Goal: Task Accomplishment & Management: Use online tool/utility

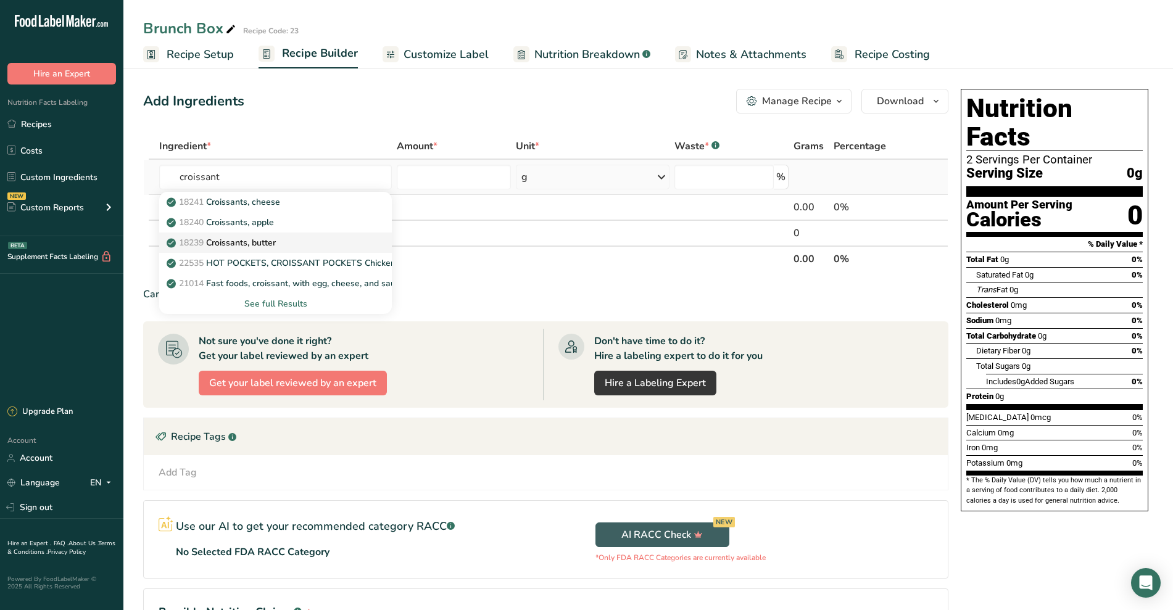
type input "croissant"
click at [308, 241] on div "18239 Croissants, butter" at bounding box center [265, 242] width 193 height 13
type input "Croissants, butter"
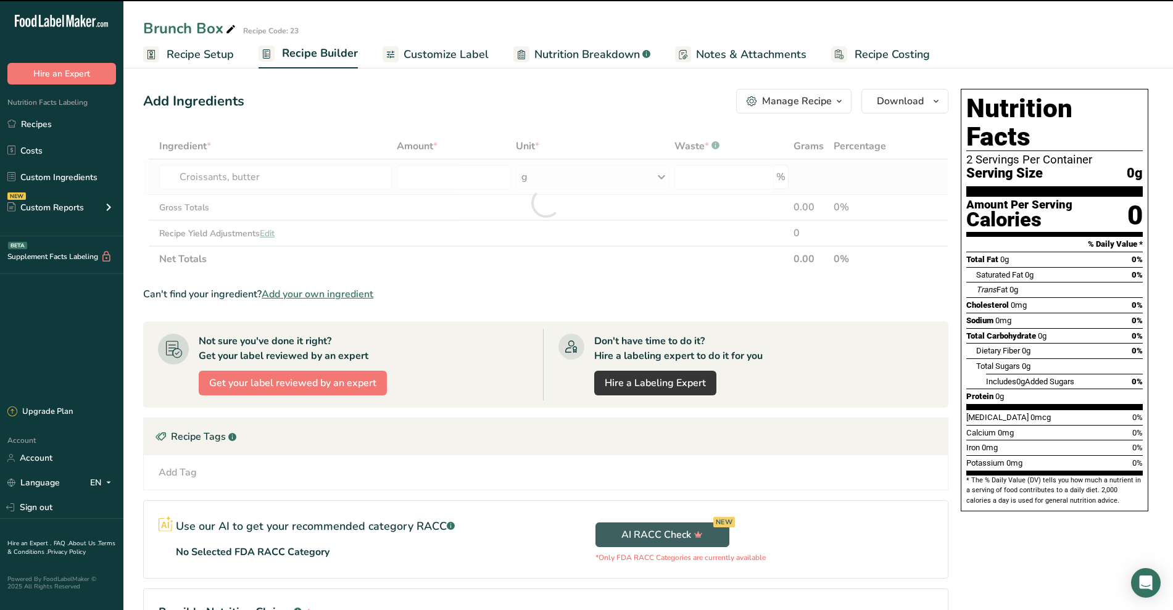
type input "0"
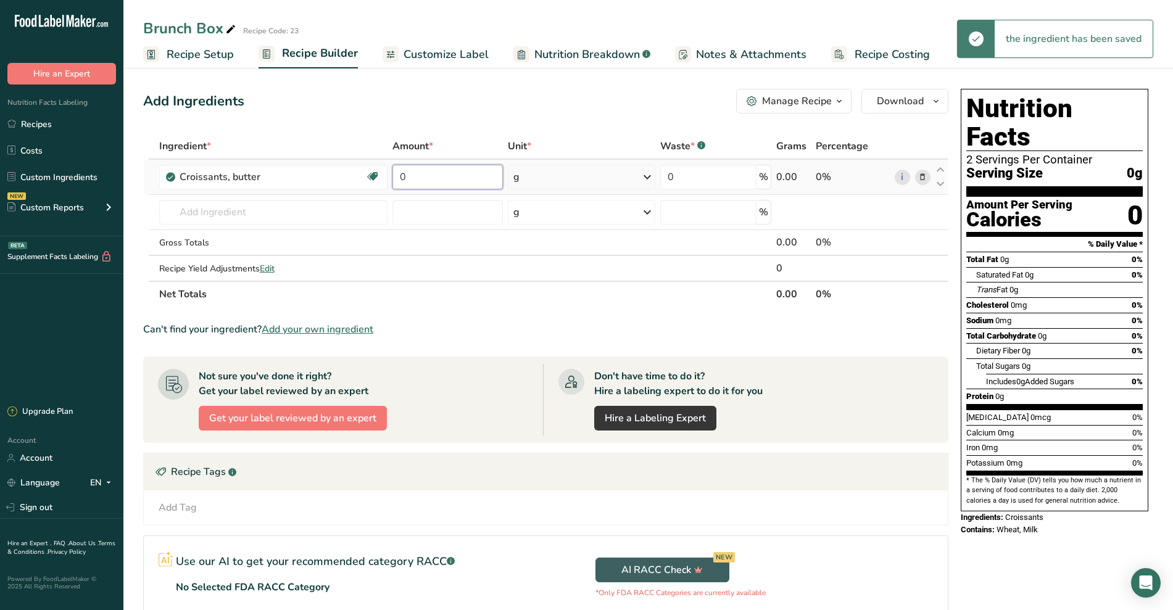
click at [481, 174] on input "0" at bounding box center [447, 177] width 110 height 25
type input "1"
click at [646, 181] on div "Ingredient * Amount * Unit * Waste * .a-a{fill:#347362;}.b-a{fill:#fff;} Grams …" at bounding box center [545, 220] width 805 height 174
click at [646, 181] on icon at bounding box center [647, 177] width 15 height 22
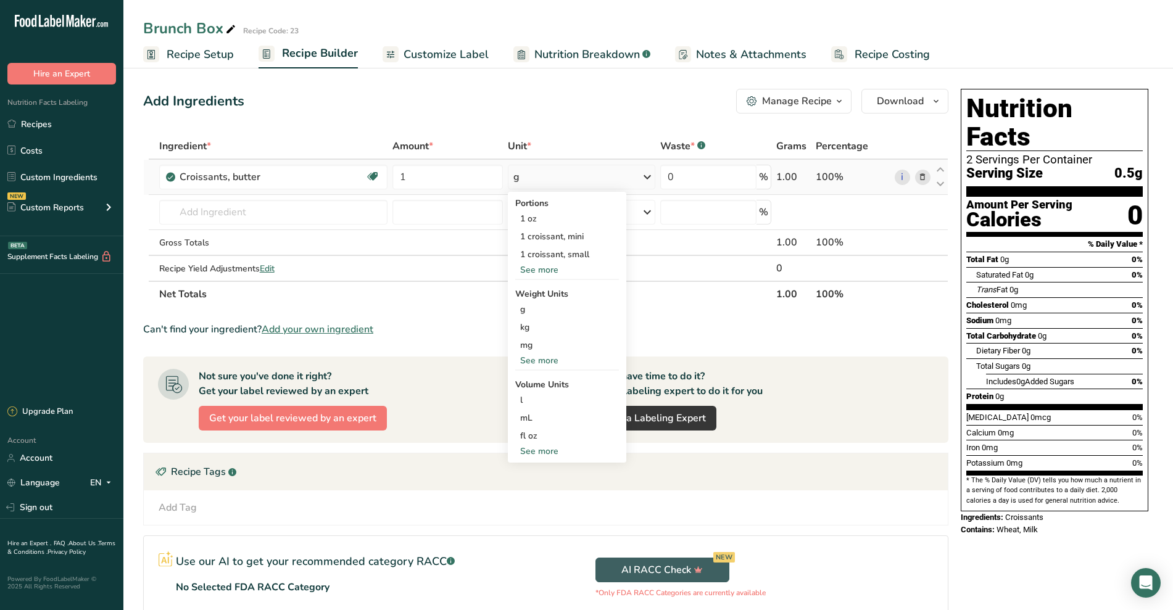
click at [547, 266] on div "See more" at bounding box center [567, 269] width 104 height 13
click at [561, 276] on div "1 croissant, medium" at bounding box center [567, 272] width 104 height 18
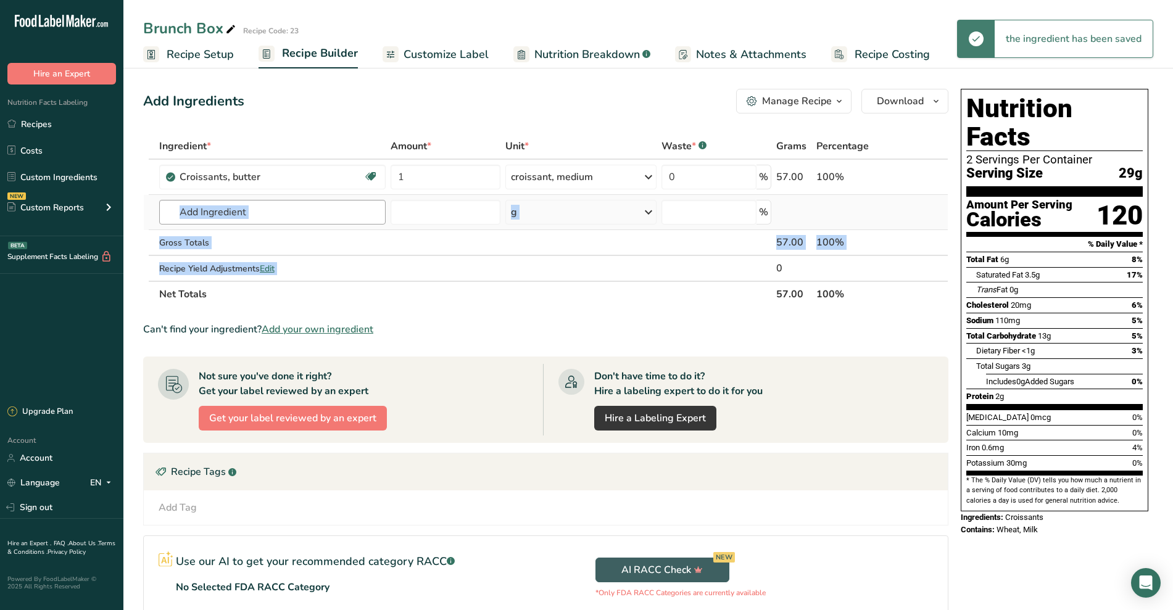
drag, startPoint x: 561, startPoint y: 276, endPoint x: 282, endPoint y: 213, distance: 285.7
click at [282, 213] on tbody "Croissants, butter Vegetarian Soy free 1 croissant, medium Portions 1 oz 1 croi…" at bounding box center [546, 220] width 804 height 121
click at [282, 213] on input "text" at bounding box center [272, 212] width 227 height 25
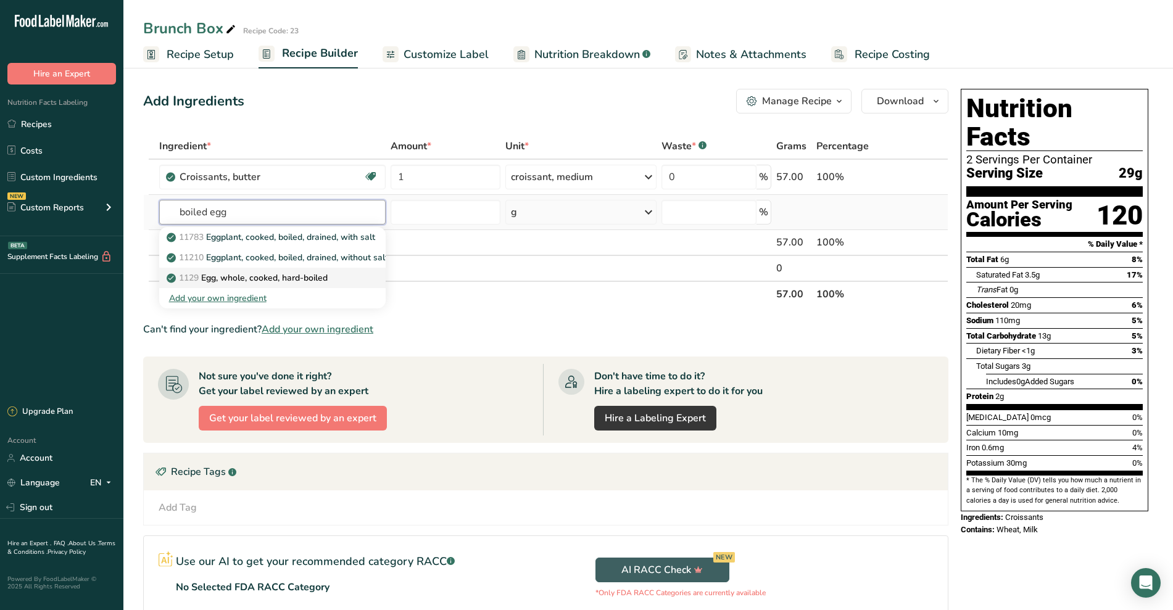
type input "boiled egg"
click at [279, 281] on p "1129 Egg, whole, cooked, hard-boiled" at bounding box center [248, 277] width 159 height 13
type input "Egg, whole, cooked, hard-boiled"
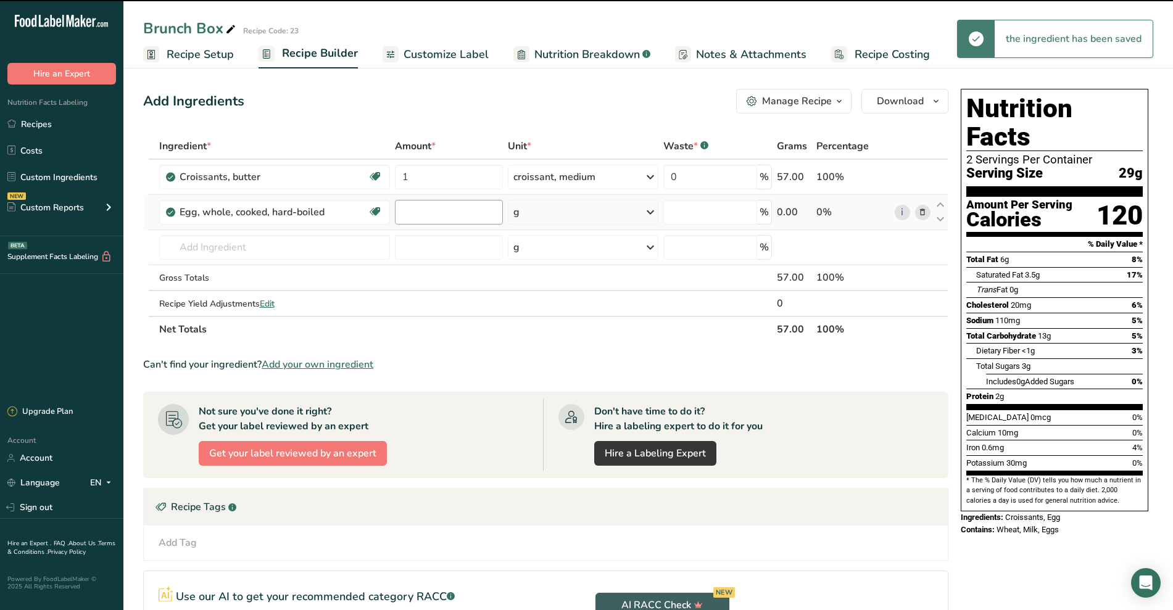
type input "0"
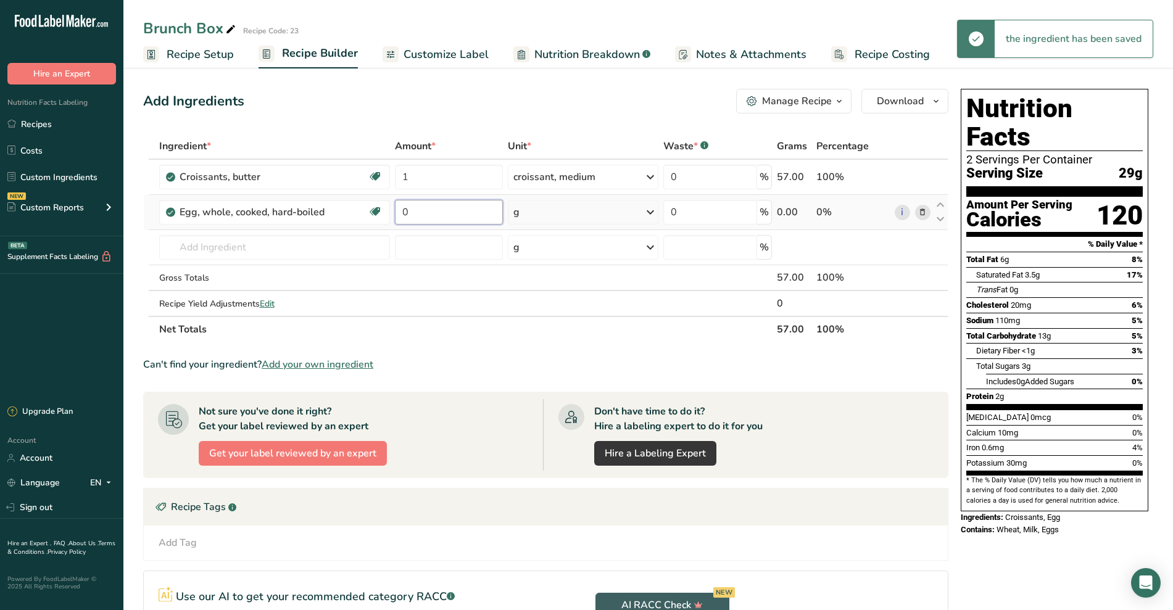
click at [420, 213] on input "0" at bounding box center [449, 212] width 108 height 25
type input "1"
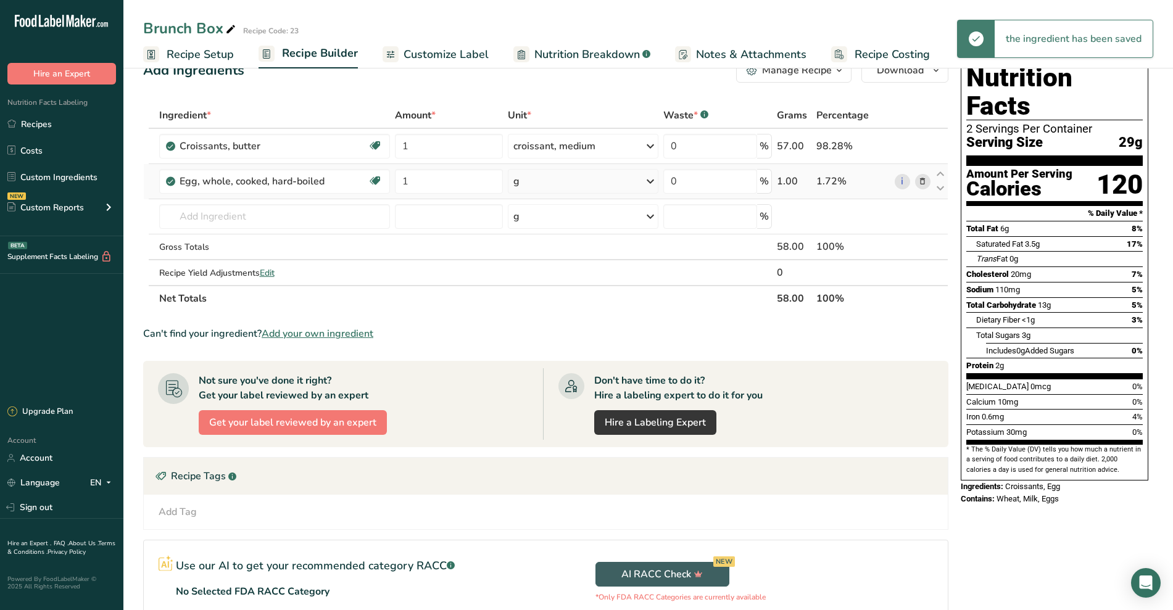
click at [646, 178] on icon at bounding box center [650, 181] width 15 height 22
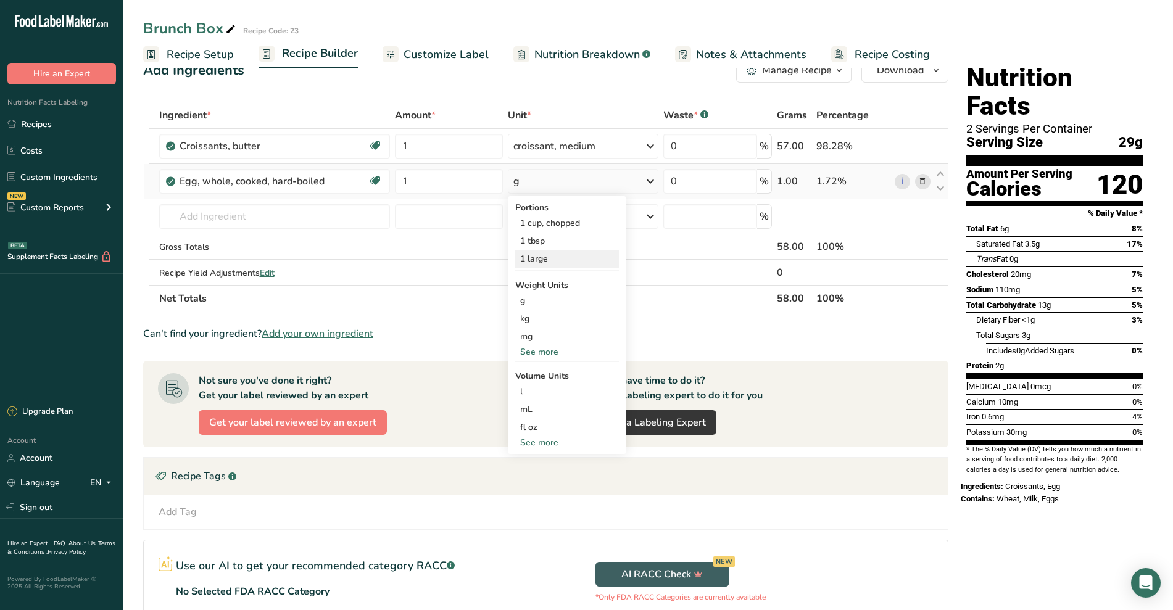
click at [565, 265] on div "1 large" at bounding box center [567, 259] width 104 height 18
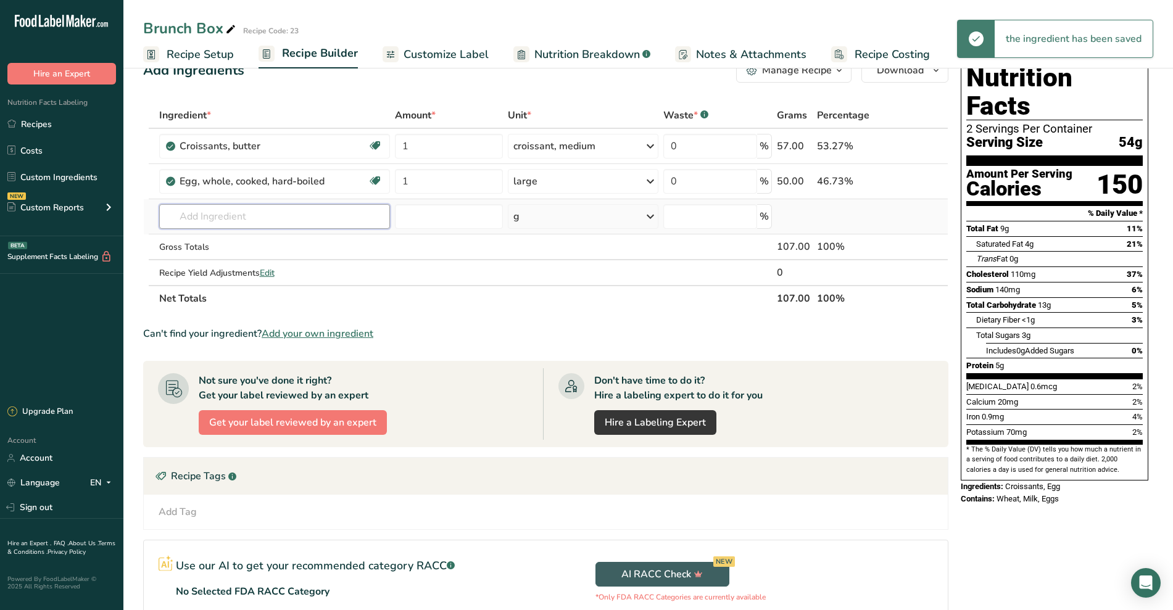
click at [236, 210] on input "text" at bounding box center [274, 216] width 231 height 25
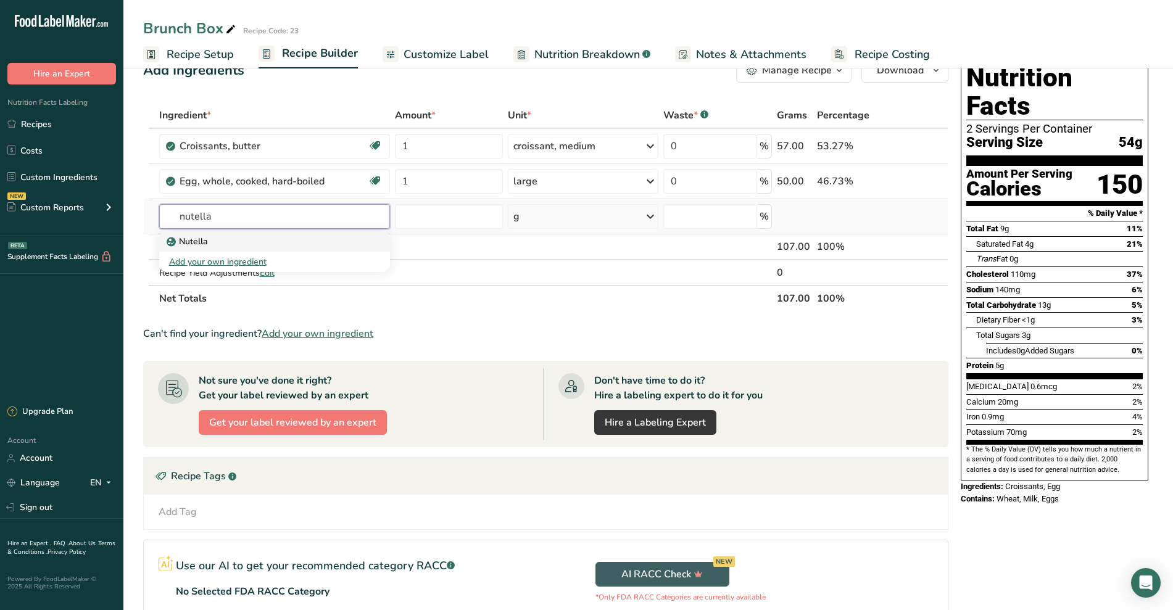
type input "nutella"
click at [184, 241] on p "Nutella" at bounding box center [188, 241] width 39 height 13
type input "Nutella"
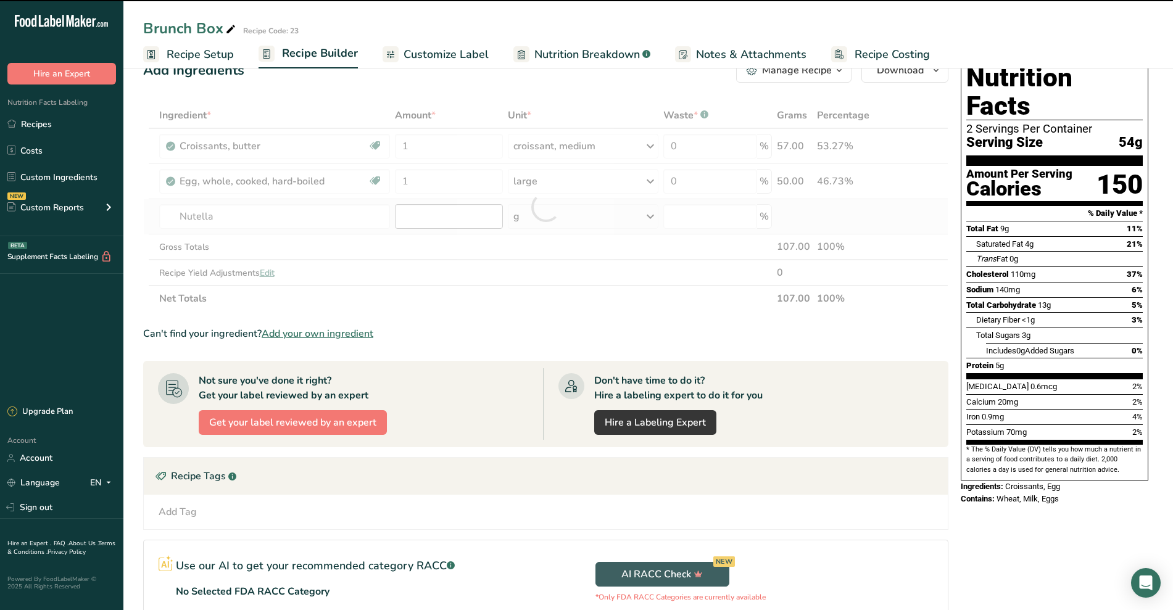
type input "0"
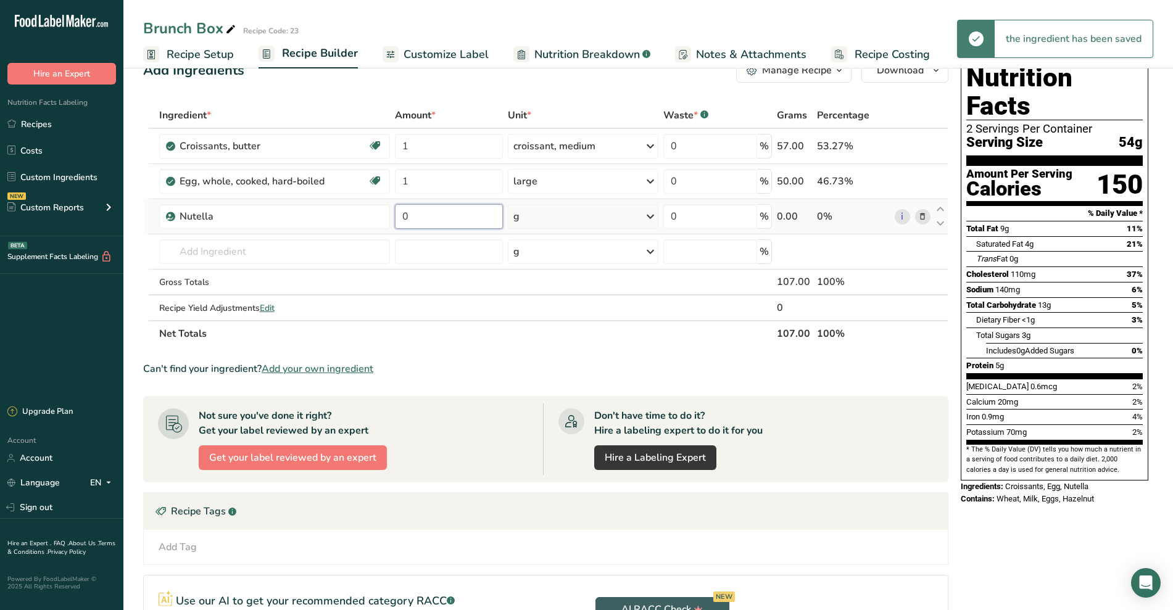
click at [418, 216] on input "0" at bounding box center [449, 216] width 108 height 25
type input "2"
click at [628, 211] on div "Ingredient * Amount * Unit * Waste * .a-a{fill:#347362;}.b-a{fill:#fff;} Grams …" at bounding box center [545, 224] width 805 height 244
click at [635, 223] on div "g" at bounding box center [583, 216] width 151 height 25
click at [542, 314] on div "See more" at bounding box center [567, 314] width 104 height 13
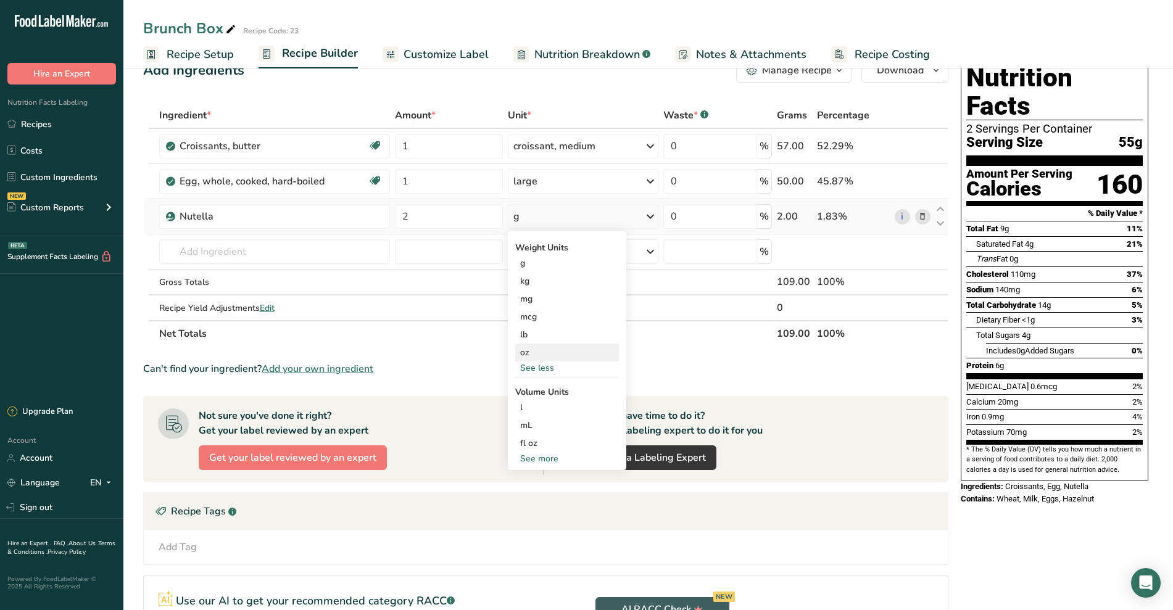
click at [532, 347] on div "oz" at bounding box center [567, 353] width 104 height 18
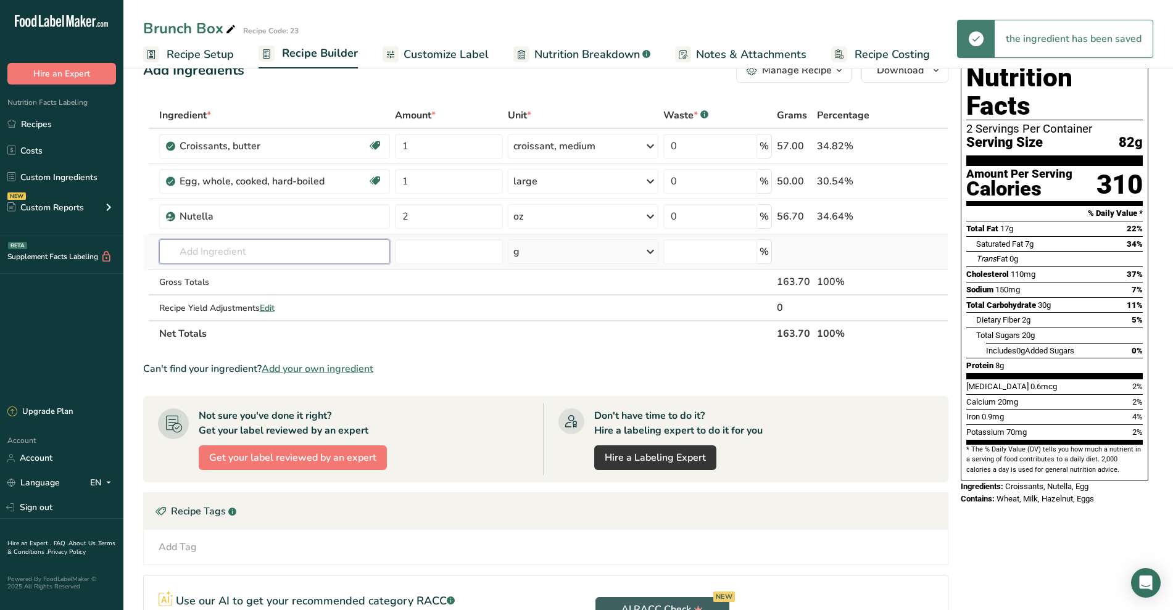
click at [237, 256] on input "text" at bounding box center [274, 251] width 231 height 25
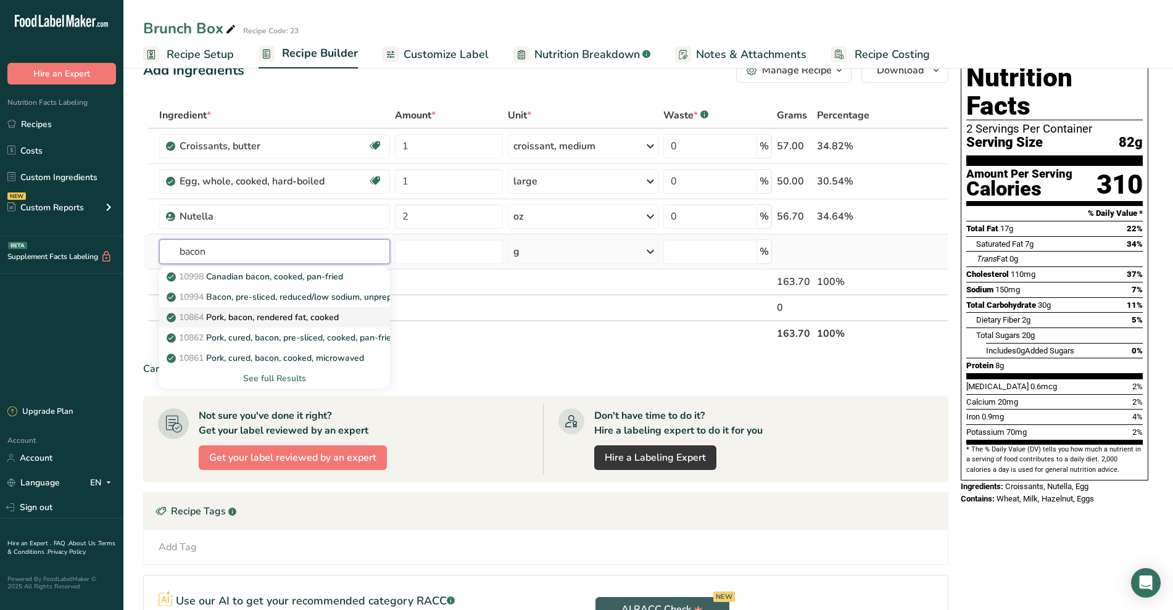
type input "bacon"
click at [298, 317] on p "10864 Pork, bacon, rendered fat, cooked" at bounding box center [254, 317] width 170 height 13
type input "Pork, bacon, rendered fat, cooked"
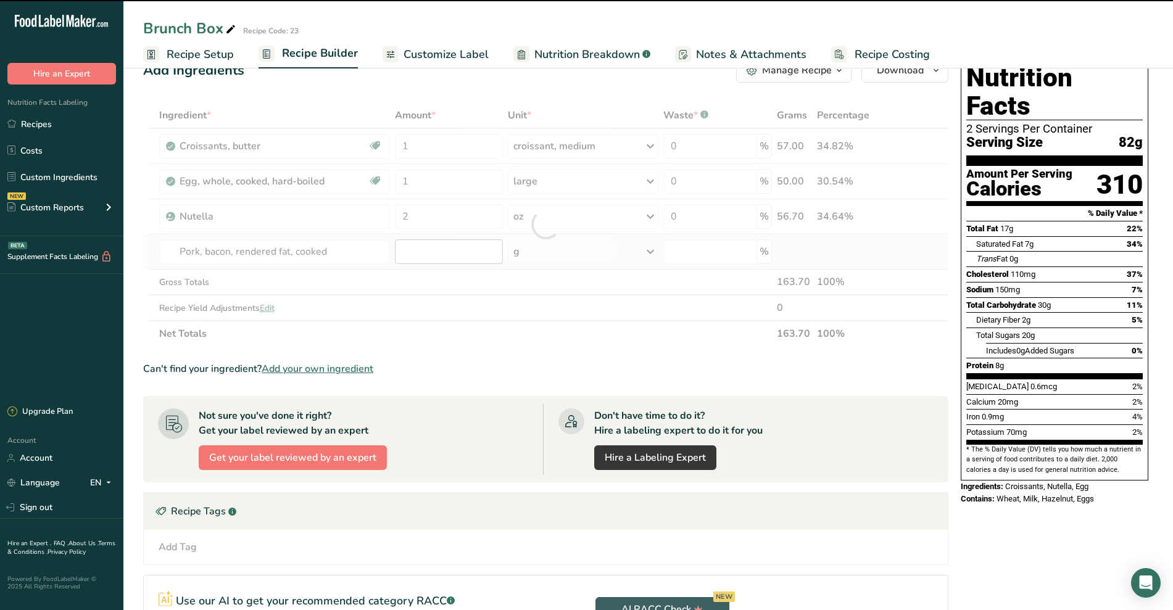
type input "0"
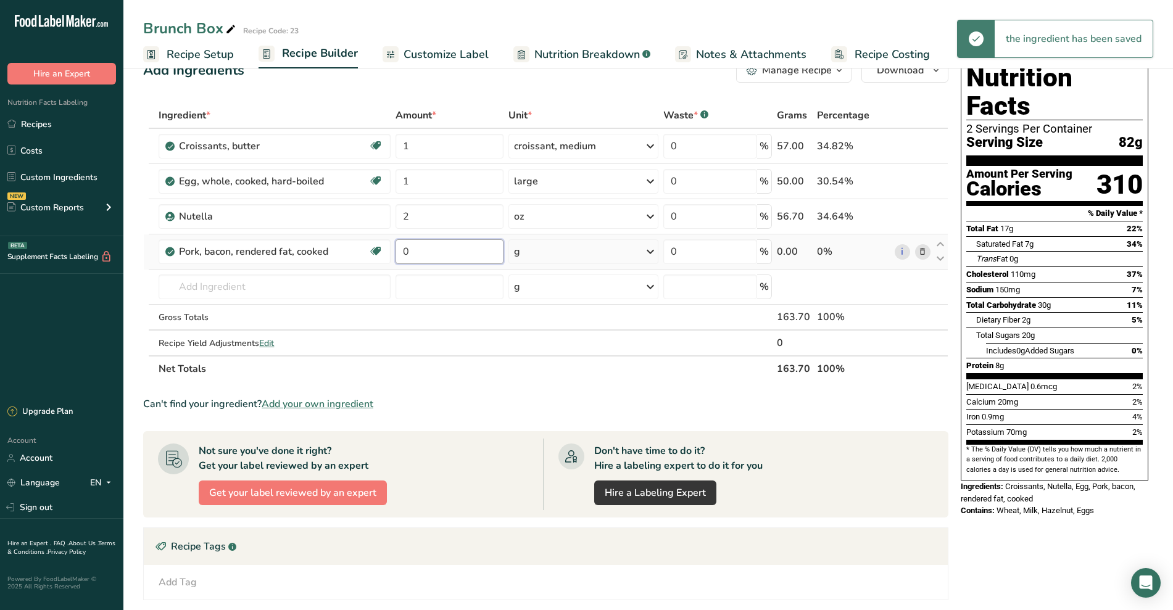
click at [428, 253] on input "0" at bounding box center [449, 251] width 108 height 25
type input "1"
click at [545, 250] on div "Ingredient * Amount * Unit * Waste * .a-a{fill:#347362;}.b-a{fill:#fff;} Grams …" at bounding box center [545, 241] width 805 height 279
click at [545, 250] on div "g" at bounding box center [583, 251] width 151 height 25
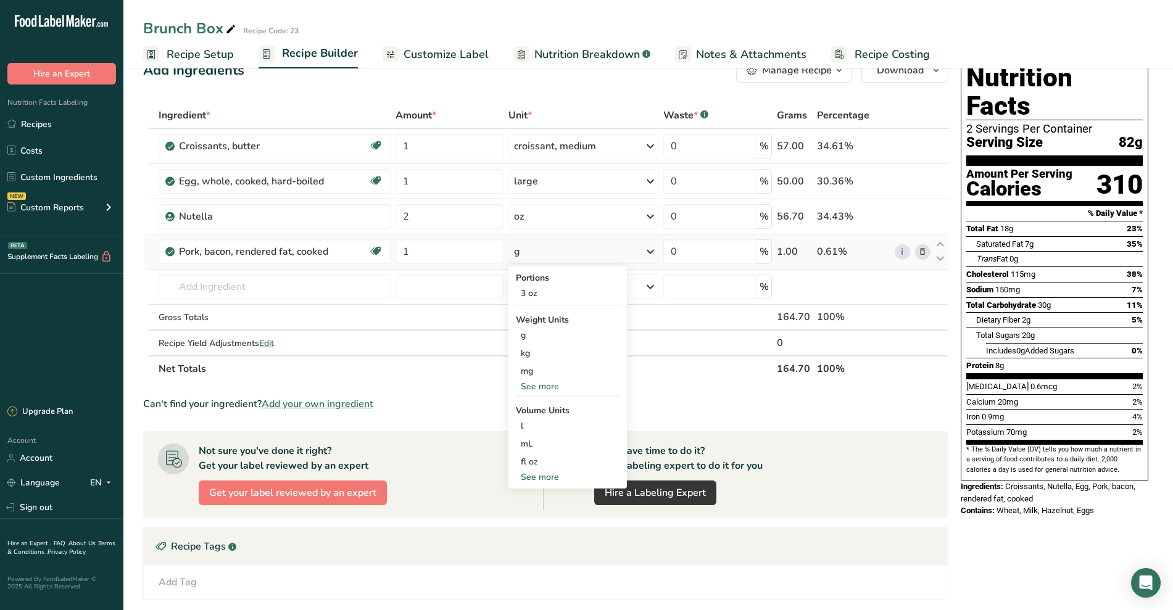
click at [550, 381] on div "See more" at bounding box center [568, 386] width 104 height 13
click at [537, 424] on div "oz" at bounding box center [568, 425] width 104 height 18
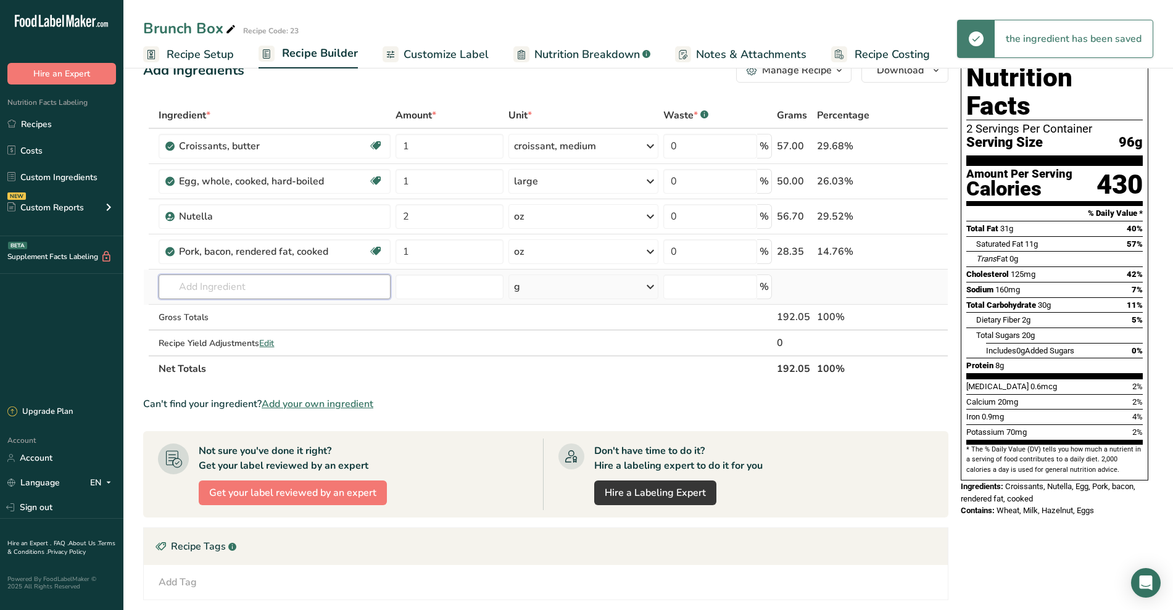
click at [236, 291] on input "text" at bounding box center [274, 286] width 231 height 25
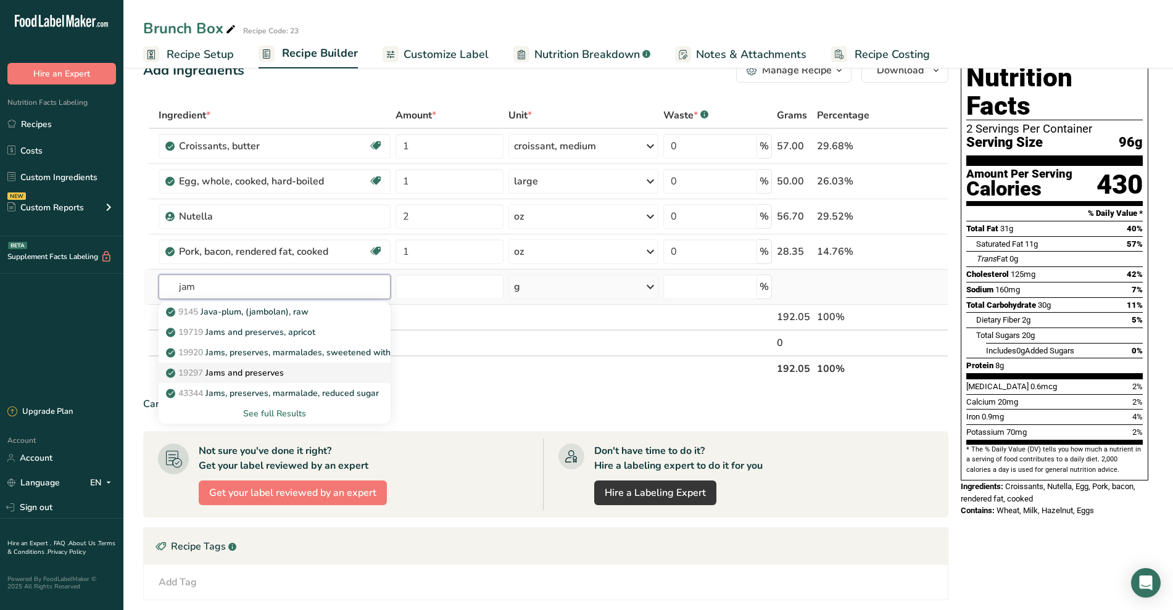
type input "jam"
click at [265, 369] on p "19297 Jams and preserves" at bounding box center [225, 372] width 115 height 13
type input "Jams and preserves"
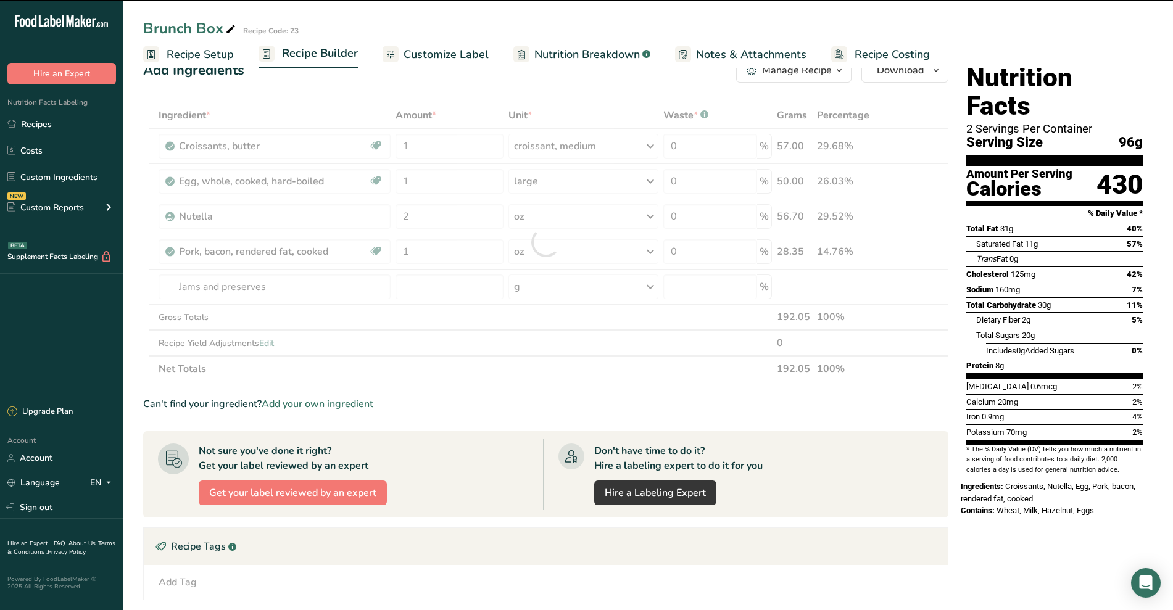
type input "0"
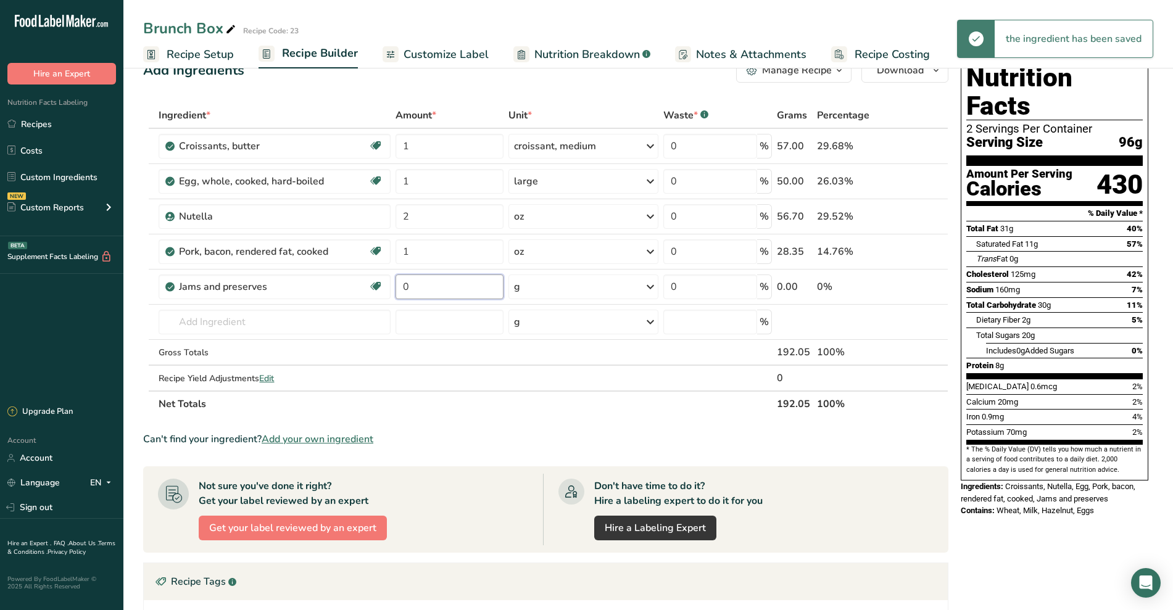
click at [427, 286] on input "0" at bounding box center [449, 286] width 108 height 25
type input "2"
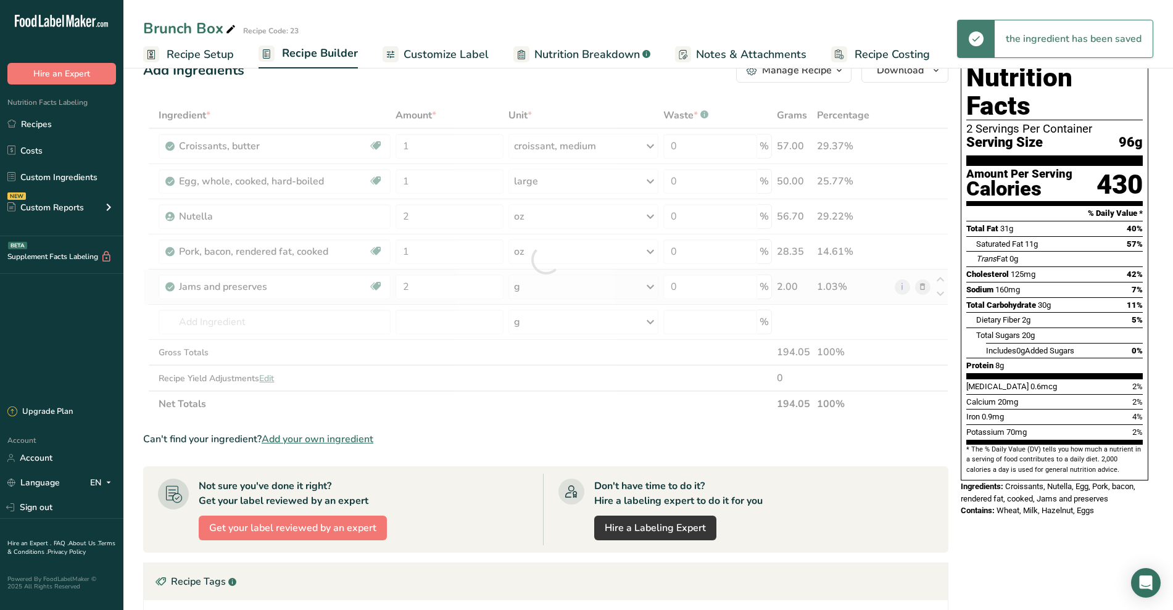
click at [550, 284] on div "Ingredient * Amount * Unit * Waste * .a-a{fill:#347362;}.b-a{fill:#fff;} Grams …" at bounding box center [545, 259] width 805 height 315
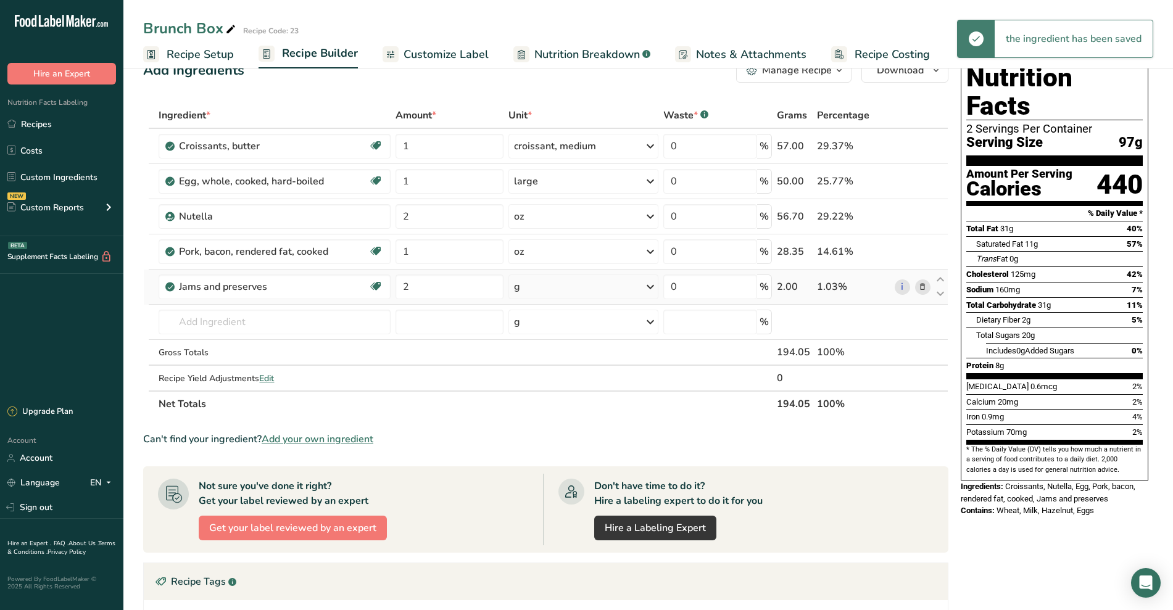
click at [550, 284] on div "g" at bounding box center [583, 286] width 151 height 25
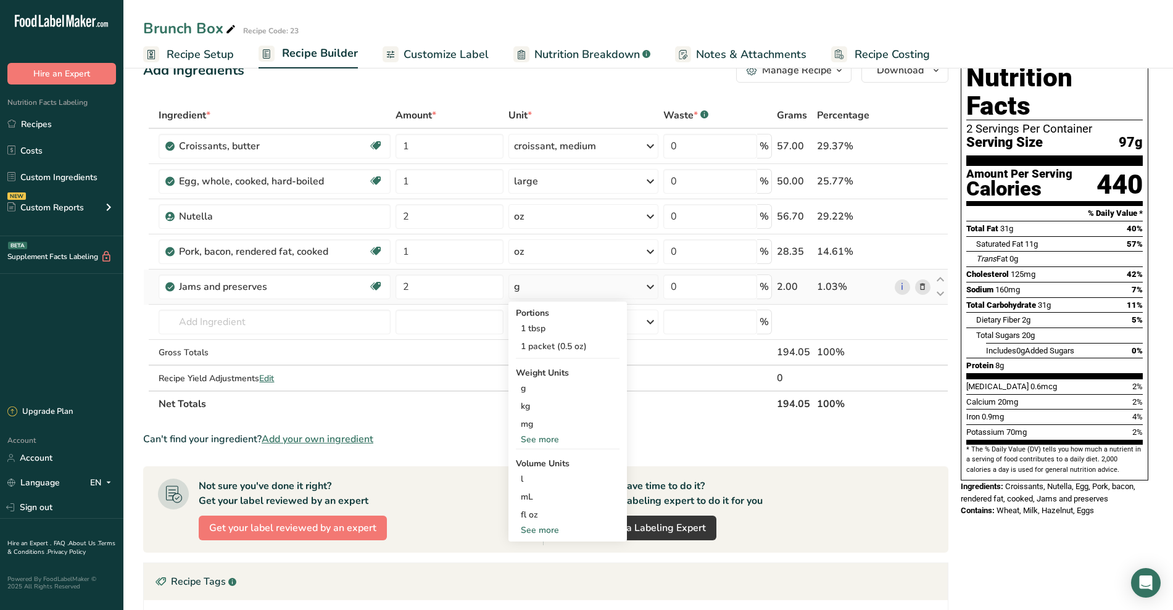
click at [553, 436] on div "See more" at bounding box center [568, 439] width 104 height 13
click at [529, 475] on div "oz" at bounding box center [568, 478] width 104 height 18
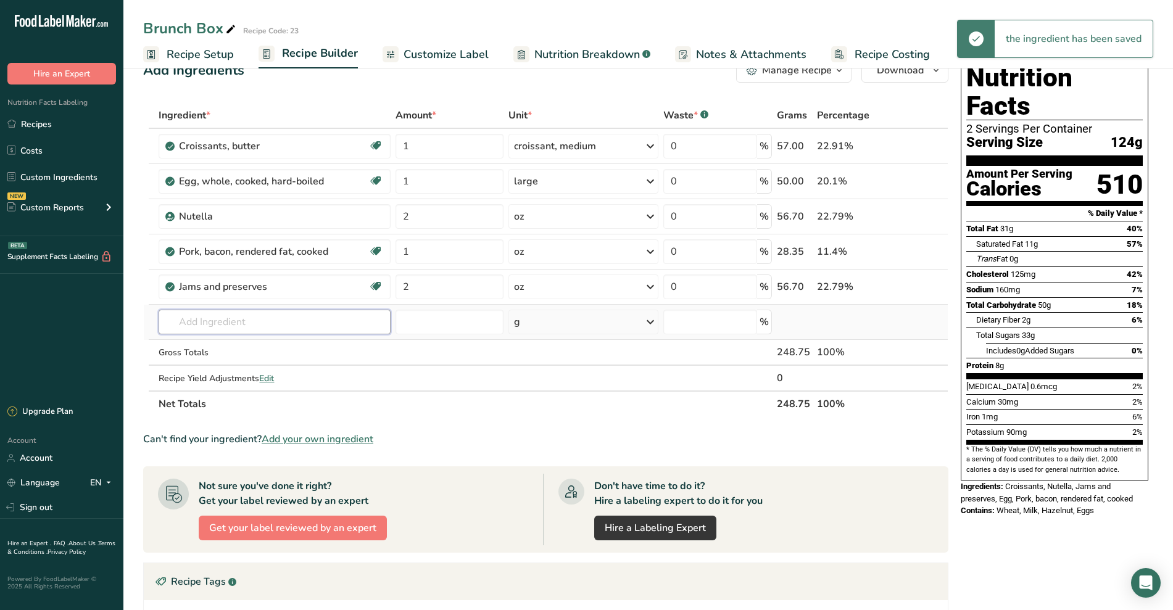
click at [305, 316] on input "text" at bounding box center [274, 322] width 231 height 25
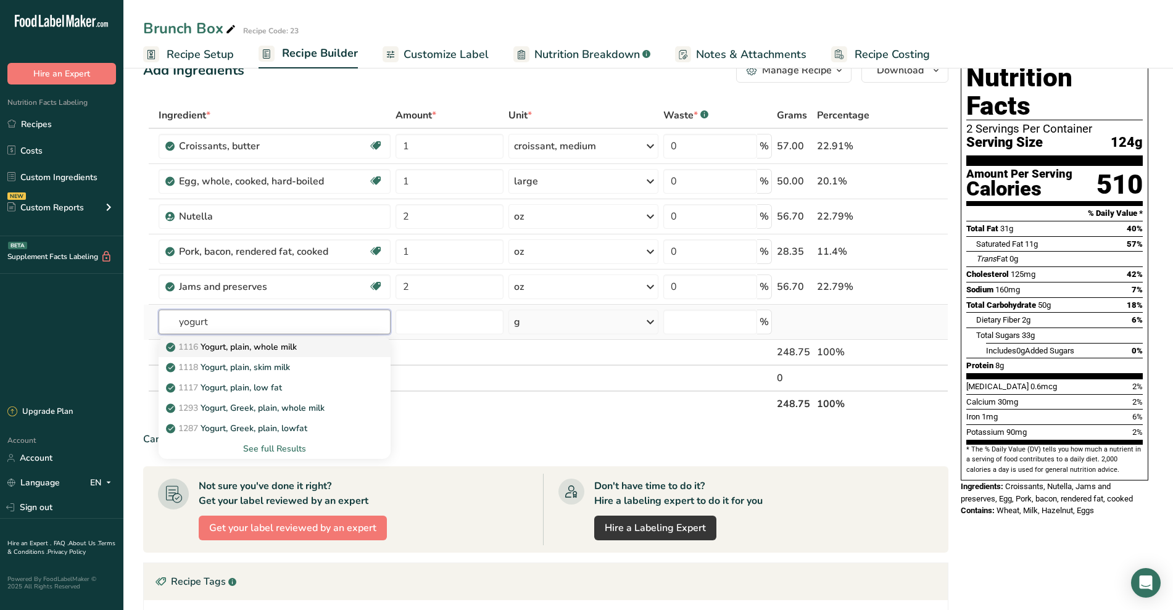
type input "yogurt"
click at [297, 350] on p "1116 Yogurt, plain, whole milk" at bounding box center [232, 347] width 128 height 13
type input "Yogurt, plain, whole milk"
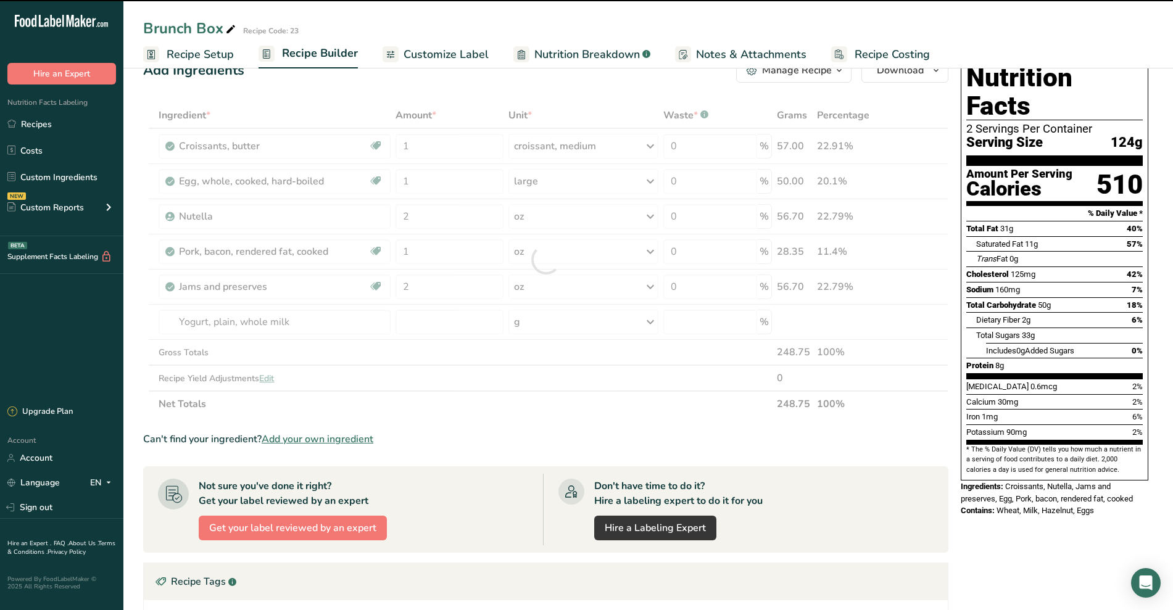
type input "0"
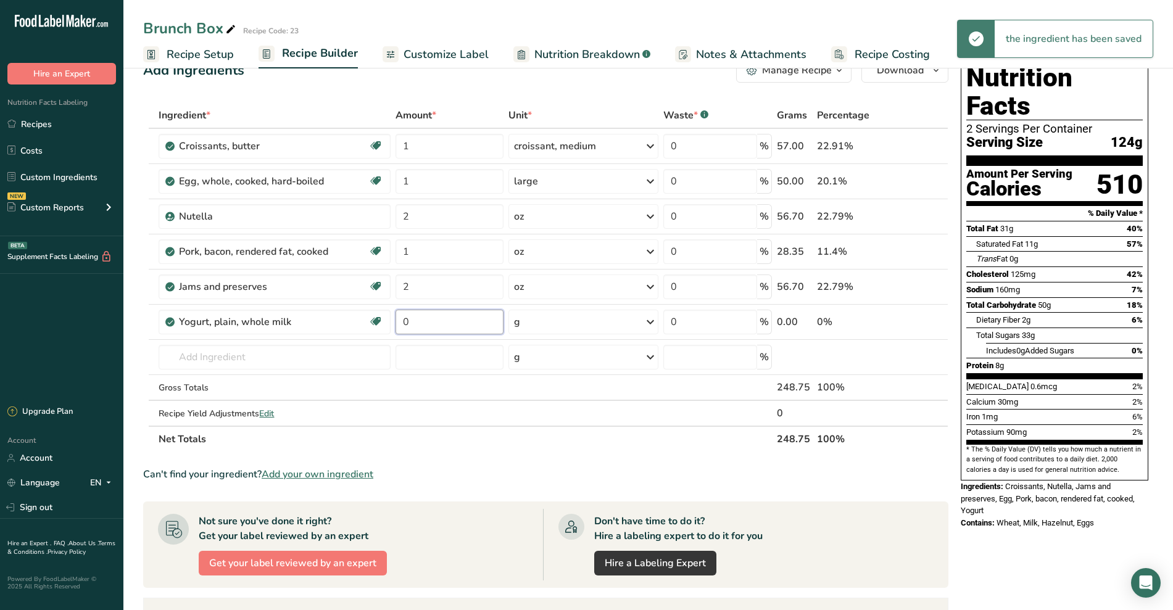
click at [442, 316] on input "0" at bounding box center [449, 322] width 108 height 25
type input "2"
click at [548, 325] on div "Ingredient * Amount * Unit * Waste * .a-a{fill:#347362;}.b-a{fill:#fff;} Grams …" at bounding box center [545, 277] width 805 height 350
click at [548, 325] on div "g" at bounding box center [583, 322] width 151 height 25
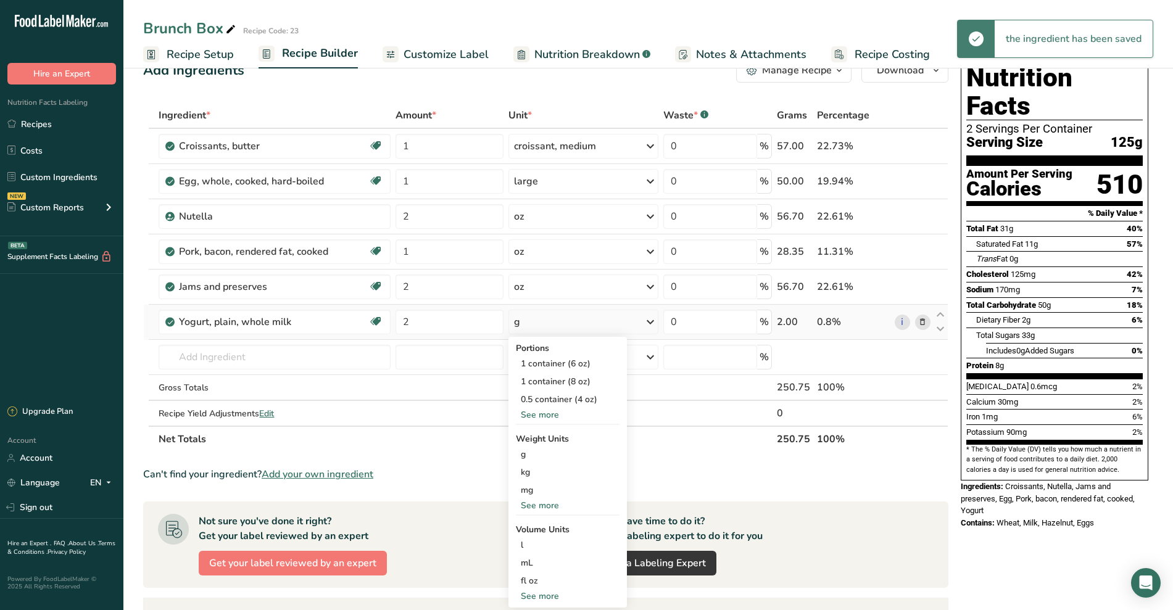
click at [549, 415] on div "See more" at bounding box center [568, 414] width 104 height 13
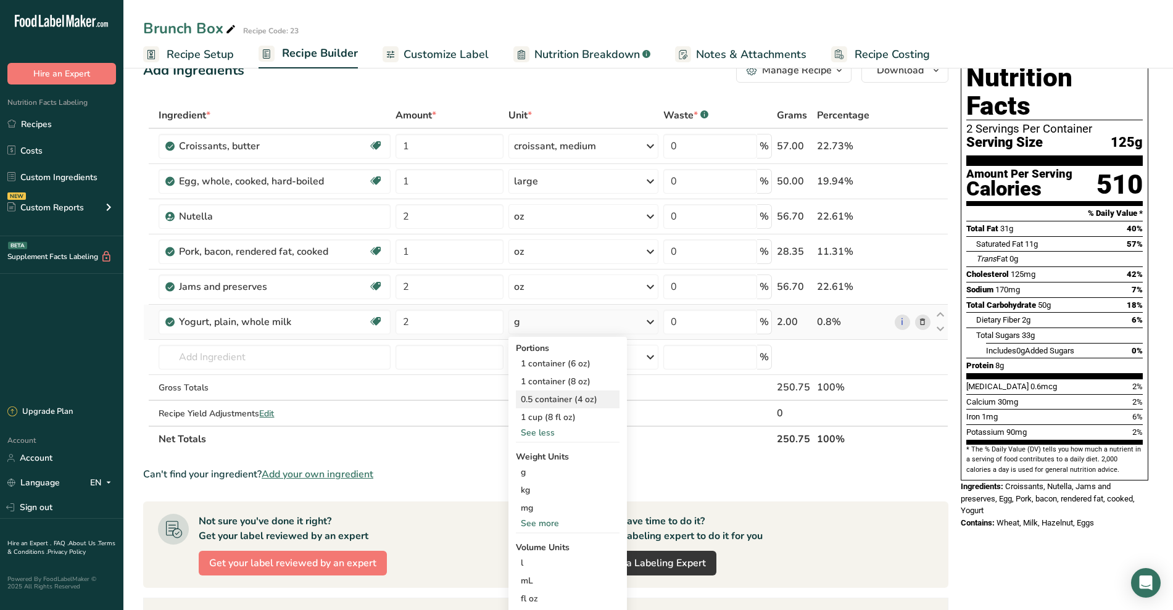
click at [569, 407] on div "0.5 container (4 oz)" at bounding box center [568, 399] width 104 height 18
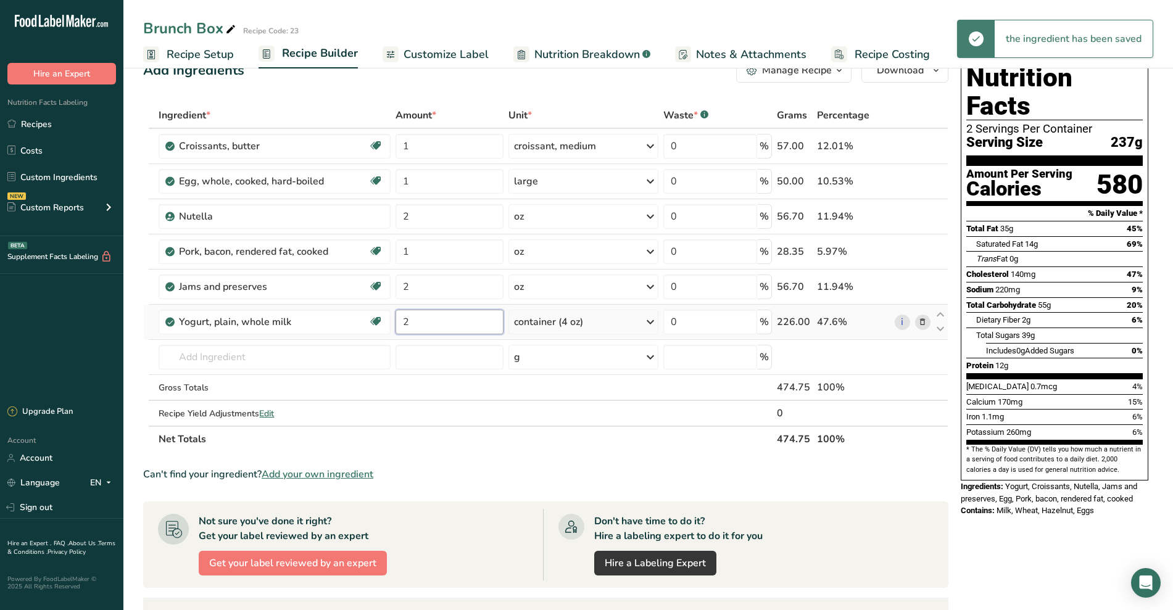
click at [426, 323] on input "2" at bounding box center [449, 322] width 108 height 25
type input "0.25"
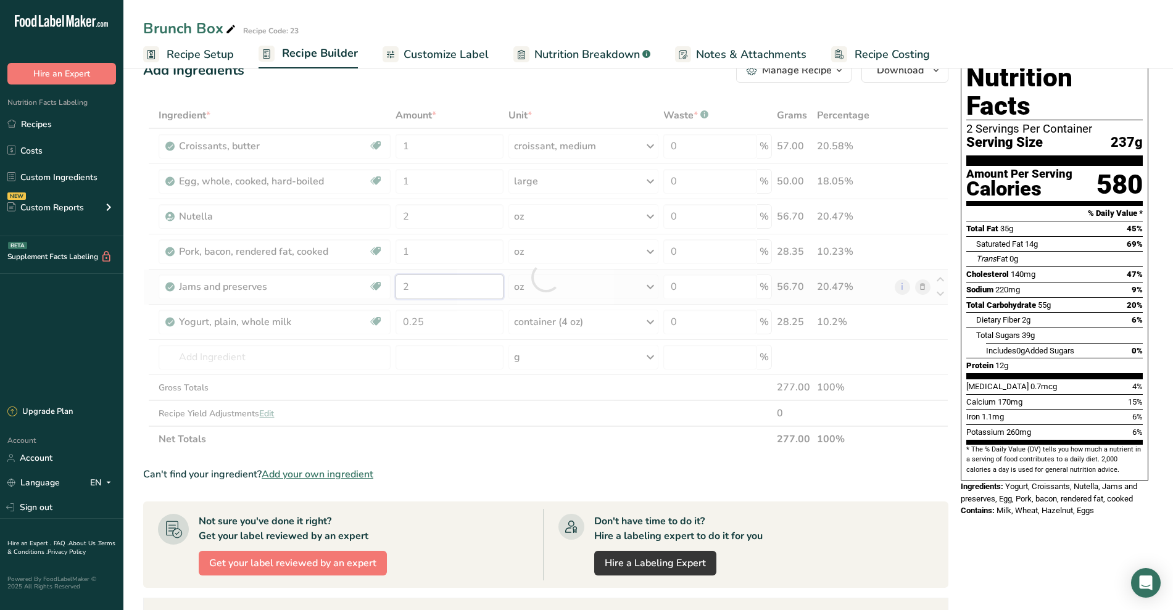
click at [427, 291] on div "Ingredient * Amount * Unit * Waste * .a-a{fill:#347362;}.b-a{fill:#fff;} Grams …" at bounding box center [545, 277] width 805 height 350
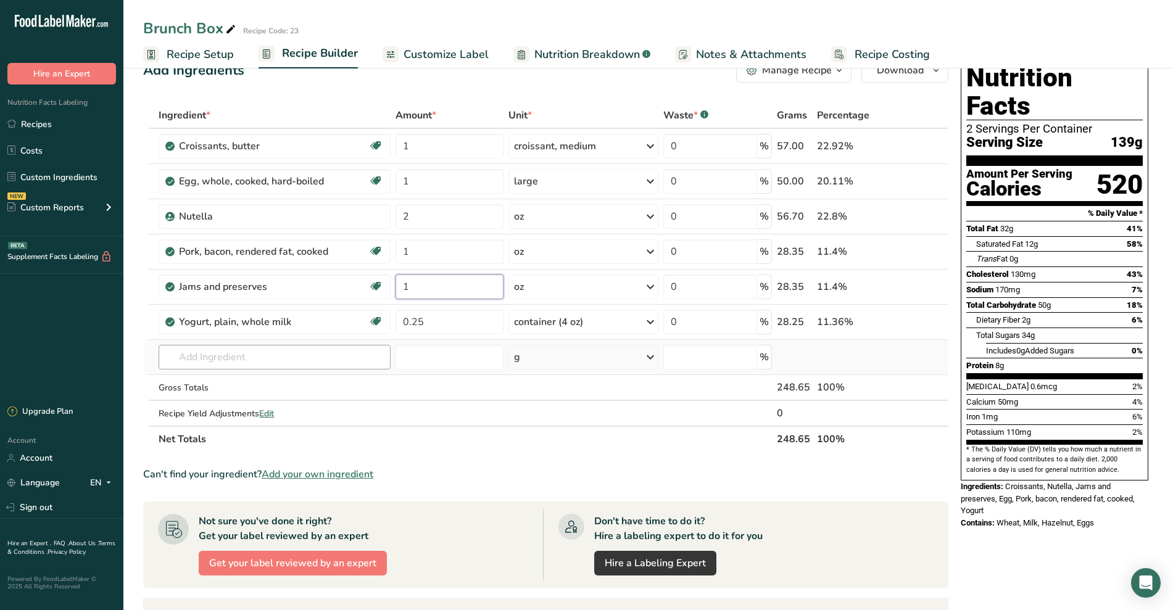
type input "1"
click at [322, 353] on div "Ingredient * Amount * Unit * Waste * .a-a{fill:#347362;}.b-a{fill:#fff;} Grams …" at bounding box center [545, 277] width 805 height 350
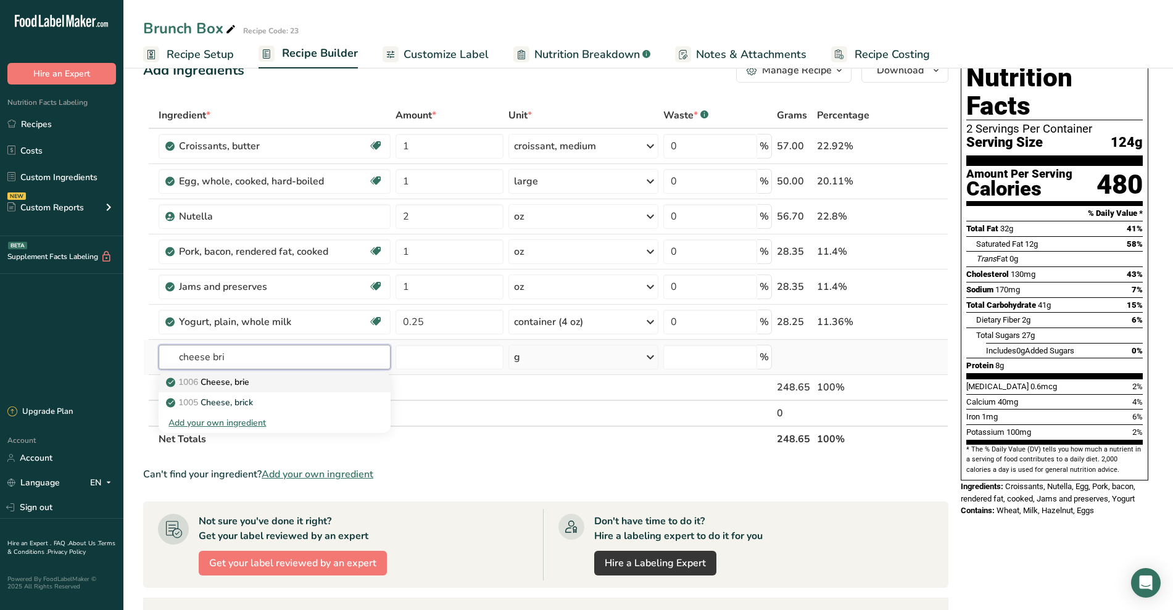
type input "cheese bri"
click at [257, 387] on div "1006 [GEOGRAPHIC_DATA], [GEOGRAPHIC_DATA]" at bounding box center [264, 382] width 192 height 13
type input "Cheese, brie"
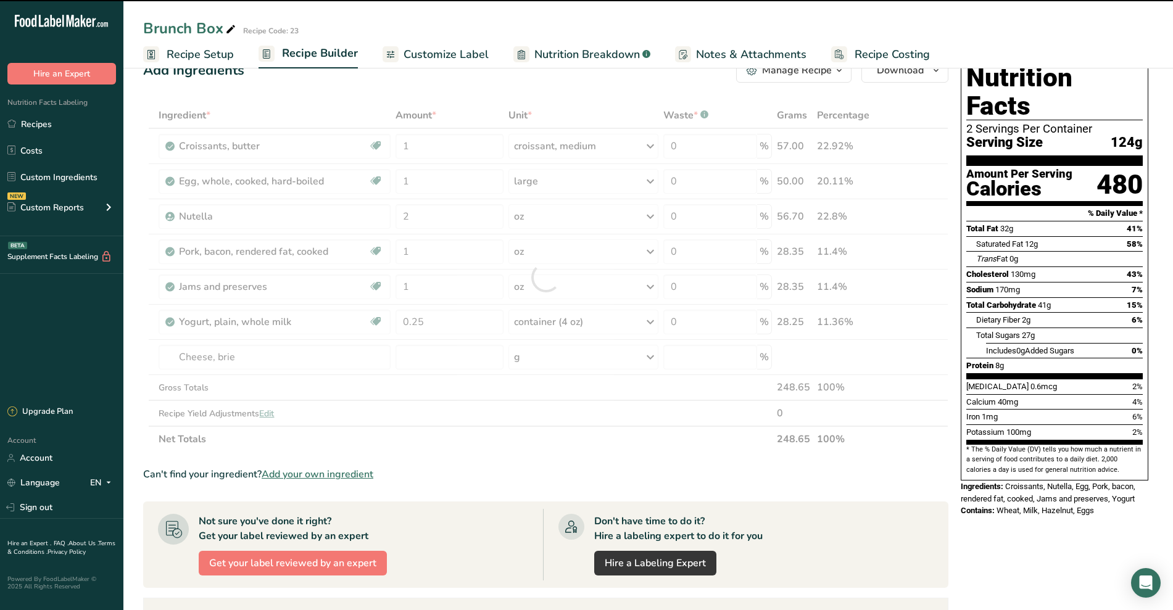
type input "0"
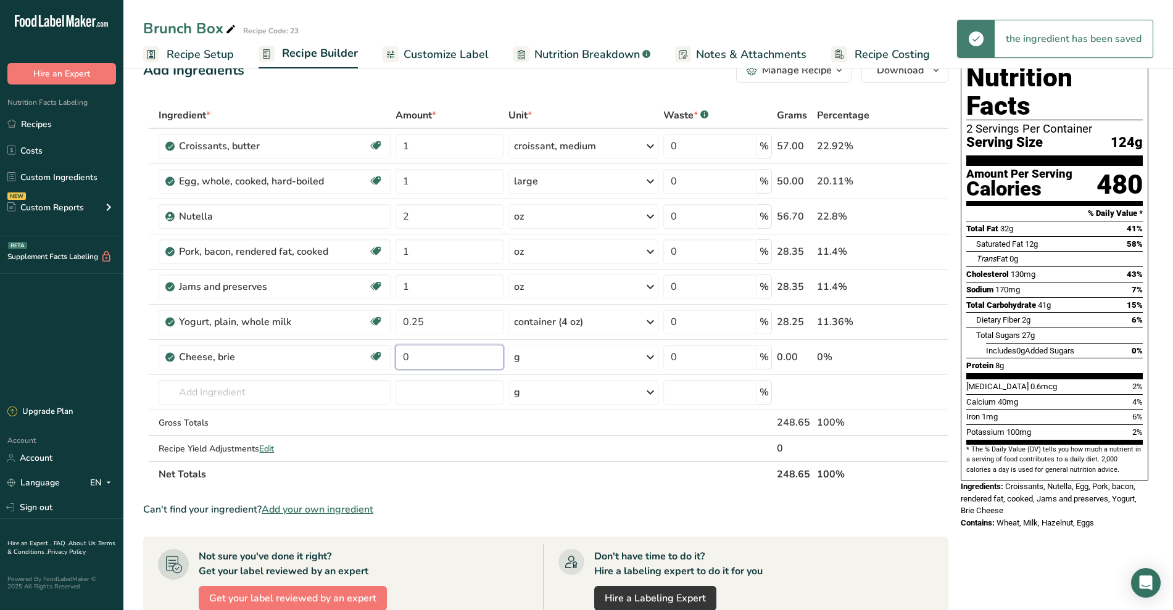
click at [434, 368] on input "0" at bounding box center [449, 357] width 108 height 25
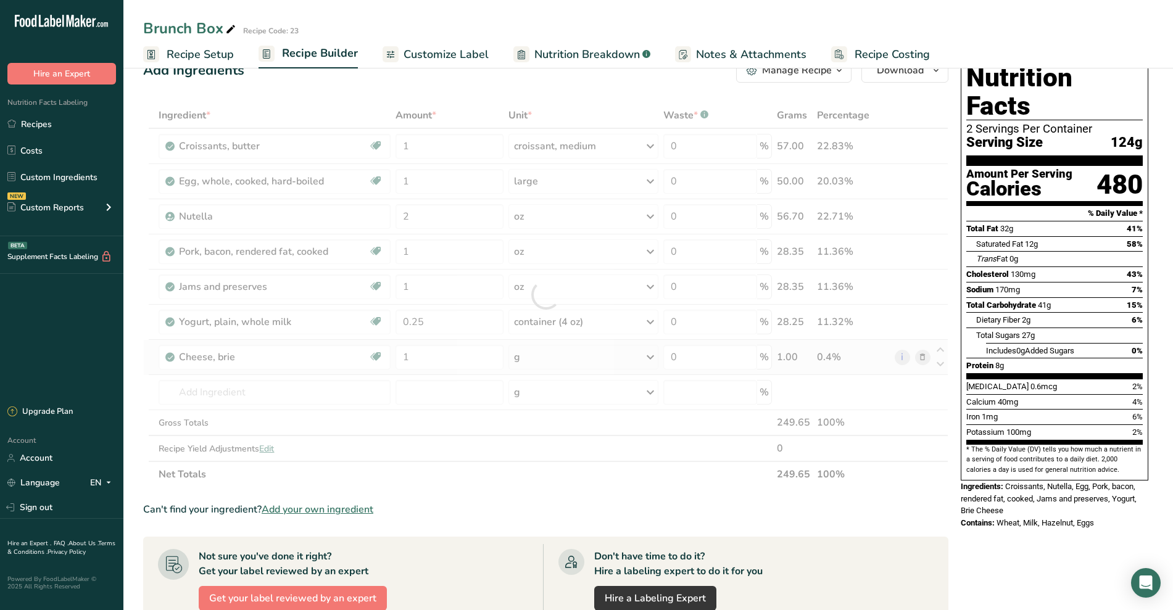
click at [543, 355] on div "Ingredient * Amount * Unit * Waste * .a-a{fill:#347362;}.b-a{fill:#fff;} Grams …" at bounding box center [545, 294] width 805 height 385
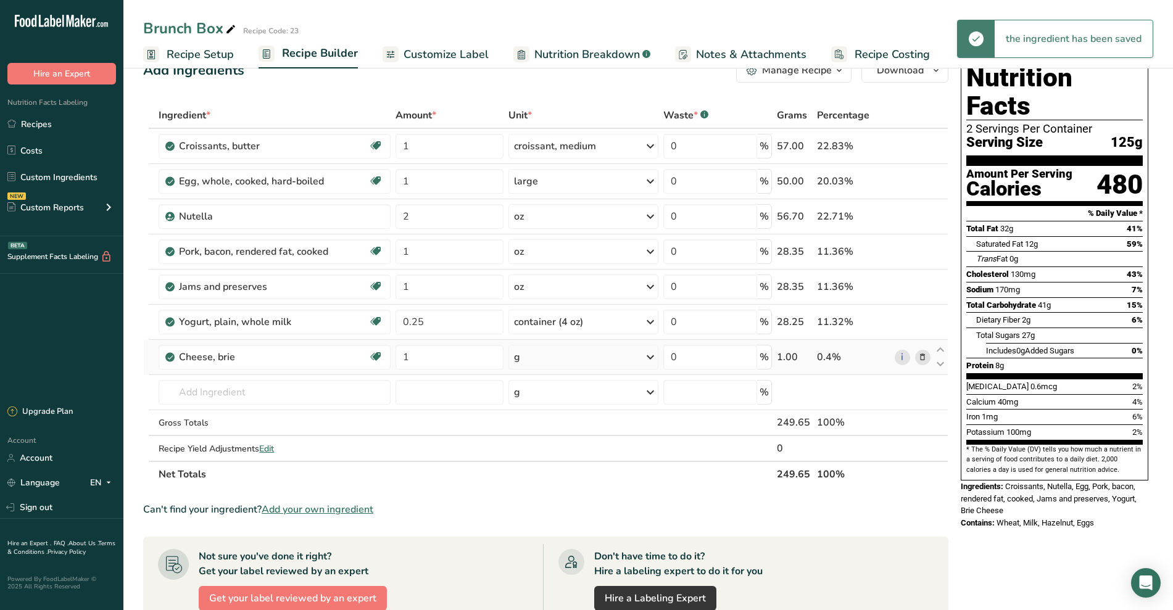
click at [543, 355] on div "g" at bounding box center [583, 357] width 151 height 25
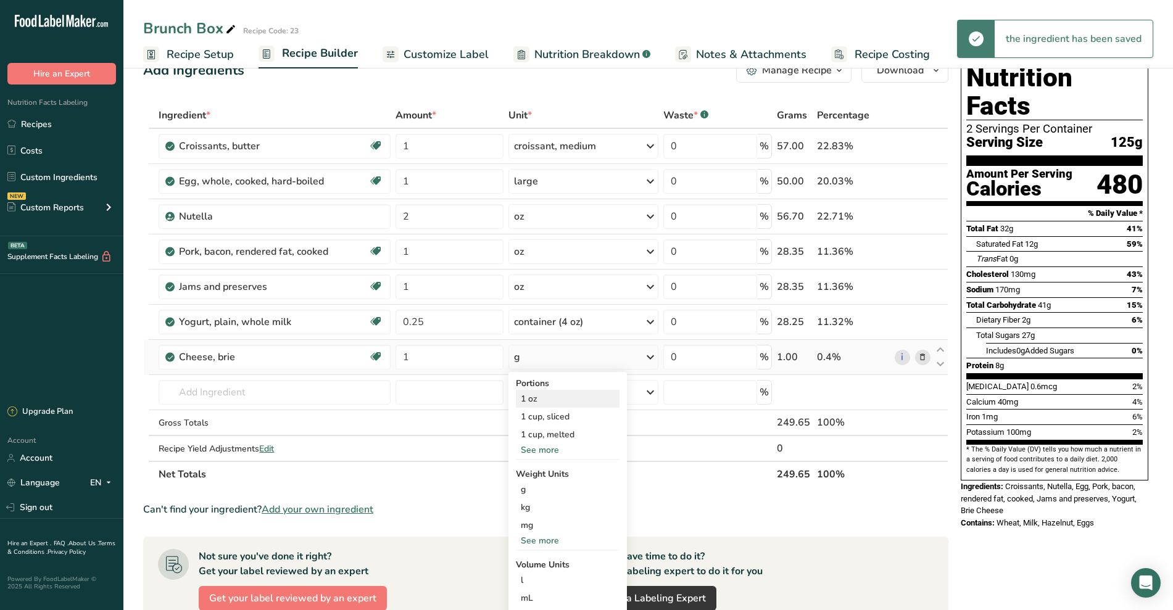
click at [536, 400] on div "1 oz" at bounding box center [568, 399] width 104 height 18
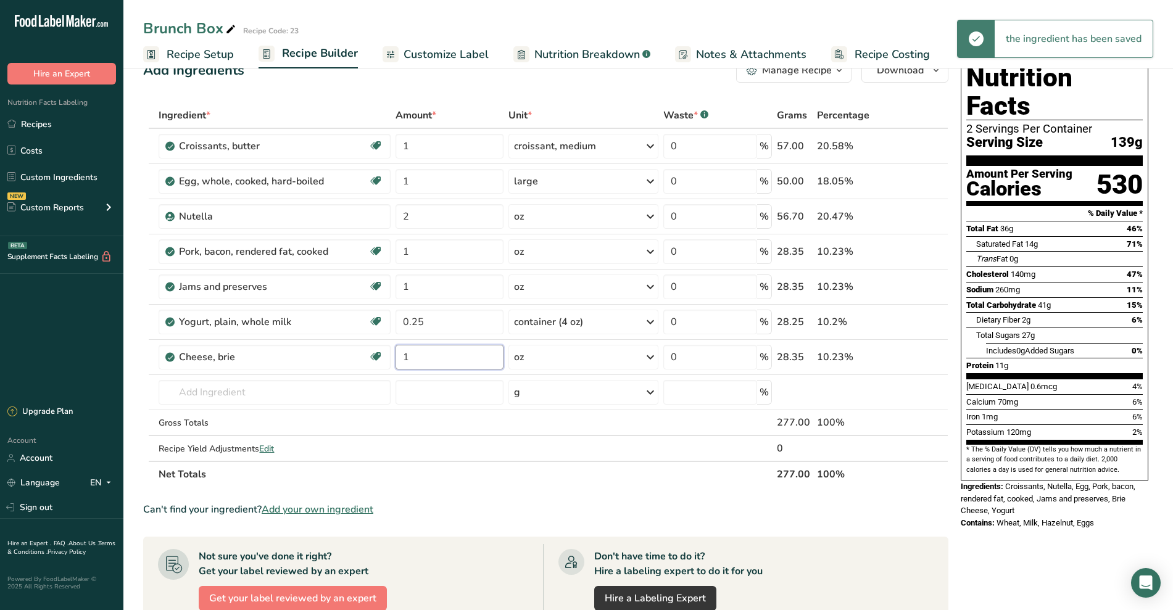
click at [420, 358] on input "1" at bounding box center [449, 357] width 108 height 25
type input "1.5"
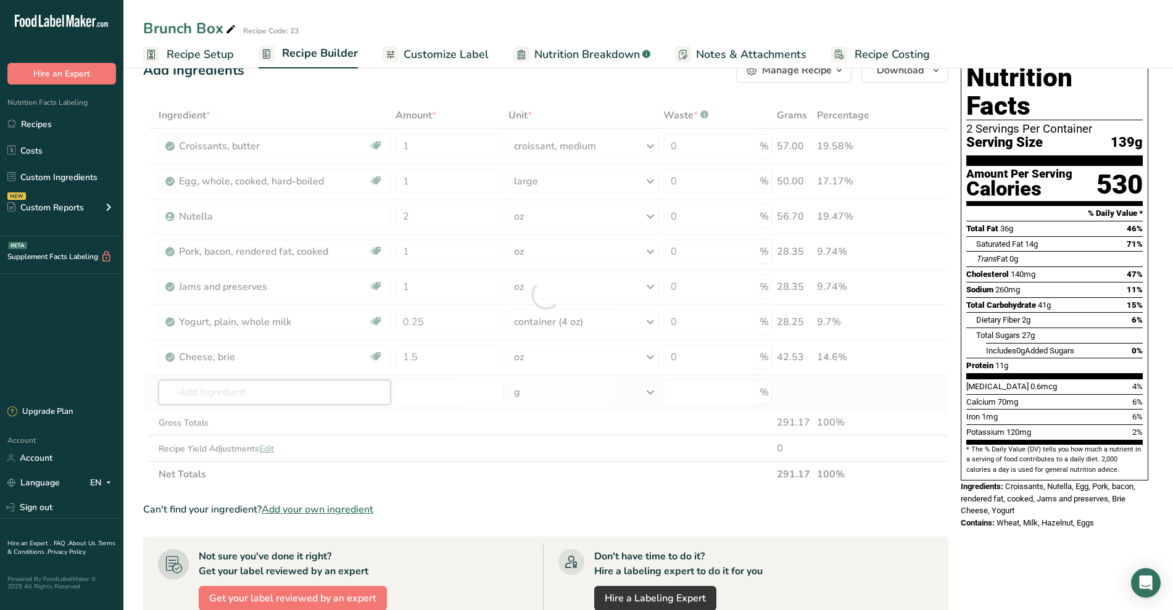
click at [246, 397] on div "Ingredient * Amount * Unit * Waste * .a-a{fill:#347362;}.b-a{fill:#fff;} Grams …" at bounding box center [545, 294] width 805 height 385
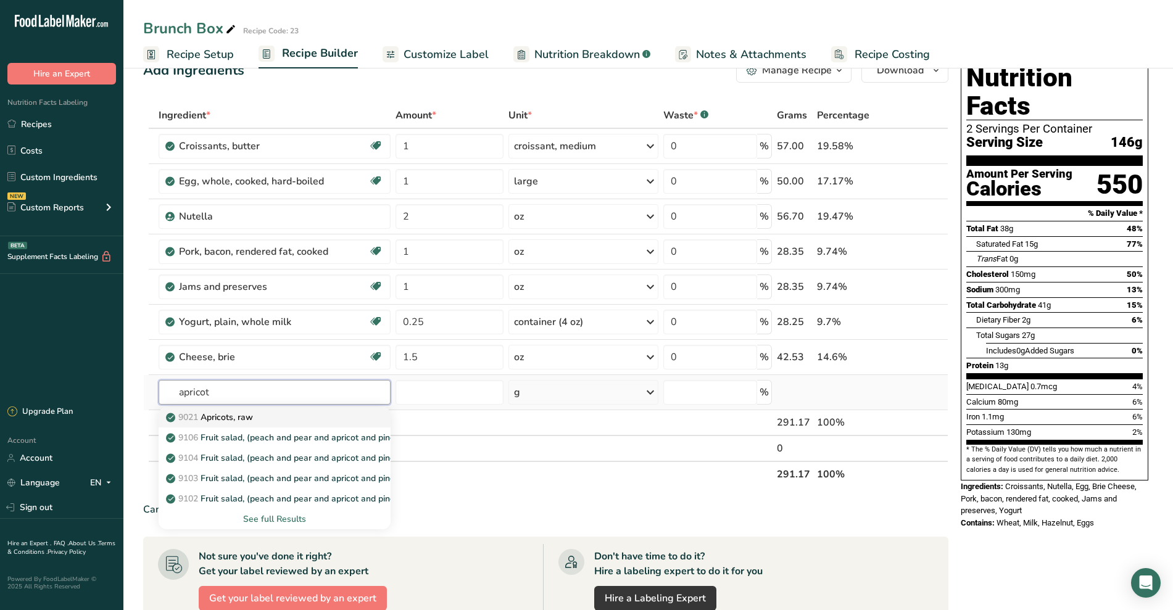
type input "apricot"
click at [252, 416] on p "9021 Apricots, raw" at bounding box center [210, 417] width 85 height 13
type input "Apricots, raw"
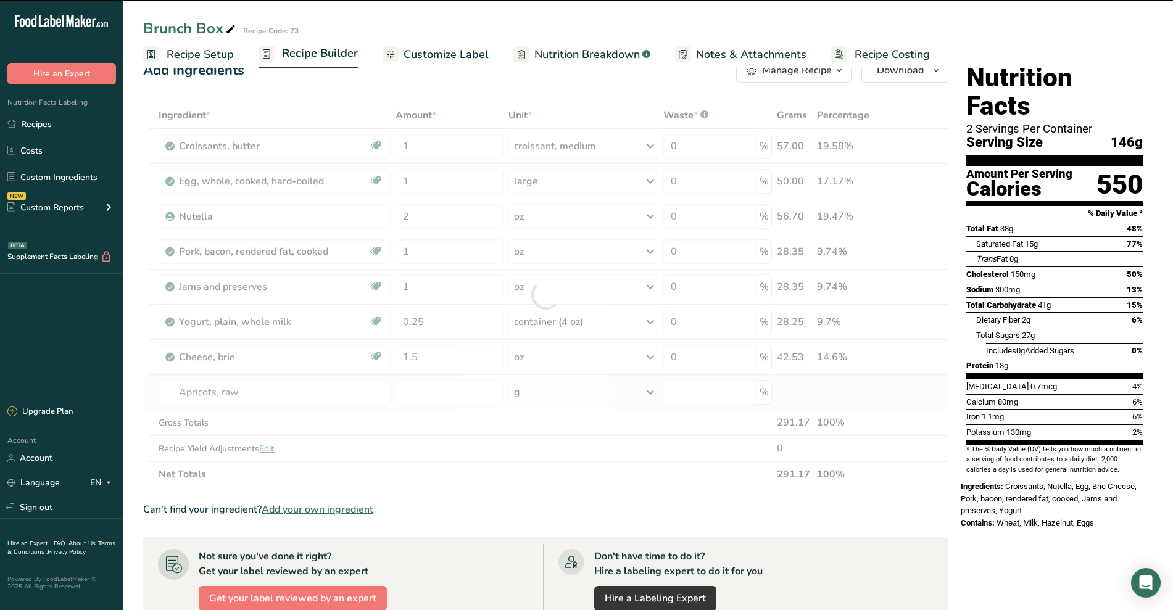
type input "0"
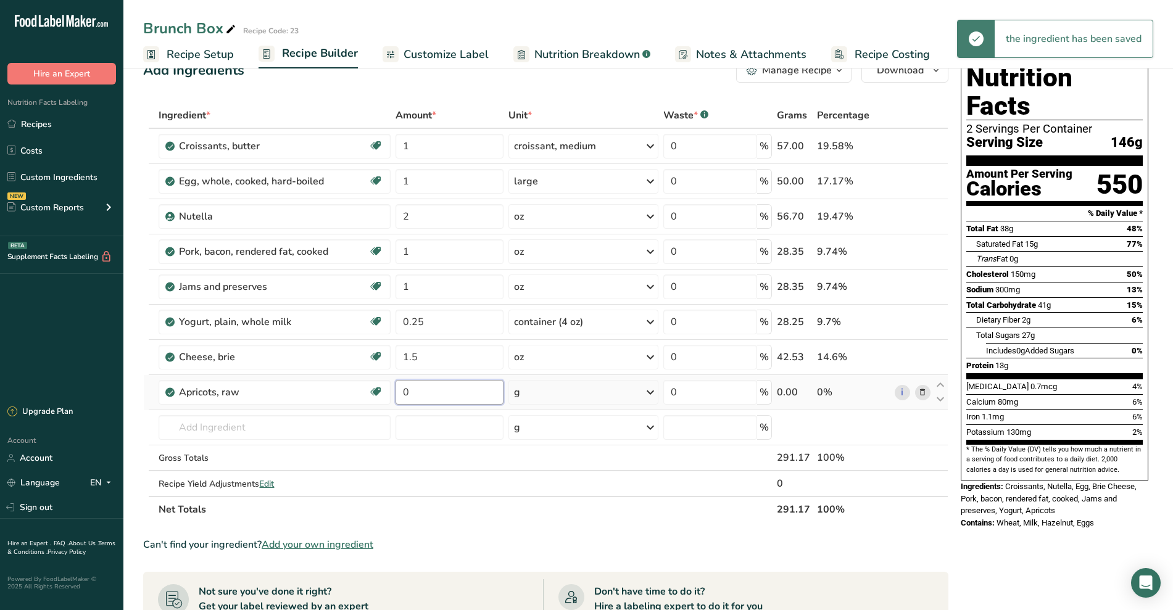
click at [447, 397] on input "0" at bounding box center [449, 392] width 108 height 25
type input "2"
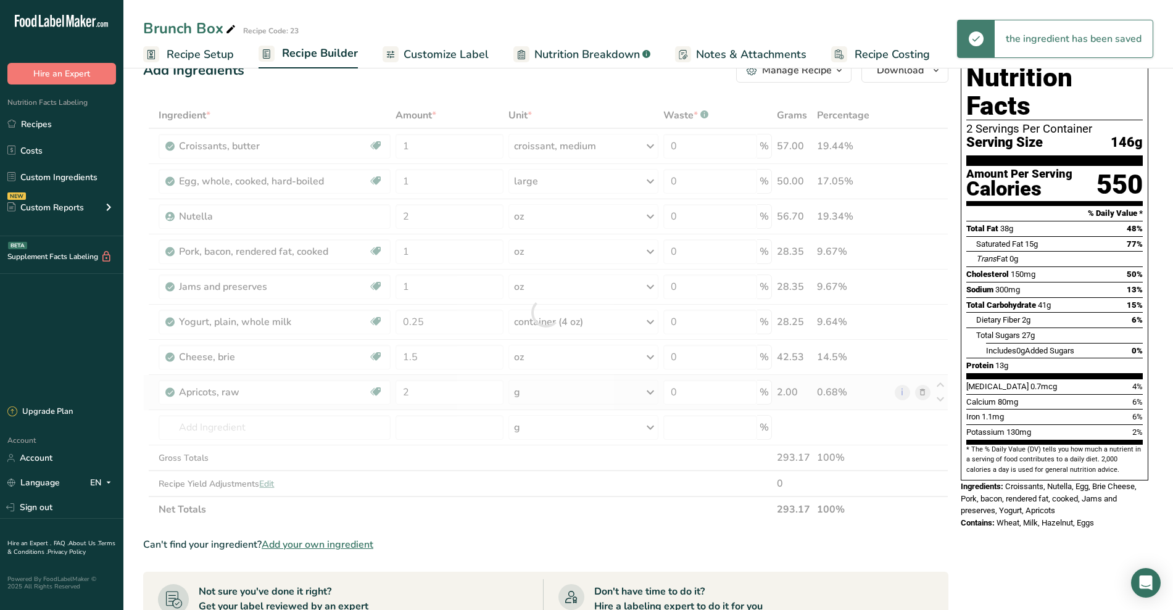
click at [607, 400] on div "Ingredient * Amount * Unit * Waste * .a-a{fill:#347362;}.b-a{fill:#fff;} Grams …" at bounding box center [545, 312] width 805 height 420
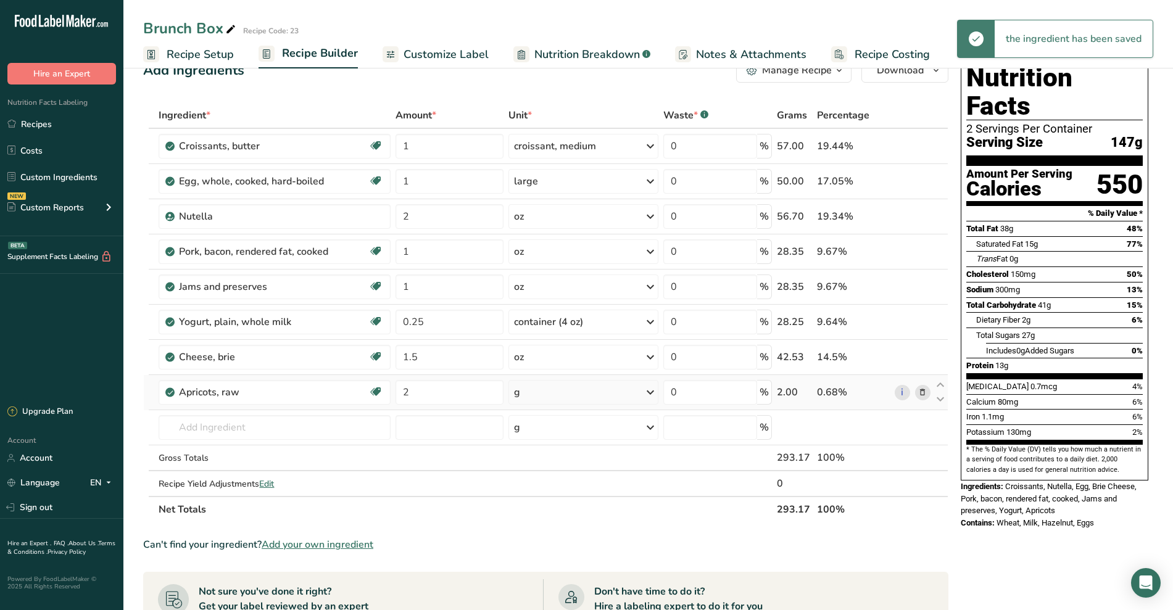
click at [607, 400] on div "g" at bounding box center [583, 392] width 151 height 25
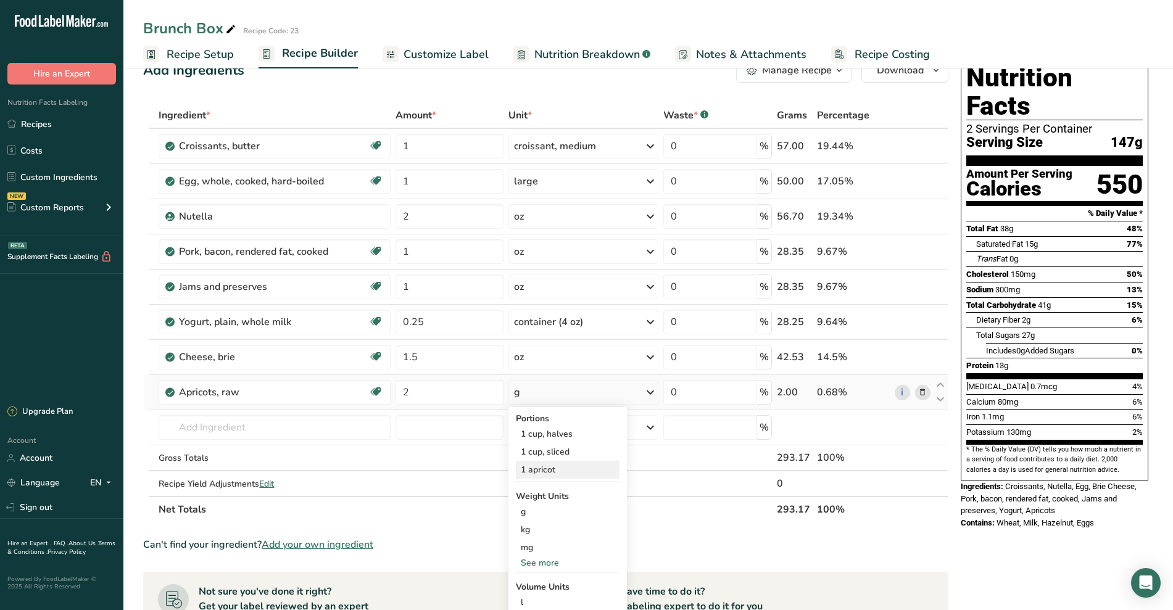
click at [544, 474] on div "1 apricot" at bounding box center [568, 470] width 104 height 18
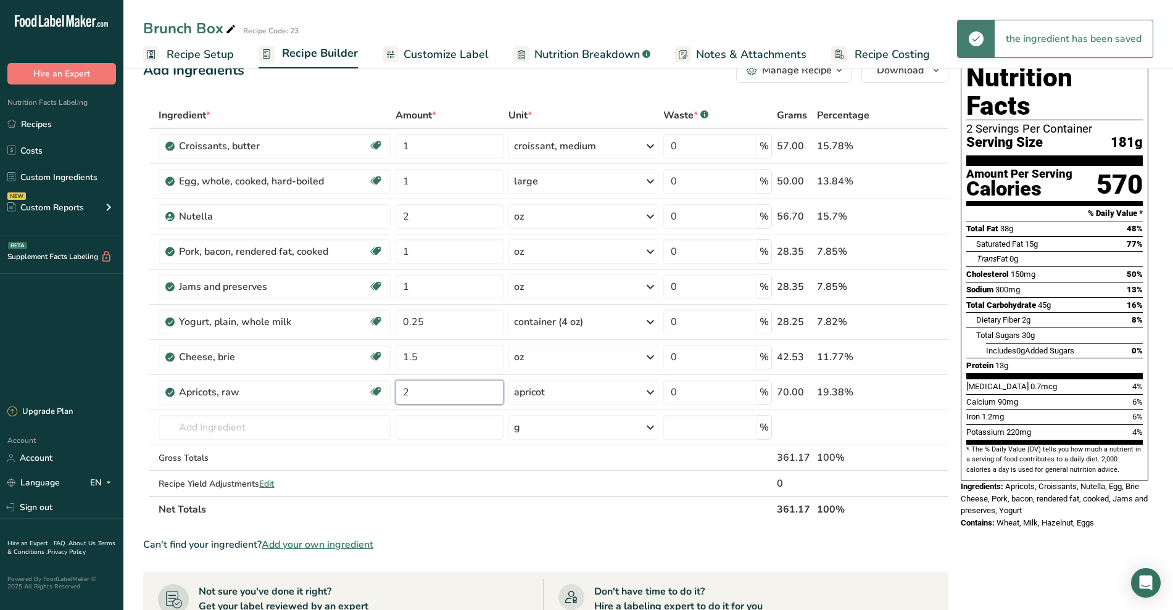
click at [423, 393] on input "2" at bounding box center [449, 392] width 108 height 25
type input "0.5"
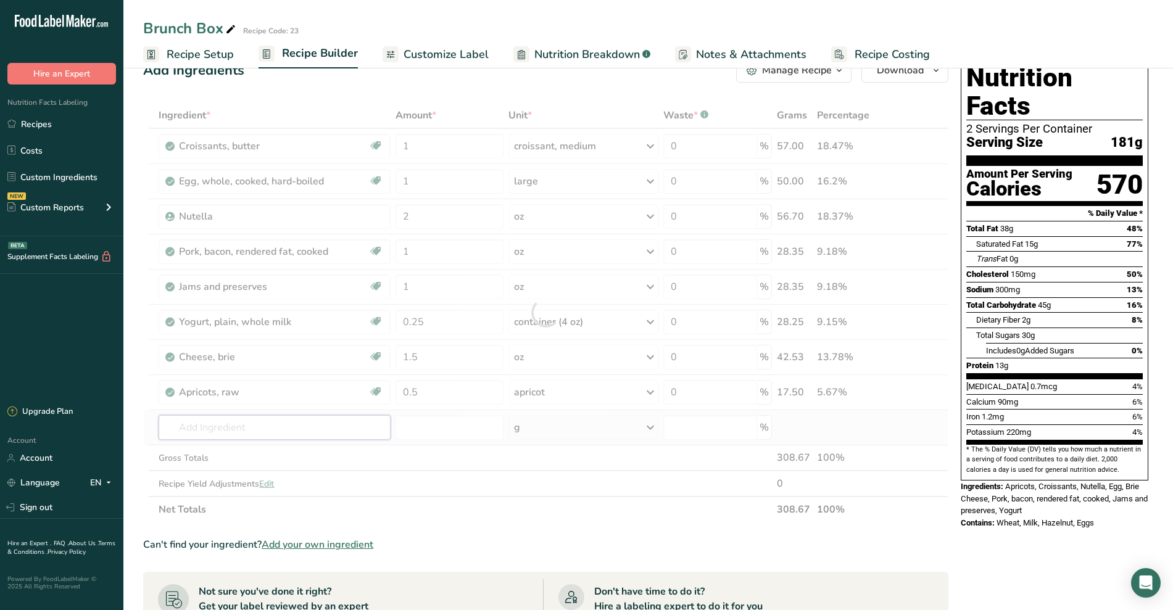
click at [310, 432] on div "Ingredient * Amount * Unit * Waste * .a-a{fill:#347362;}.b-a{fill:#fff;} Grams …" at bounding box center [545, 312] width 805 height 420
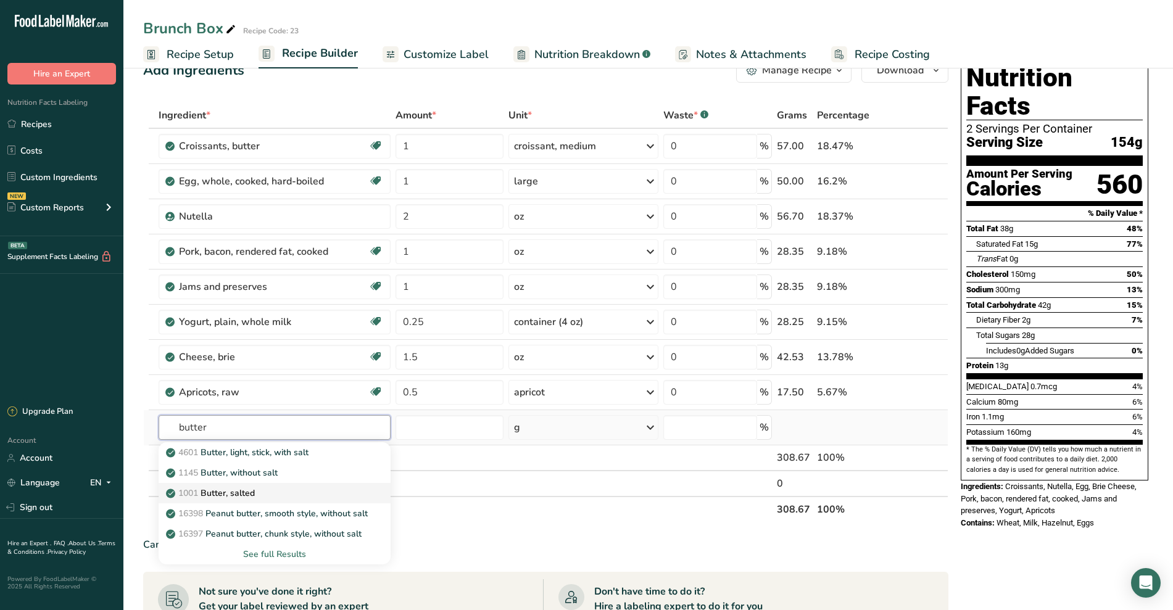
type input "butter"
click at [250, 490] on p "1001 Butter, salted" at bounding box center [211, 493] width 86 height 13
type input "Butter, salted"
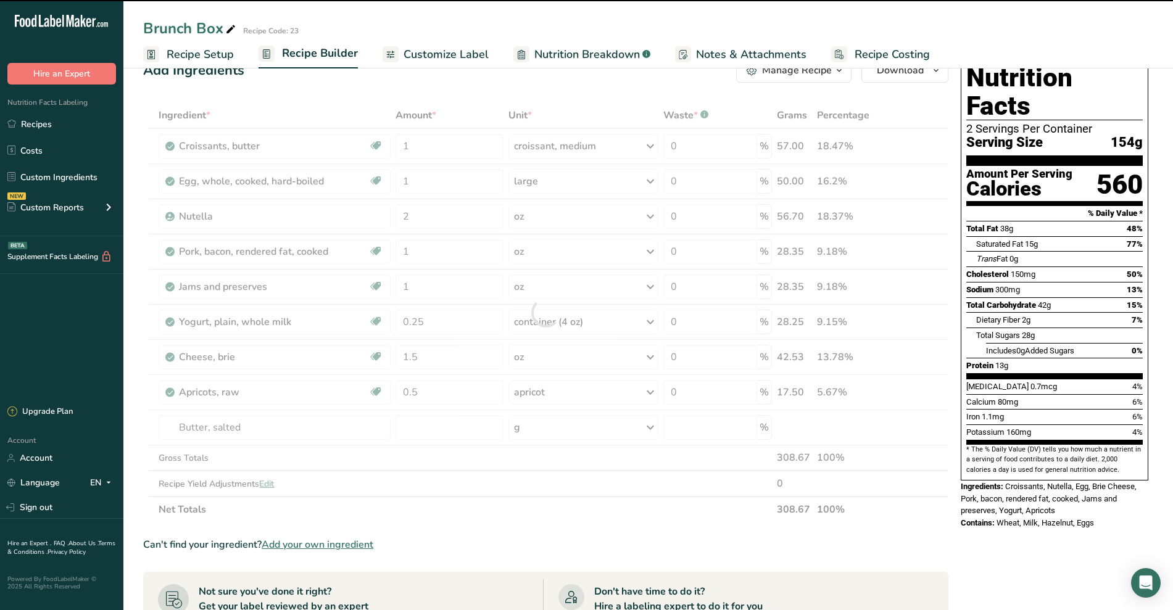
type input "0"
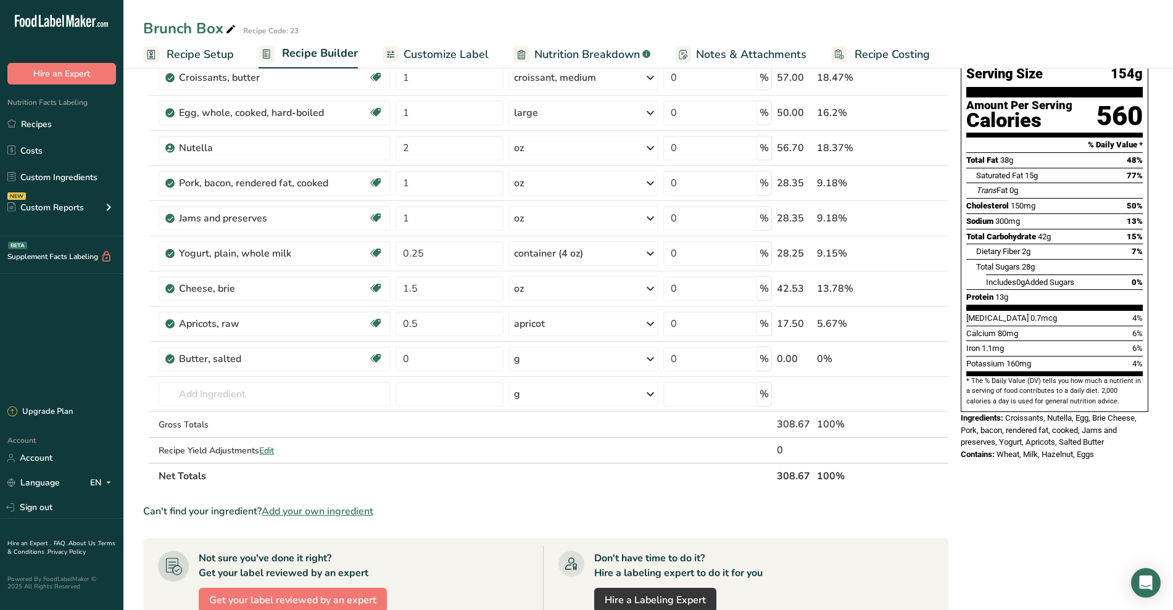
scroll to position [98, 0]
click at [464, 368] on input "0" at bounding box center [449, 360] width 108 height 25
click at [596, 353] on div "Ingredient * Amount * Unit * Waste * .a-a{fill:#347362;}.b-a{fill:#fff;} Grams …" at bounding box center [545, 262] width 805 height 455
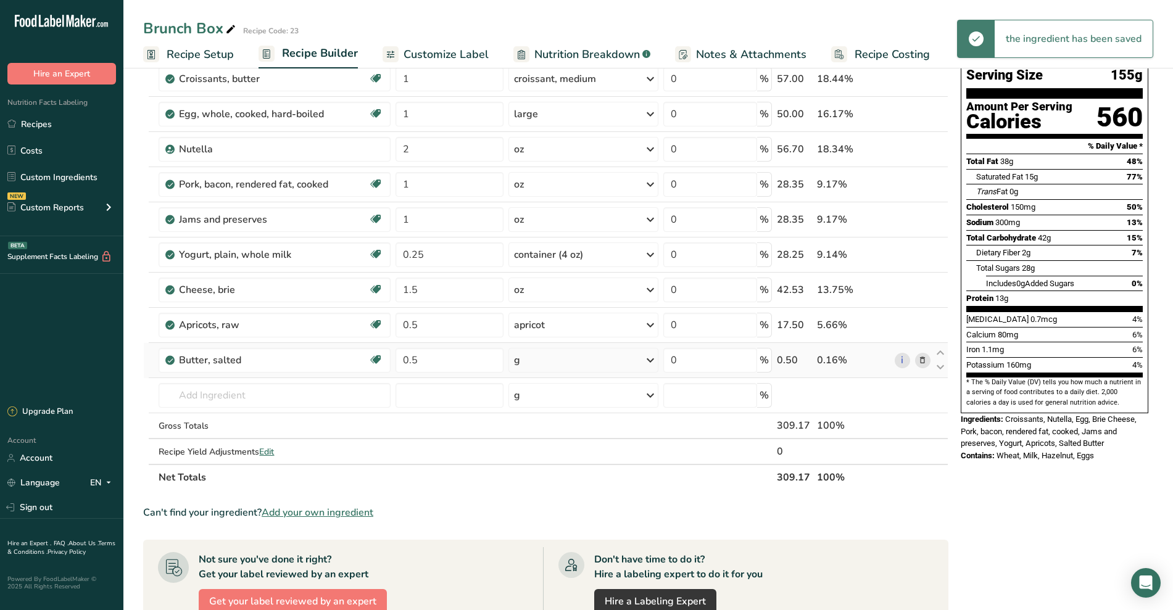
click at [596, 353] on div "g" at bounding box center [583, 360] width 151 height 25
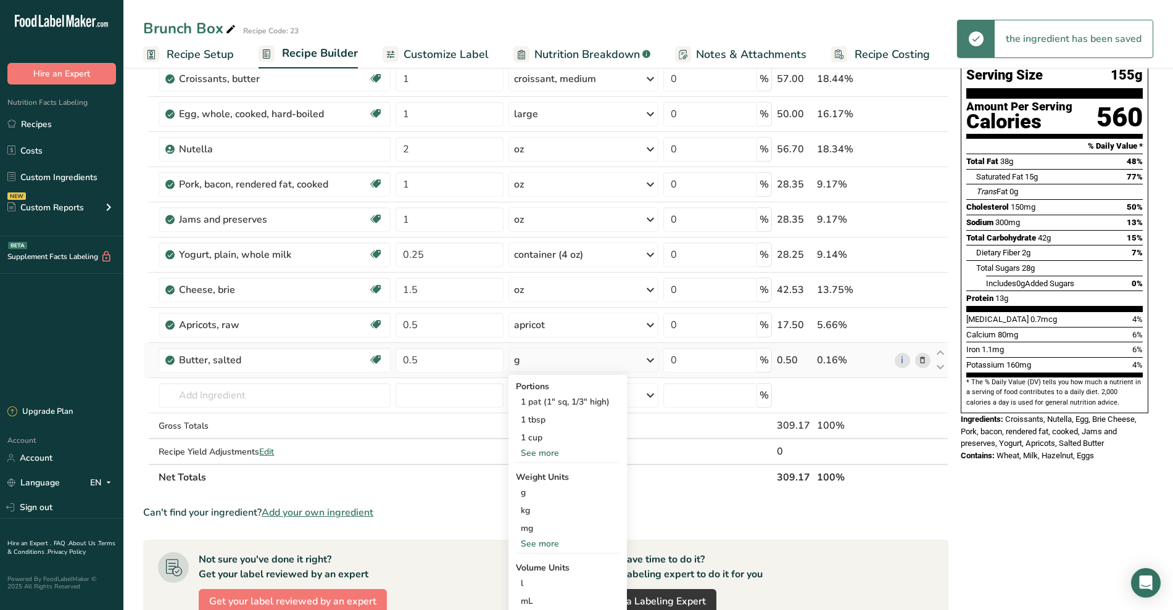
click at [542, 453] on div "See more" at bounding box center [568, 453] width 104 height 13
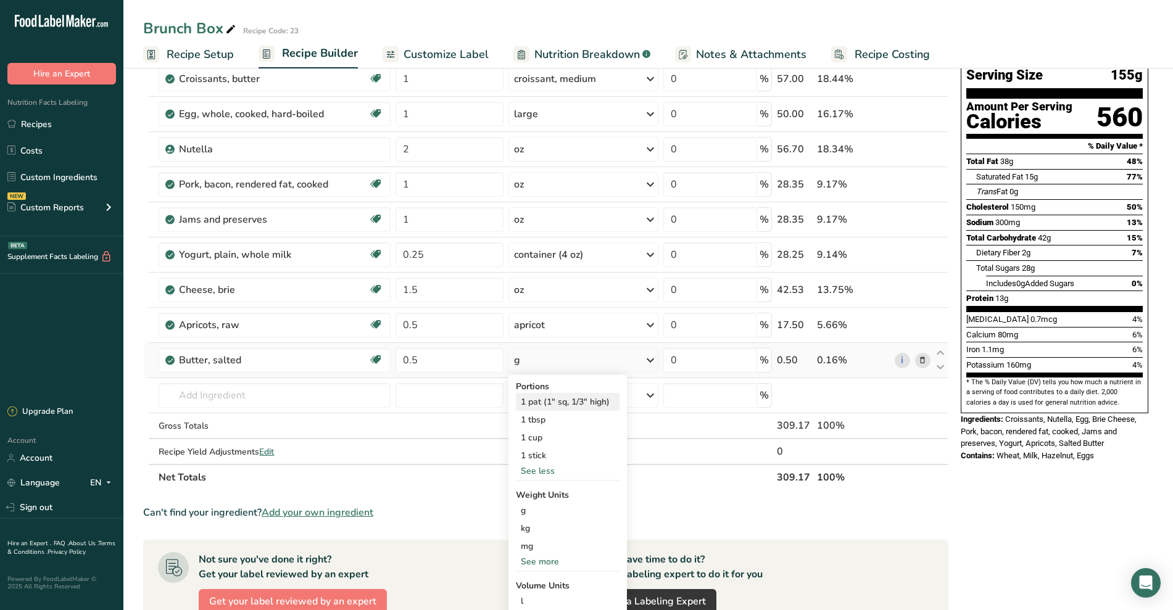
click at [575, 400] on div "1 pat (1" sq, 1/3" high)" at bounding box center [568, 402] width 104 height 18
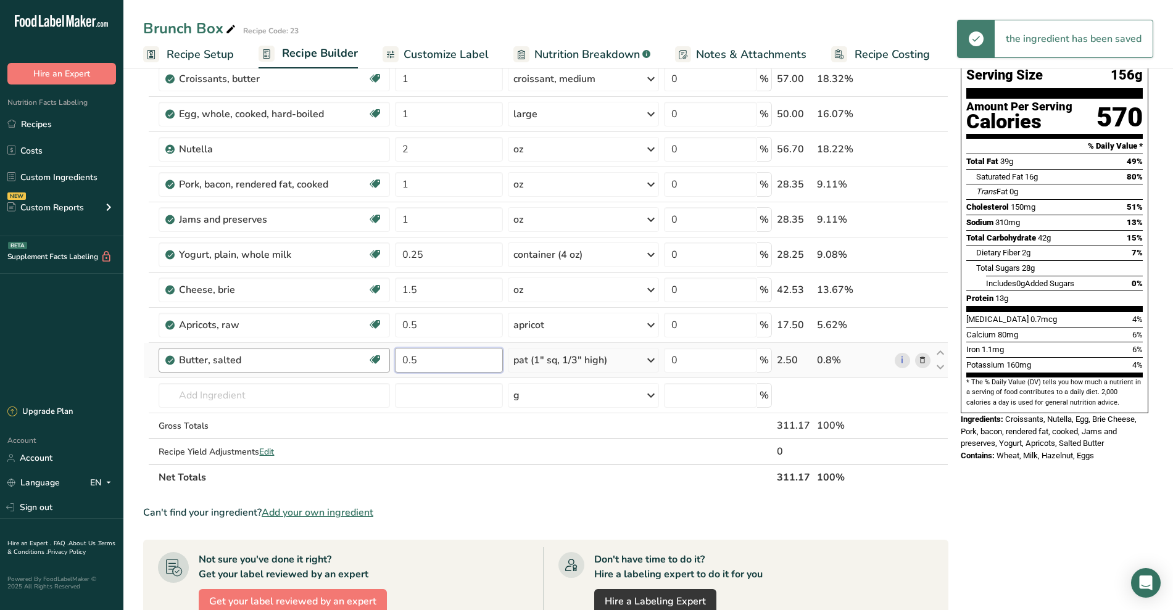
drag, startPoint x: 445, startPoint y: 354, endPoint x: 335, endPoint y: 363, distance: 110.1
click at [335, 363] on tr "Butter, salted Gluten free Vegetarian Soy free 0.5 pat (1" sq, 1/3" high) Porti…" at bounding box center [546, 360] width 804 height 35
type input "1"
click at [307, 399] on div "Ingredient * Amount * Unit * Waste * .a-a{fill:#347362;}.b-a{fill:#fff;} Grams …" at bounding box center [545, 262] width 805 height 455
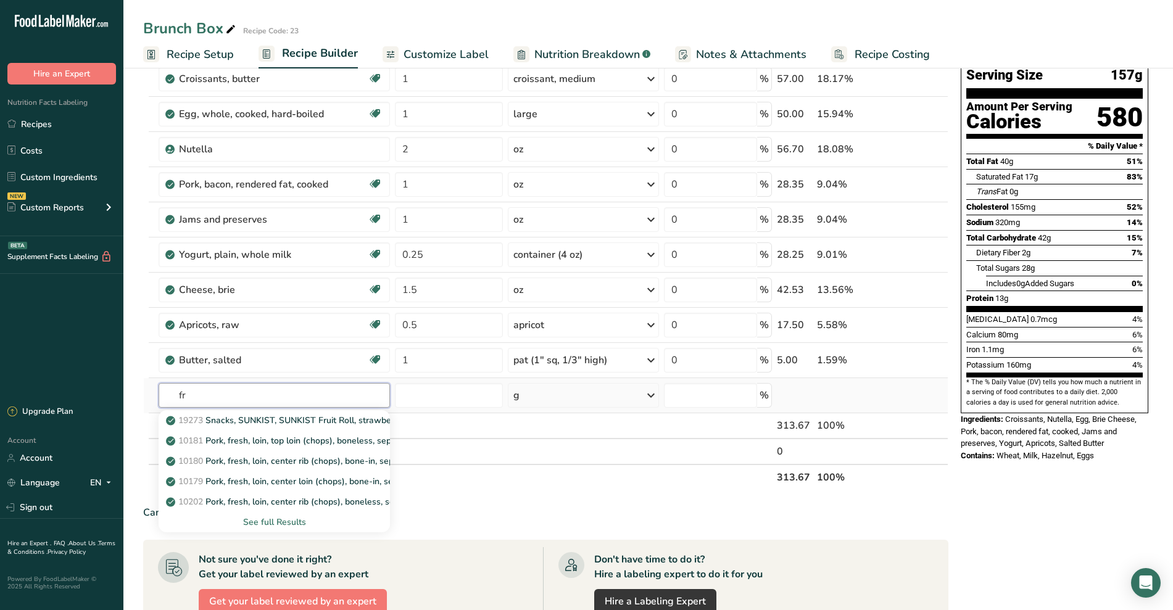
type input "f"
type input "tanger"
click at [288, 499] on p "9218 Tangerines, (mandarin oranges), raw" at bounding box center [257, 501] width 178 height 13
type input "Tangerines, (mandarin oranges), raw"
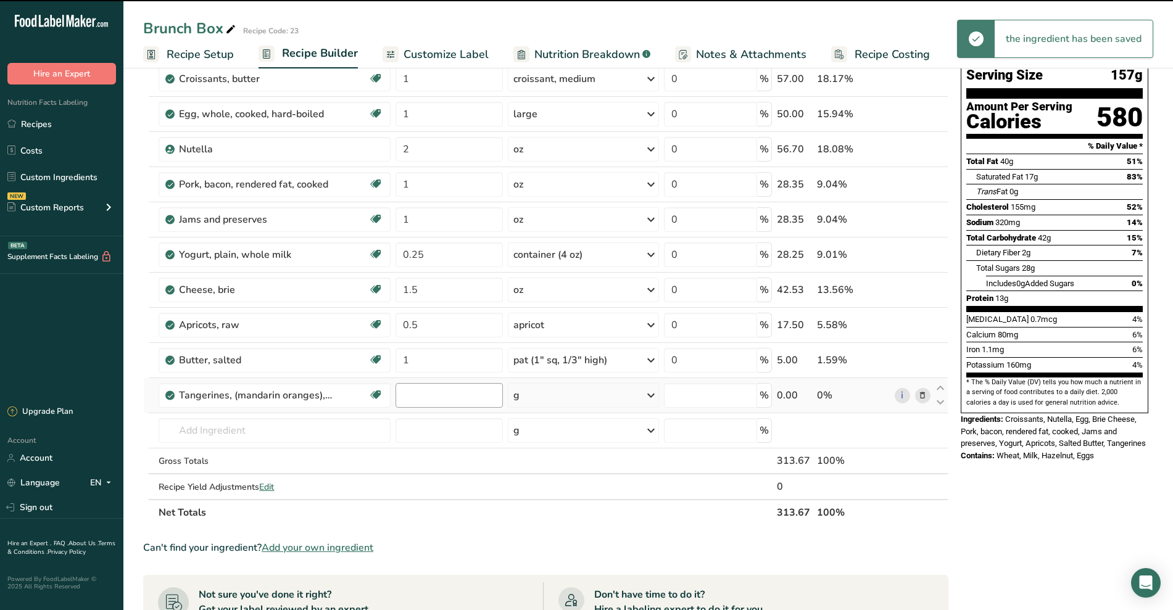
type input "0"
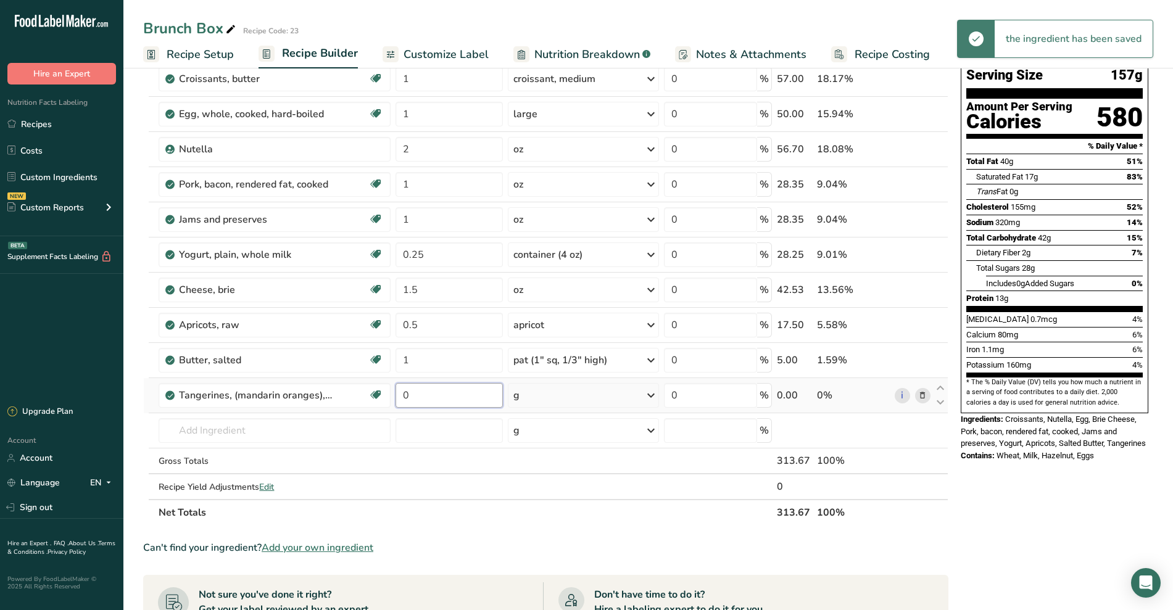
click at [460, 397] on input "0" at bounding box center [448, 395] width 107 height 25
type input "0.5"
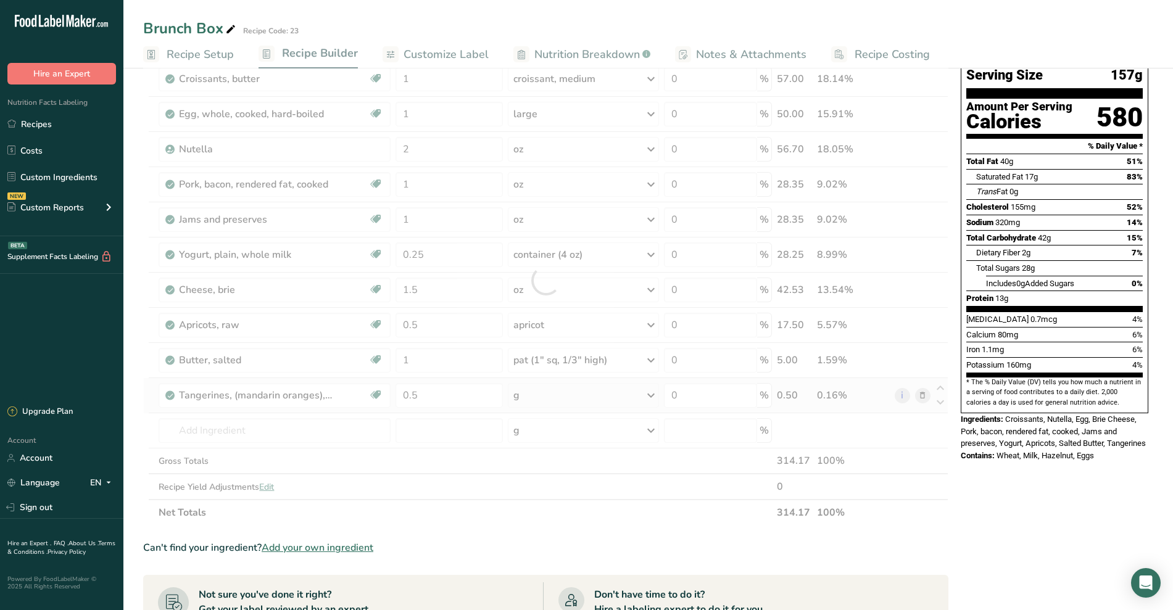
click at [561, 387] on div "Ingredient * Amount * Unit * Waste * .a-a{fill:#347362;}.b-a{fill:#fff;} Grams …" at bounding box center [545, 280] width 805 height 490
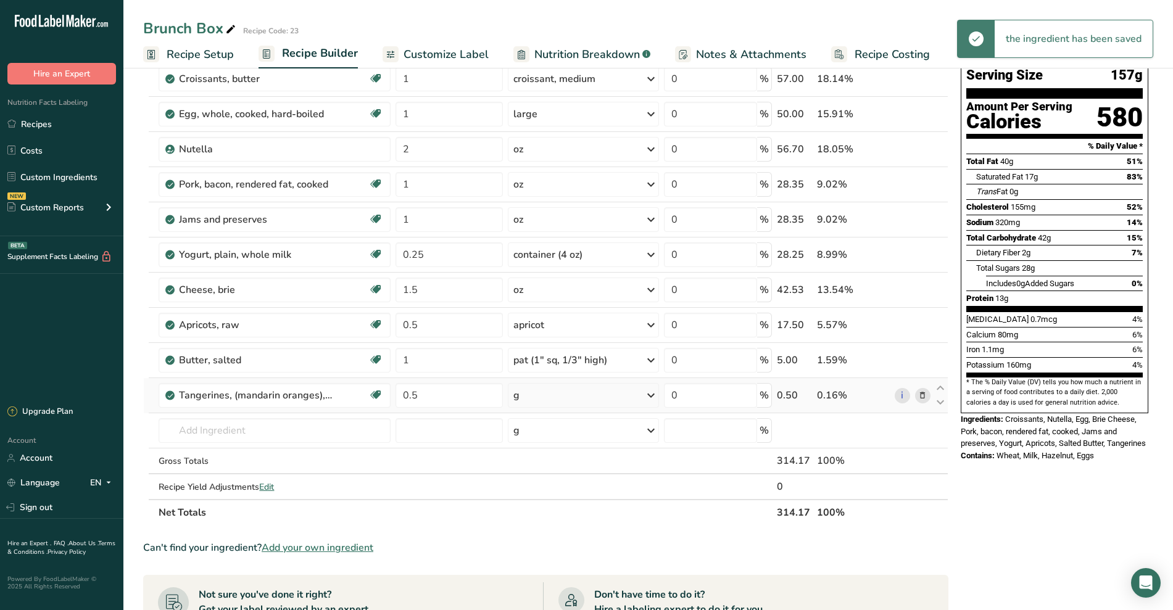
click at [561, 396] on div "g" at bounding box center [583, 395] width 151 height 25
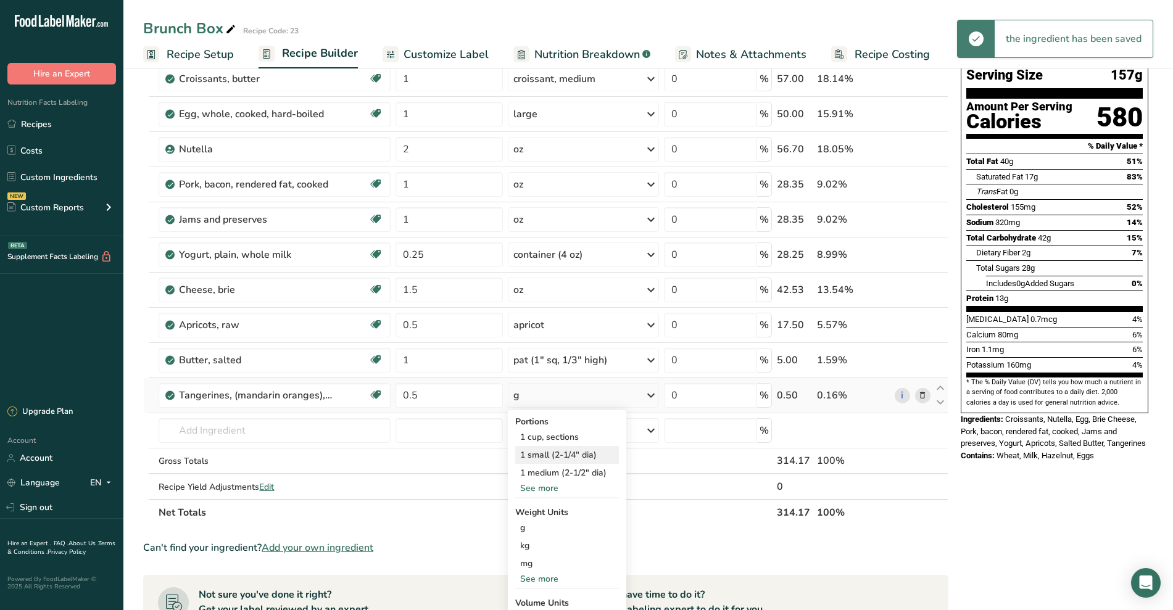
click at [553, 456] on div "1 small (2-1/4" dia)" at bounding box center [567, 455] width 104 height 18
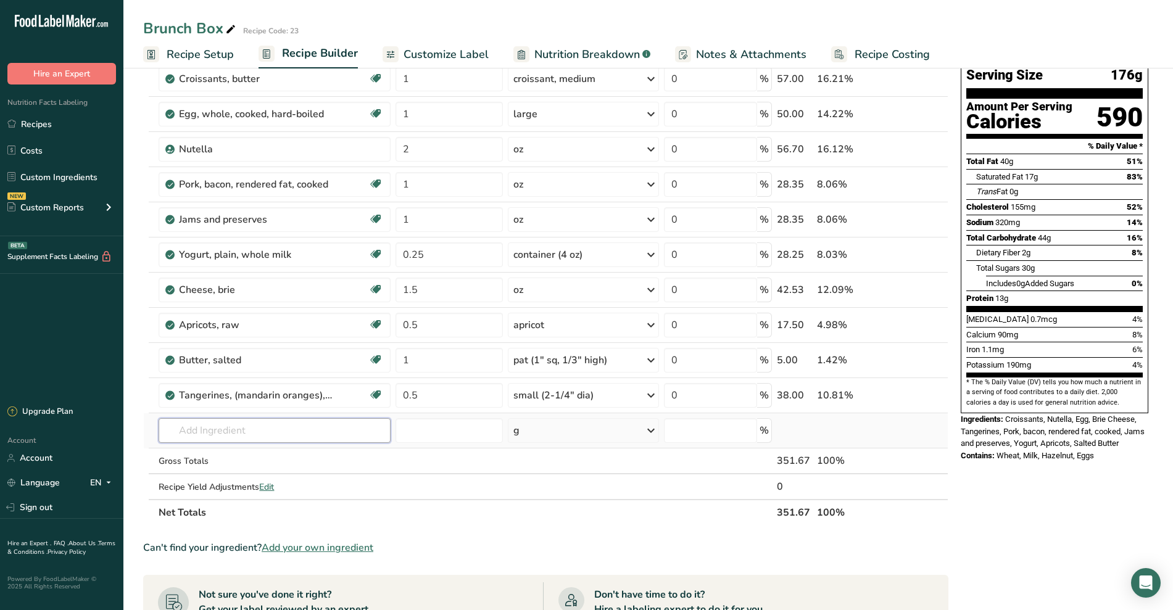
click at [253, 429] on input "text" at bounding box center [275, 430] width 232 height 25
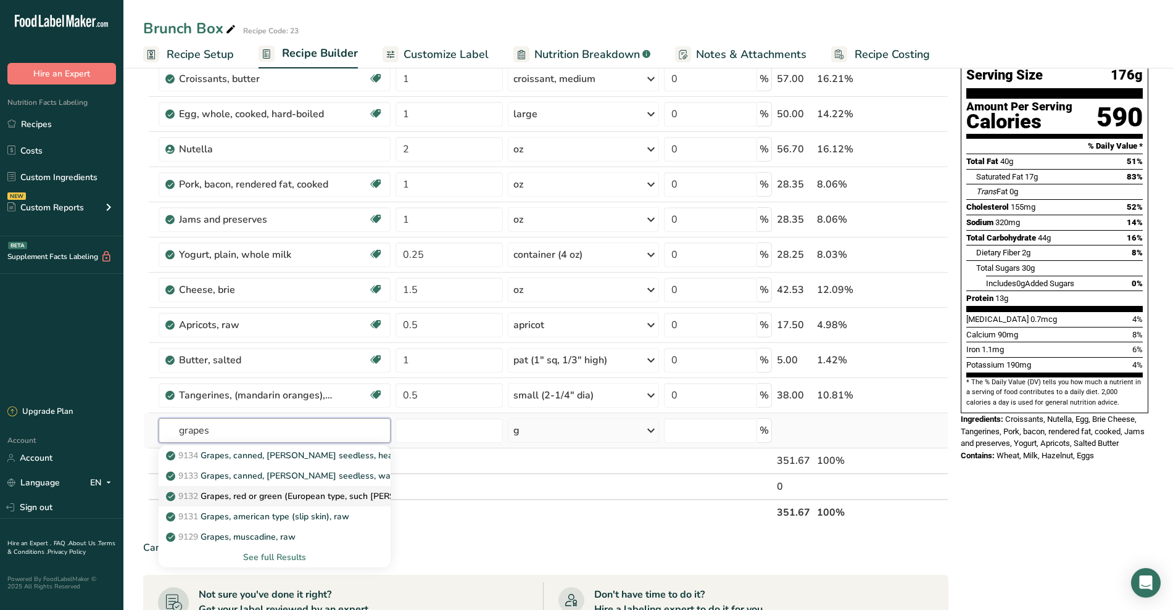
type input "grapes"
click at [251, 492] on p "9132 Grapes, red or green (European type, such [PERSON_NAME] seedless), raw" at bounding box center [334, 496] width 332 height 13
type input "Grapes, red or green (European type, such [PERSON_NAME] seedless), raw"
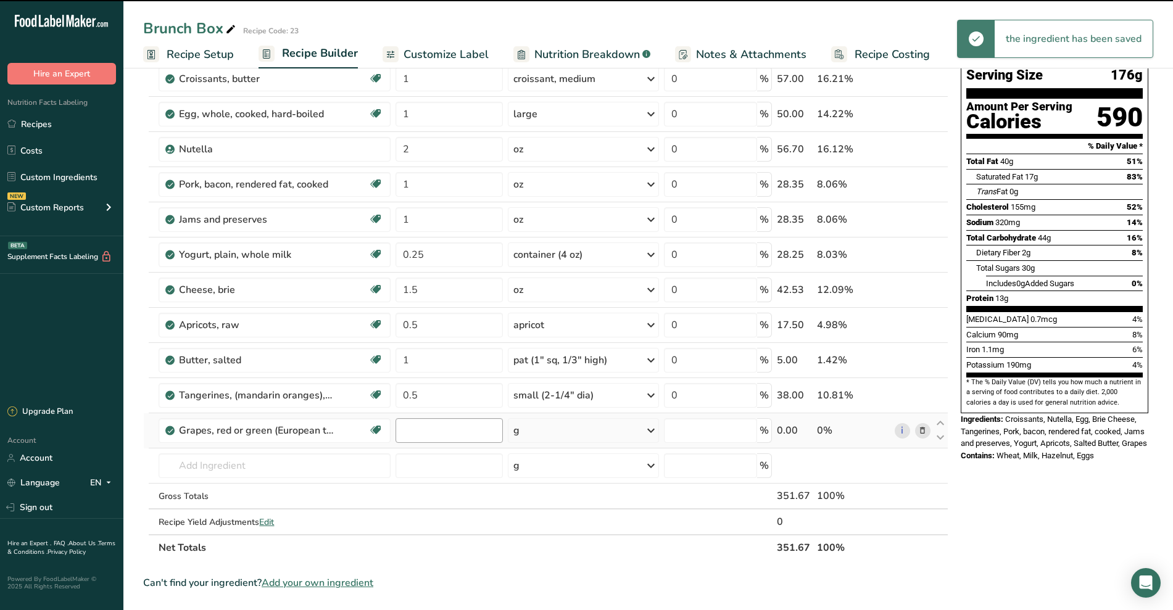
type input "0"
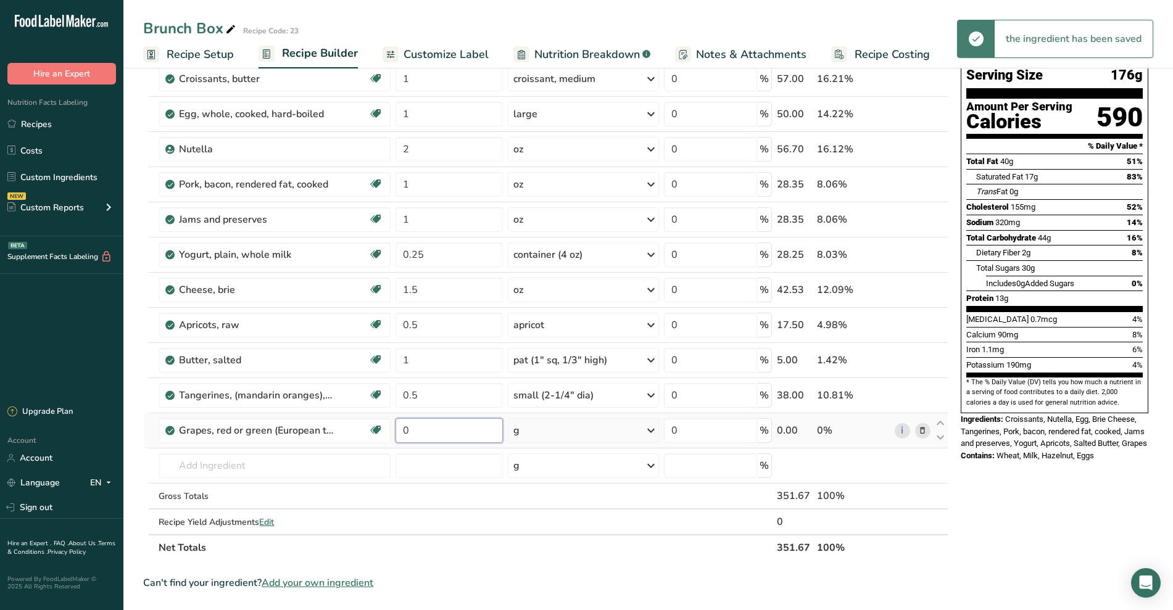
click at [423, 431] on input "0" at bounding box center [448, 430] width 107 height 25
type input "2"
click at [554, 435] on div "Ingredient * Amount * Unit * Waste * .a-a{fill:#347362;}.b-a{fill:#fff;} Grams …" at bounding box center [545, 298] width 805 height 526
click at [554, 435] on div "g" at bounding box center [583, 430] width 151 height 25
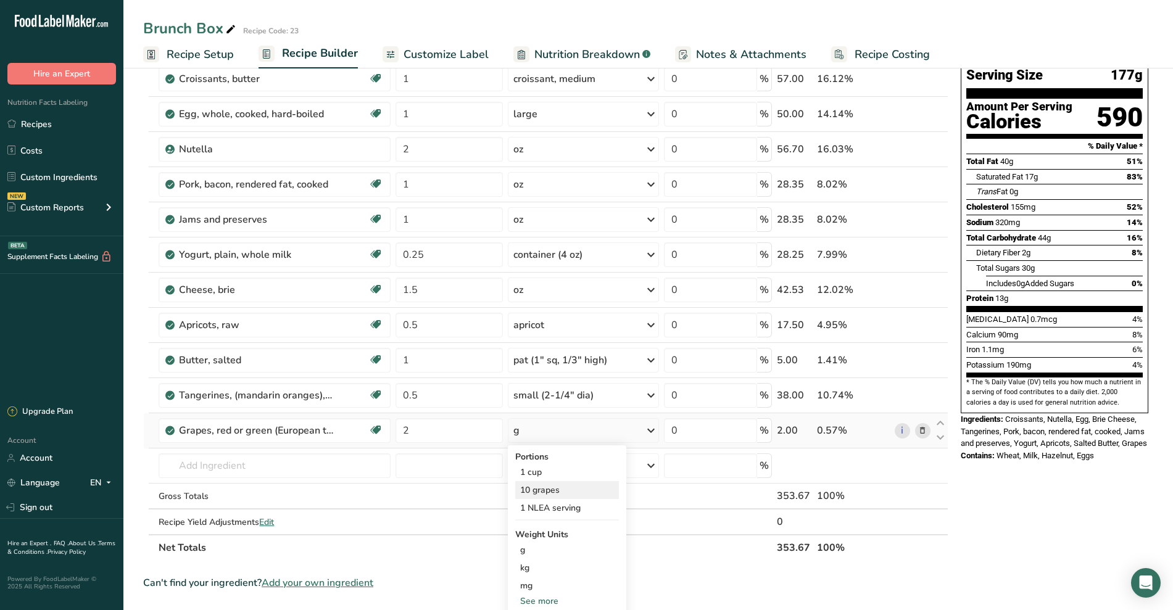
click at [552, 490] on div "10 grapes" at bounding box center [567, 490] width 104 height 18
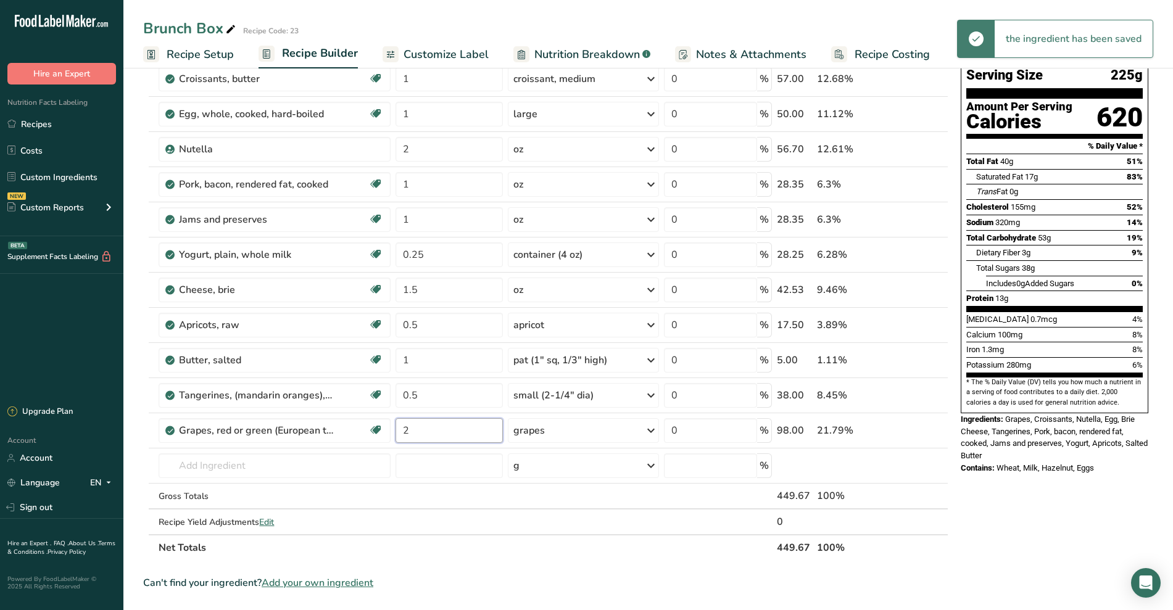
click at [426, 431] on input "2" at bounding box center [448, 430] width 107 height 25
type input "0.5"
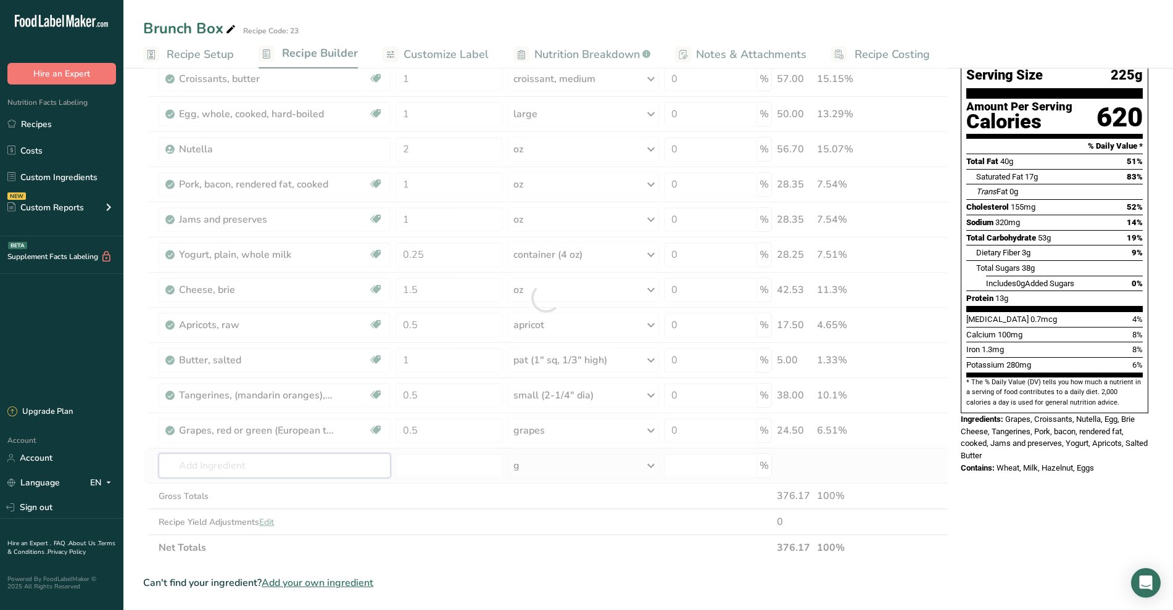
click at [289, 475] on div "Ingredient * Amount * Unit * Waste * .a-a{fill:#347362;}.b-a{fill:#fff;} Grams …" at bounding box center [545, 298] width 805 height 526
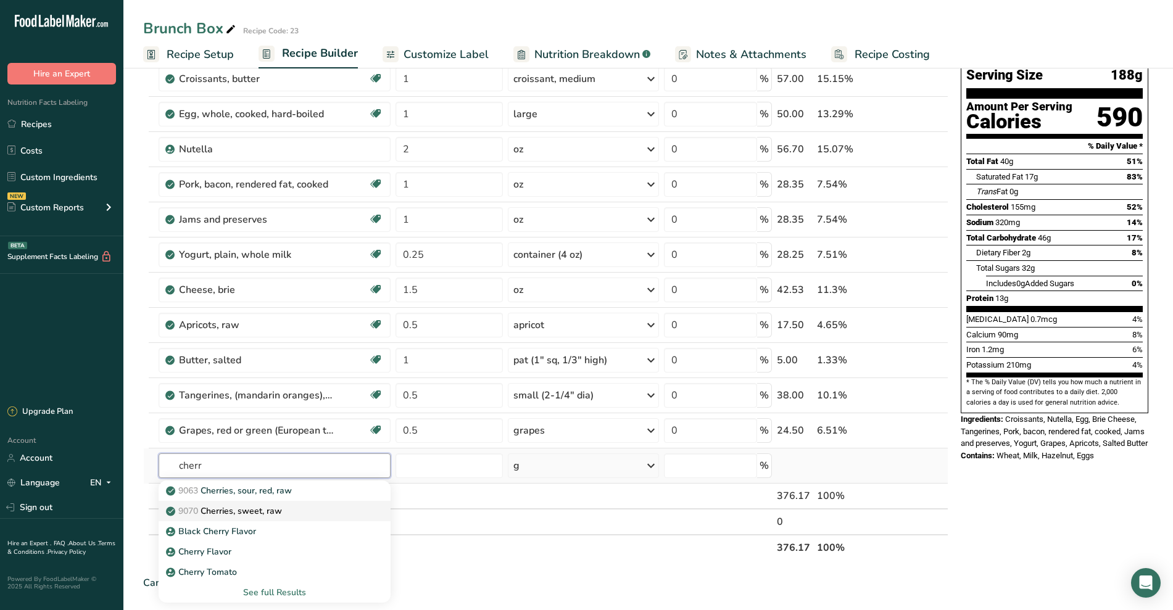
type input "cherr"
click at [279, 511] on p "9070 Cherries, sweet, raw" at bounding box center [225, 511] width 114 height 13
type input "Cherries, sweet, raw"
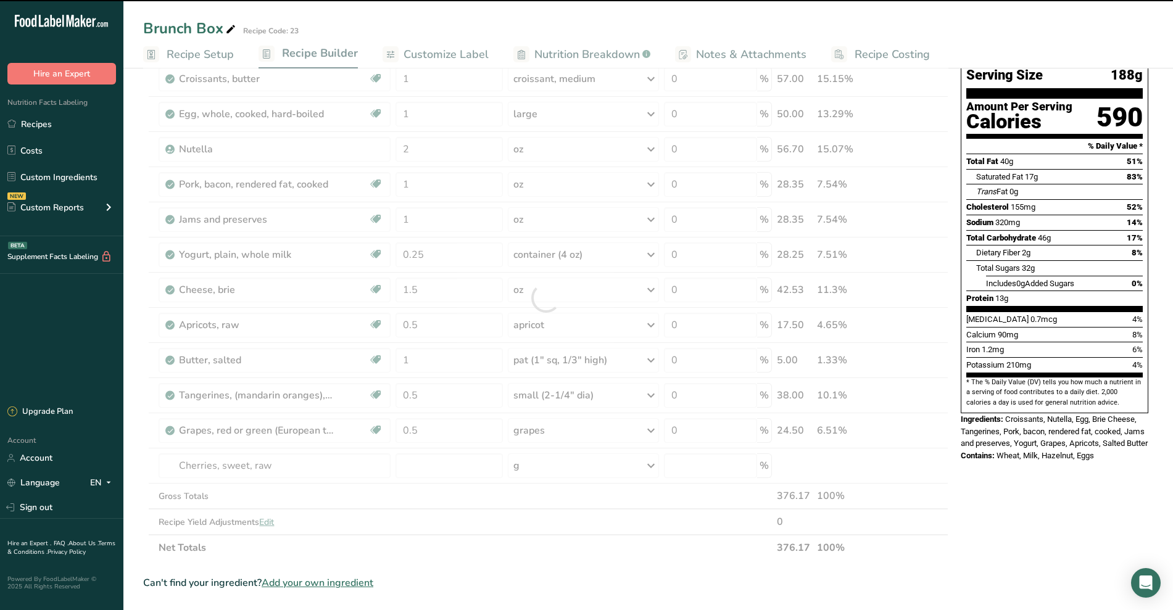
type input "0"
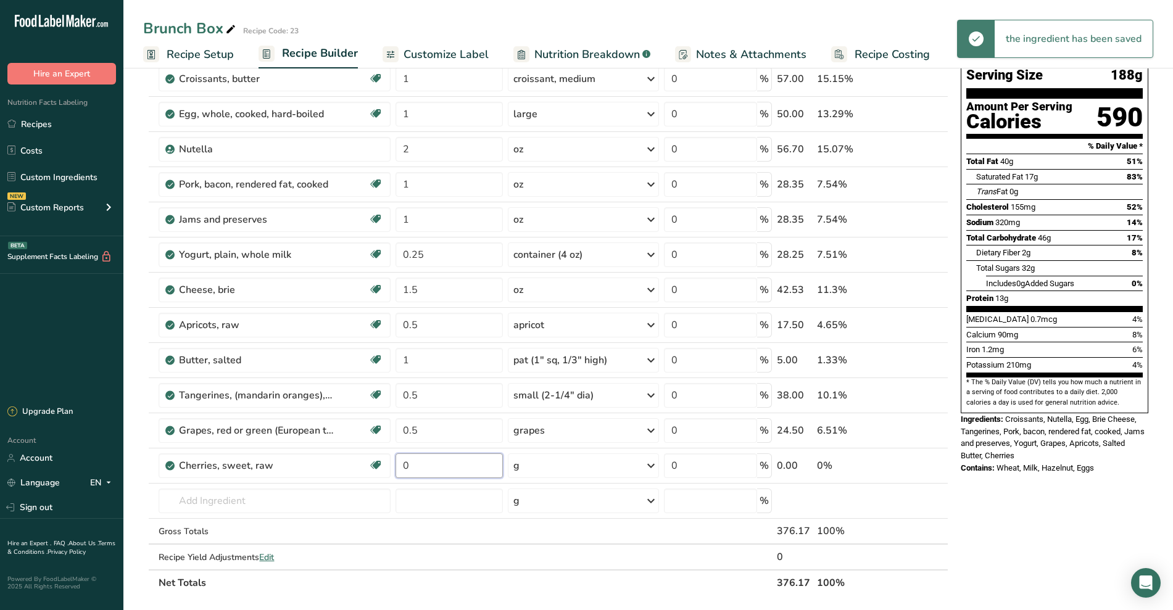
click at [434, 463] on input "0" at bounding box center [448, 465] width 107 height 25
click at [434, 463] on input "2" at bounding box center [448, 465] width 107 height 25
click at [559, 473] on div "Ingredient * Amount * Unit * Waste * .a-a{fill:#347362;}.b-a{fill:#fff;} Grams …" at bounding box center [545, 315] width 805 height 561
click at [588, 466] on div "g" at bounding box center [583, 465] width 151 height 25
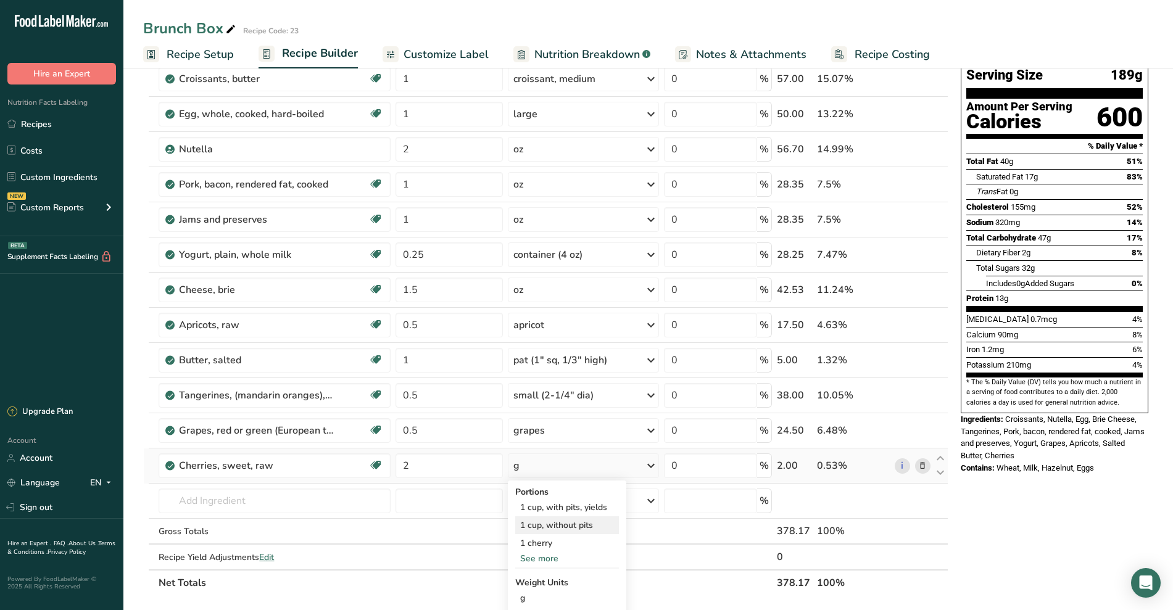
click at [580, 529] on div "1 cup, without pits" at bounding box center [567, 525] width 104 height 18
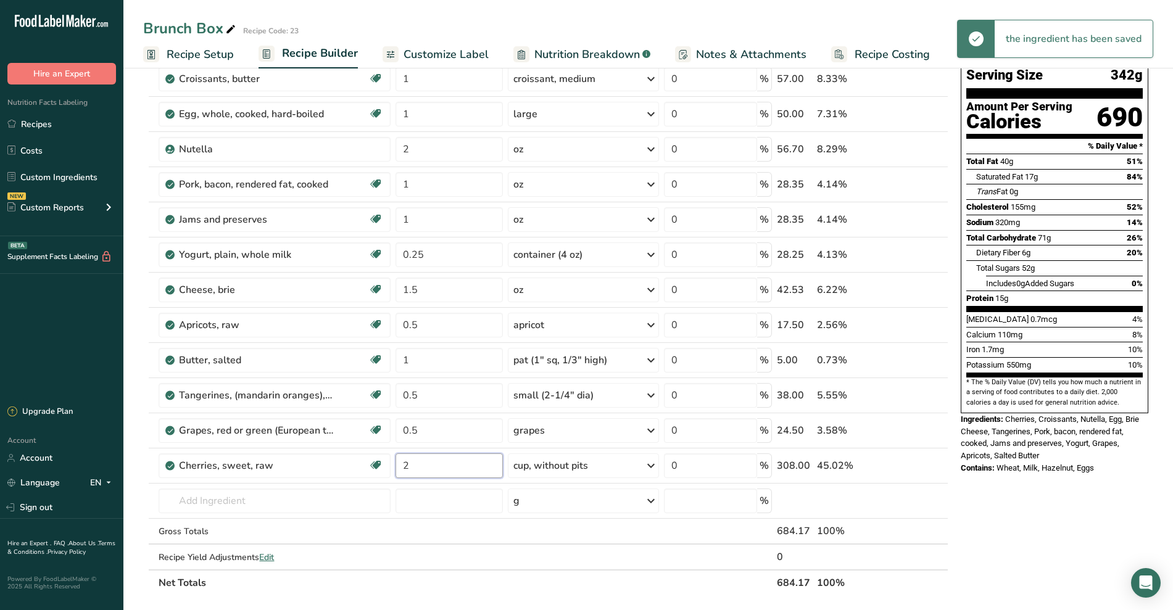
click at [406, 468] on input "2" at bounding box center [448, 465] width 107 height 25
type input "0.25"
click at [562, 476] on div "Ingredient * Amount * Unit * Waste * .a-a{fill:#347362;}.b-a{fill:#fff;} Grams …" at bounding box center [545, 315] width 805 height 561
click at [571, 469] on div "cup, without pits" at bounding box center [550, 465] width 75 height 15
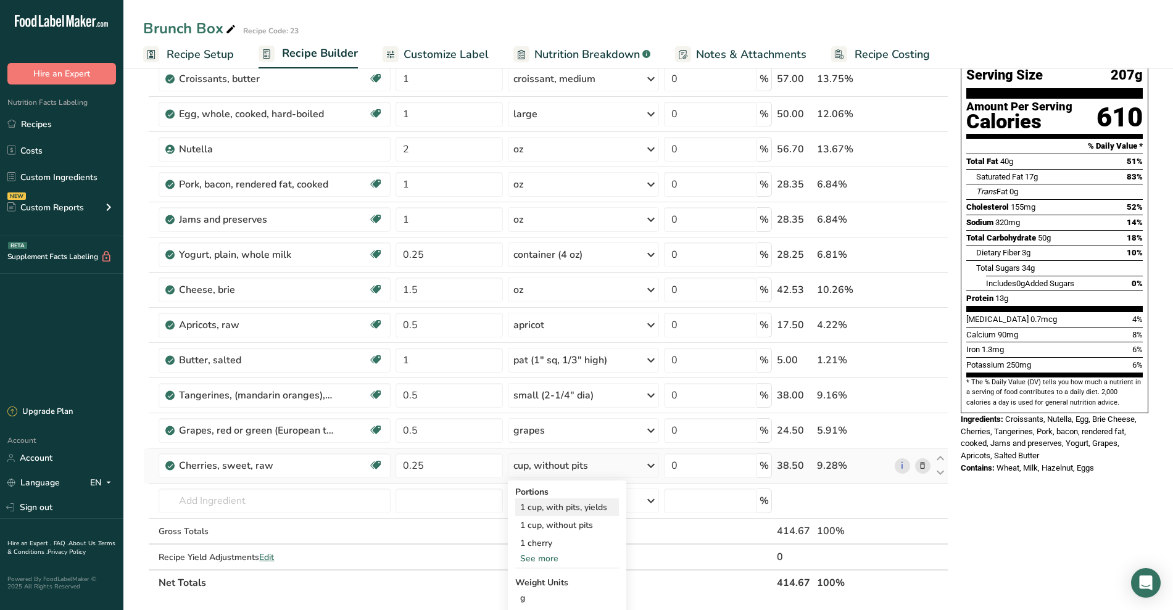
click at [580, 510] on div "1 cup, with pits, yields" at bounding box center [567, 507] width 104 height 18
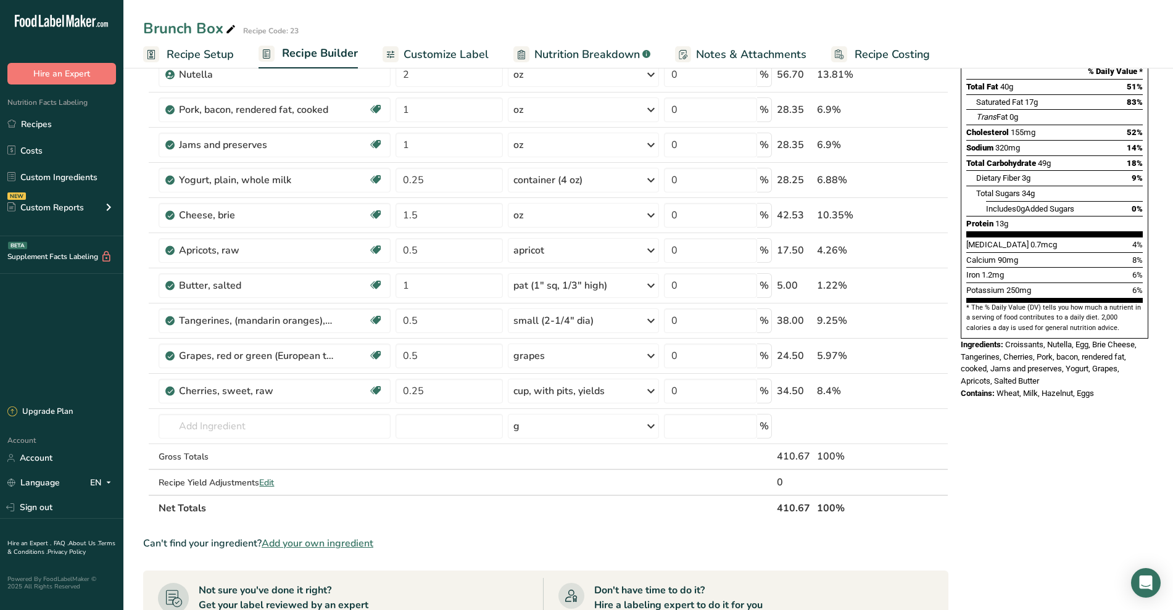
scroll to position [0, 0]
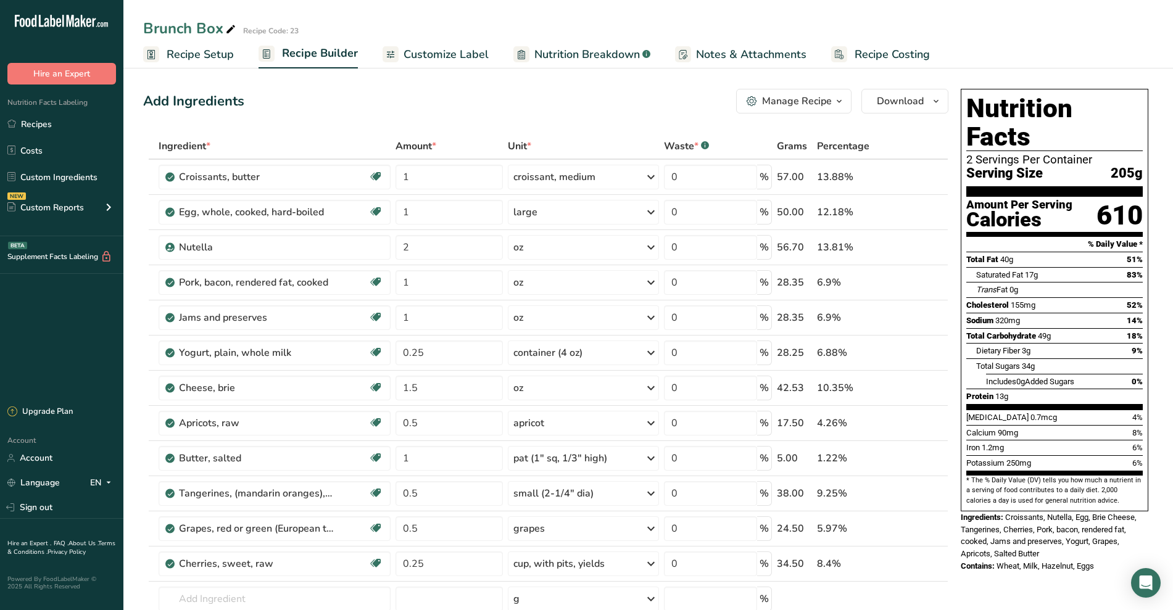
click at [456, 54] on span "Customize Label" at bounding box center [445, 54] width 85 height 17
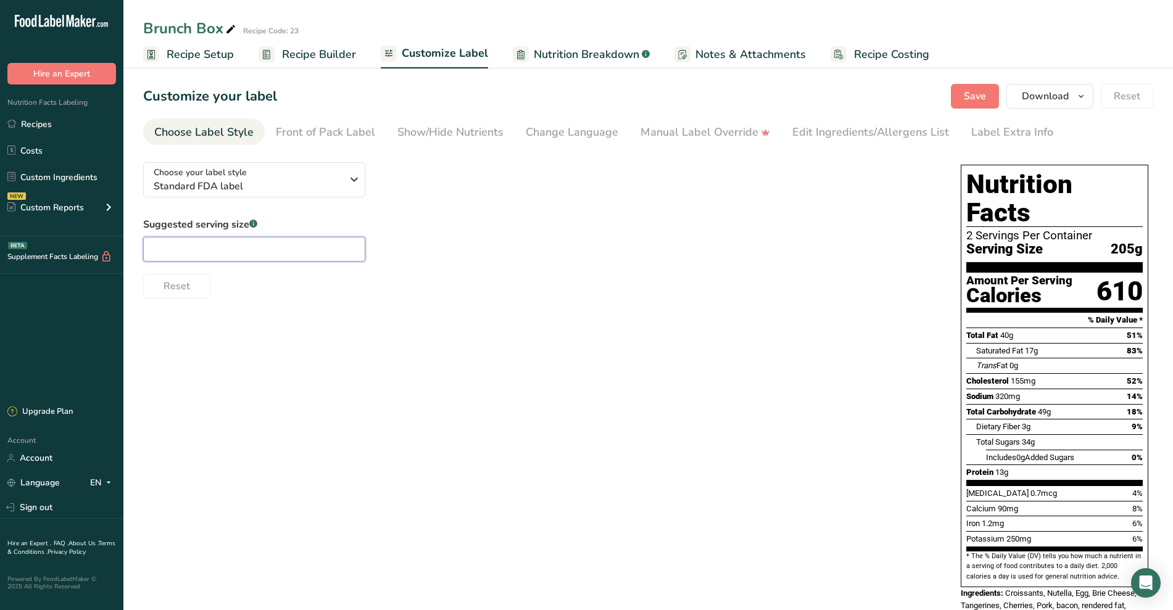
click at [284, 243] on input "text" at bounding box center [254, 249] width 222 height 25
type input "1"
type input "2"
click at [366, 130] on div "Front of Pack Label" at bounding box center [325, 132] width 99 height 17
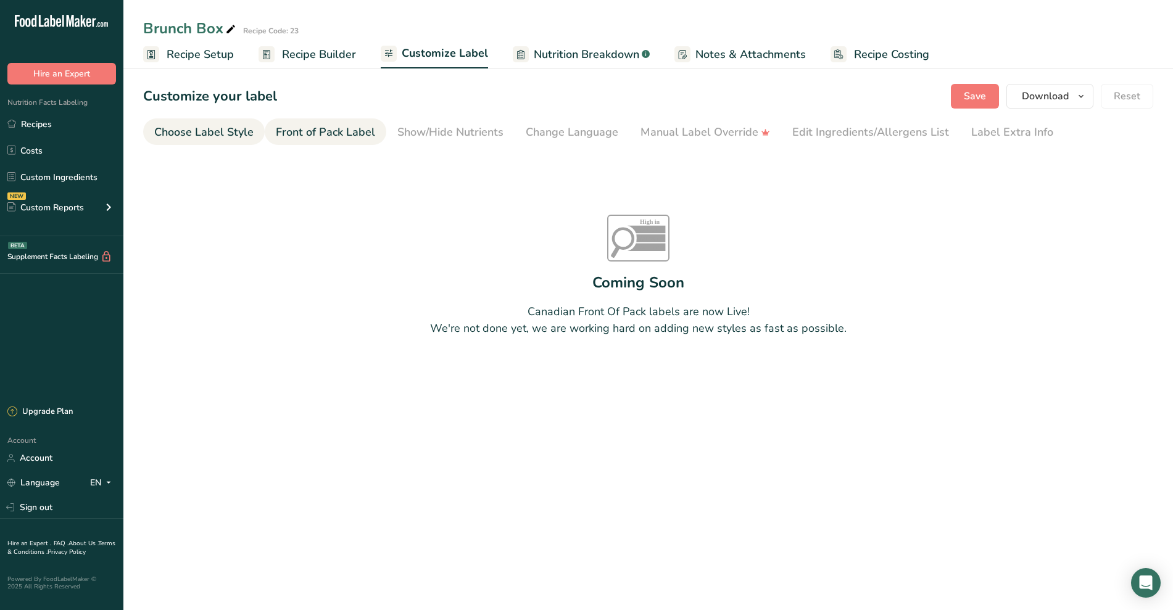
click at [226, 134] on div "Choose Label Style" at bounding box center [203, 132] width 99 height 17
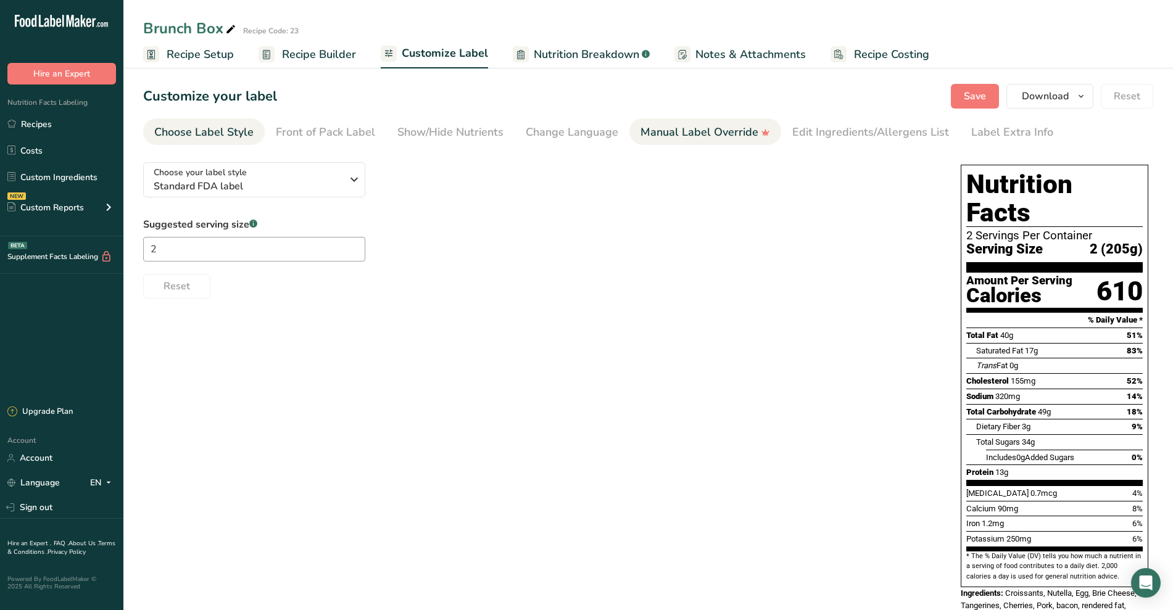
click at [669, 142] on link "Manual Label Override" at bounding box center [705, 132] width 130 height 28
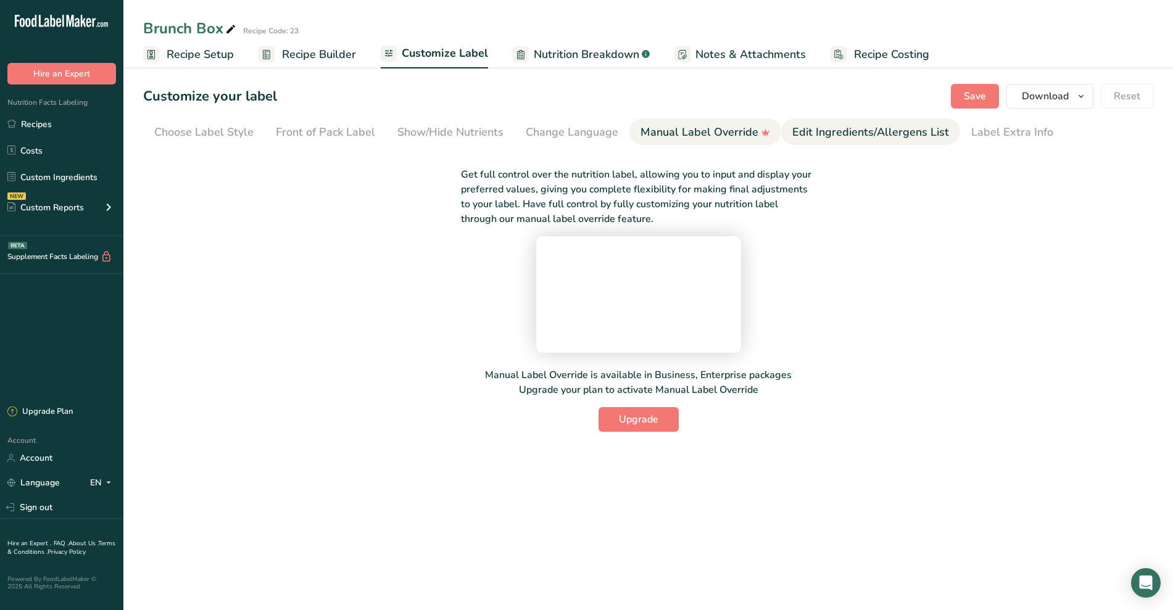
click at [830, 134] on div "Edit Ingredients/Allergens List" at bounding box center [870, 132] width 157 height 17
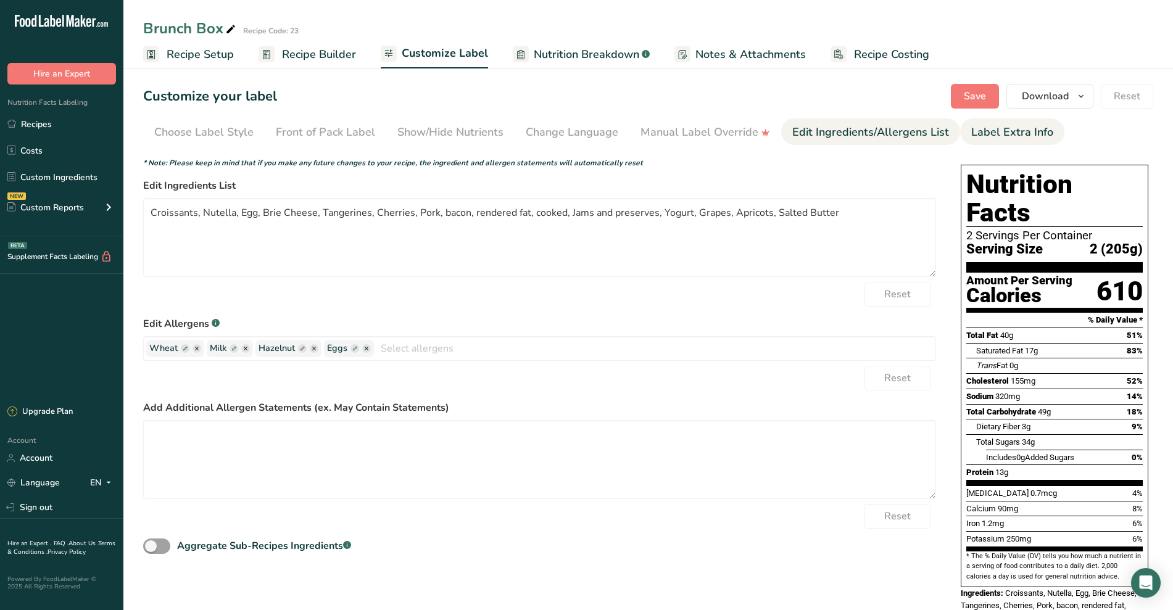
click at [1028, 136] on div "Label Extra Info" at bounding box center [1012, 132] width 82 height 17
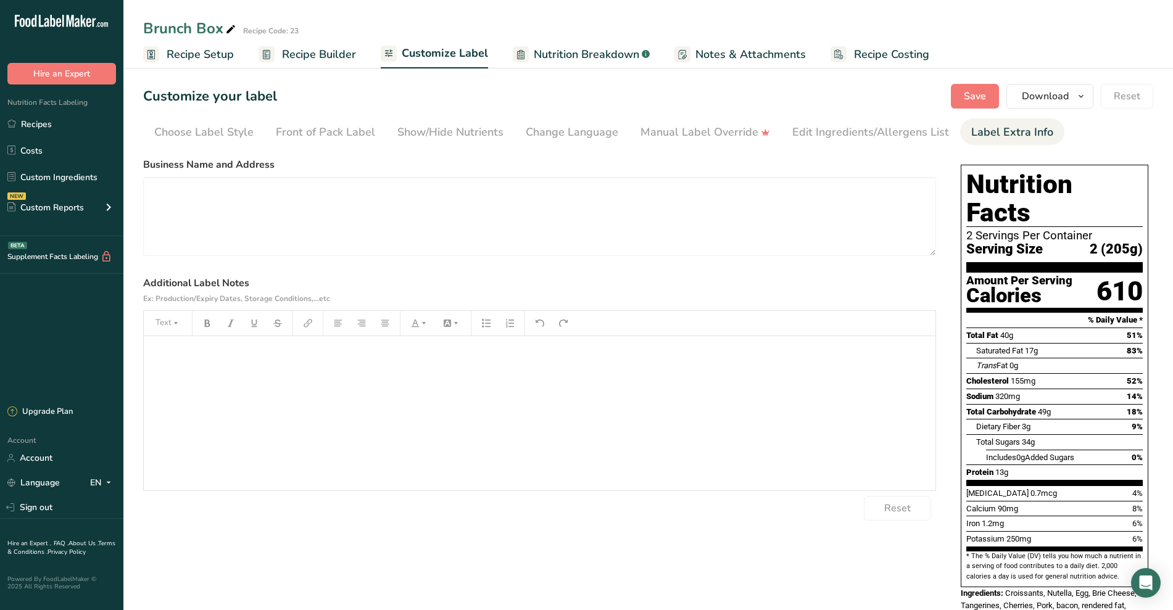
click at [318, 59] on span "Recipe Builder" at bounding box center [319, 54] width 74 height 17
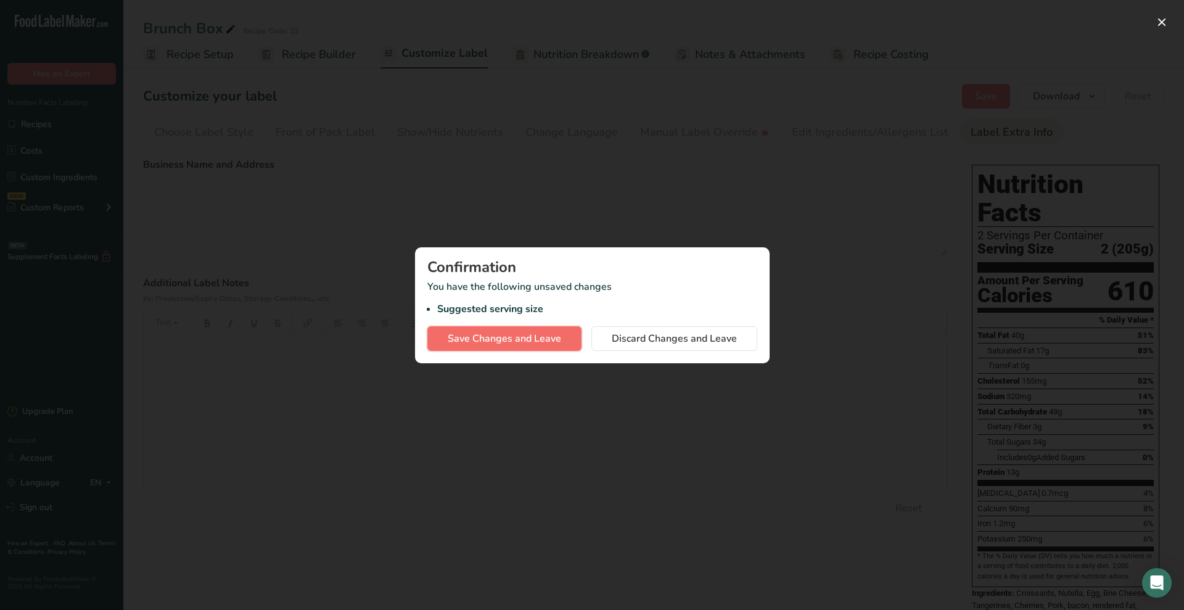
click at [540, 336] on span "Save Changes and Leave" at bounding box center [505, 338] width 114 height 15
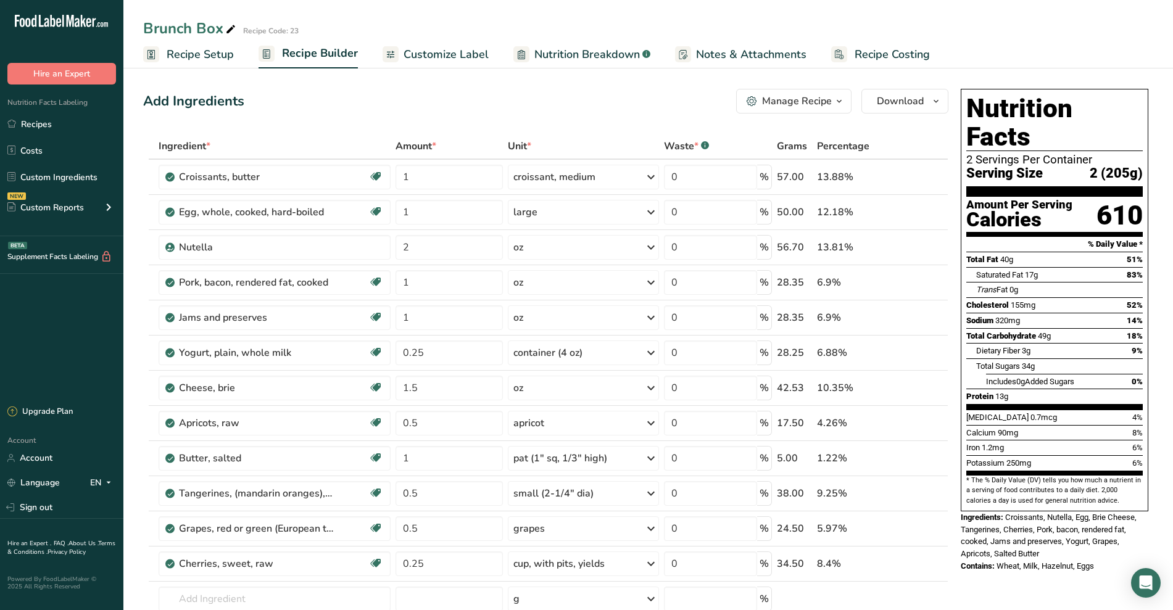
click at [568, 58] on span "Nutrition Breakdown" at bounding box center [586, 54] width 105 height 17
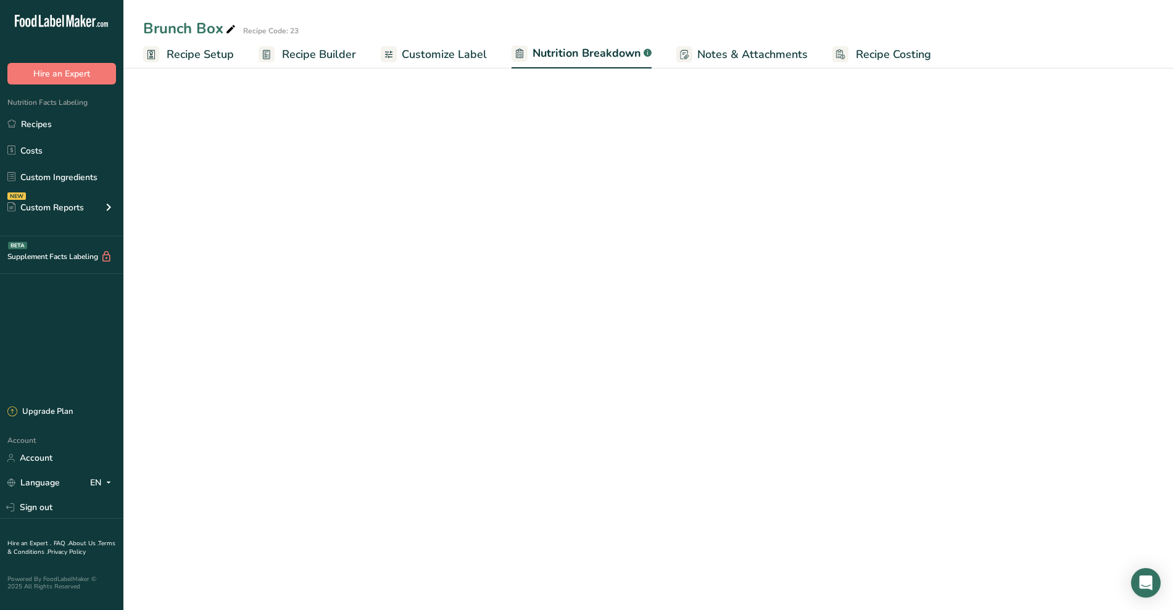
select select "Calories"
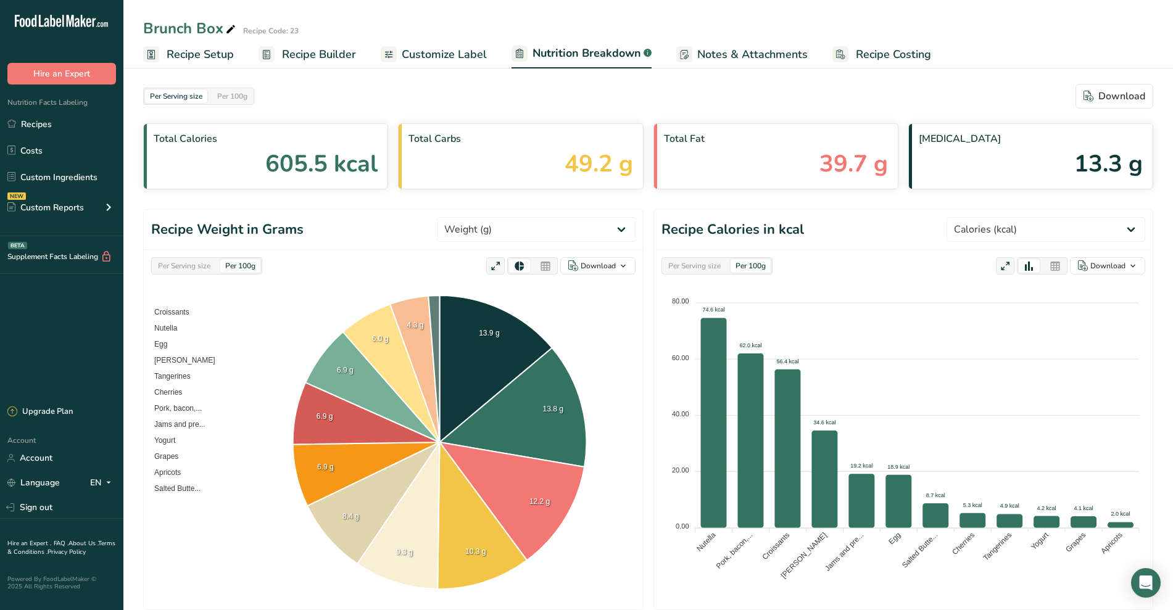
click at [871, 54] on span "Recipe Costing" at bounding box center [893, 54] width 75 height 17
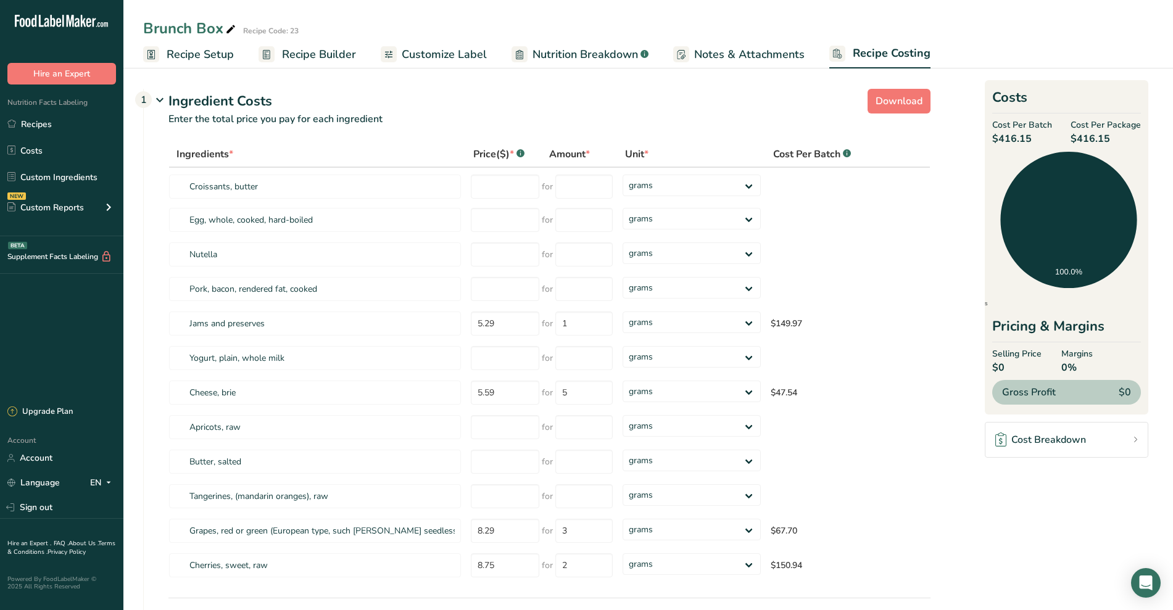
click at [211, 55] on span "Recipe Setup" at bounding box center [200, 54] width 67 height 17
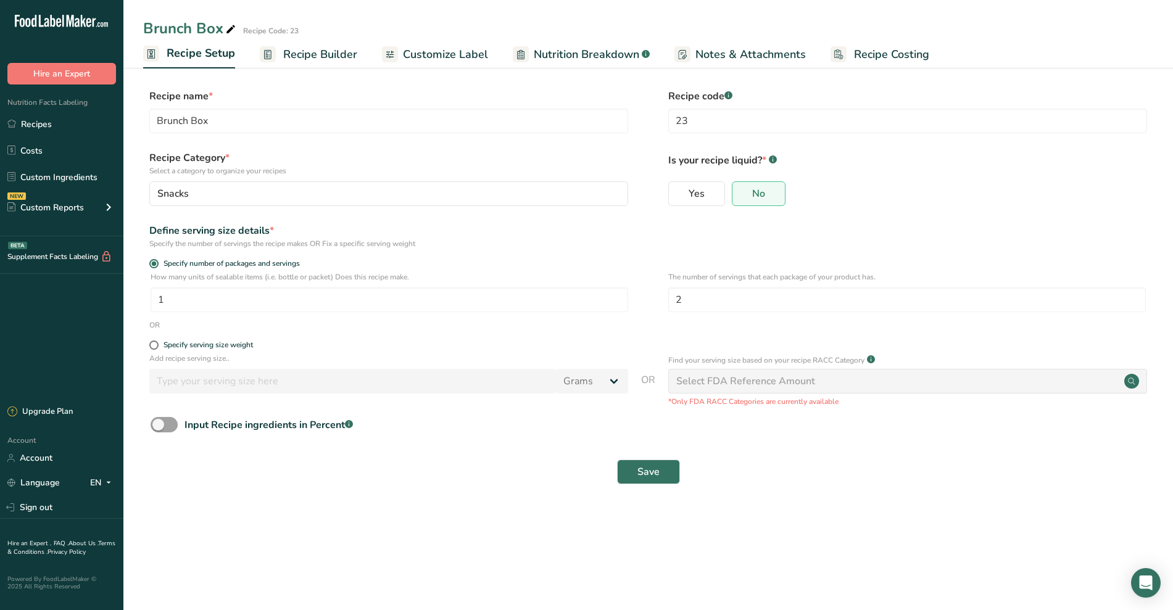
click at [324, 54] on span "Recipe Builder" at bounding box center [320, 54] width 74 height 17
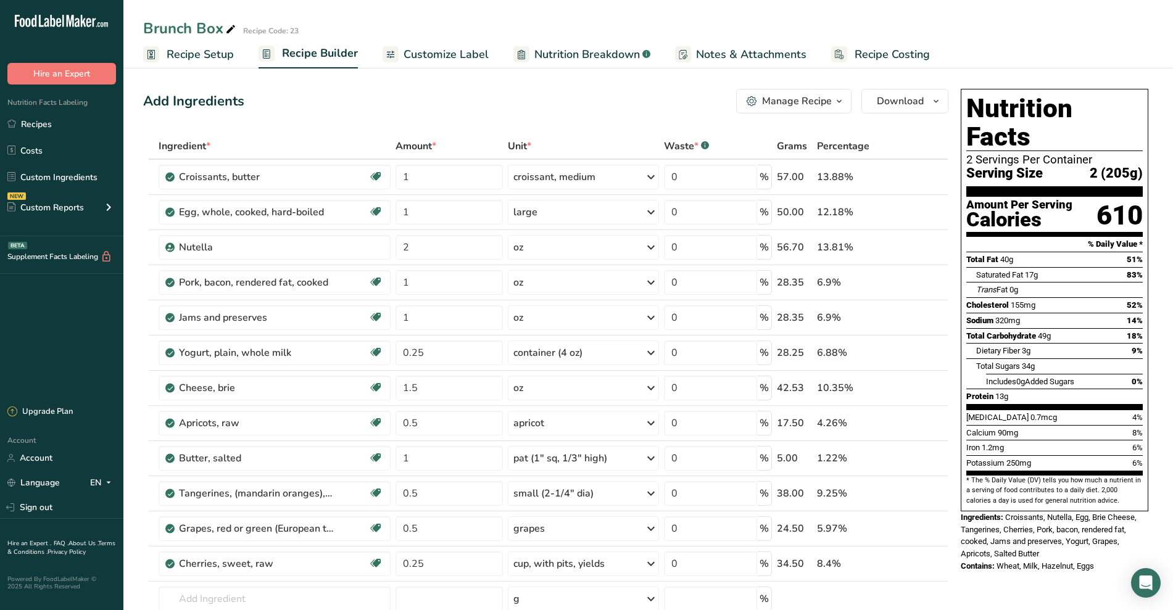
click at [474, 49] on span "Customize Label" at bounding box center [445, 54] width 85 height 17
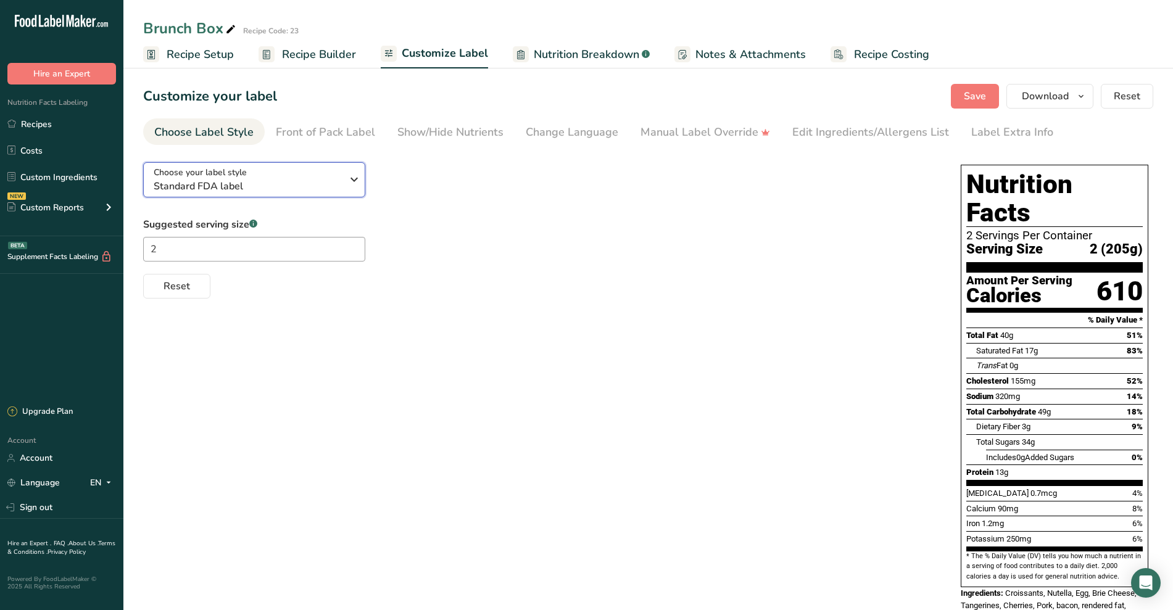
click at [349, 178] on icon "button" at bounding box center [354, 179] width 15 height 22
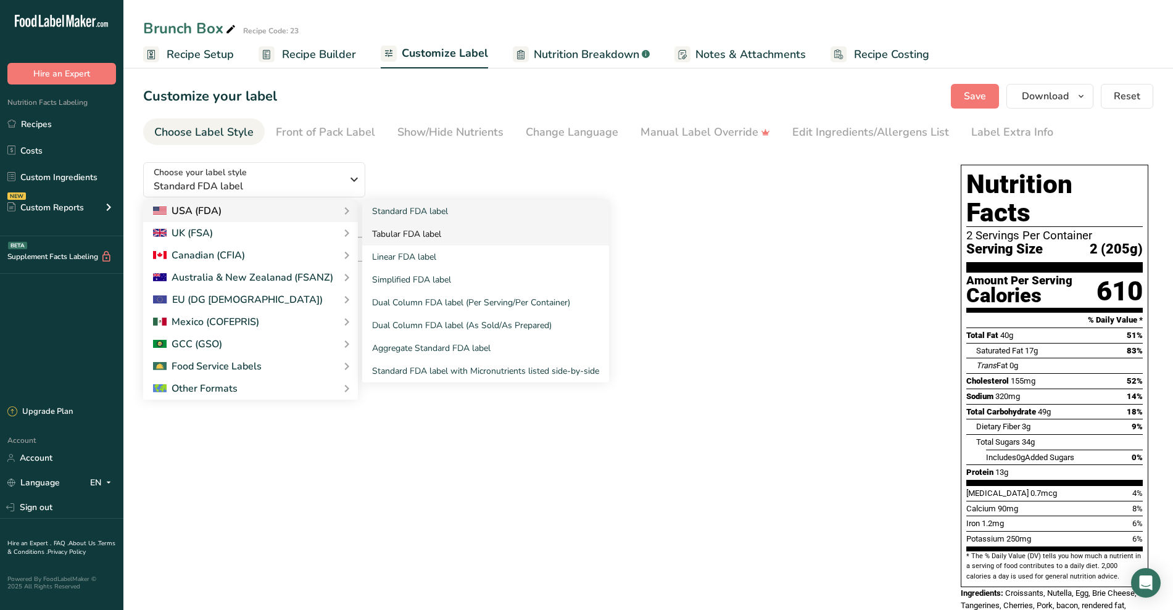
click at [413, 234] on link "Tabular FDA label" at bounding box center [485, 234] width 247 height 23
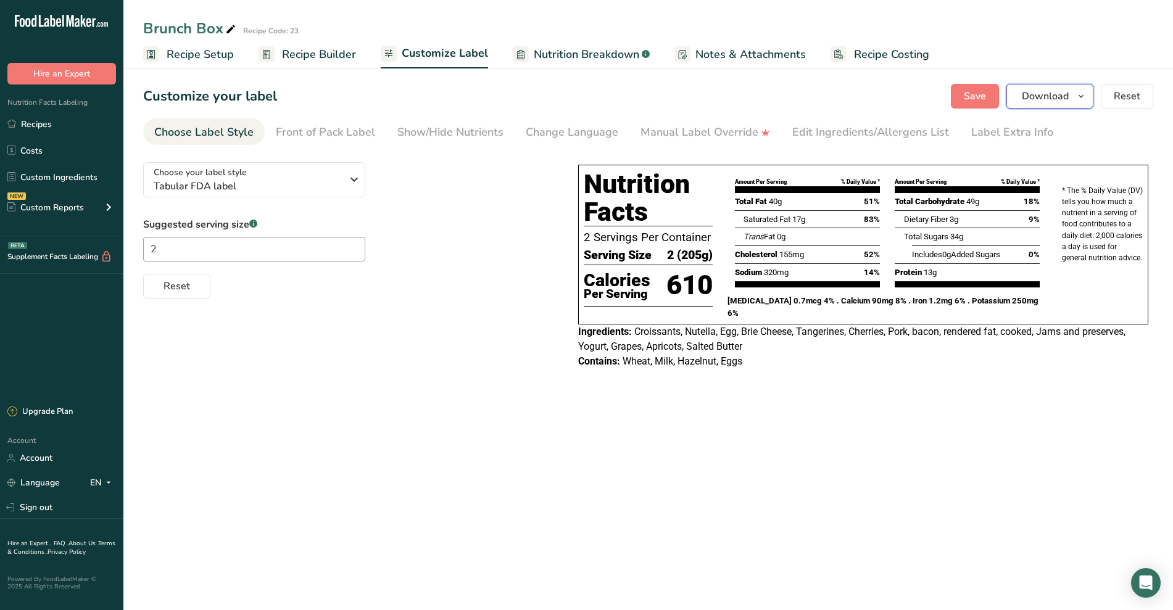
click at [1068, 93] on span "Download" at bounding box center [1045, 96] width 47 height 15
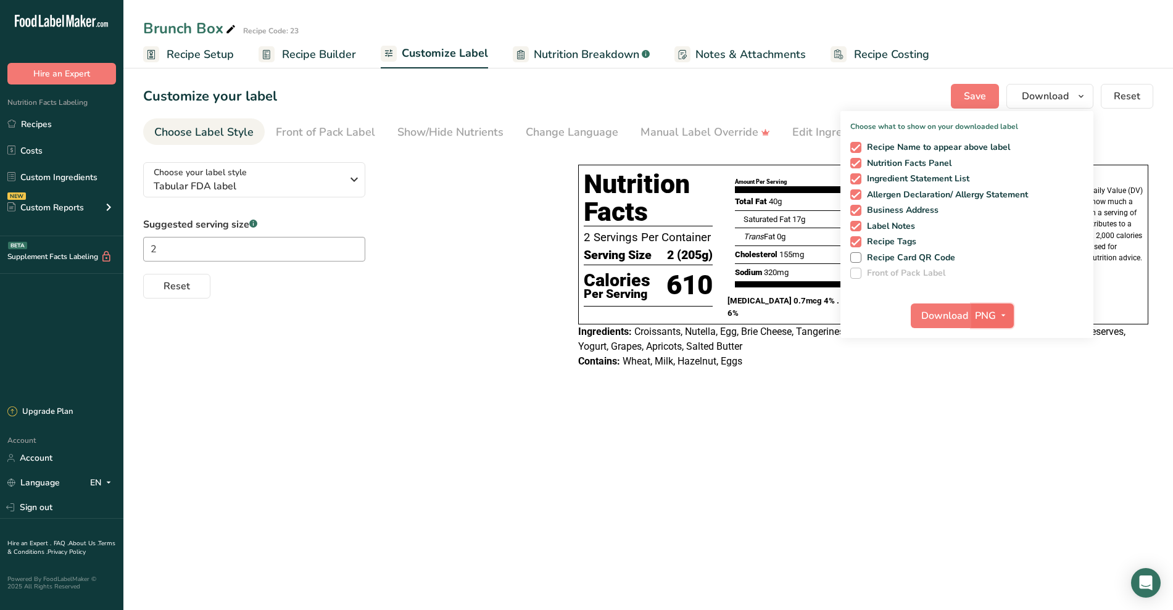
click at [985, 313] on span "PNG" at bounding box center [985, 315] width 21 height 15
click at [938, 313] on span "Download" at bounding box center [944, 315] width 47 height 15
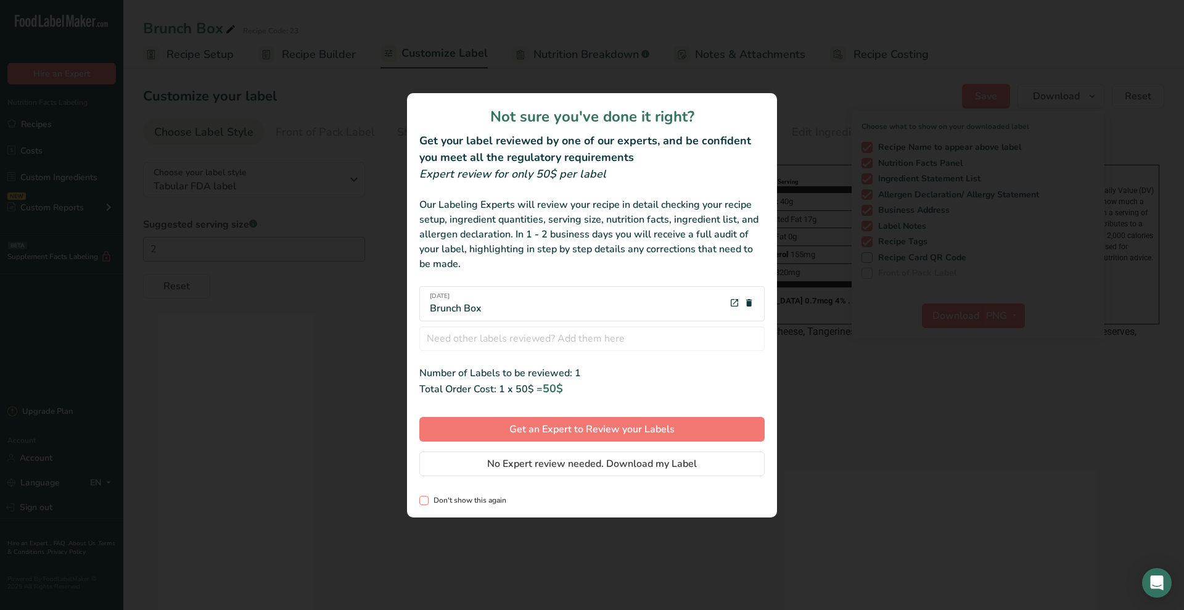
click at [455, 499] on span "Don't show this again" at bounding box center [468, 500] width 78 height 9
click at [427, 499] on input "Don't show this again" at bounding box center [423, 501] width 8 height 8
checkbox input "true"
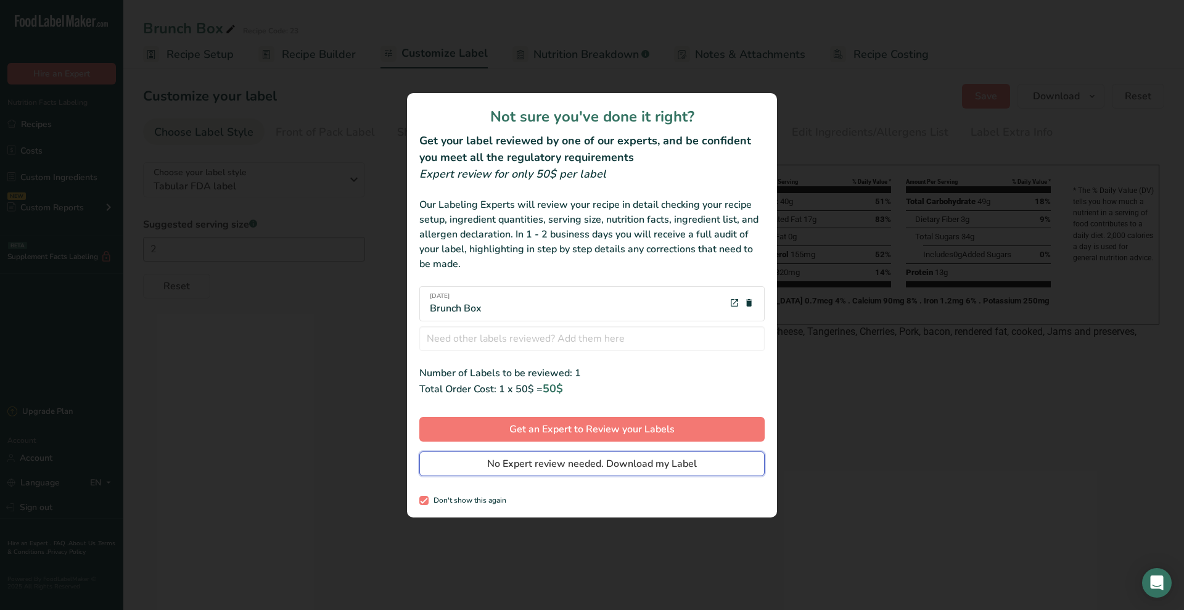
click at [542, 463] on span "No Expert review needed. Download my Label" at bounding box center [592, 463] width 210 height 15
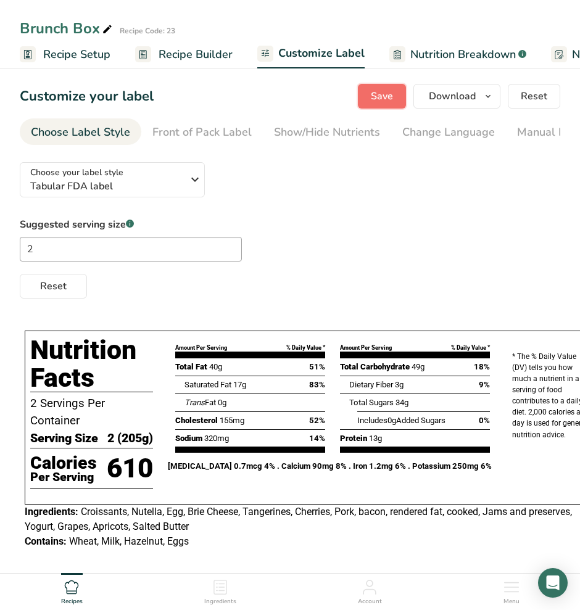
click at [380, 94] on span "Save" at bounding box center [382, 96] width 22 height 15
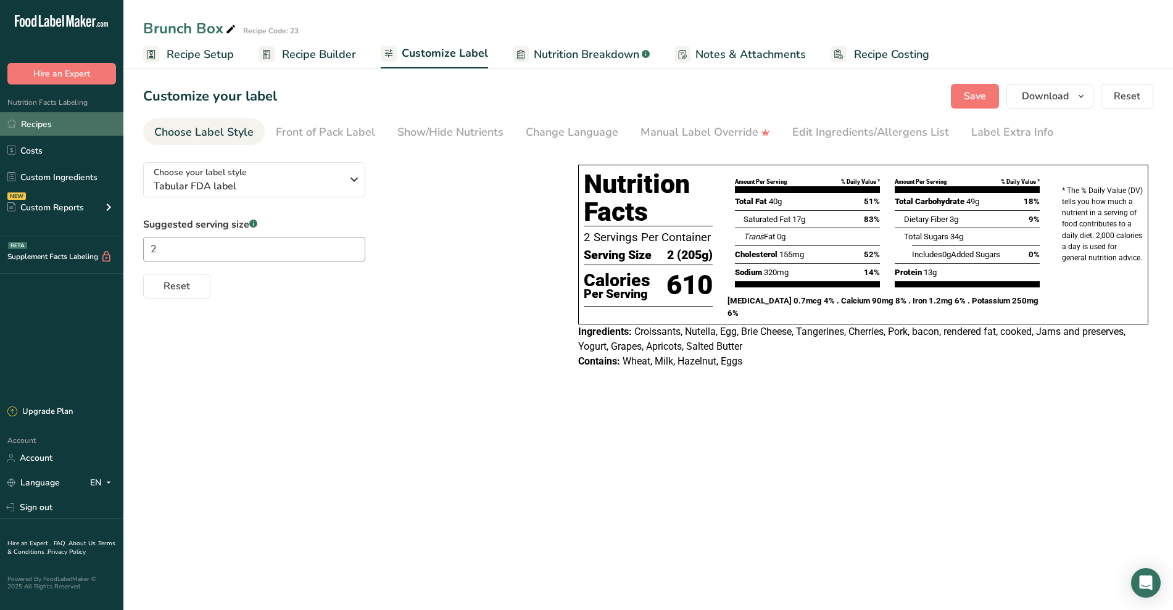
click at [72, 120] on link "Recipes" at bounding box center [61, 123] width 123 height 23
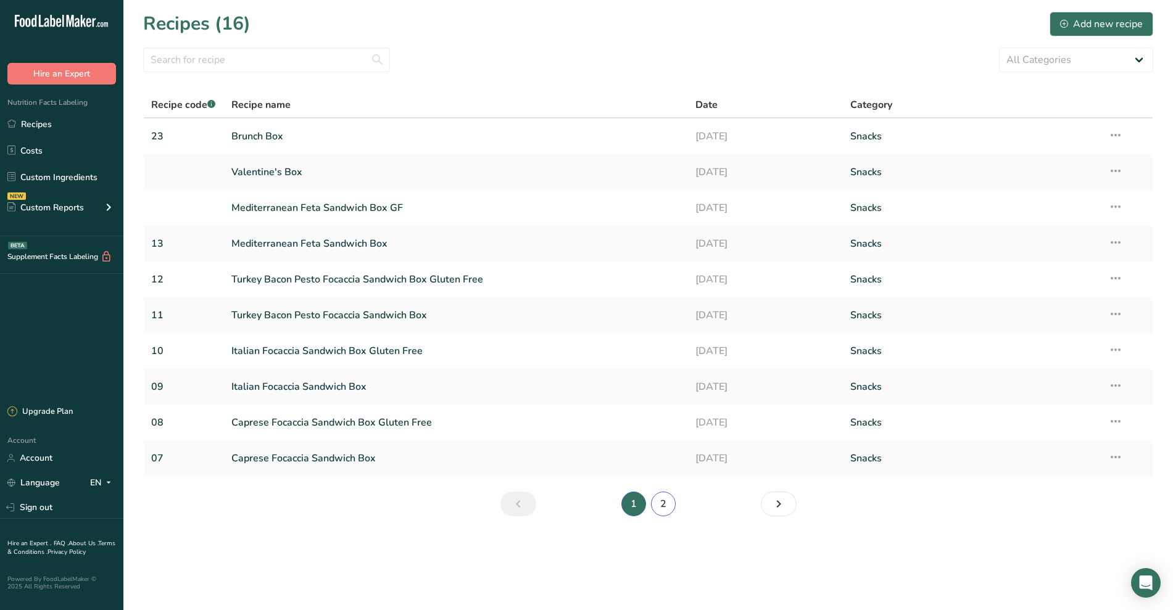
click at [662, 512] on link "2" at bounding box center [663, 504] width 25 height 25
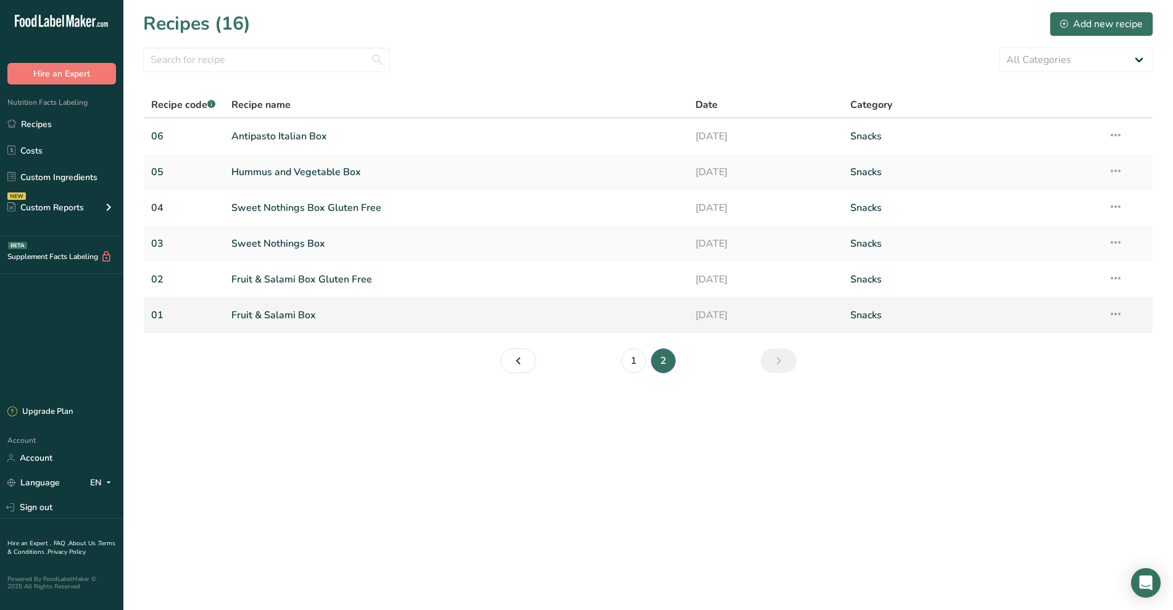
click at [1026, 321] on link "Snacks" at bounding box center [971, 315] width 243 height 26
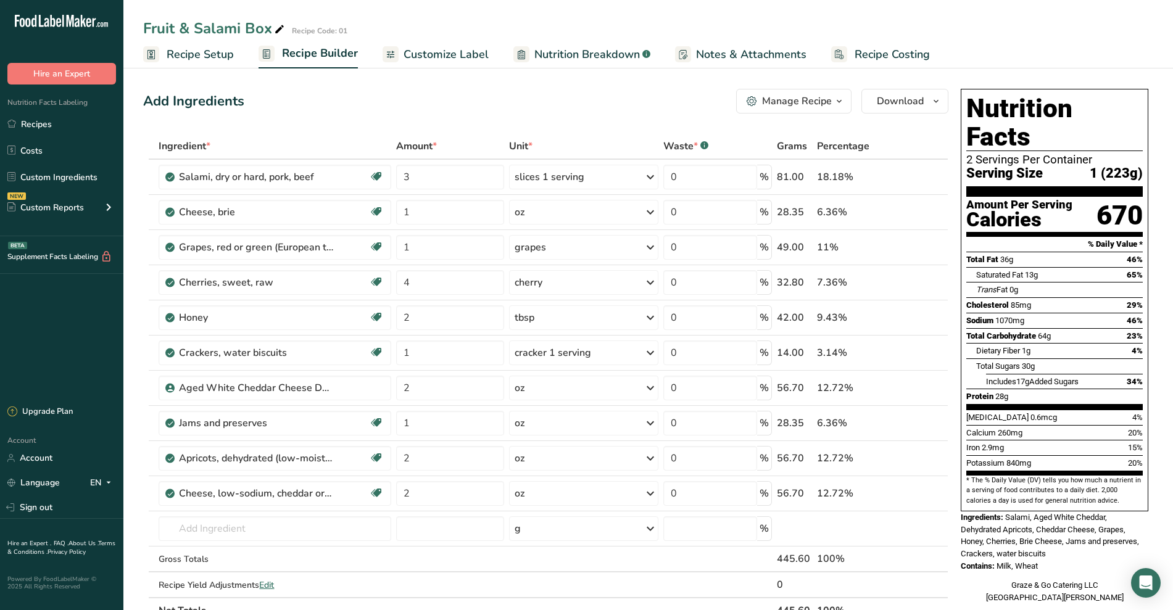
click at [466, 51] on span "Customize Label" at bounding box center [445, 54] width 85 height 17
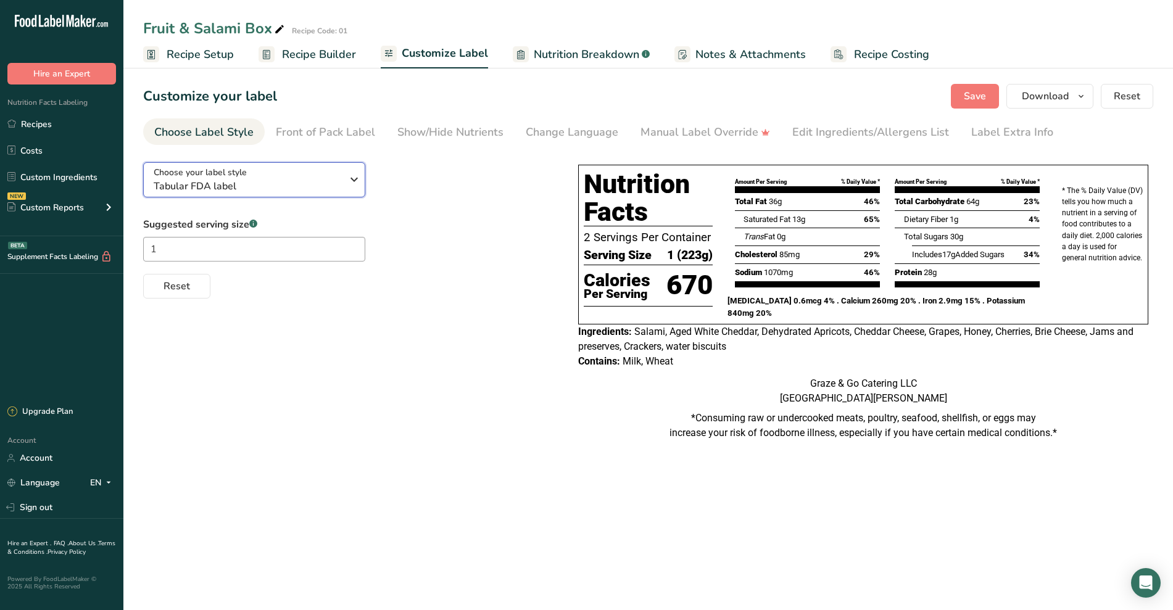
click at [347, 176] on icon "button" at bounding box center [354, 179] width 15 height 22
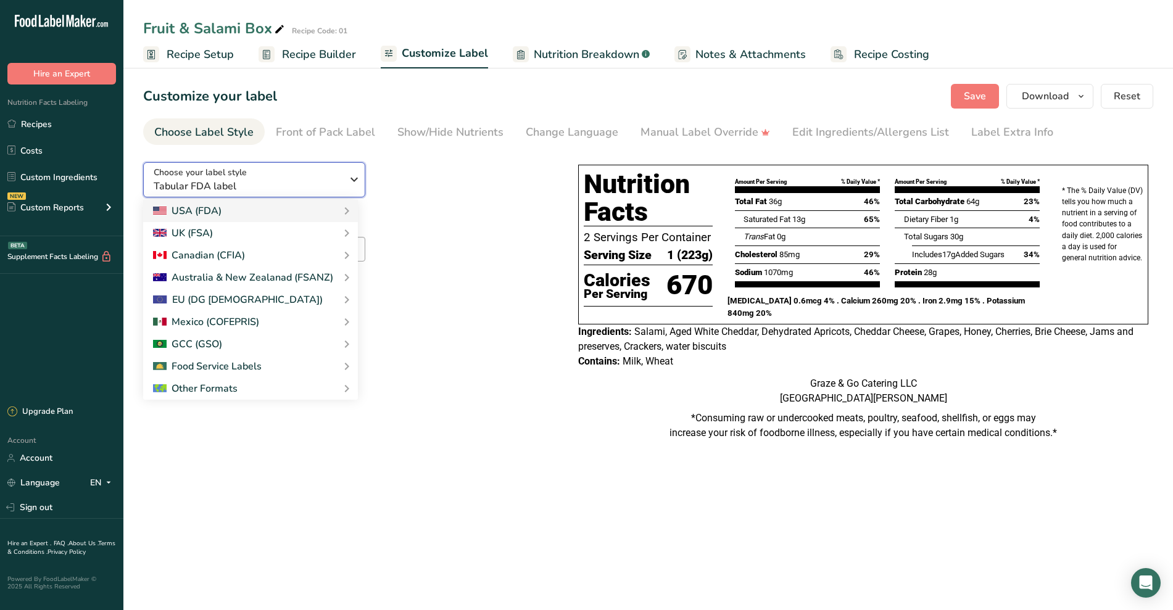
click at [347, 176] on icon "button" at bounding box center [354, 179] width 15 height 22
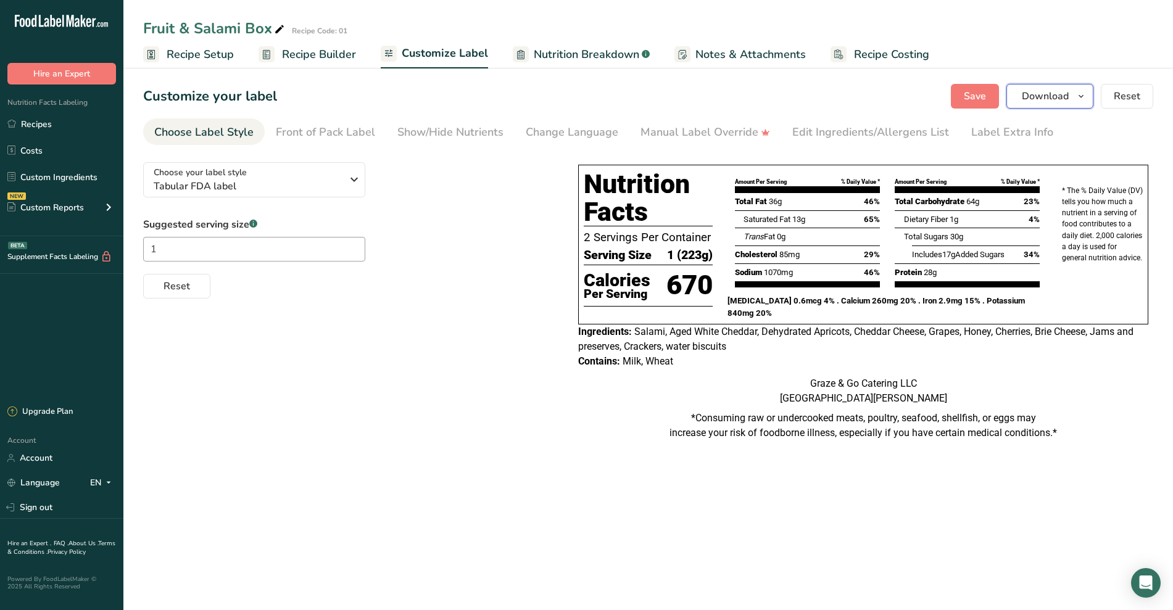
click at [1049, 92] on span "Download" at bounding box center [1045, 96] width 47 height 15
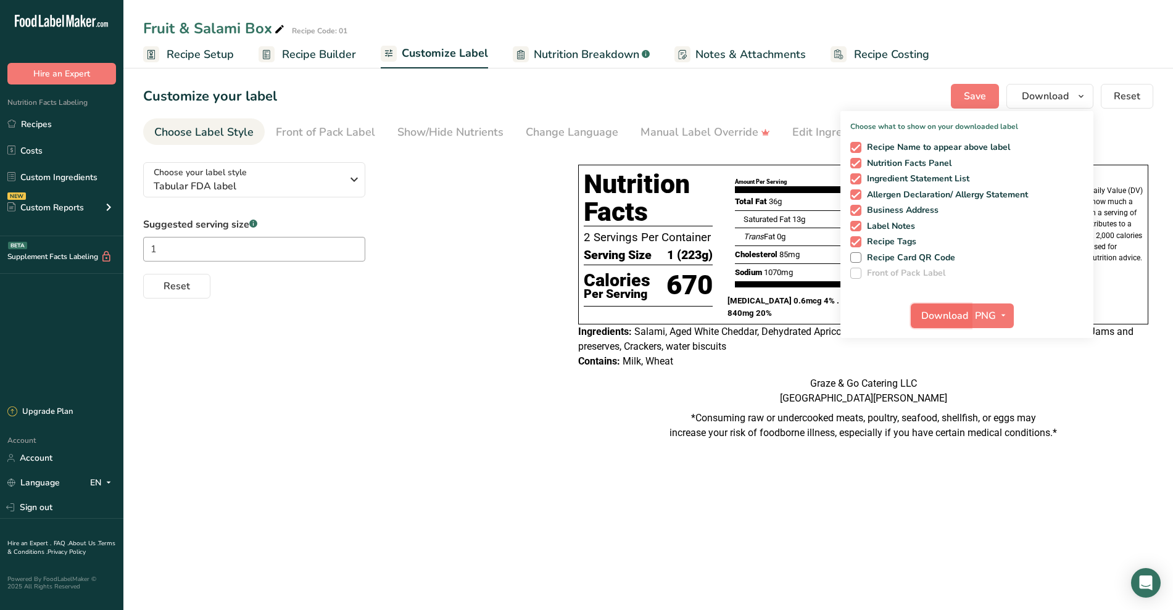
click at [952, 321] on span "Download" at bounding box center [944, 315] width 47 height 15
click at [68, 128] on link "Recipes" at bounding box center [61, 123] width 123 height 23
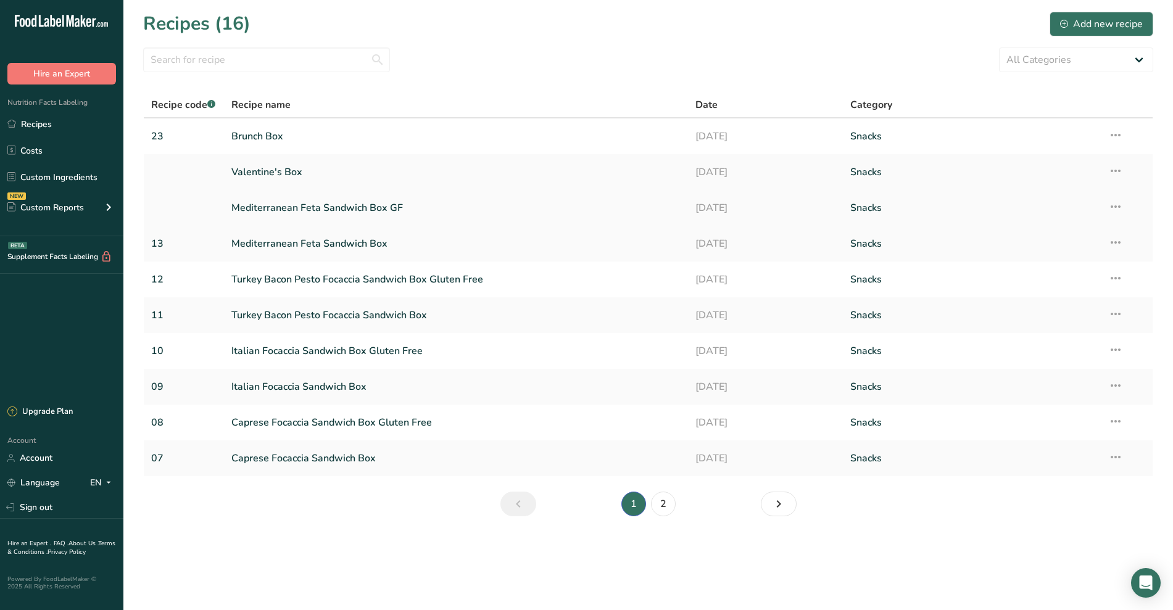
click at [530, 219] on link "Mediterranean Feta Sandwich Box GF" at bounding box center [456, 208] width 450 height 26
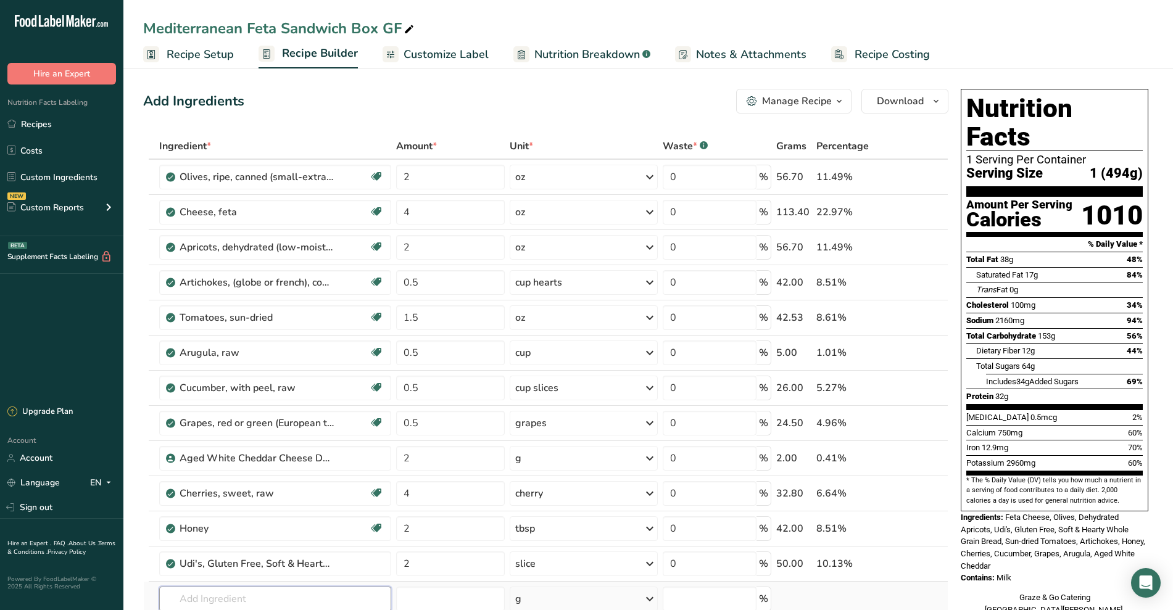
click at [233, 587] on input "text" at bounding box center [275, 599] width 233 height 25
type input "hummus"
click at [311, 540] on div "16158 Hummus, commercial" at bounding box center [265, 535] width 193 height 13
type input "Hummus, commercial"
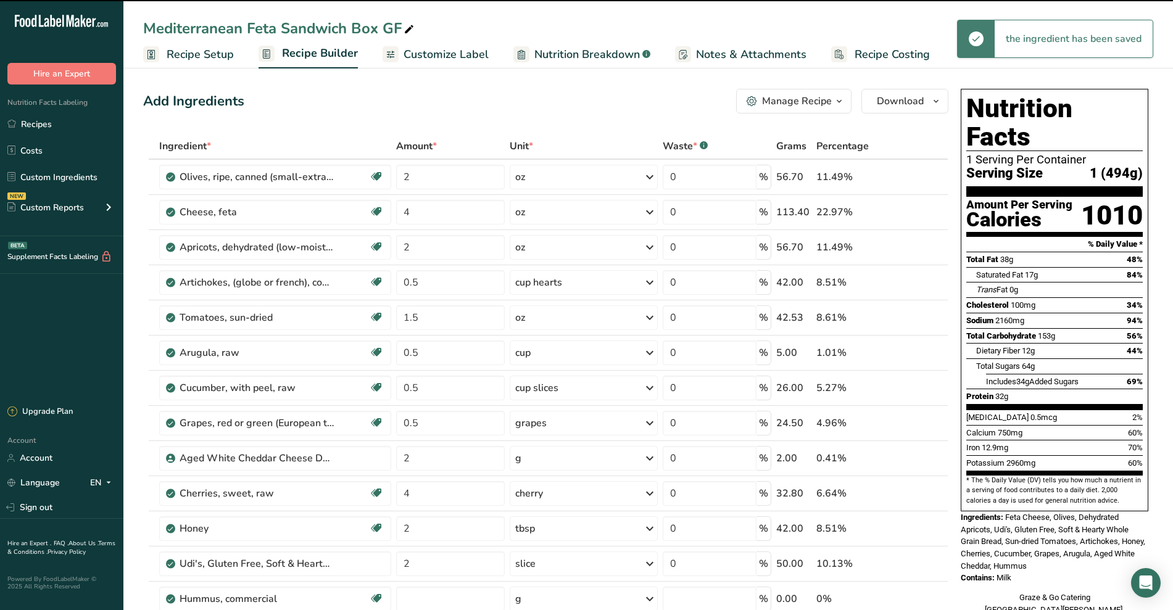
type input "0"
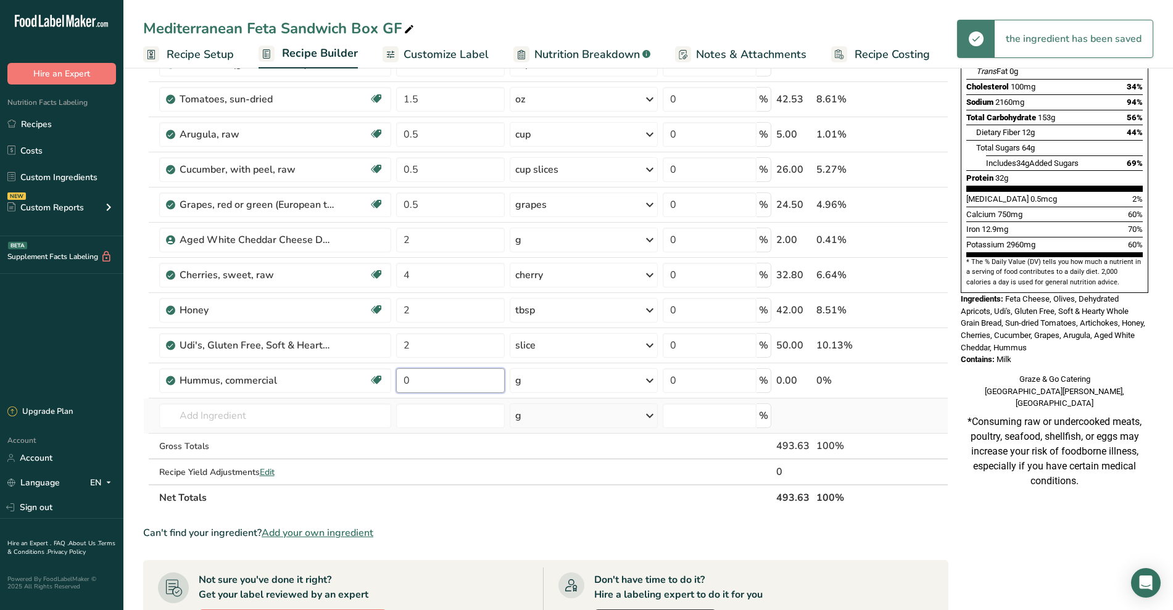
drag, startPoint x: 447, startPoint y: 383, endPoint x: 316, endPoint y: 399, distance: 131.8
click at [316, 399] on tbody "Olives, ripe, canned (small-extra large) Source of Antioxidants Dairy free Glut…" at bounding box center [546, 212] width 804 height 543
type input "2"
click at [543, 384] on div "Ingredient * Amount * Unit * Waste * .a-a{fill:#347362;}.b-a{fill:#fff;} Grams …" at bounding box center [545, 213] width 805 height 596
click at [543, 384] on div "g" at bounding box center [583, 380] width 147 height 25
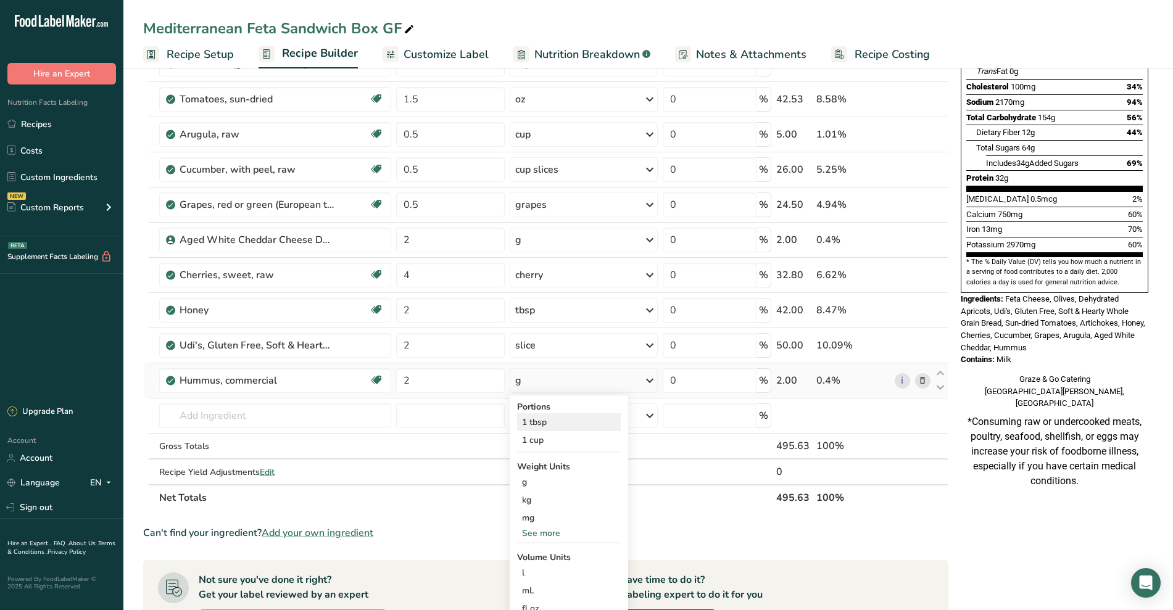
click at [577, 426] on div "1 tbsp" at bounding box center [569, 422] width 104 height 18
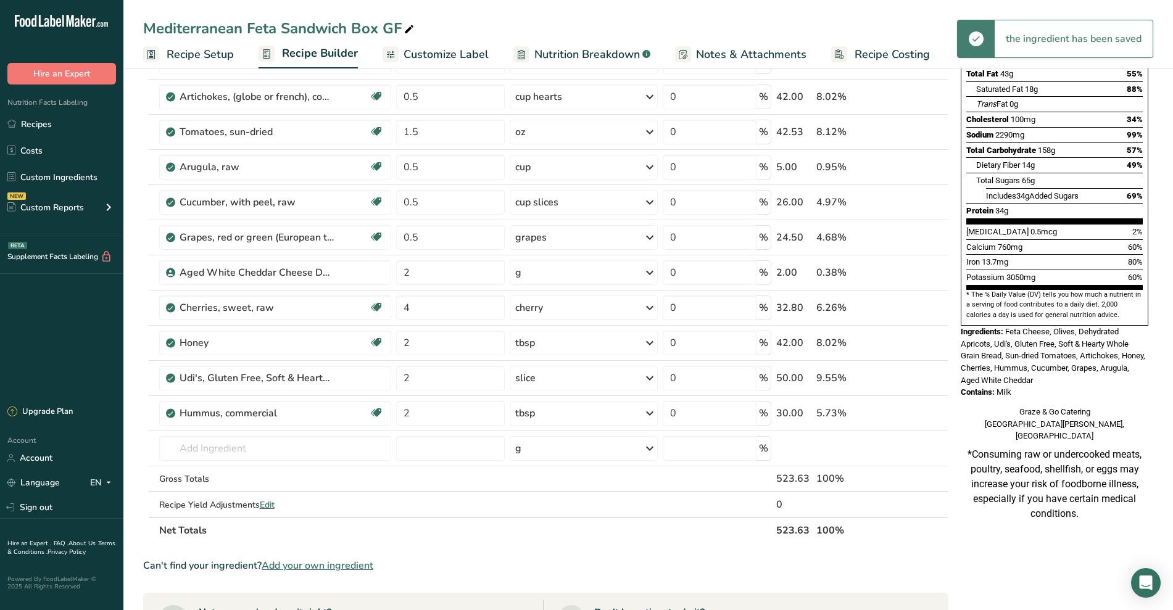
scroll to position [0, 0]
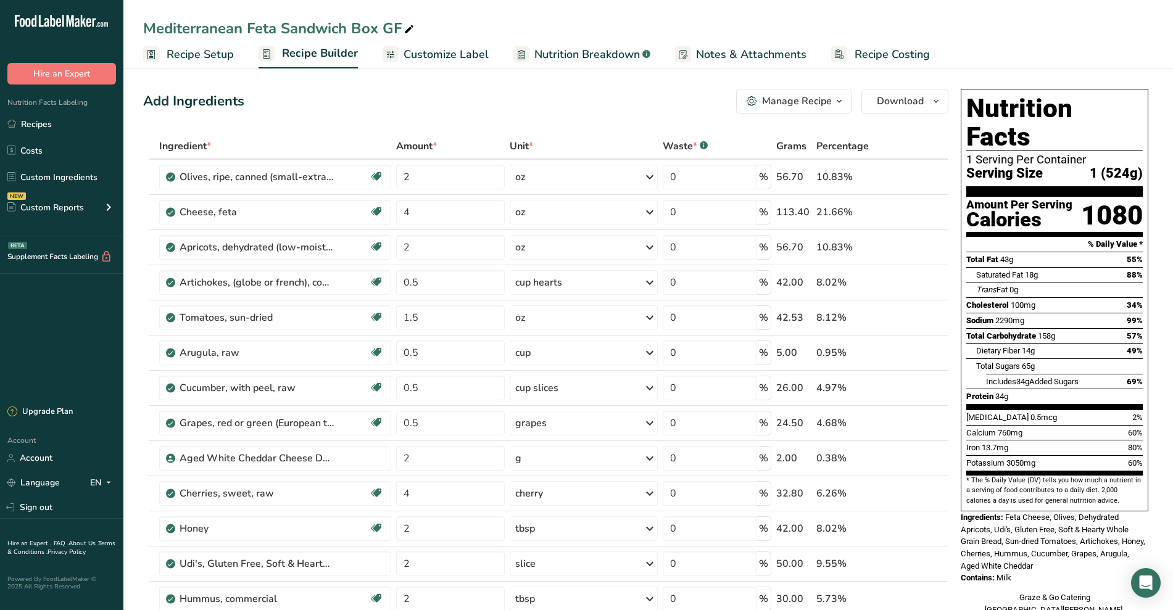
click at [566, 63] on link "Nutrition Breakdown .a-a{fill:#347362;}.b-a{fill:#fff;}" at bounding box center [581, 55] width 137 height 28
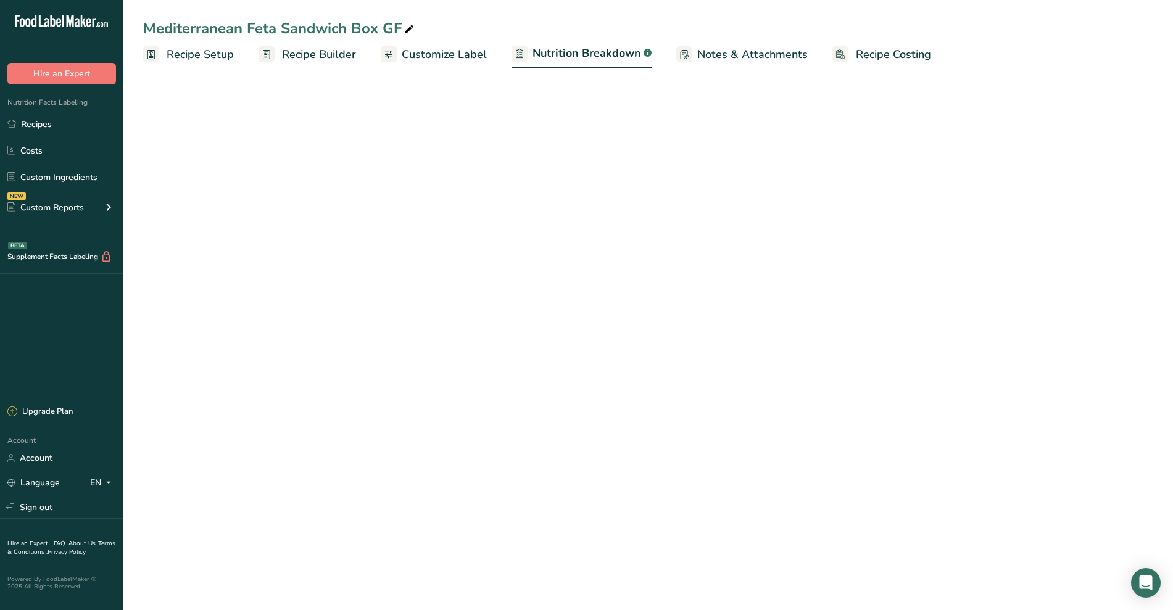
select select "Calories"
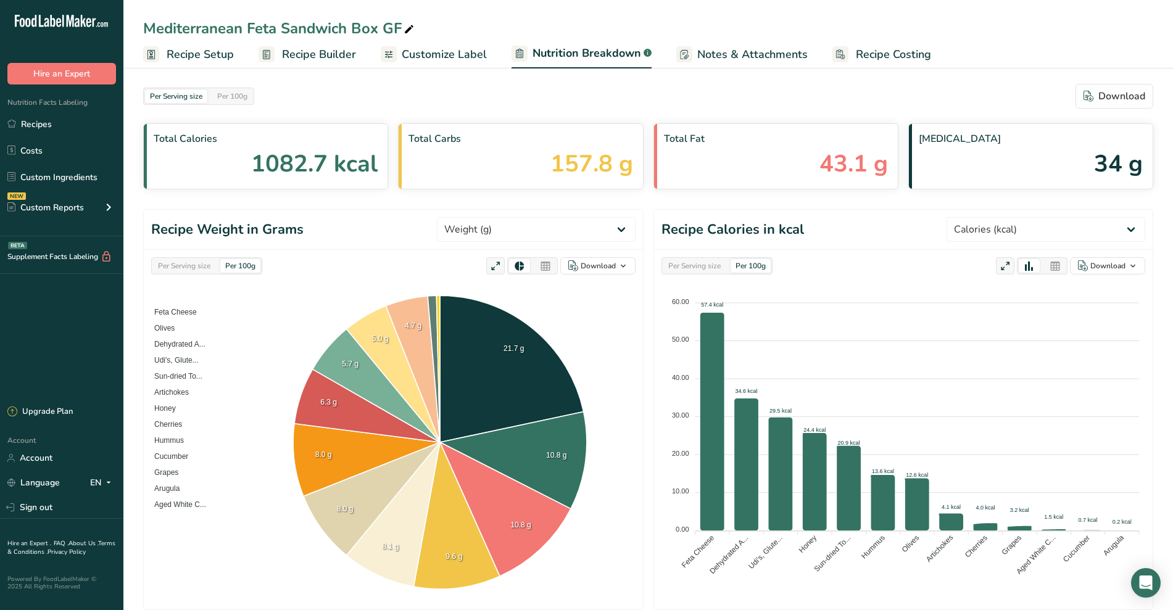
click at [442, 47] on span "Customize Label" at bounding box center [444, 54] width 85 height 17
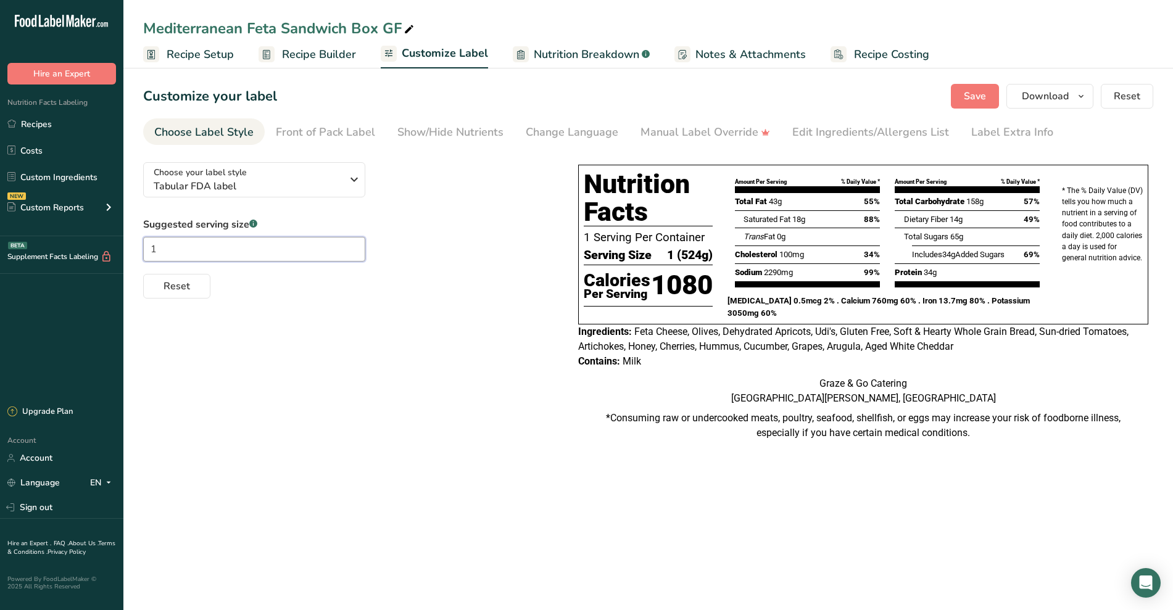
drag, startPoint x: 228, startPoint y: 249, endPoint x: 28, endPoint y: 243, distance: 199.3
click at [28, 243] on div ".a-20{fill:#fff;} Hire an Expert Nutrition Facts Labeling Recipes Costs Custom …" at bounding box center [586, 305] width 1173 height 610
type input "2"
click at [258, 392] on div "Choose your label style Tabular FDA label USA (FDA) Standard FDA label Tabular …" at bounding box center [648, 303] width 1010 height 303
click at [220, 44] on link "Recipe Setup" at bounding box center [188, 55] width 91 height 28
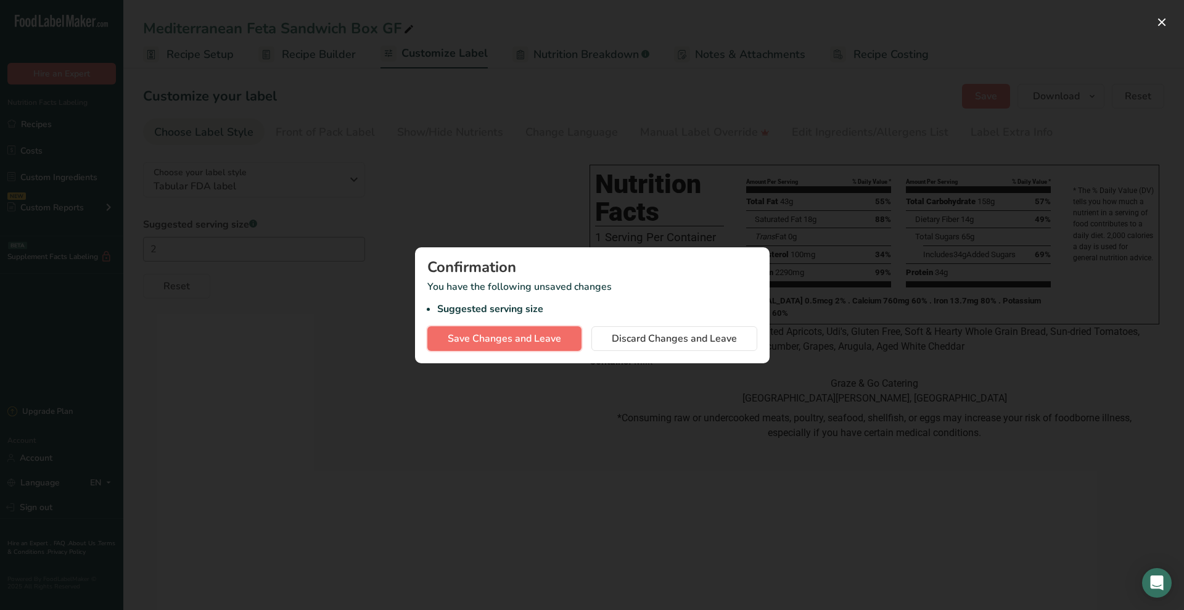
click at [530, 340] on span "Save Changes and Leave" at bounding box center [505, 338] width 114 height 15
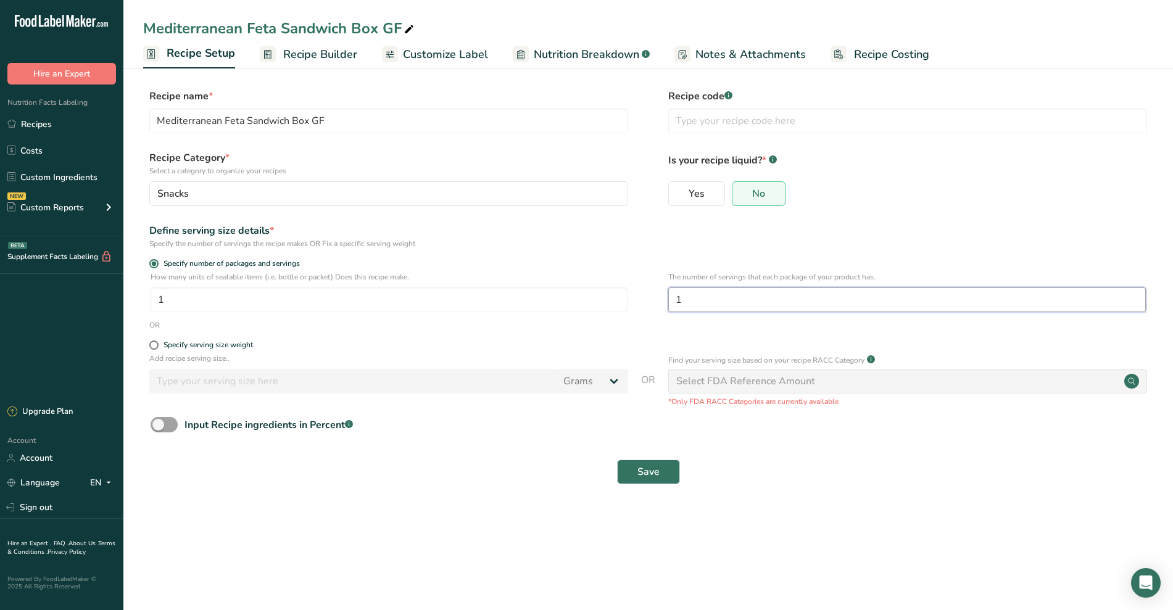
click at [799, 295] on input "1" at bounding box center [906, 299] width 477 height 25
type input "2"
click at [658, 482] on button "Save" at bounding box center [648, 472] width 63 height 25
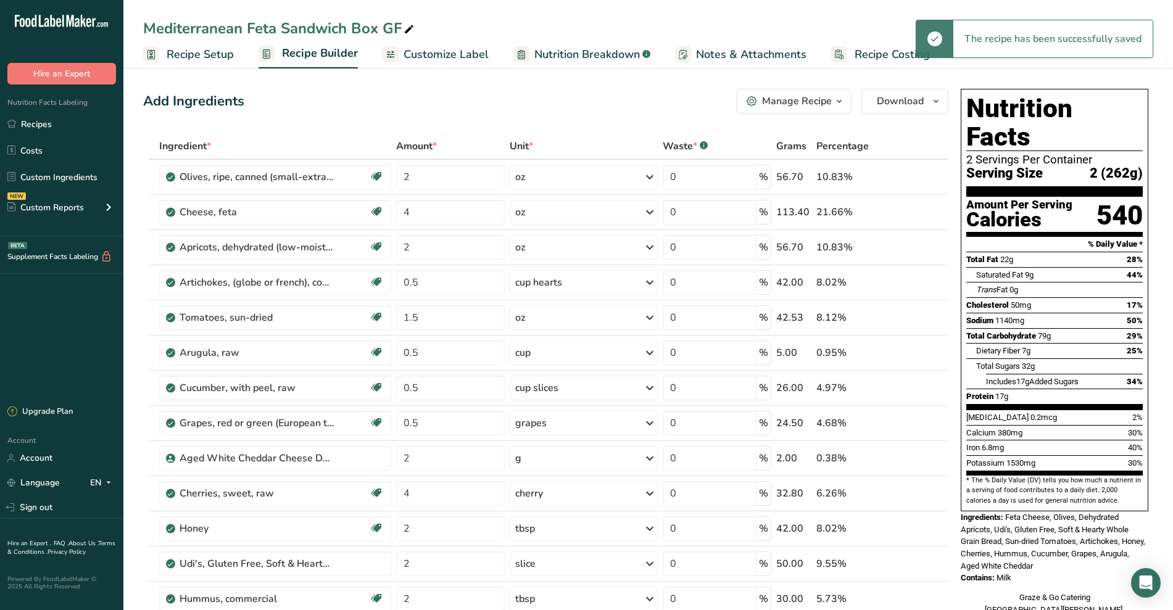
click at [403, 56] on span "Customize Label" at bounding box center [445, 54] width 85 height 17
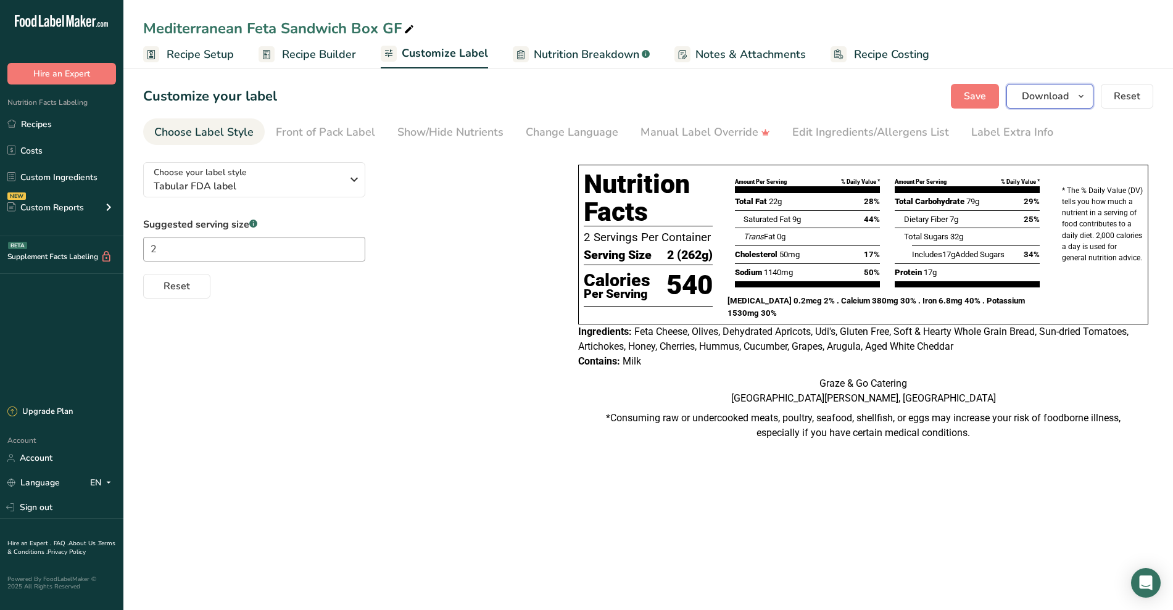
click at [1061, 100] on span "Download" at bounding box center [1045, 96] width 47 height 15
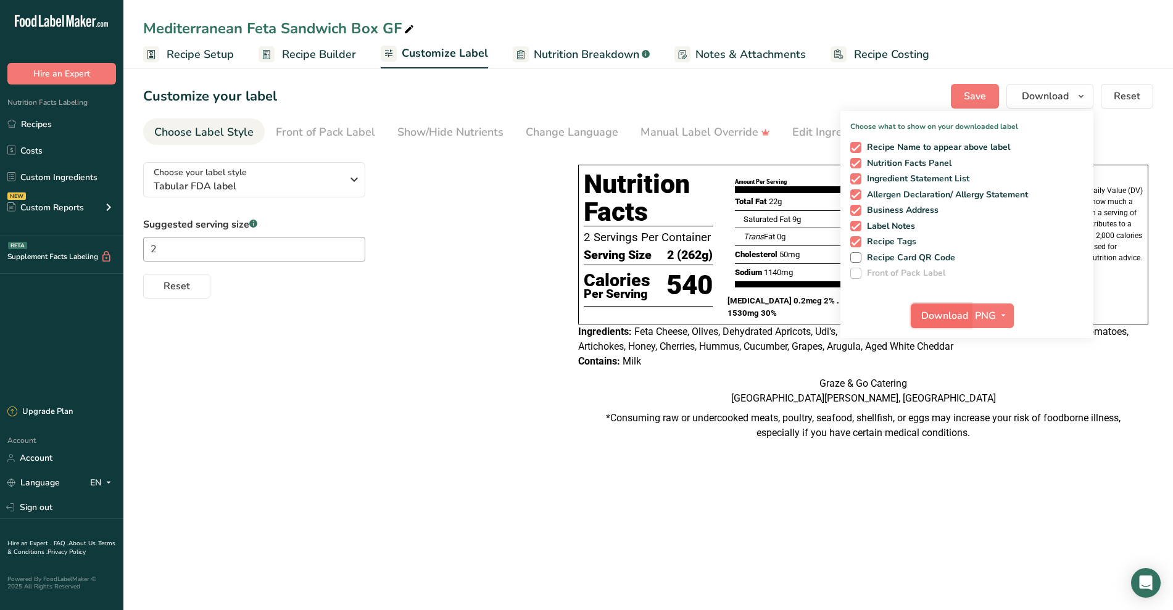
click at [970, 312] on button "Download" at bounding box center [940, 315] width 60 height 25
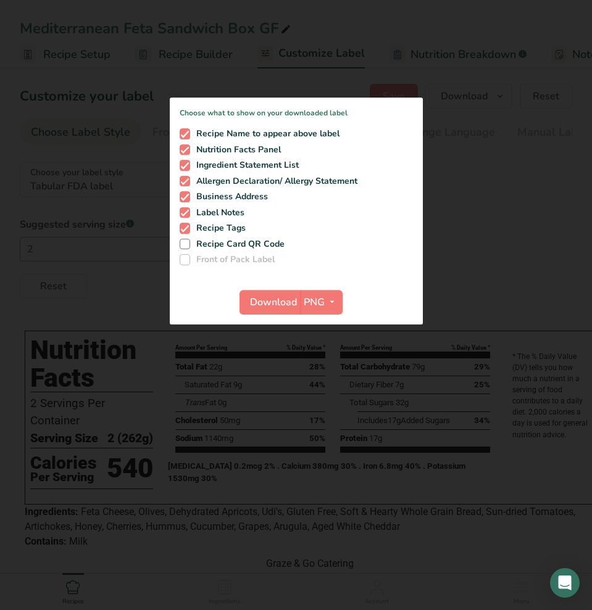
click at [474, 83] on div at bounding box center [296, 305] width 592 height 610
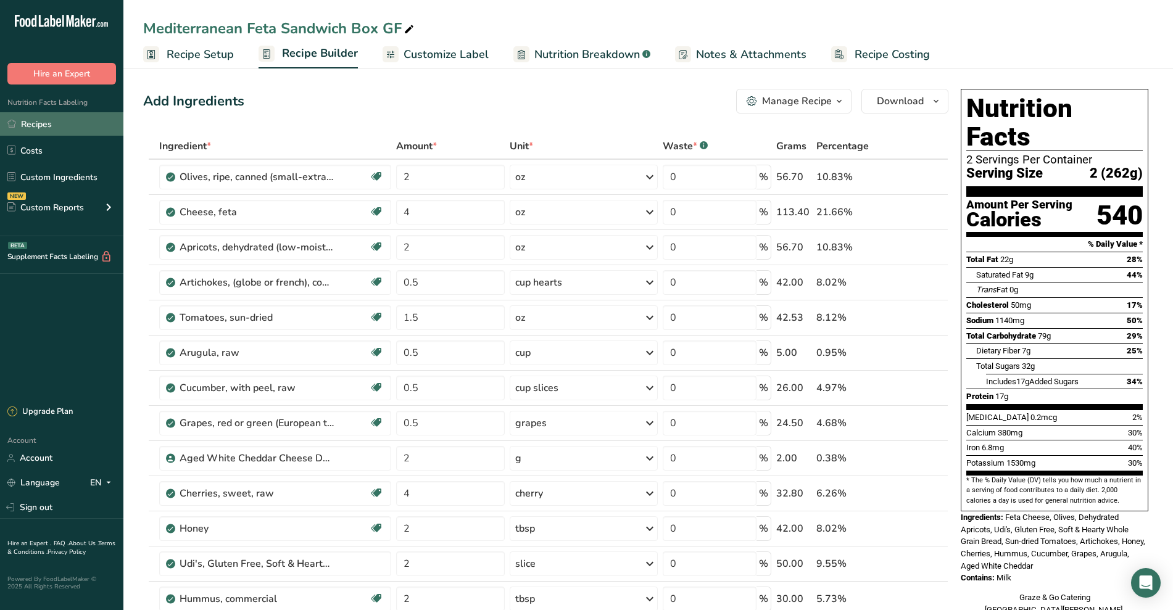
click at [49, 122] on link "Recipes" at bounding box center [61, 123] width 123 height 23
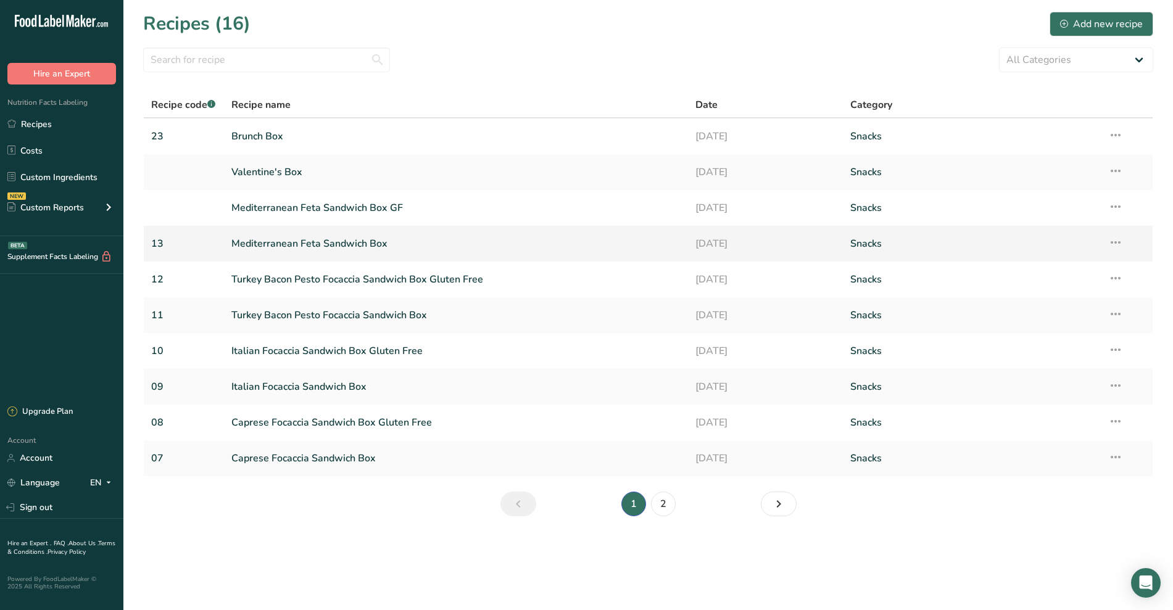
click at [379, 242] on link "Mediterranean Feta Sandwich Box" at bounding box center [456, 244] width 450 height 26
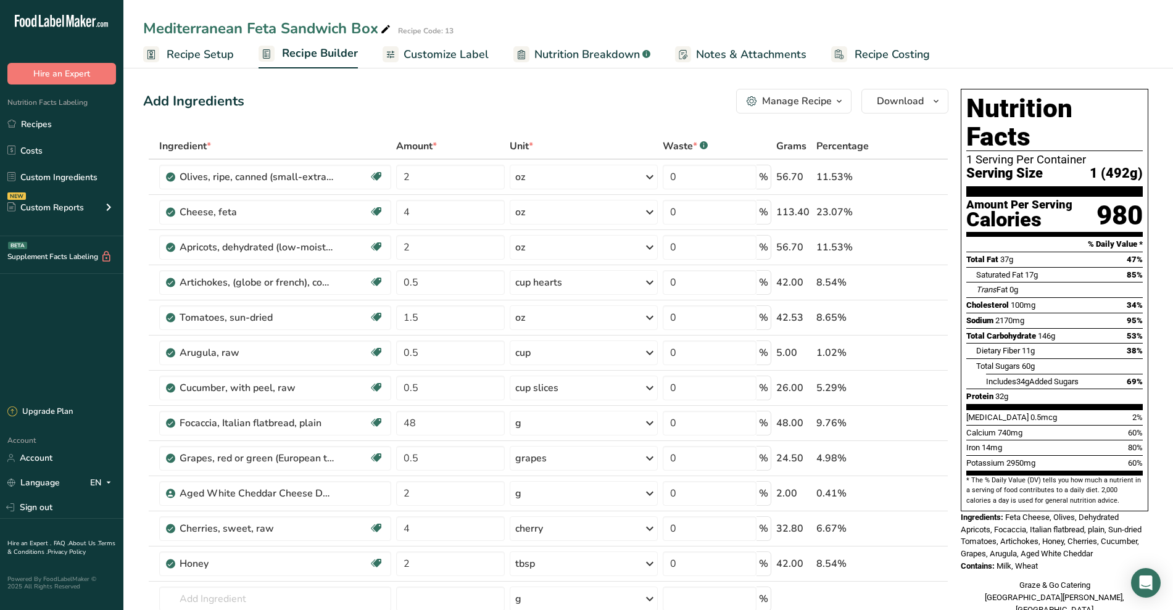
click at [207, 54] on span "Recipe Setup" at bounding box center [200, 54] width 67 height 17
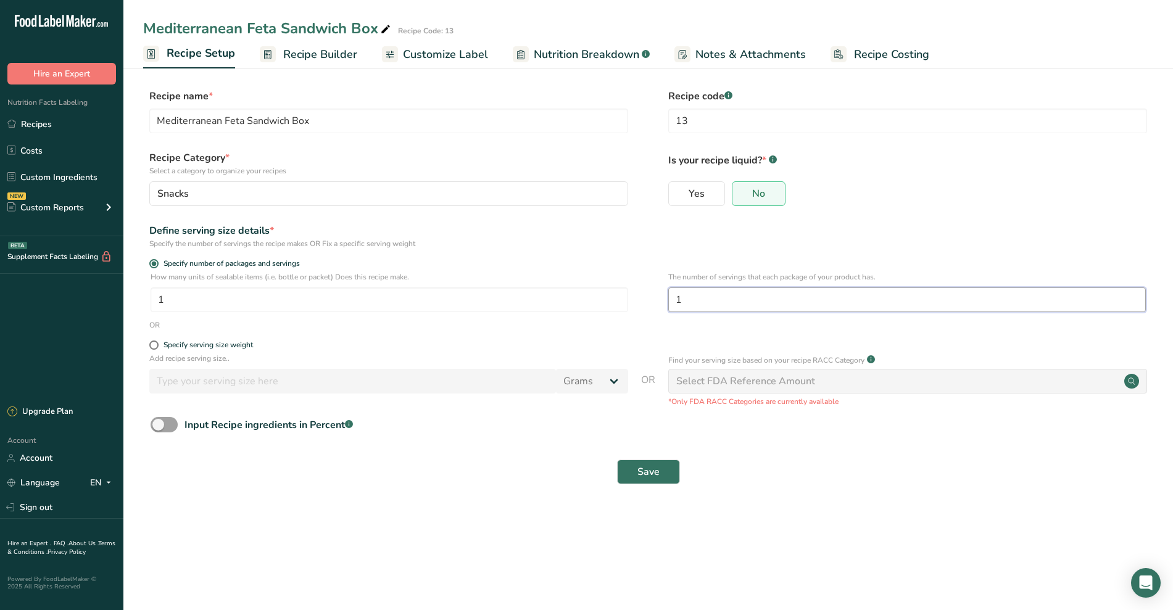
drag, startPoint x: 714, startPoint y: 292, endPoint x: 556, endPoint y: 281, distance: 158.3
click at [556, 281] on div "How many units of sealable items (i.e. bottle or packet) Does this recipe make.…" at bounding box center [648, 295] width 1010 height 48
type input "2"
click at [652, 466] on span "Save" at bounding box center [648, 471] width 22 height 15
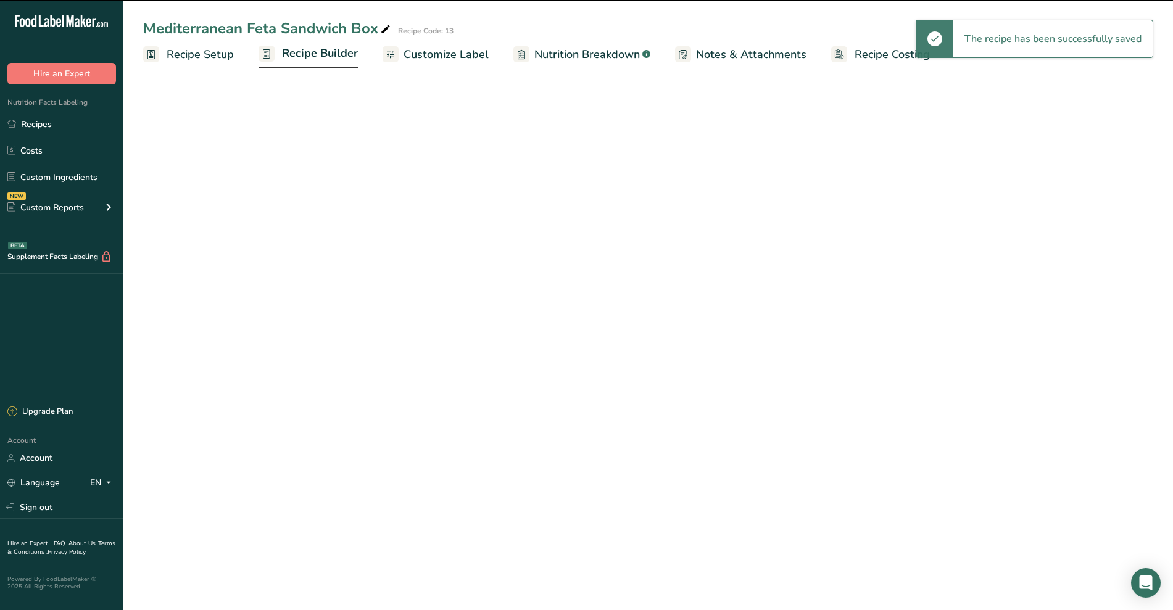
click at [318, 56] on span "Recipe Builder" at bounding box center [320, 53] width 76 height 17
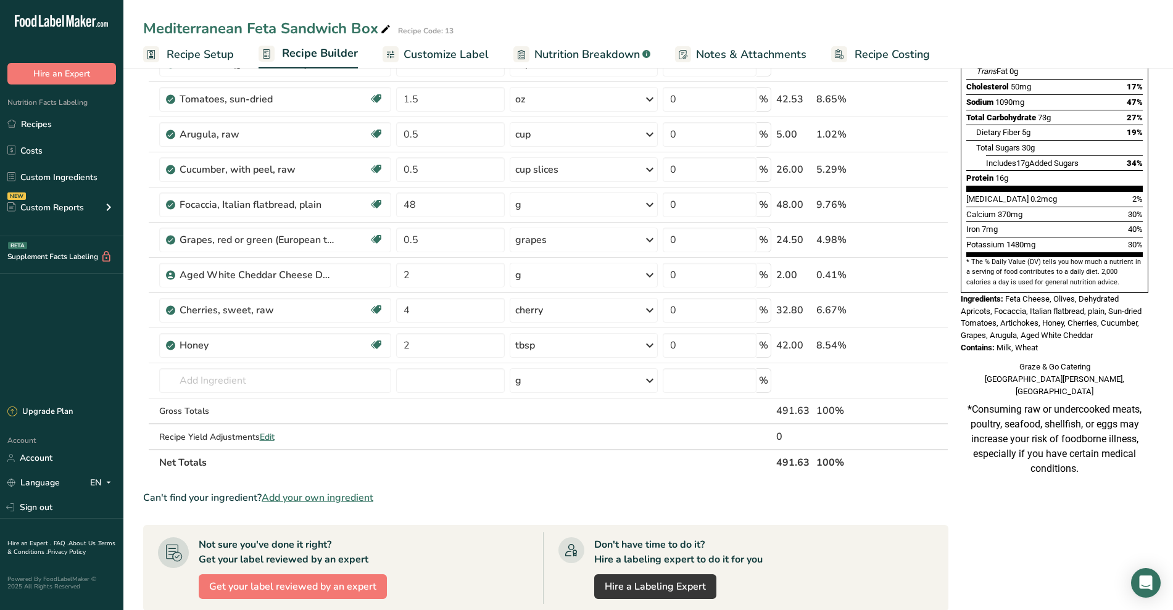
scroll to position [217, 0]
click at [208, 377] on input "text" at bounding box center [275, 381] width 233 height 25
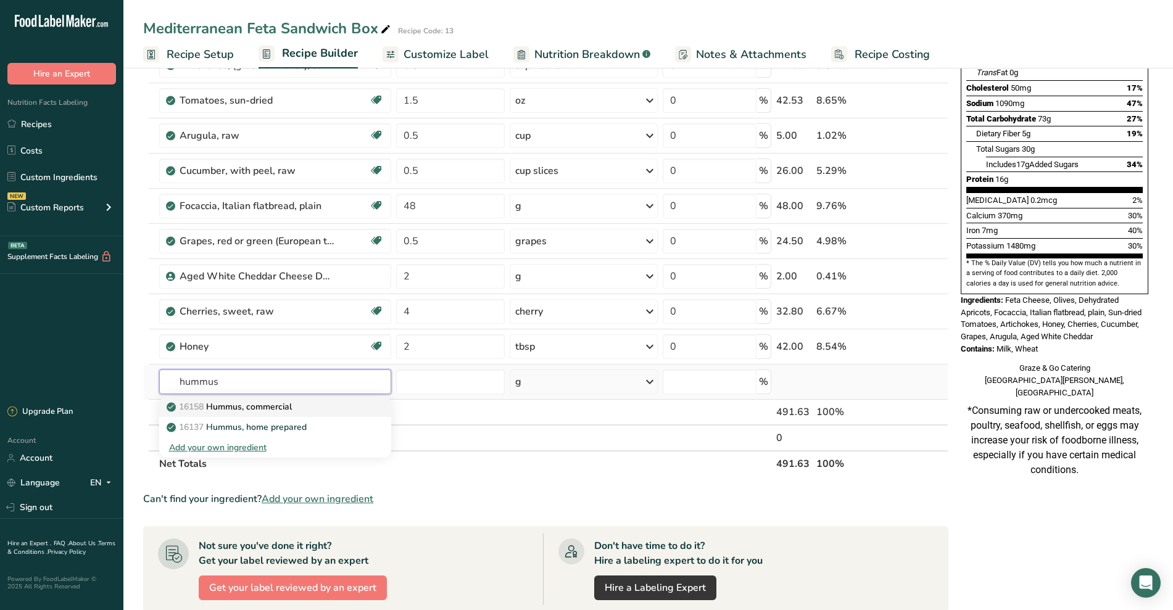
type input "hummus"
click at [251, 405] on p "16158 Hummus, commercial" at bounding box center [230, 406] width 123 height 13
type input "Hummus, commercial"
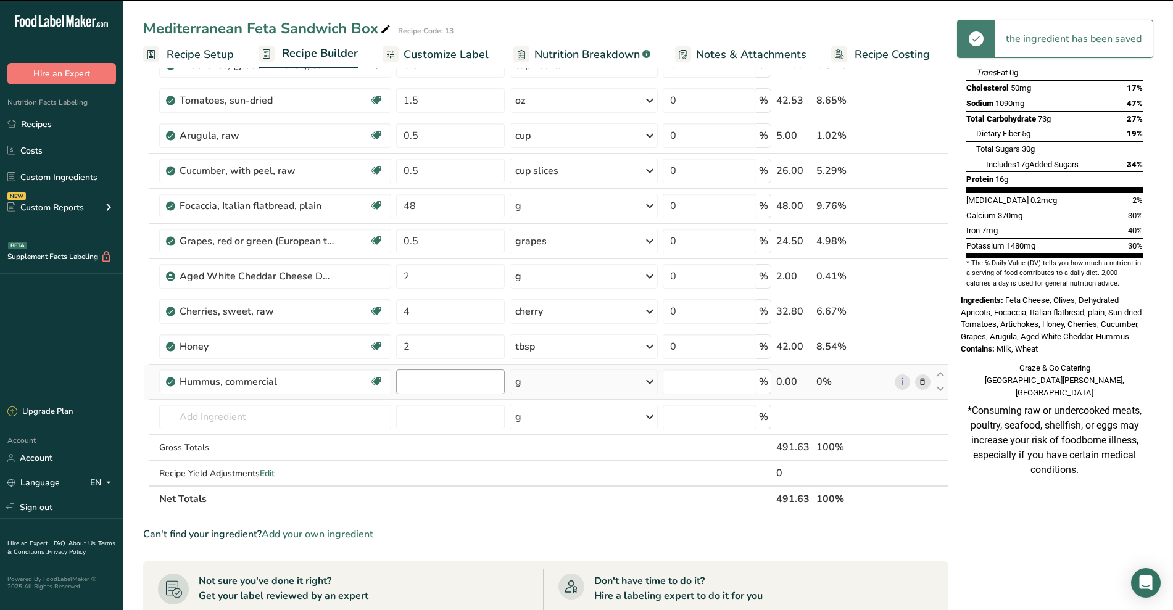
type input "0"
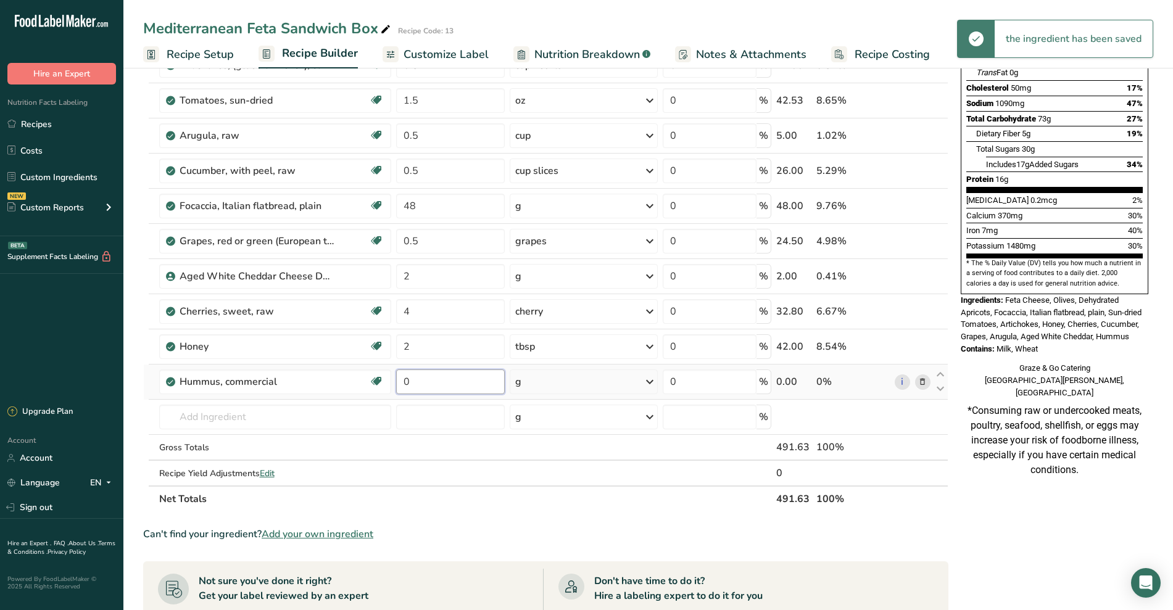
click at [420, 390] on input "0" at bounding box center [450, 381] width 109 height 25
type input "2"
click at [563, 372] on div "Ingredient * Amount * Unit * Waste * .a-a{fill:#347362;}.b-a{fill:#fff;} Grams …" at bounding box center [545, 214] width 805 height 596
click at [563, 378] on div "g" at bounding box center [583, 381] width 147 height 25
click at [540, 425] on div "1 tbsp" at bounding box center [569, 424] width 104 height 18
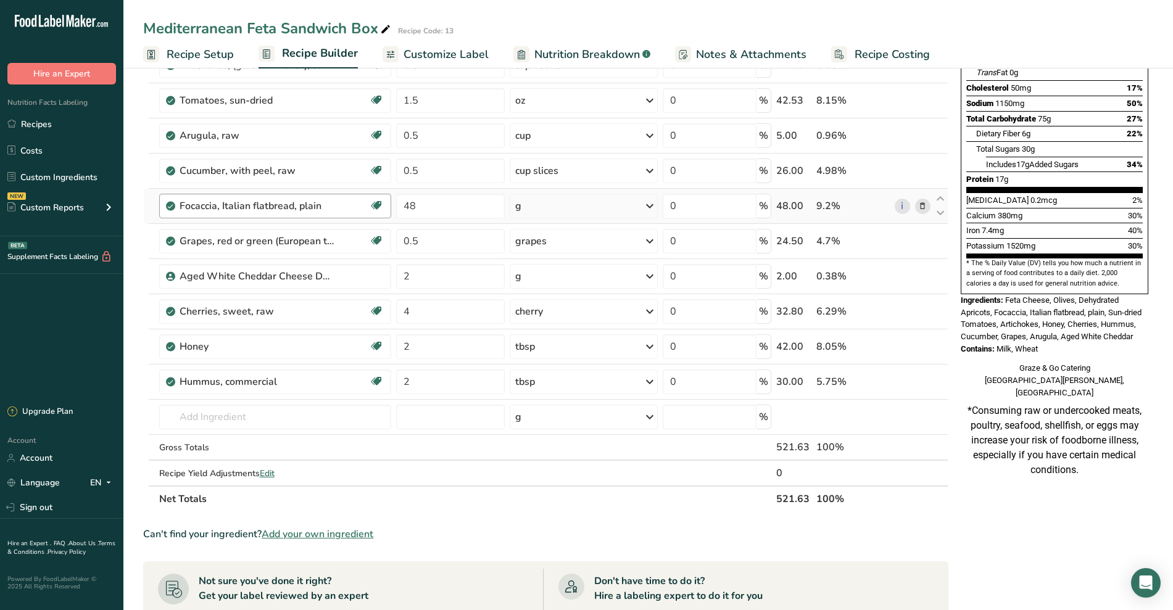
click at [348, 205] on div "Focaccia, Italian flatbread, plain" at bounding box center [275, 206] width 190 height 15
click at [328, 204] on div "Focaccia, Italian flatbread, plain" at bounding box center [257, 206] width 154 height 15
click at [320, 206] on div "Focaccia, Italian flatbread, plain" at bounding box center [257, 206] width 154 height 15
click at [920, 204] on icon at bounding box center [922, 206] width 9 height 13
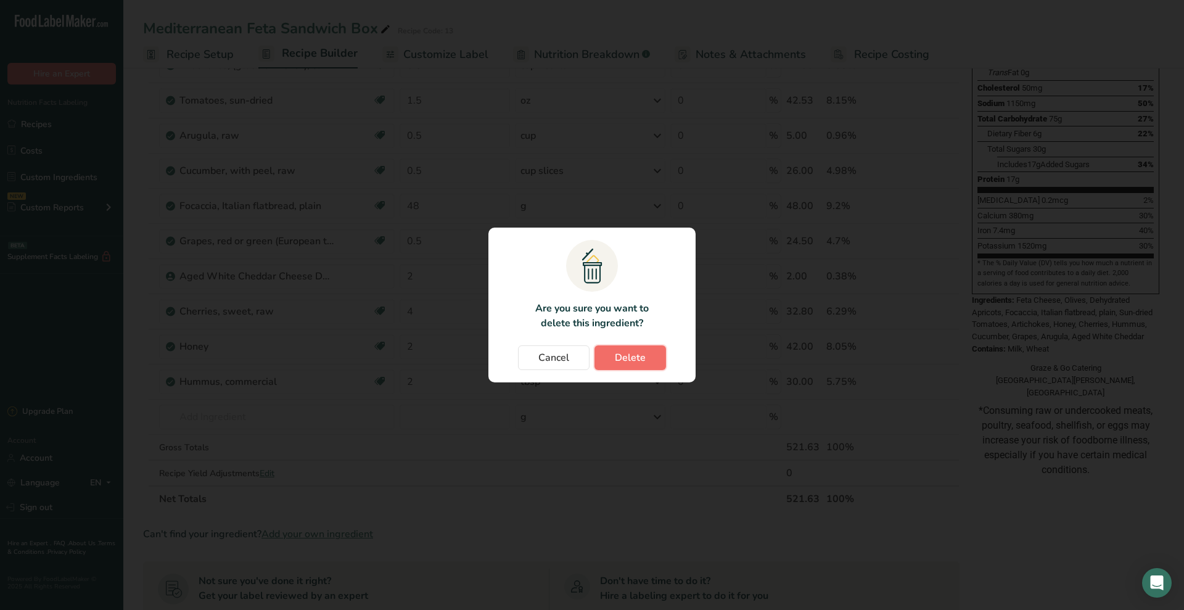
click at [617, 356] on span "Delete" at bounding box center [630, 357] width 31 height 15
type input "0.5"
type input "2"
type input "4"
type input "2"
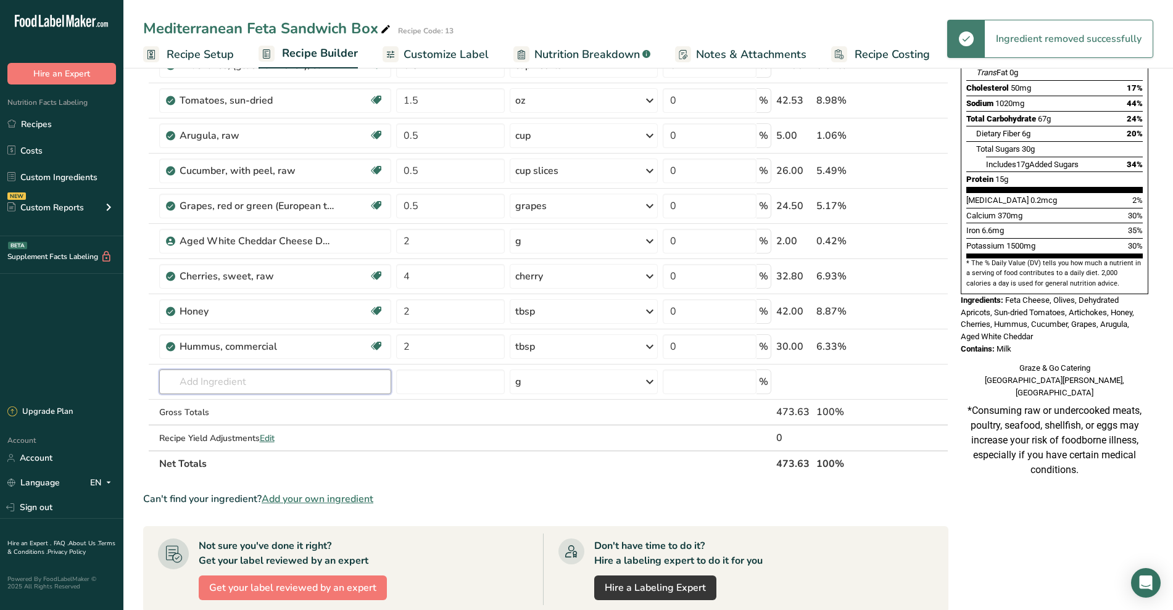
click at [220, 387] on input "text" at bounding box center [275, 381] width 233 height 25
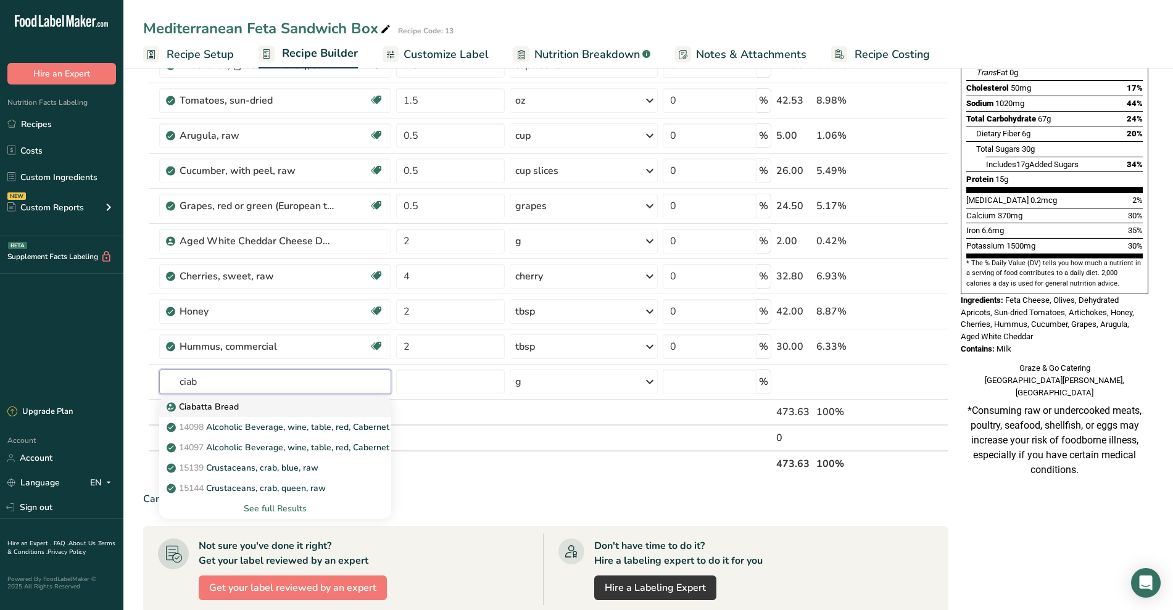
type input "ciab"
click at [221, 408] on p "Ciabatta Bread" at bounding box center [204, 406] width 70 height 13
type input "Ciabatta Bread"
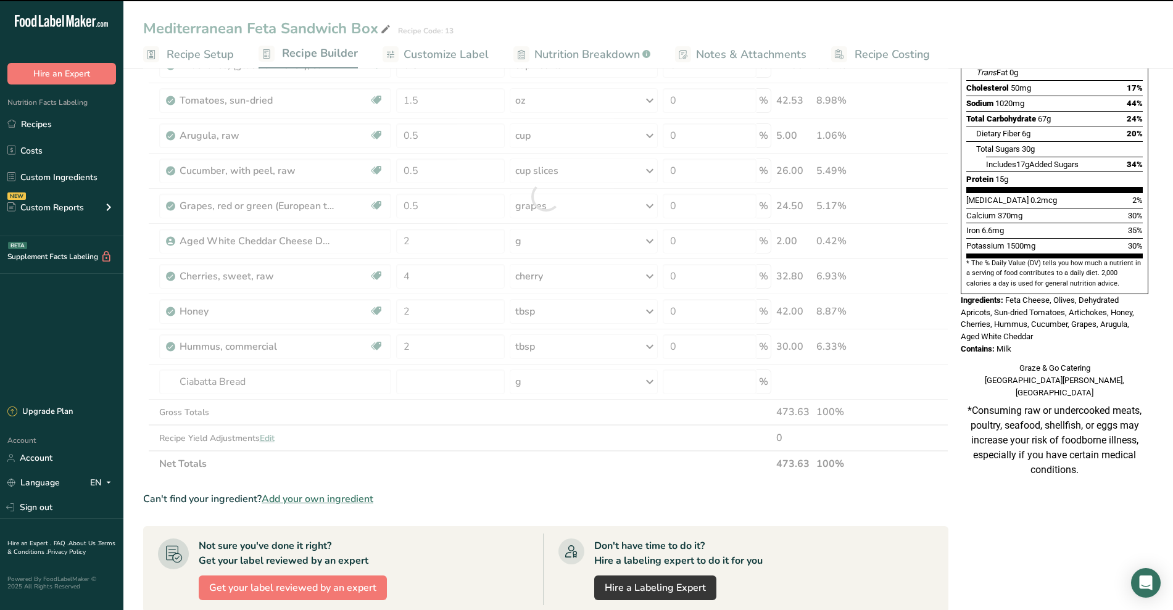
type input "0"
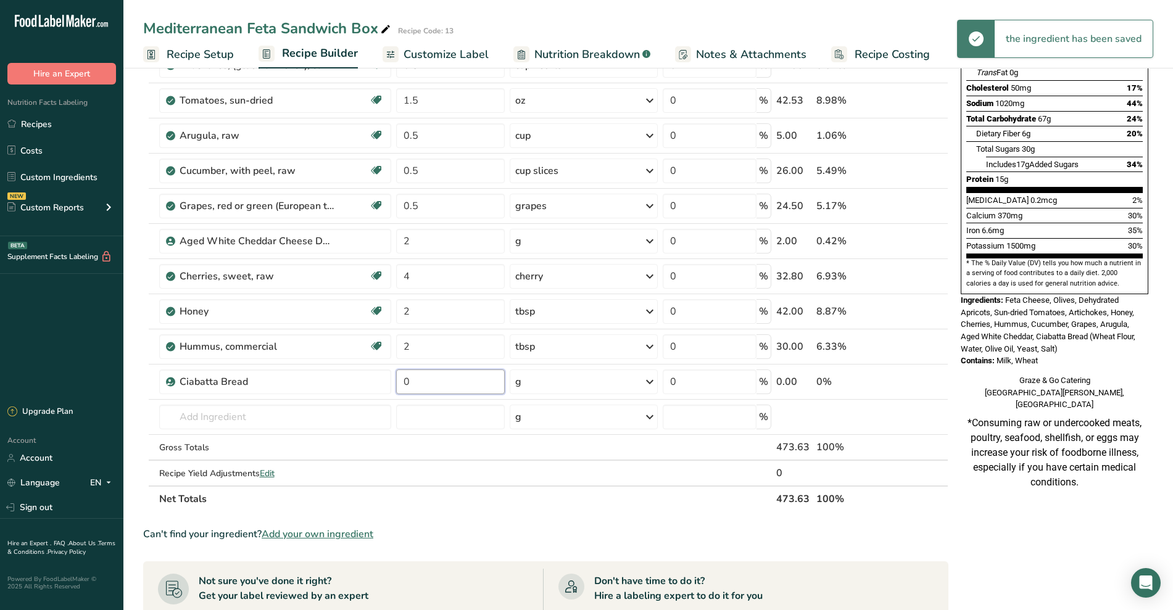
click at [419, 384] on input "0" at bounding box center [450, 381] width 109 height 25
click at [563, 377] on div "Ingredient * Amount * Unit * Waste * .a-a{fill:#347362;}.b-a{fill:#fff;} Grams …" at bounding box center [545, 214] width 805 height 596
click at [582, 381] on div "g" at bounding box center [583, 381] width 147 height 25
click at [552, 479] on div "See more" at bounding box center [569, 479] width 104 height 13
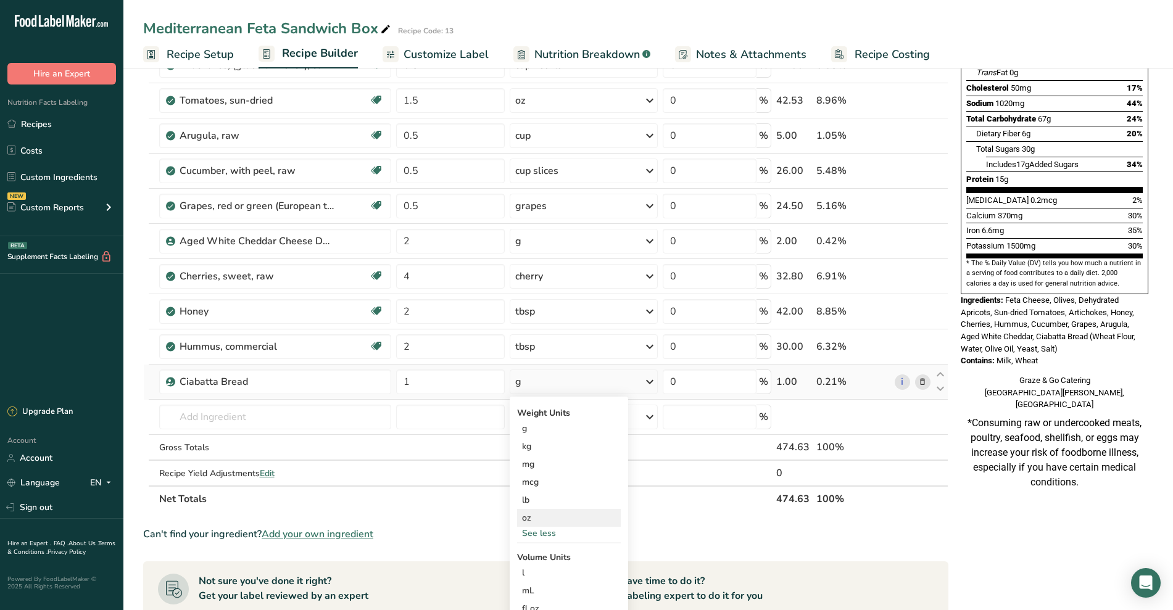
click at [543, 521] on div "oz" at bounding box center [569, 518] width 104 height 18
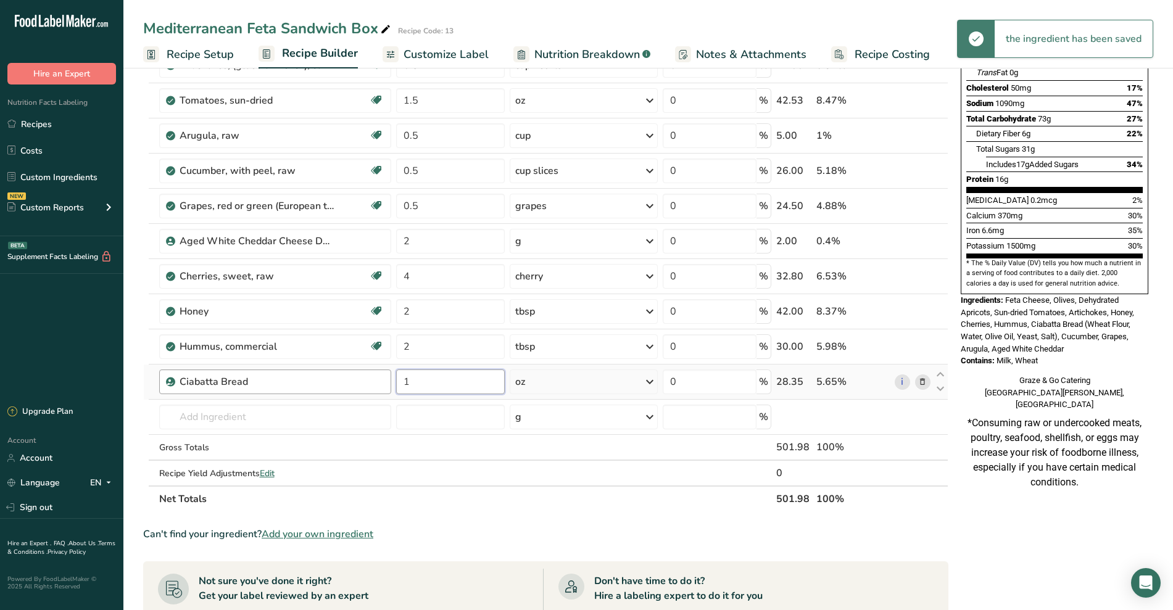
drag, startPoint x: 435, startPoint y: 382, endPoint x: 349, endPoint y: 392, distance: 86.9
click at [349, 392] on tr "Ciabatta Bread 1 oz Weight Units g kg mg mcg lb oz See less Volume Units l Volu…" at bounding box center [546, 382] width 804 height 35
type input "6"
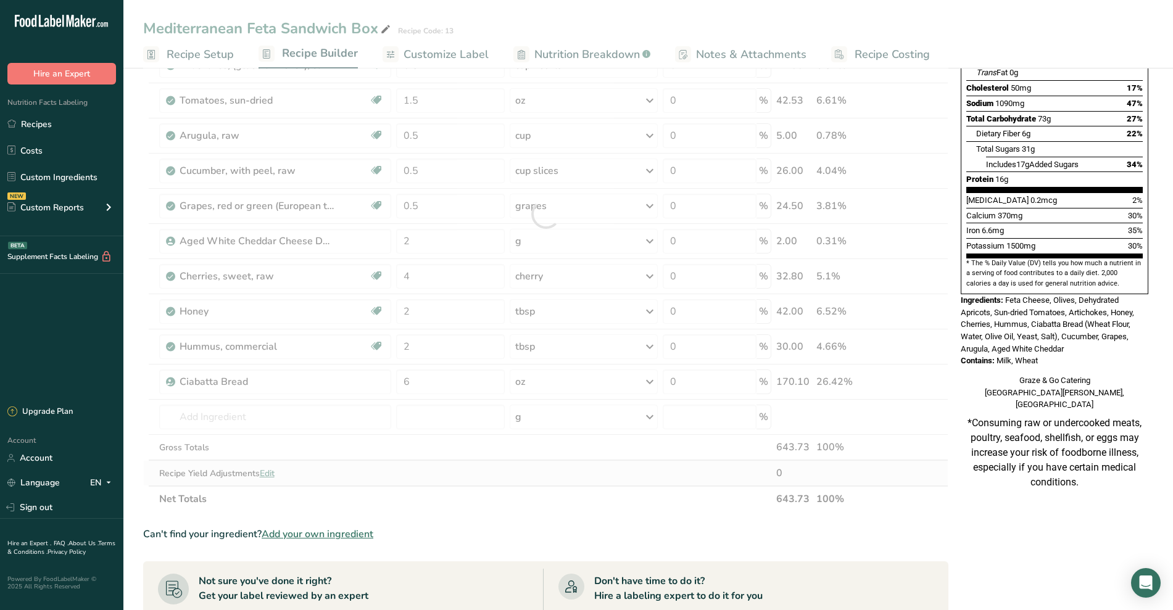
click at [567, 482] on div "Ingredient * Amount * Unit * Waste * .a-a{fill:#347362;}.b-a{fill:#fff;} Grams …" at bounding box center [545, 214] width 805 height 596
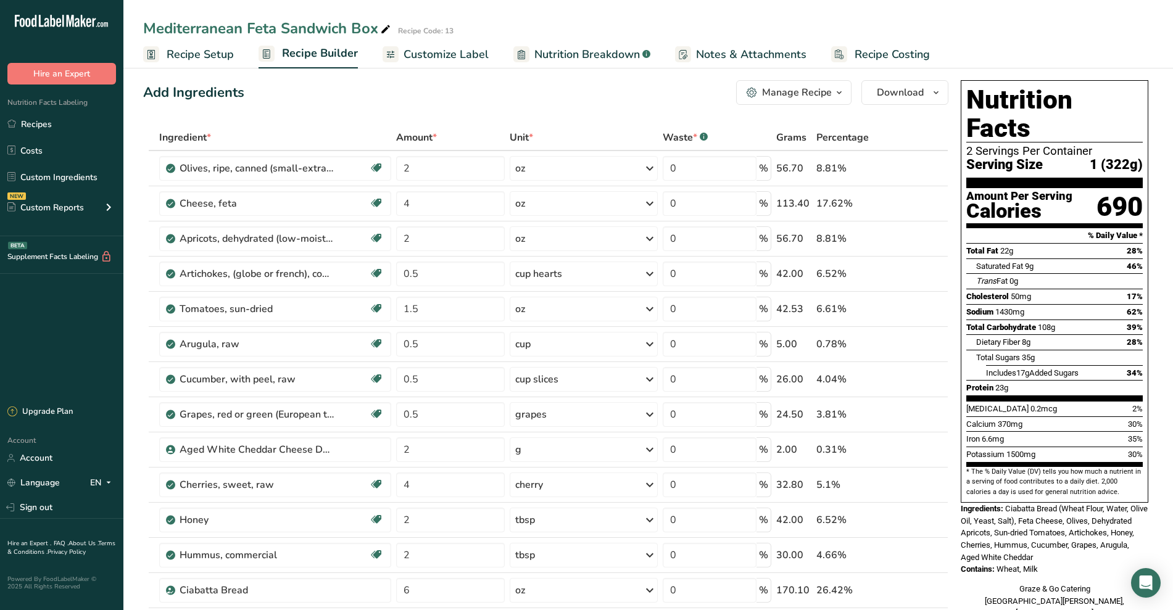
scroll to position [4, 0]
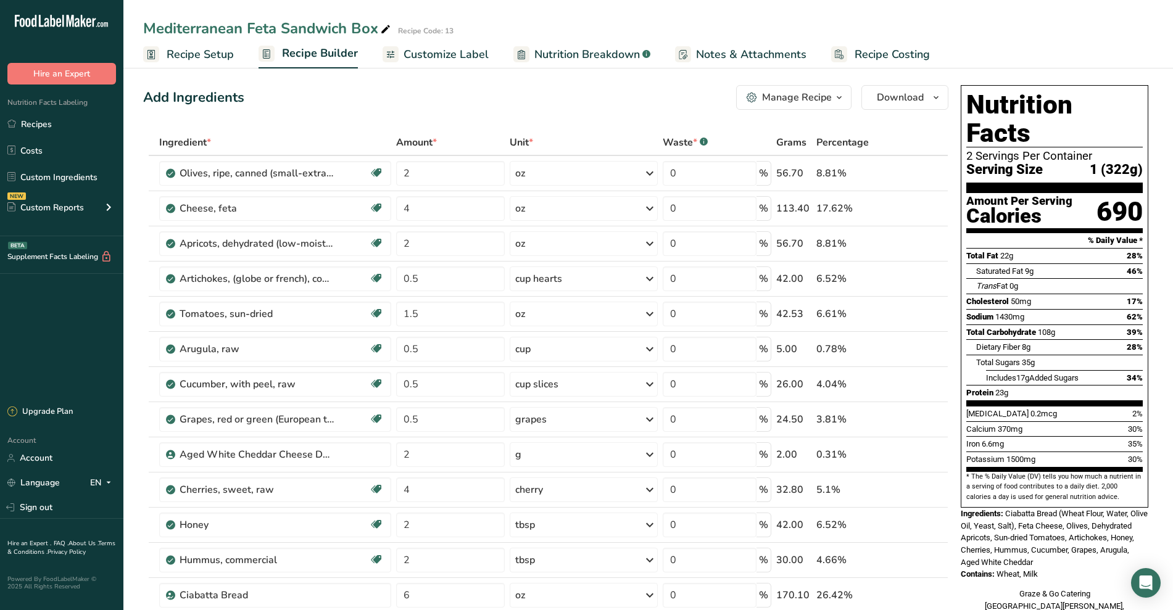
click at [468, 52] on span "Customize Label" at bounding box center [445, 54] width 85 height 17
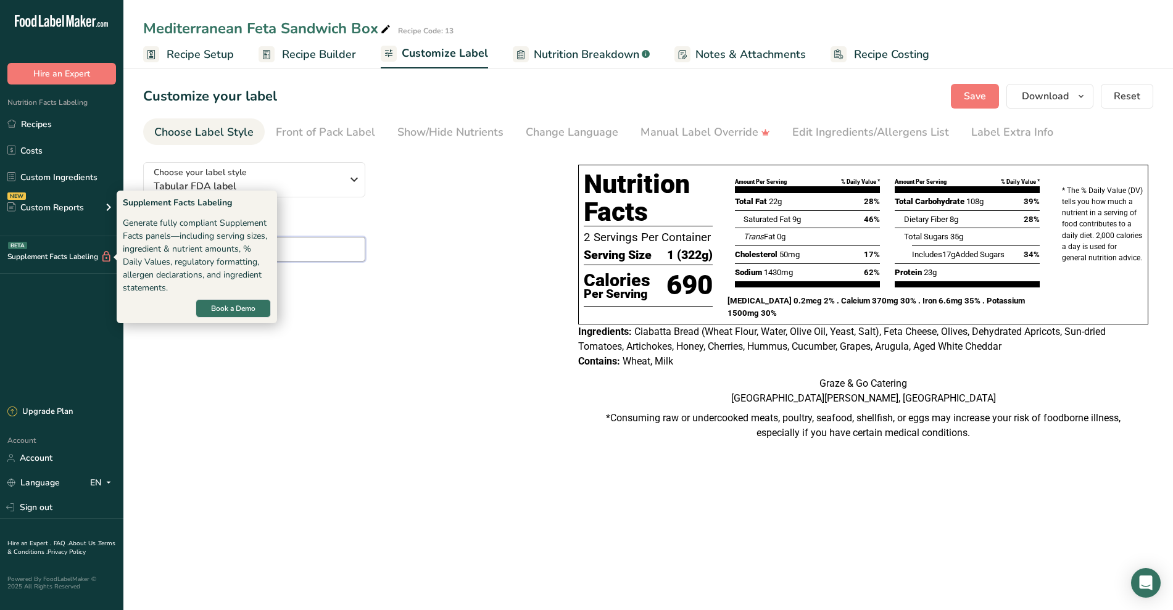
drag, startPoint x: 250, startPoint y: 256, endPoint x: 49, endPoint y: 255, distance: 200.5
click at [49, 255] on div ".a-20{fill:#fff;} Hire an Expert Nutrition Facts Labeling Recipes Costs Custom …" at bounding box center [586, 305] width 1173 height 610
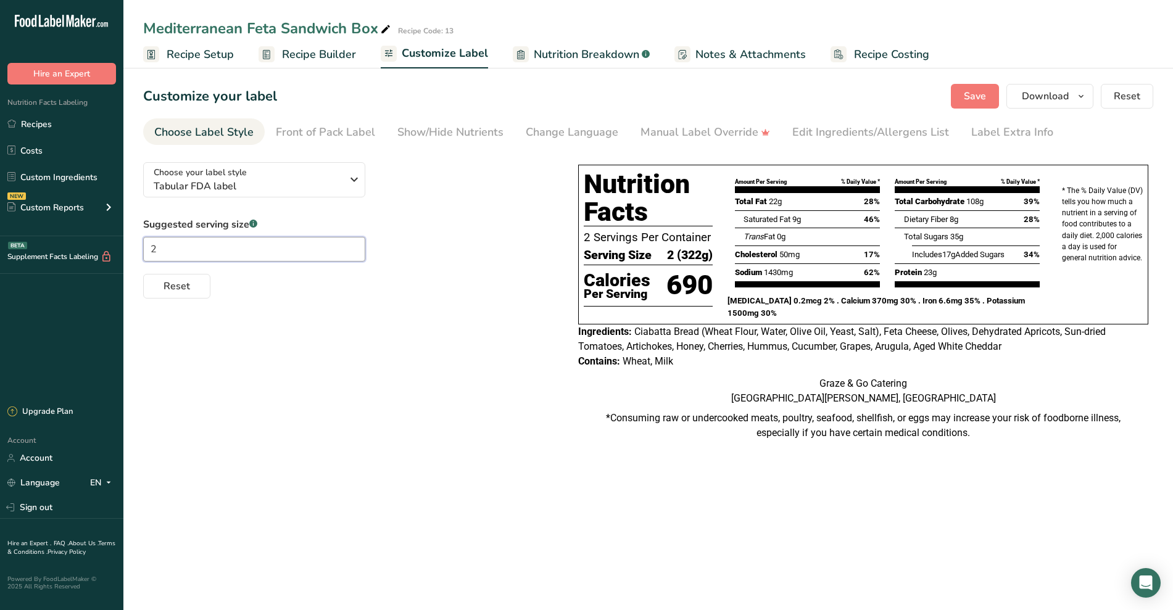
type input "2"
click at [344, 411] on div "Choose your label style Tabular FDA label USA (FDA) Standard FDA label Tabular …" at bounding box center [648, 303] width 1010 height 303
click at [1044, 96] on span "Download" at bounding box center [1045, 96] width 47 height 15
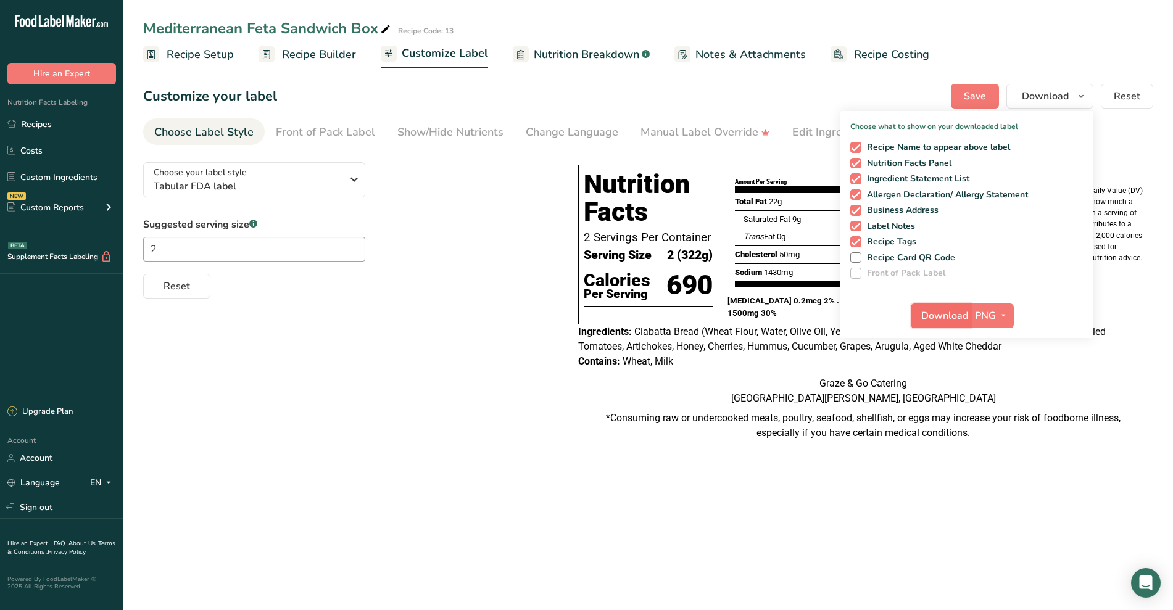
click at [962, 313] on span "Download" at bounding box center [944, 315] width 47 height 15
click at [968, 98] on span "Save" at bounding box center [975, 96] width 22 height 15
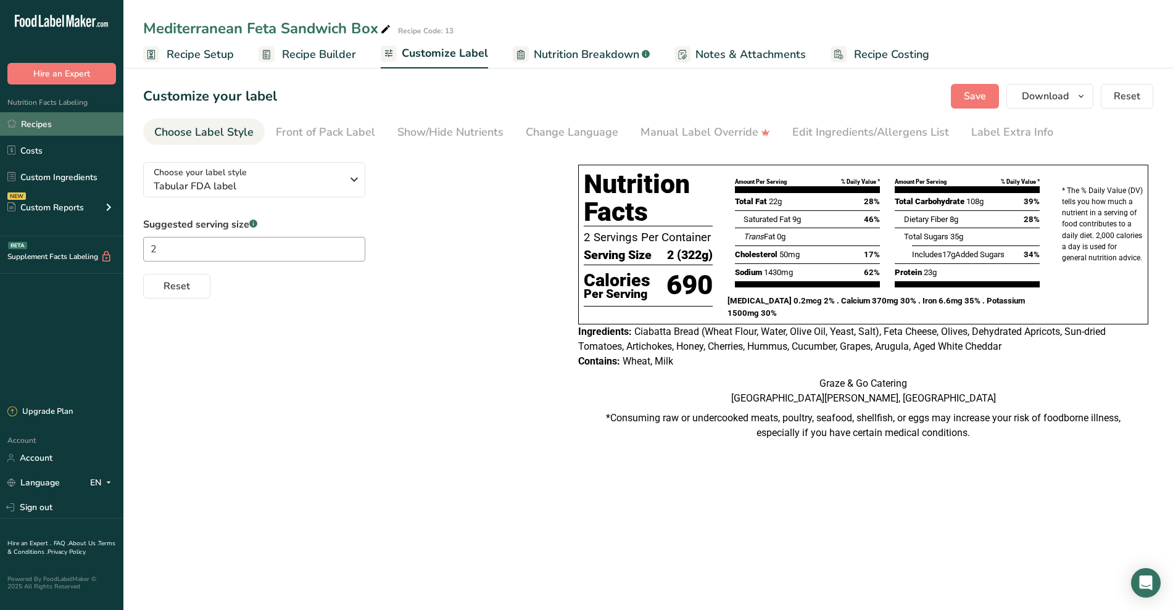
click at [43, 118] on link "Recipes" at bounding box center [61, 123] width 123 height 23
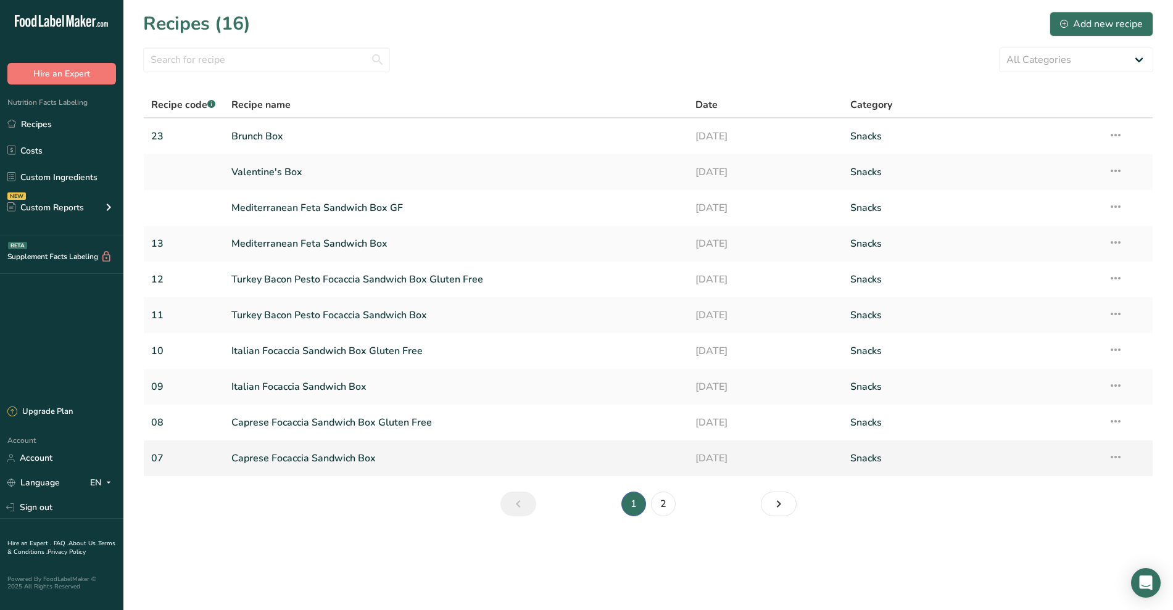
click at [298, 462] on link "Caprese Focaccia Sandwich Box" at bounding box center [456, 458] width 450 height 26
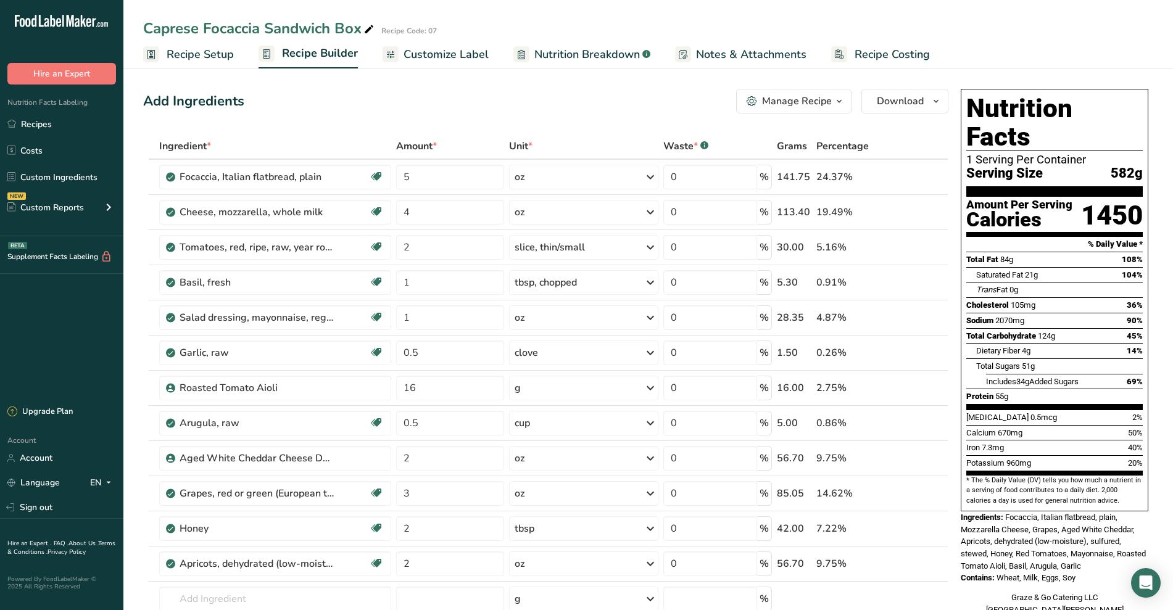
click at [242, 25] on div "Caprese Focaccia Sandwich Box" at bounding box center [259, 28] width 233 height 22
click at [579, 177] on icon at bounding box center [922, 177] width 9 height 13
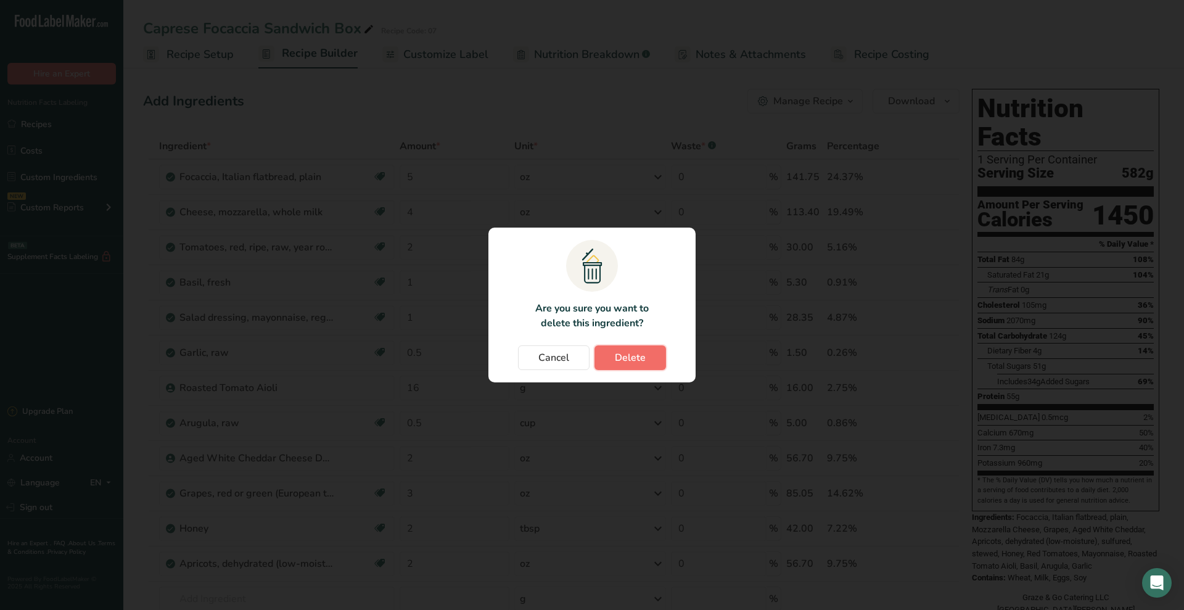
click at [579, 353] on button "Delete" at bounding box center [631, 357] width 72 height 25
type input "4"
type input "2"
type input "1"
type input "0.5"
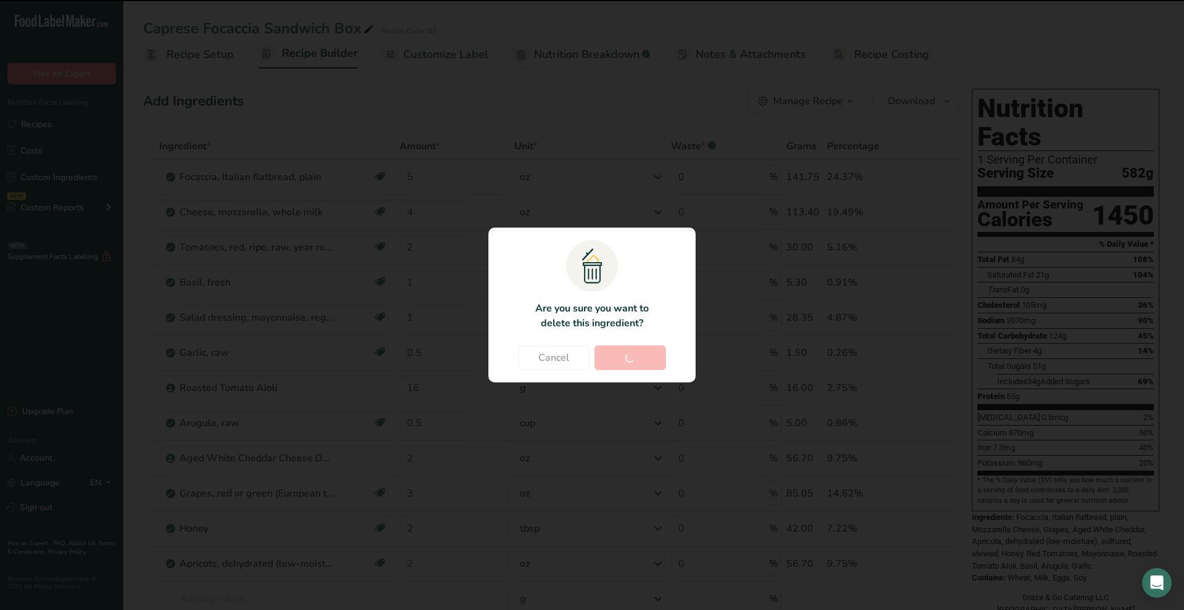
type input "16"
type input "0.5"
type input "2"
type input "3"
type input "2"
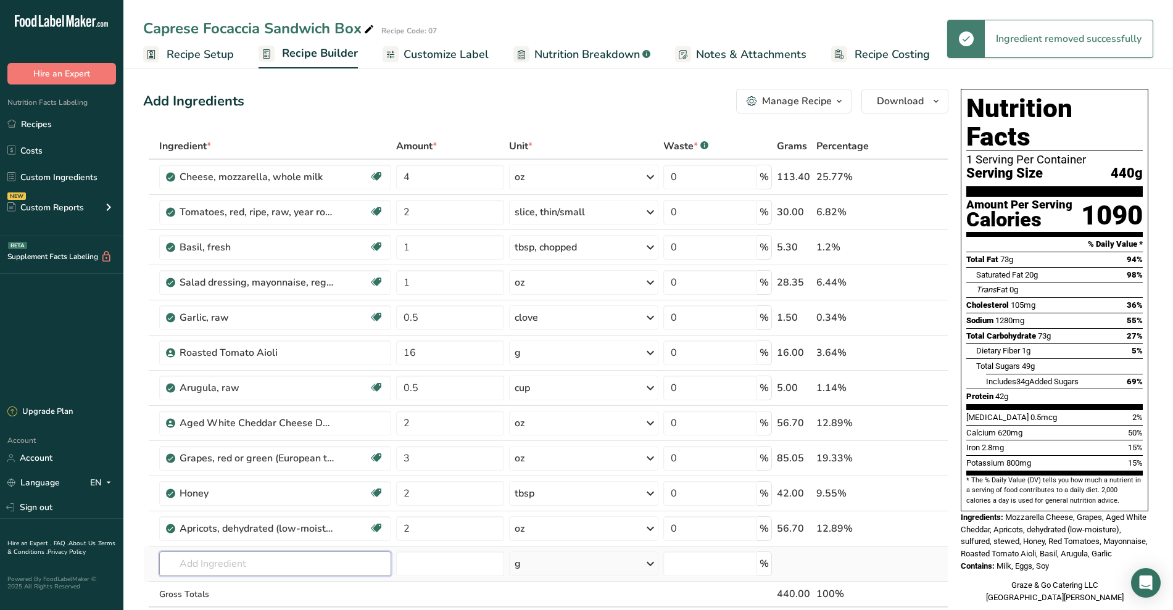
click at [240, 565] on input "text" at bounding box center [275, 563] width 232 height 25
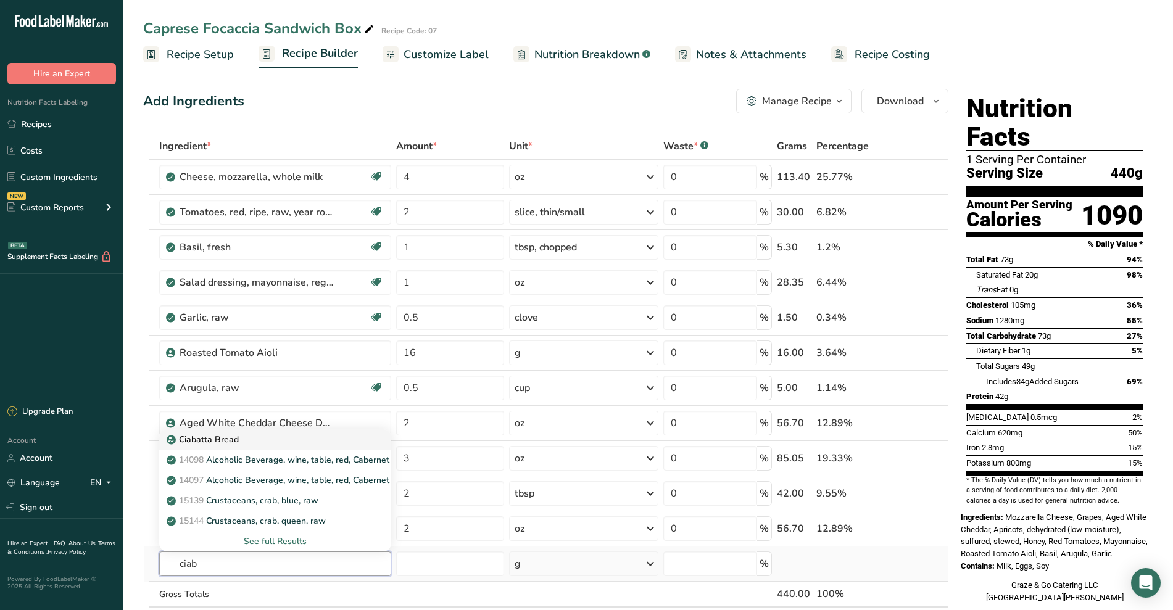
type input "ciab"
click at [291, 442] on div "Ciabatta Bread" at bounding box center [265, 439] width 192 height 13
type input "Ciabatta Bread"
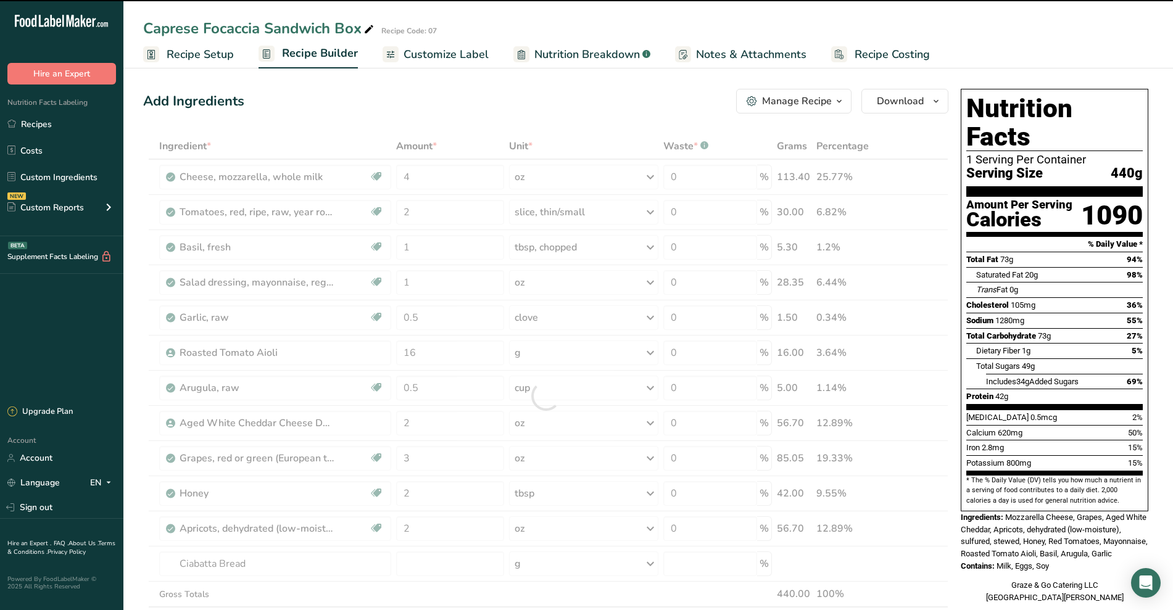
type input "0"
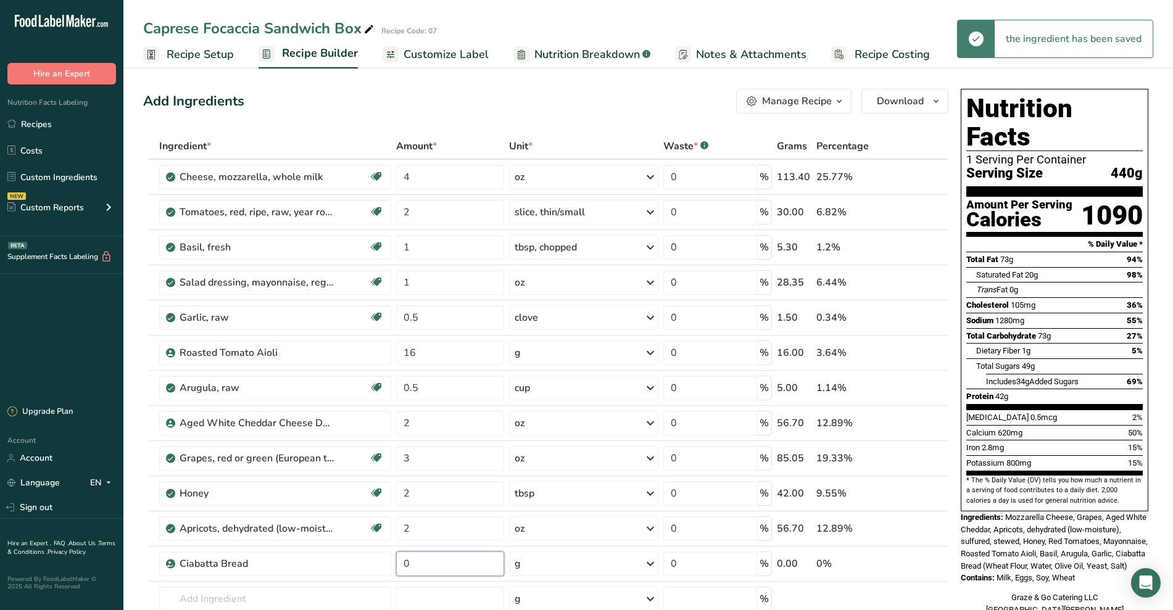
click at [423, 558] on input "0" at bounding box center [450, 563] width 108 height 25
type input "5"
type input "6"
click at [579, 569] on div "Ingredient * Amount * Unit * Waste * .a-a{fill:#347362;}.b-a{fill:#fff;} Grams …" at bounding box center [545, 413] width 805 height 561
click at [579, 566] on div "g" at bounding box center [583, 563] width 149 height 25
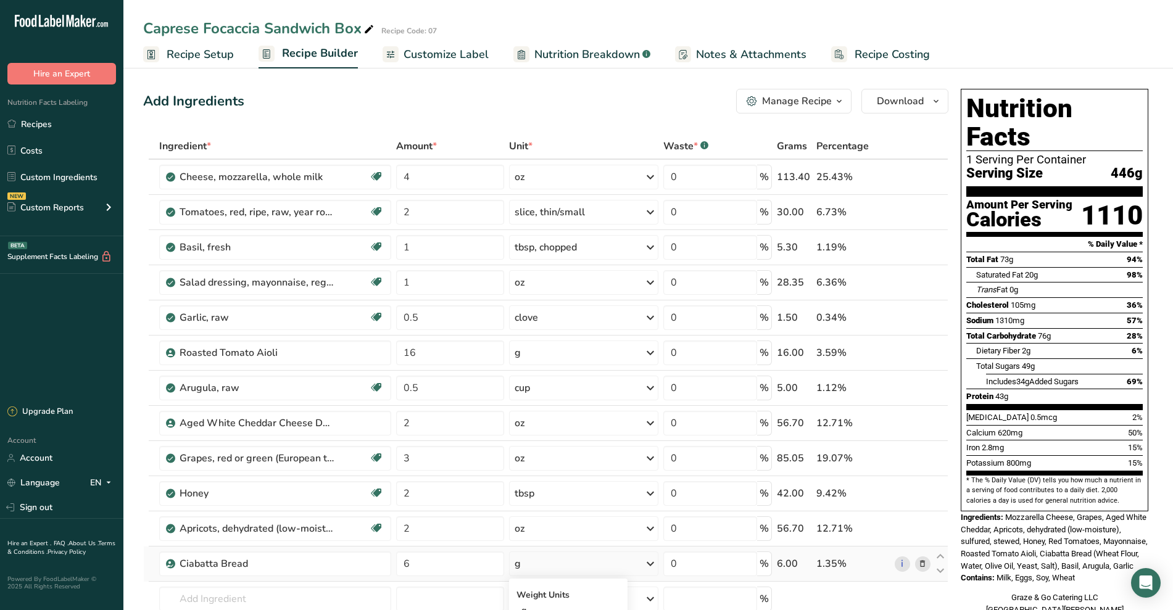
click at [579, 553] on div "g" at bounding box center [583, 563] width 149 height 25
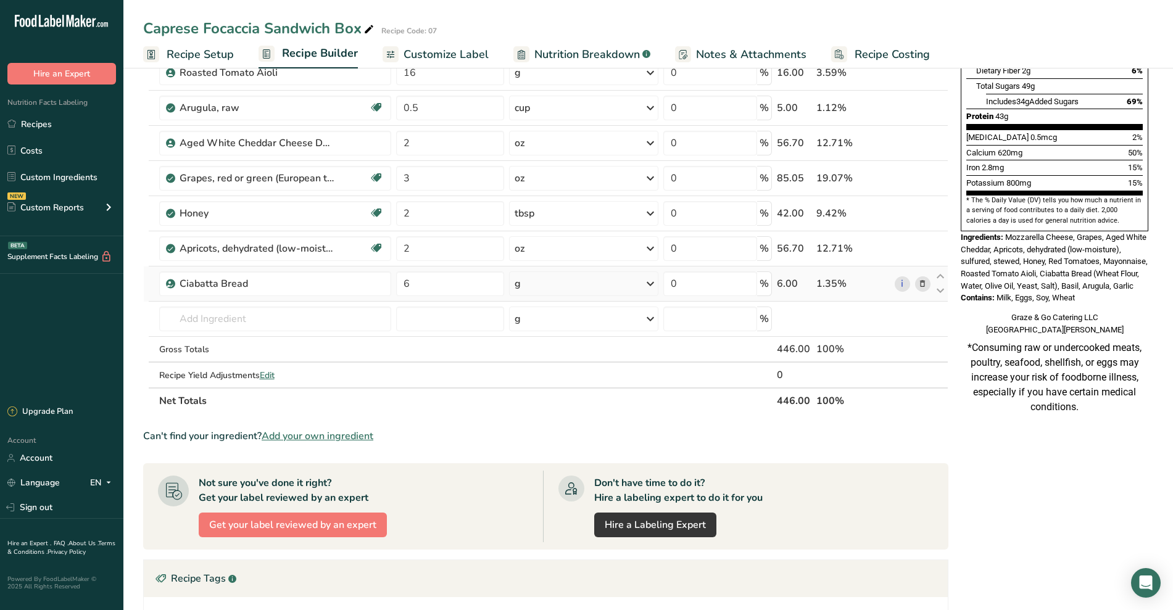
click at [579, 282] on icon at bounding box center [650, 284] width 15 height 22
click at [550, 378] on div "See more" at bounding box center [568, 381] width 104 height 13
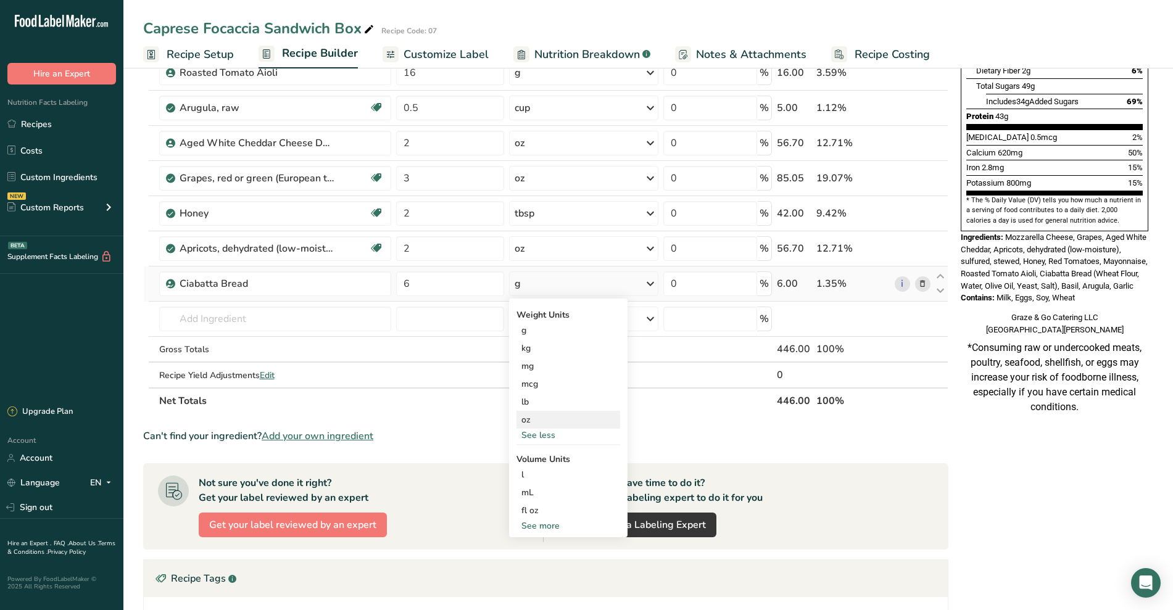
click at [529, 414] on div "oz" at bounding box center [568, 420] width 104 height 18
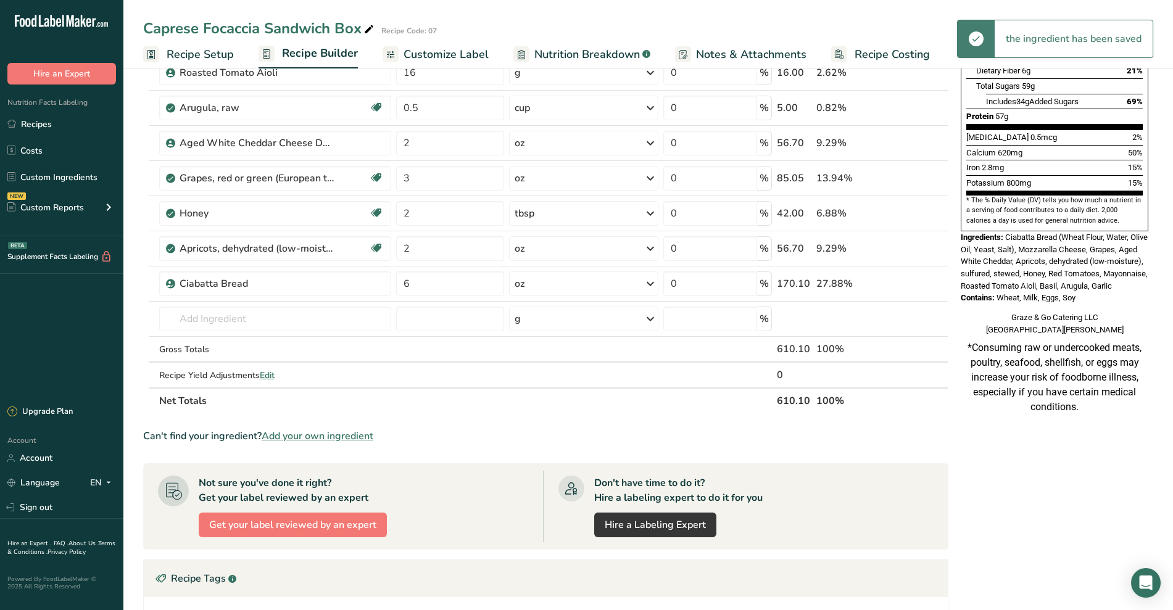
click at [455, 49] on span "Customize Label" at bounding box center [445, 54] width 85 height 17
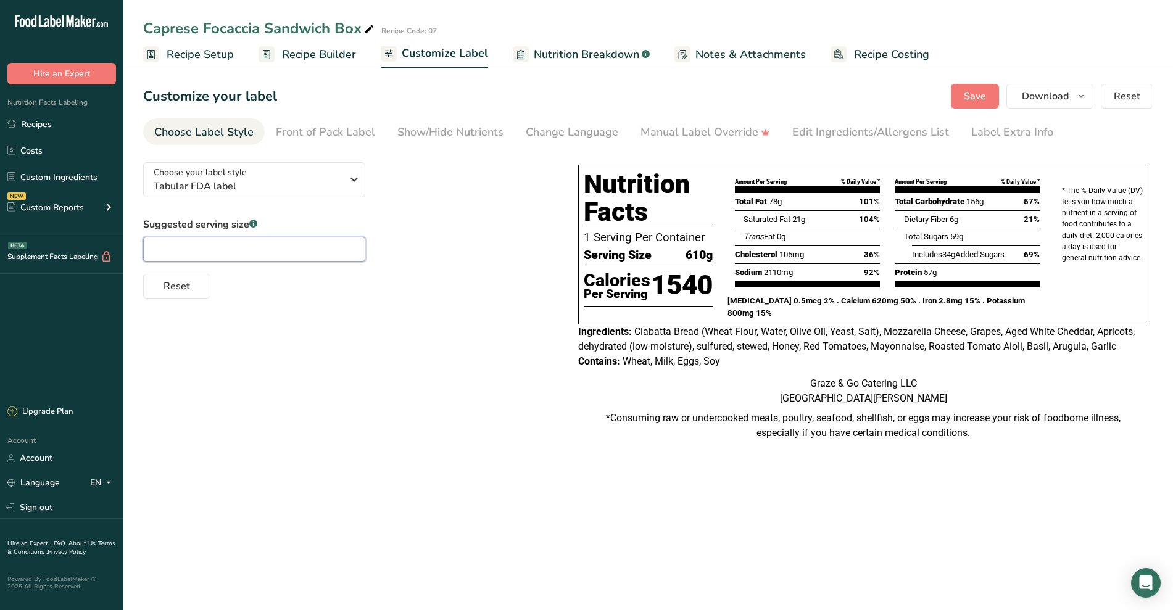
click at [296, 249] on input "text" at bounding box center [254, 249] width 222 height 25
type input "2"
click at [461, 366] on div "Choose your label style Tabular FDA label USA (FDA) Standard FDA label Tabular …" at bounding box center [648, 303] width 1010 height 303
click at [579, 95] on span "Save" at bounding box center [975, 96] width 22 height 15
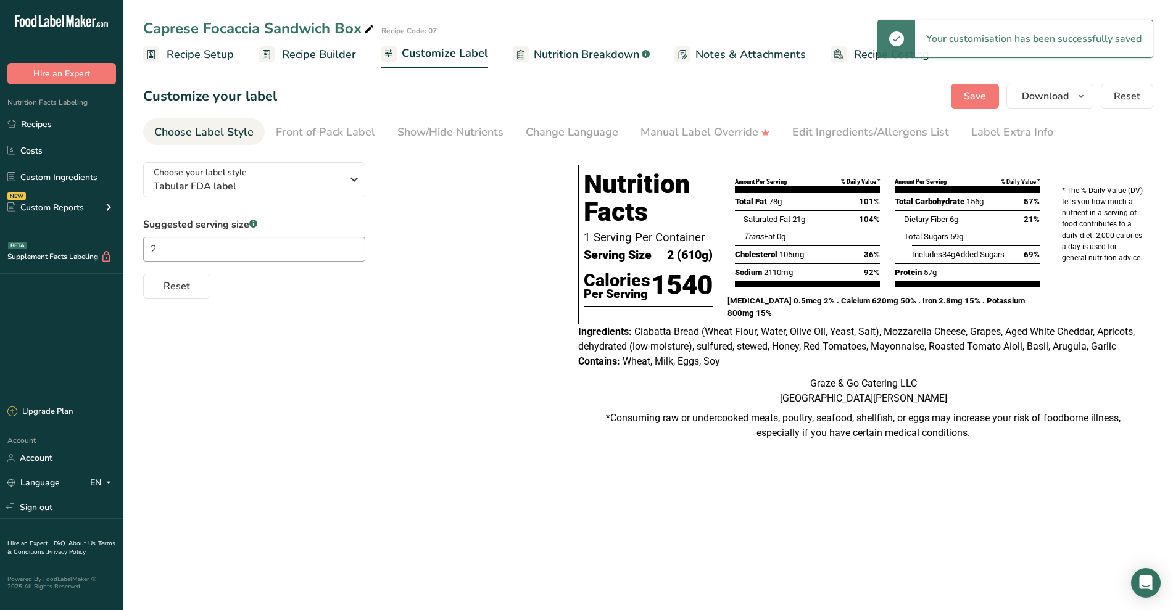
click at [199, 52] on span "Recipe Setup" at bounding box center [200, 54] width 67 height 17
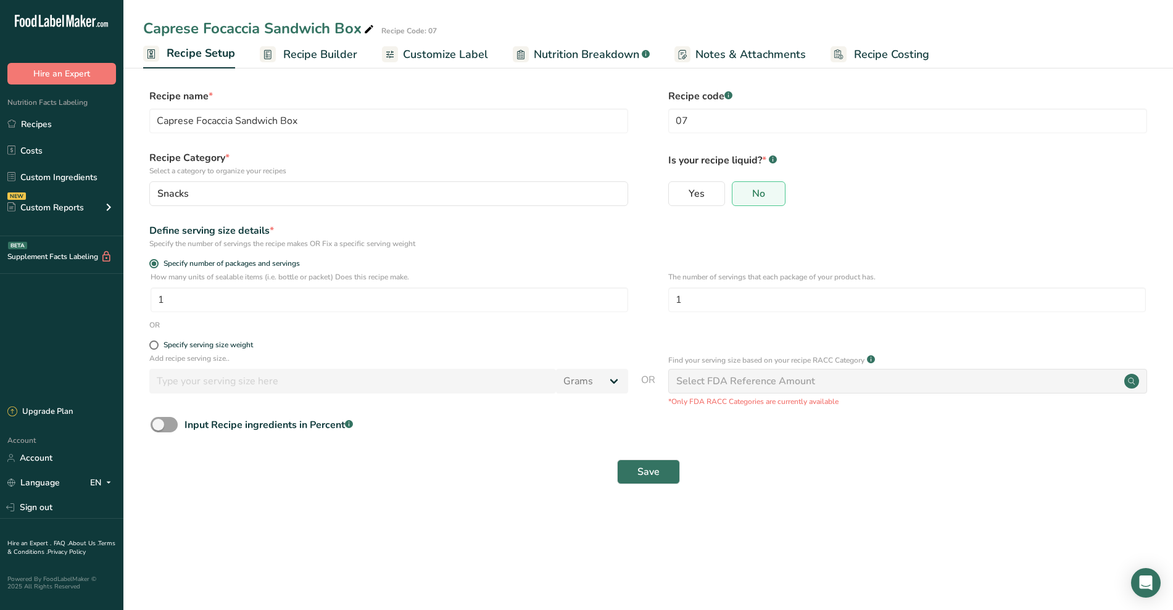
click at [579, 313] on div "The number of servings that each package of your product has. 1" at bounding box center [906, 295] width 477 height 48
click at [579, 292] on input "1" at bounding box center [906, 299] width 477 height 25
type input "2"
click at [579, 465] on span "Save" at bounding box center [648, 471] width 22 height 15
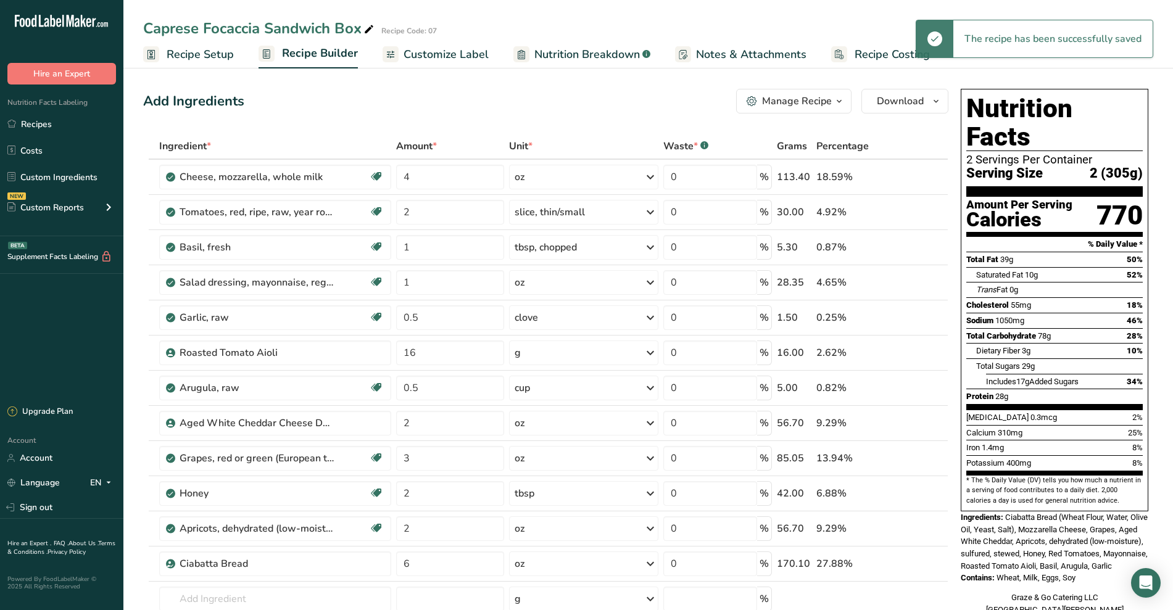
click at [444, 48] on span "Customize Label" at bounding box center [445, 54] width 85 height 17
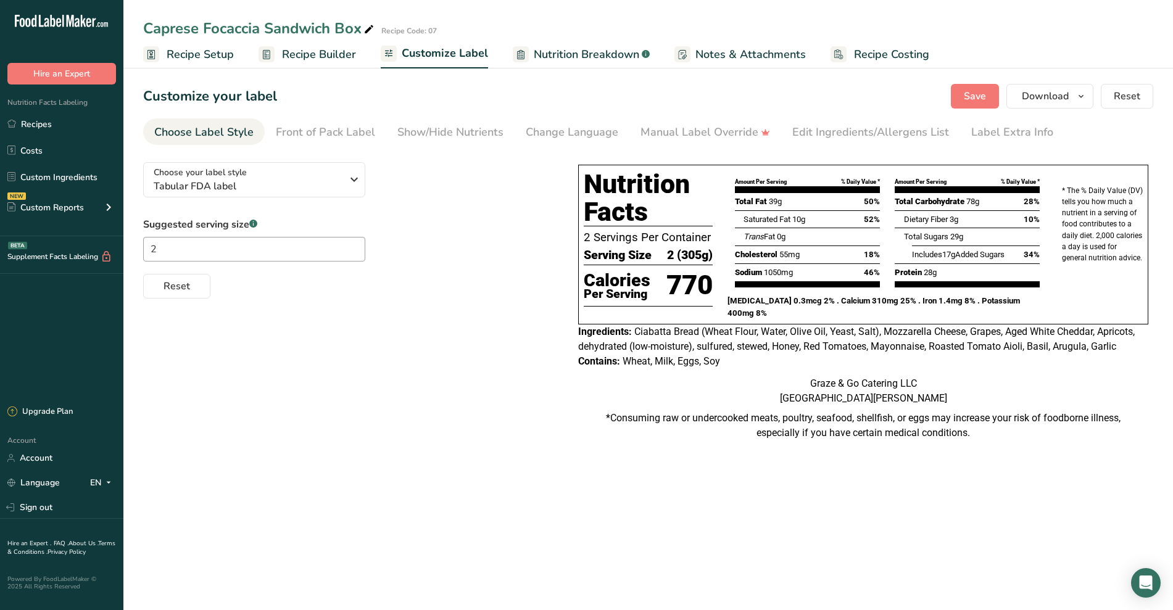
click at [324, 64] on link "Recipe Builder" at bounding box center [306, 55] width 97 height 28
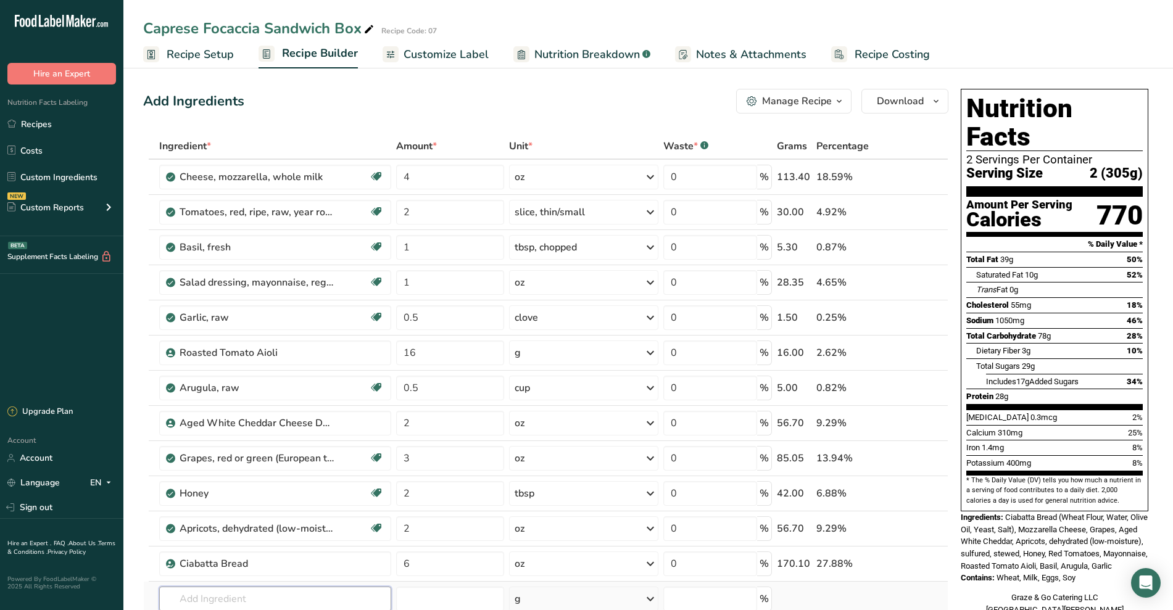
click at [319, 597] on input "text" at bounding box center [275, 599] width 232 height 25
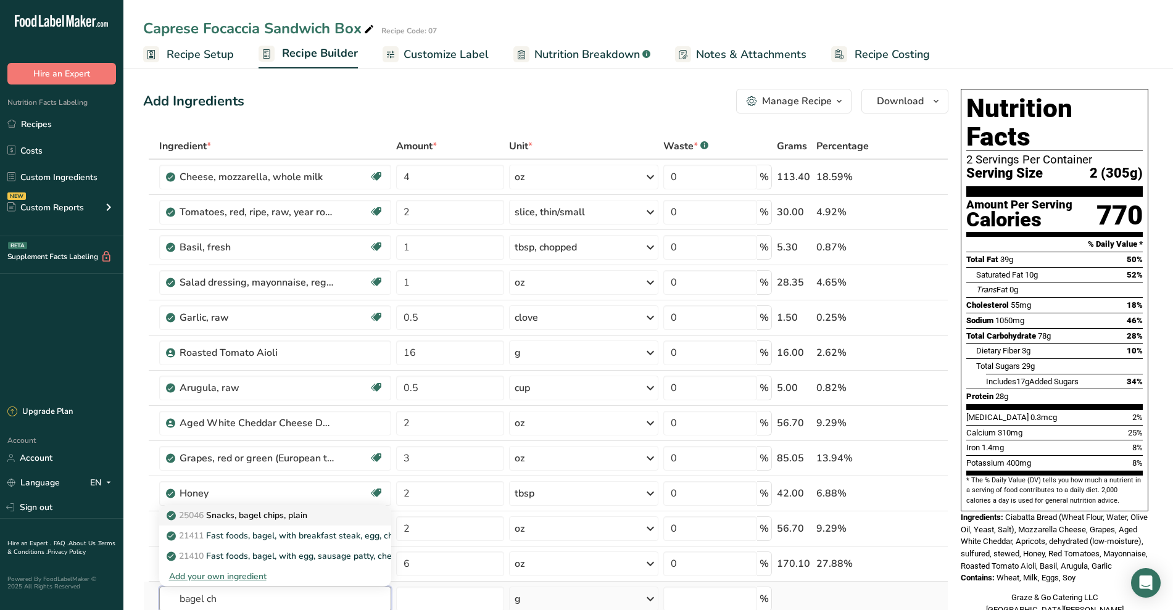
type input "bagel ch"
click at [316, 513] on div "25046 Snacks, bagel chips, plain" at bounding box center [265, 515] width 192 height 13
type input "Snacks, bagel chips, plain"
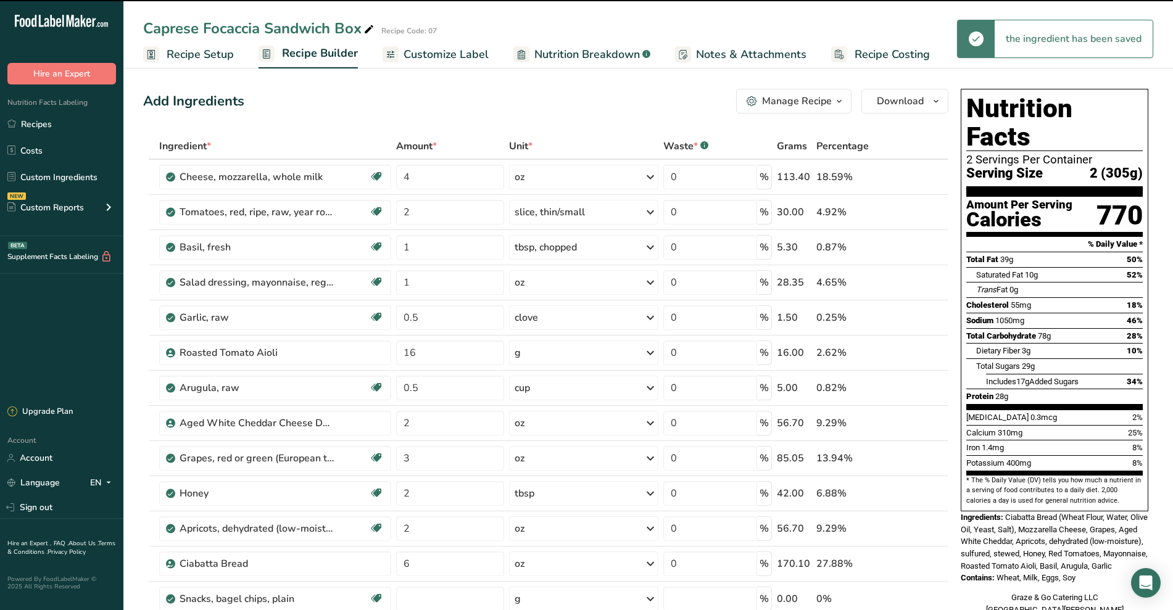
type input "0"
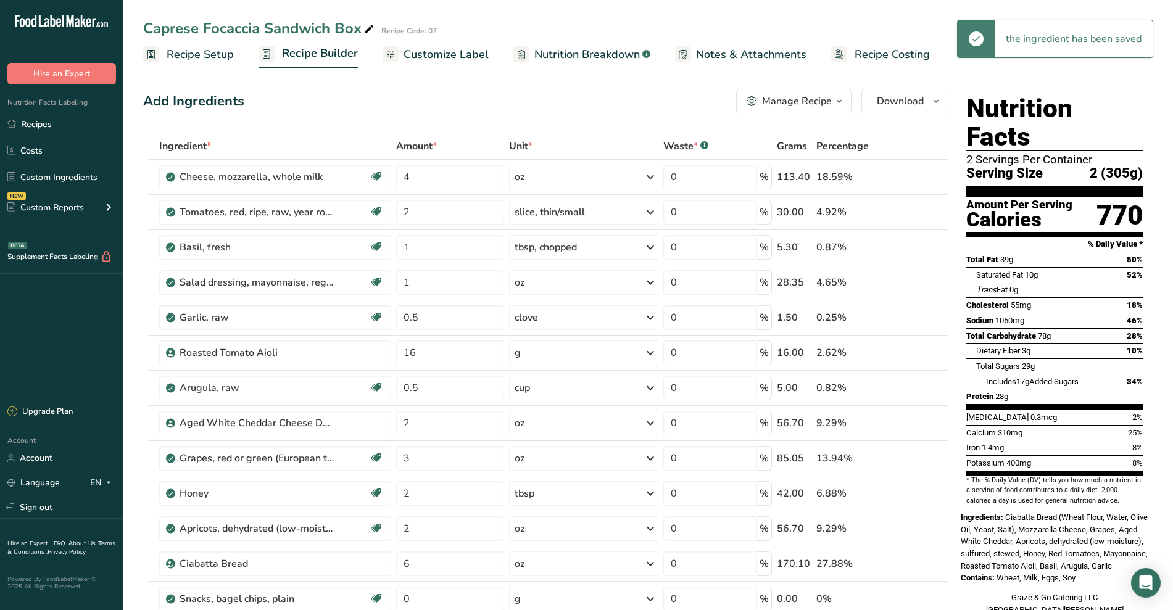
scroll to position [171, 0]
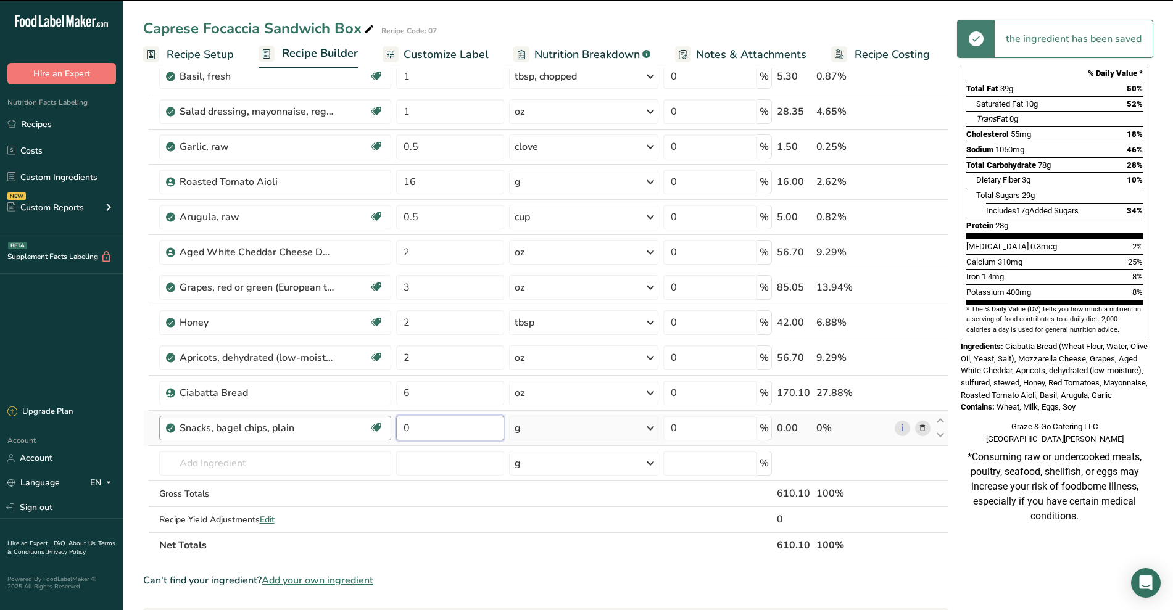
drag, startPoint x: 461, startPoint y: 423, endPoint x: 365, endPoint y: 430, distance: 95.9
click at [365, 430] on tr "Snacks, bagel chips, plain Dairy free Vegan Vegetarian Soy free 0 g Portions 1 …" at bounding box center [546, 428] width 804 height 35
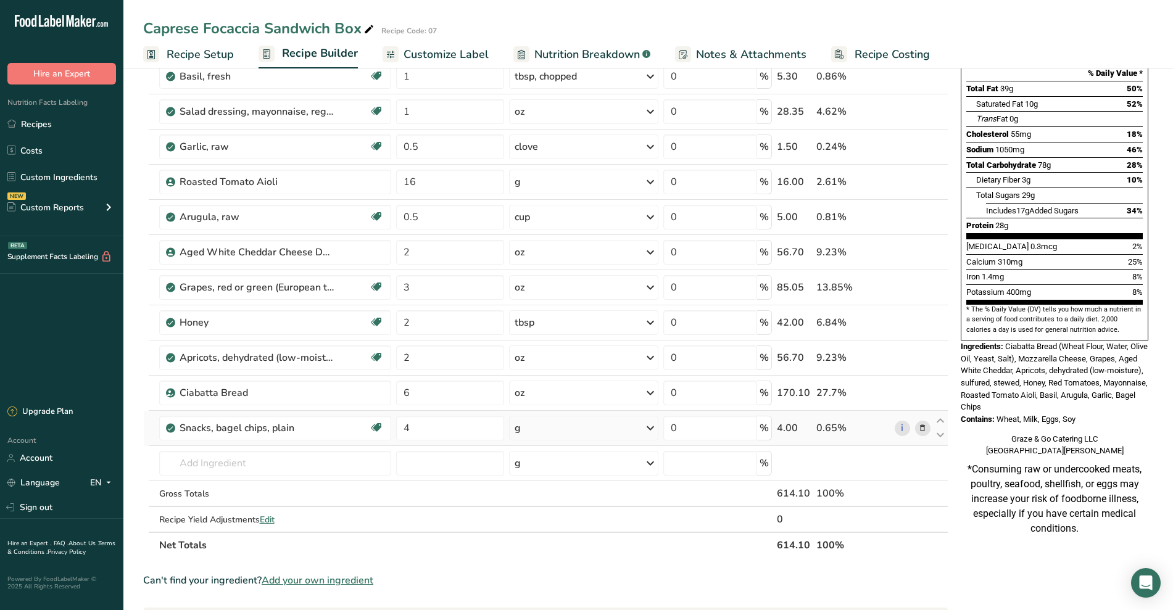
click at [579, 431] on div "Ingredient * Amount * Unit * Waste * .a-a{fill:#347362;}.b-a{fill:#fff;} Grams …" at bounding box center [545, 260] width 805 height 596
click at [579, 428] on icon at bounding box center [650, 428] width 15 height 22
click at [575, 501] on div "6 piece chips" at bounding box center [568, 506] width 104 height 18
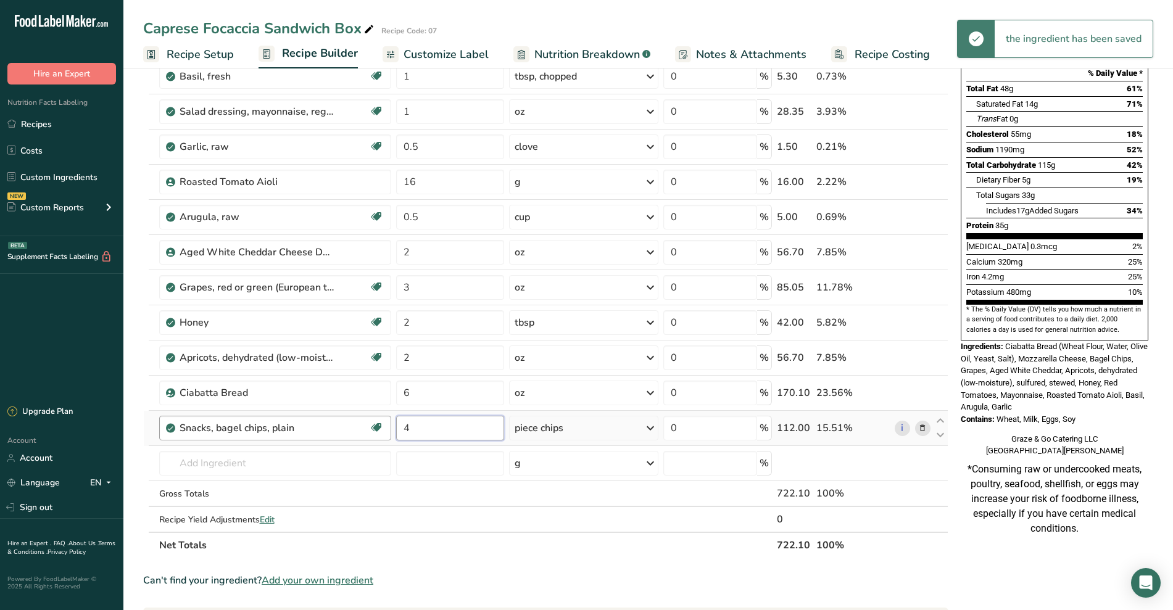
drag, startPoint x: 434, startPoint y: 433, endPoint x: 365, endPoint y: 427, distance: 68.7
click at [365, 427] on tr "Snacks, bagel chips, plain Dairy free Vegan Vegetarian Soy free 4 piece chips P…" at bounding box center [546, 428] width 804 height 35
type input "1"
click at [579, 535] on div "Nutrition Facts 2 Servings Per Container Serving Size 2 (361g) Amount Per Servi…" at bounding box center [1054, 437] width 197 height 1049
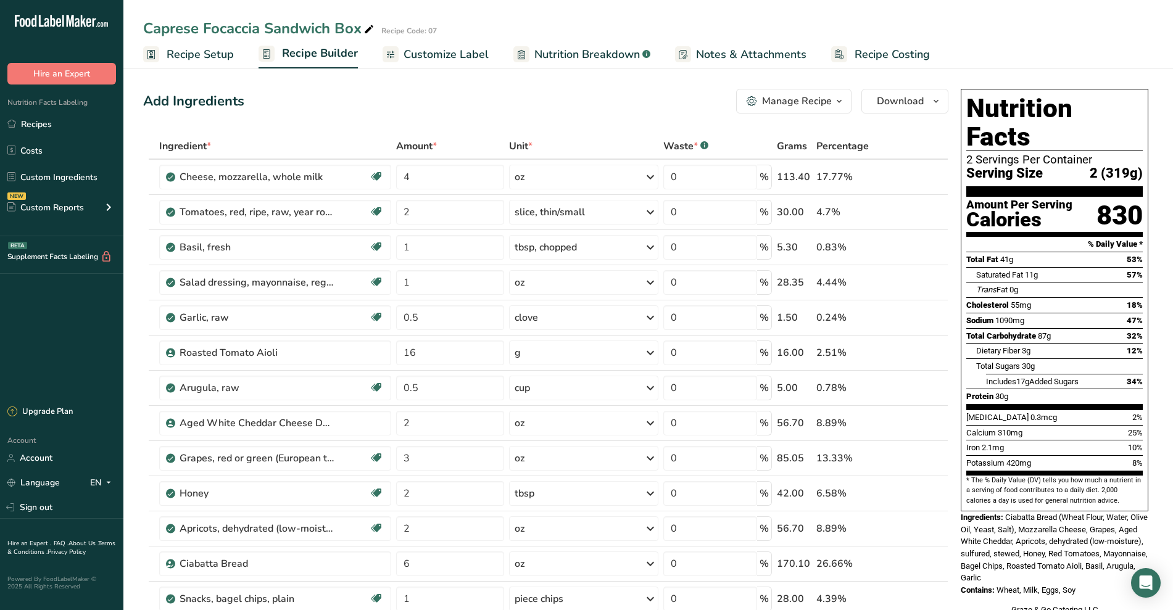
click at [430, 52] on span "Customize Label" at bounding box center [445, 54] width 85 height 17
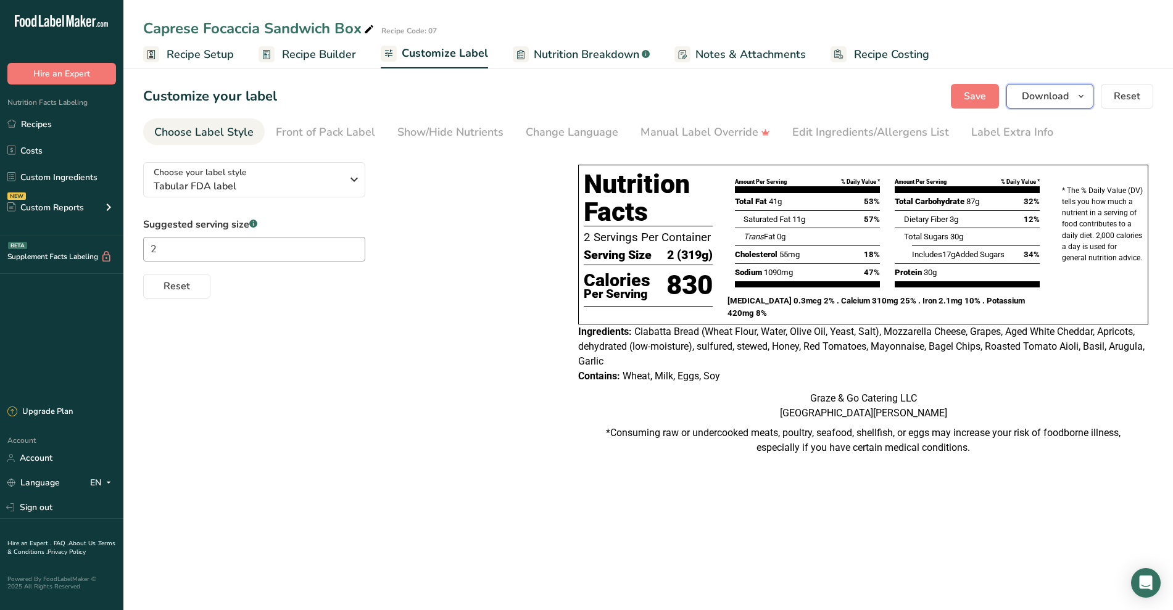
click at [579, 96] on span "Download" at bounding box center [1045, 96] width 47 height 15
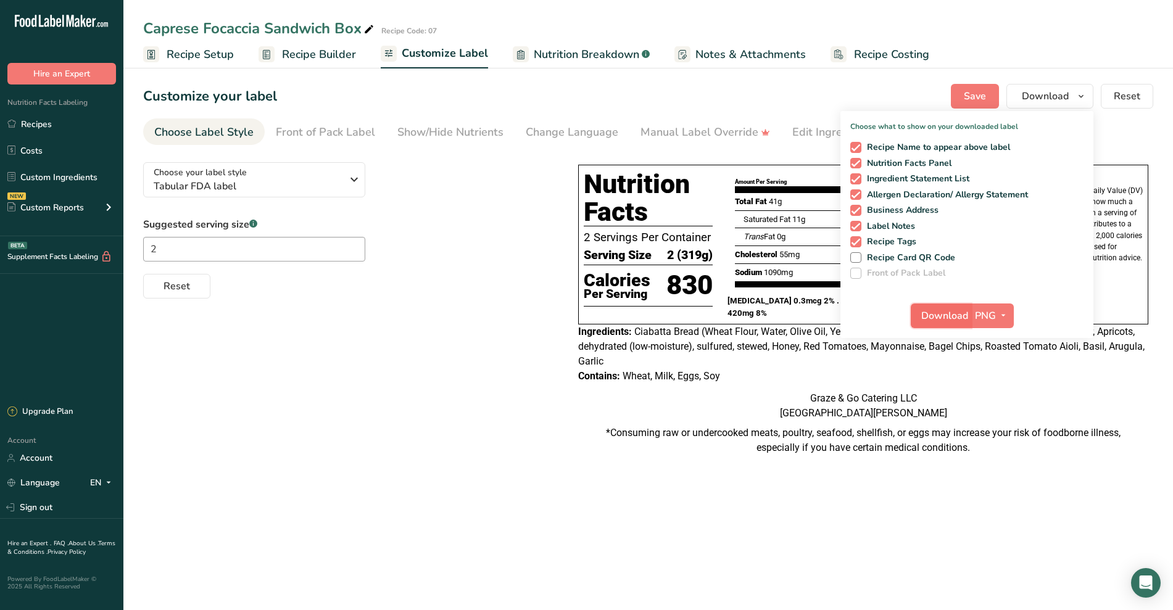
click at [579, 315] on span "Download" at bounding box center [944, 315] width 47 height 15
click at [58, 133] on link "Recipes" at bounding box center [61, 123] width 123 height 23
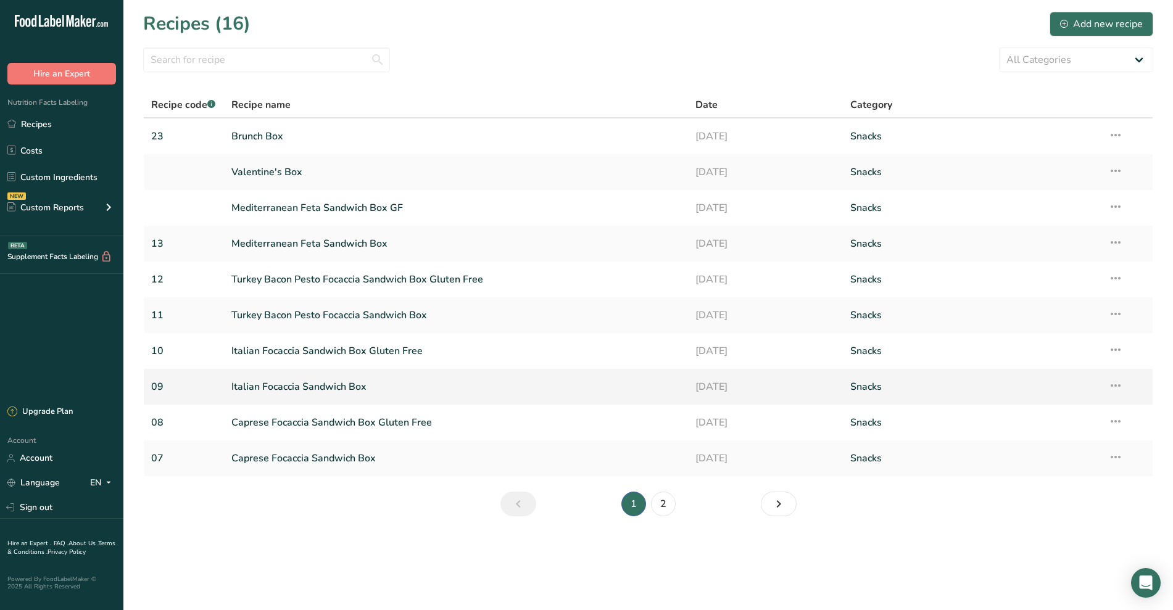
click at [329, 383] on link "Italian Focaccia Sandwich Box" at bounding box center [456, 387] width 450 height 26
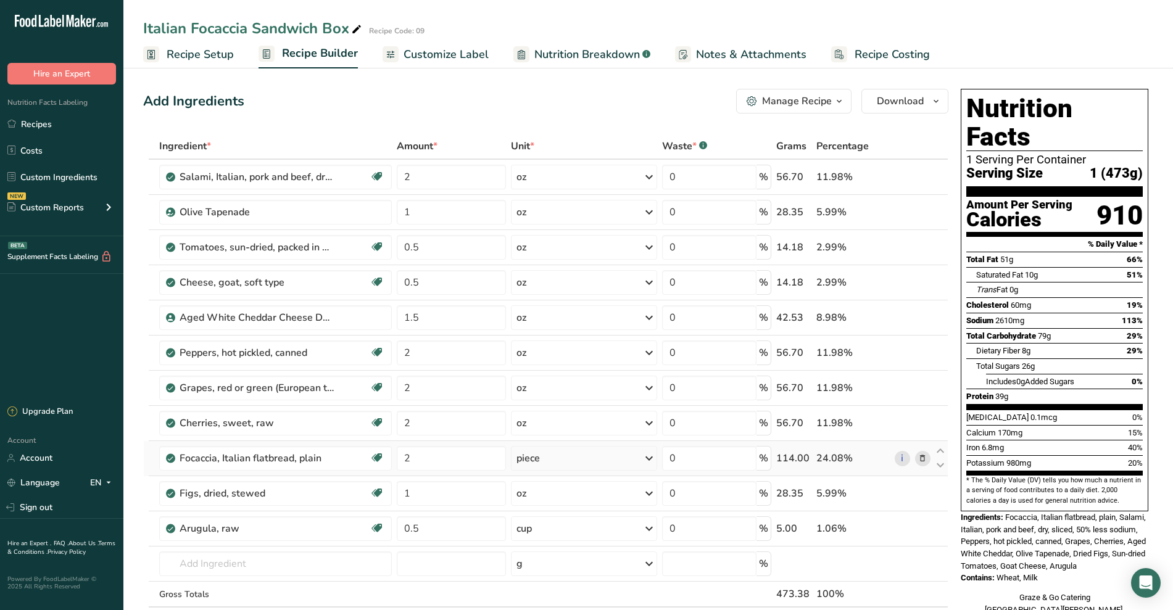
click at [579, 454] on icon at bounding box center [922, 458] width 9 height 13
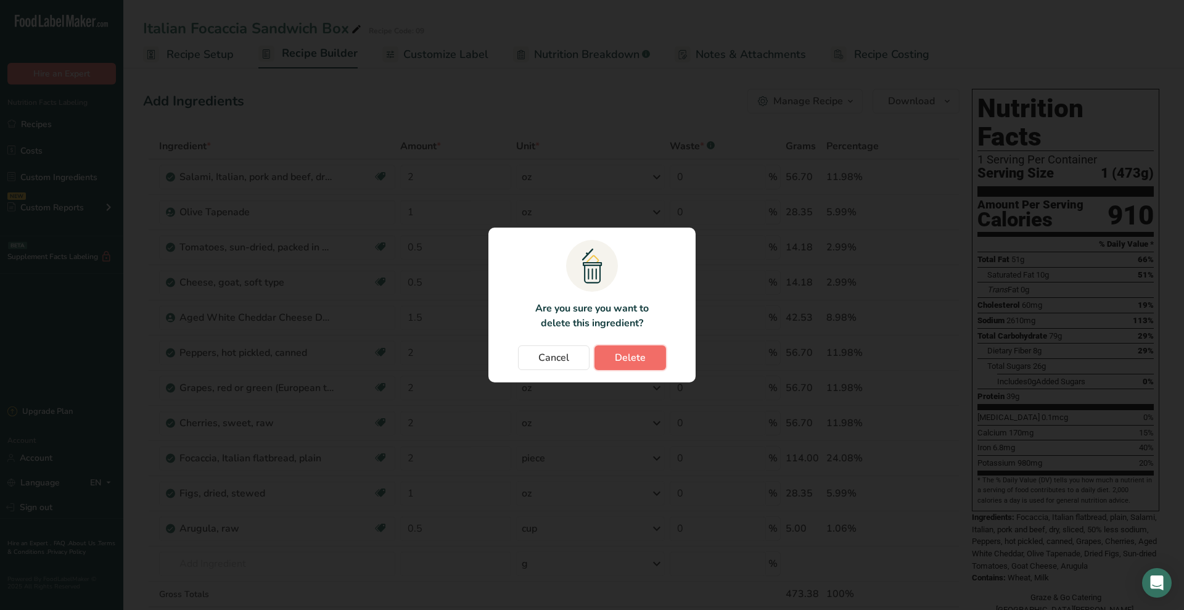
click at [579, 359] on span "Delete" at bounding box center [630, 357] width 31 height 15
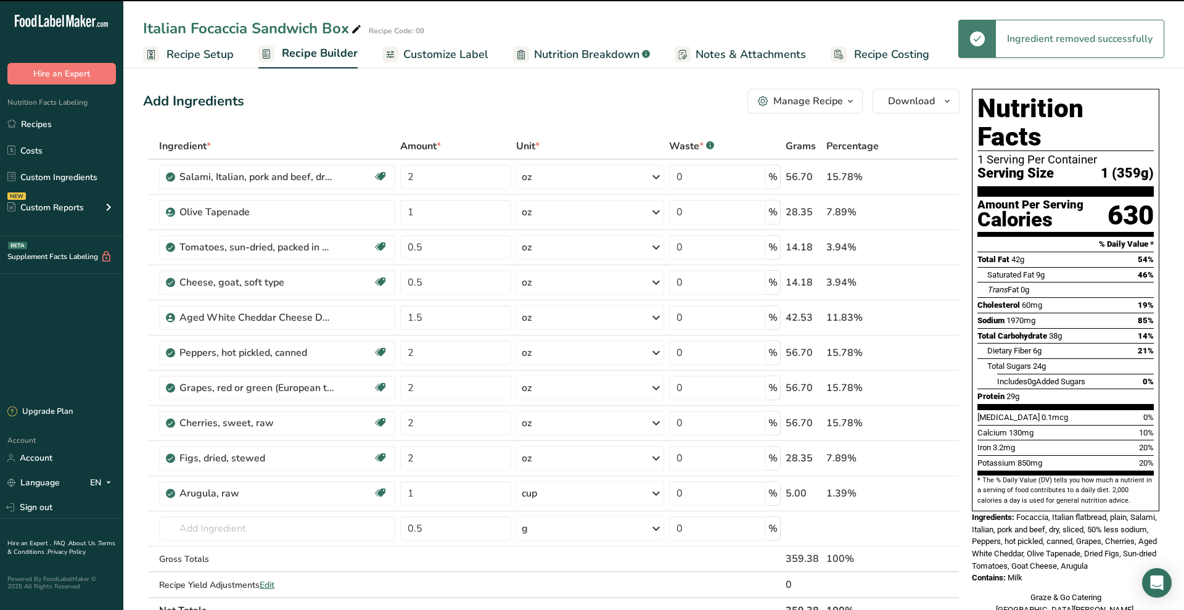
type input "1"
type input "0.5"
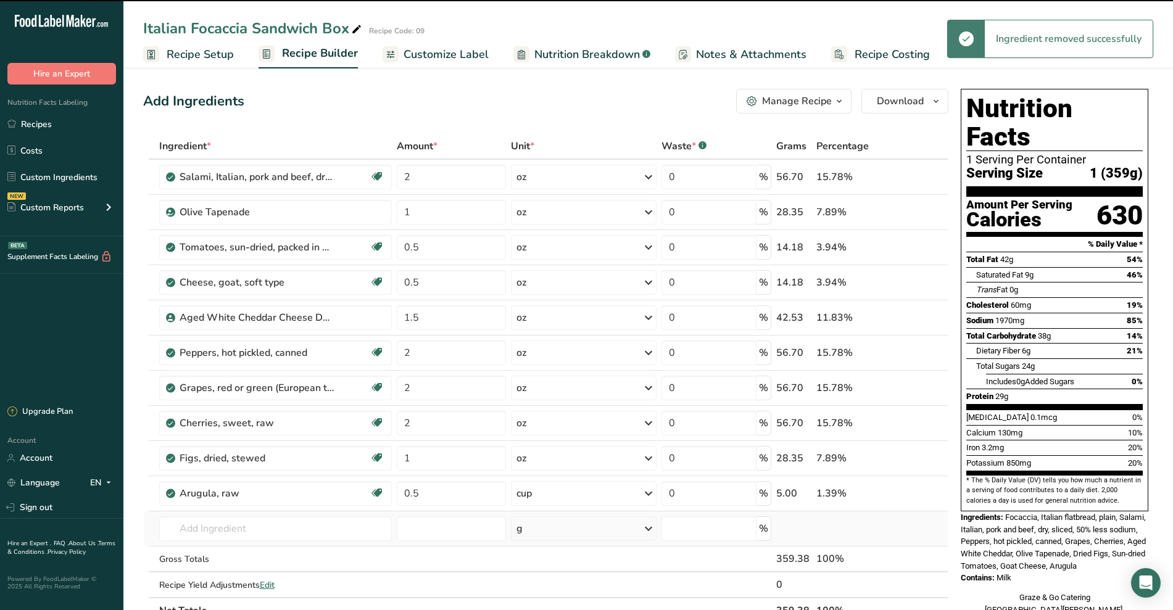
click at [241, 514] on td "Almond flour 1211 Milk, whole, 3.25% milkfat, without added vitamin A and vitam…" at bounding box center [275, 528] width 237 height 35
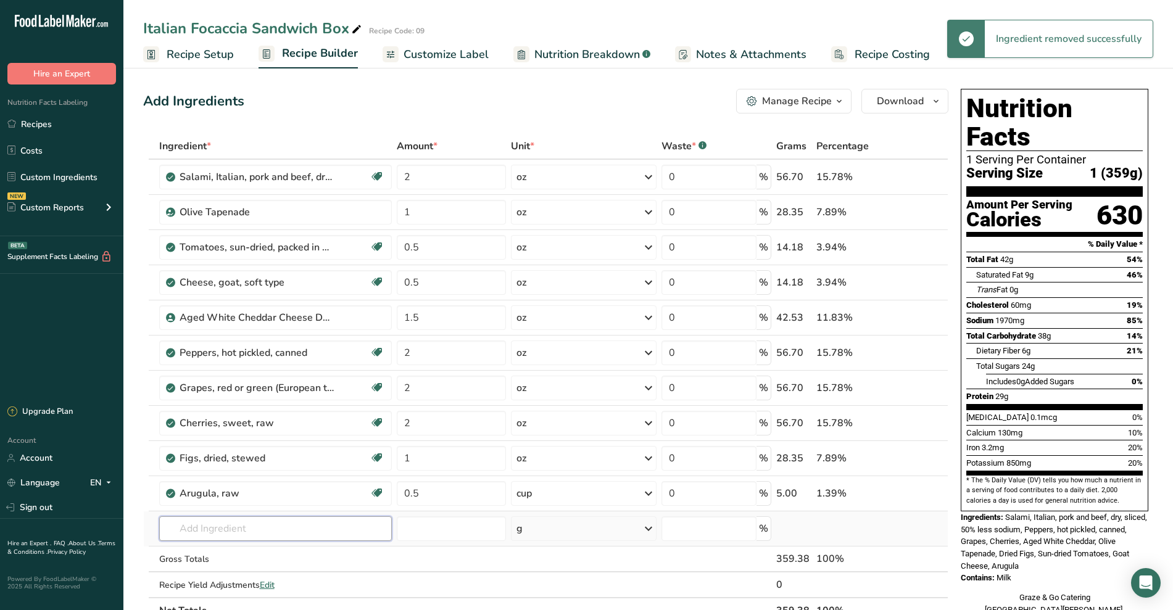
click at [242, 530] on input "text" at bounding box center [275, 528] width 233 height 25
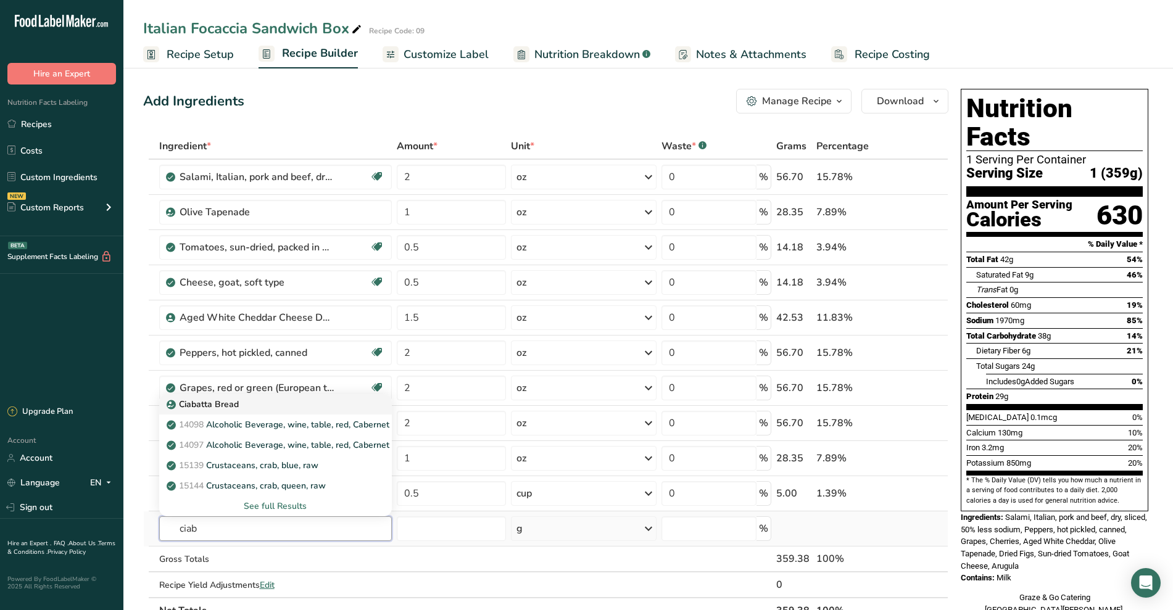
type input "ciab"
click at [238, 400] on div "Ciabatta Bread" at bounding box center [265, 404] width 193 height 13
type input "Ciabatta Bread"
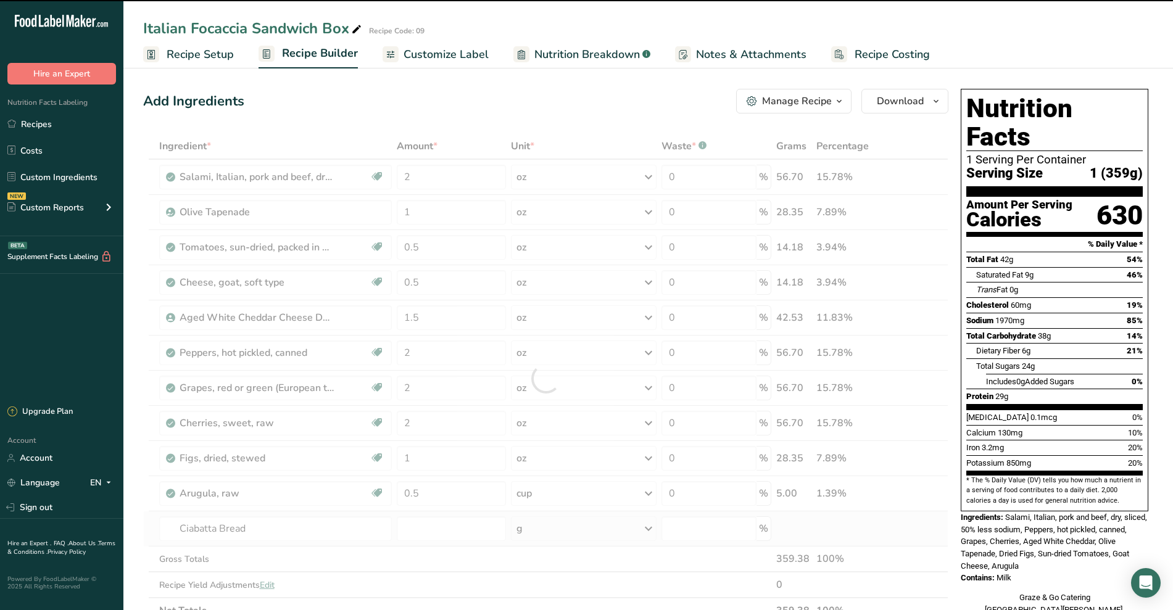
type input "0"
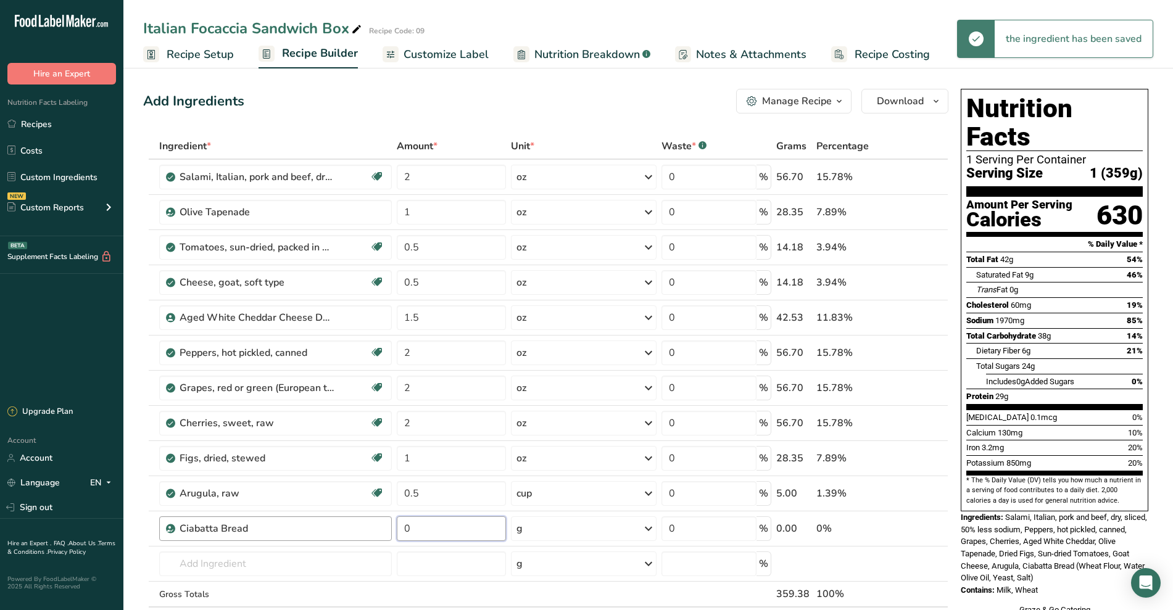
drag, startPoint x: 423, startPoint y: 527, endPoint x: 379, endPoint y: 519, distance: 44.0
click at [379, 519] on tr "Ciabatta Bread 0 g Weight Units g kg mg See more Volume Units l Volume units re…" at bounding box center [546, 528] width 804 height 35
type input "5"
click at [579, 529] on div "Ingredient * Amount * Unit * Waste * .a-a{fill:#347362;}.b-a{fill:#fff;} Grams …" at bounding box center [545, 396] width 805 height 526
click at [579, 529] on icon at bounding box center [648, 529] width 15 height 22
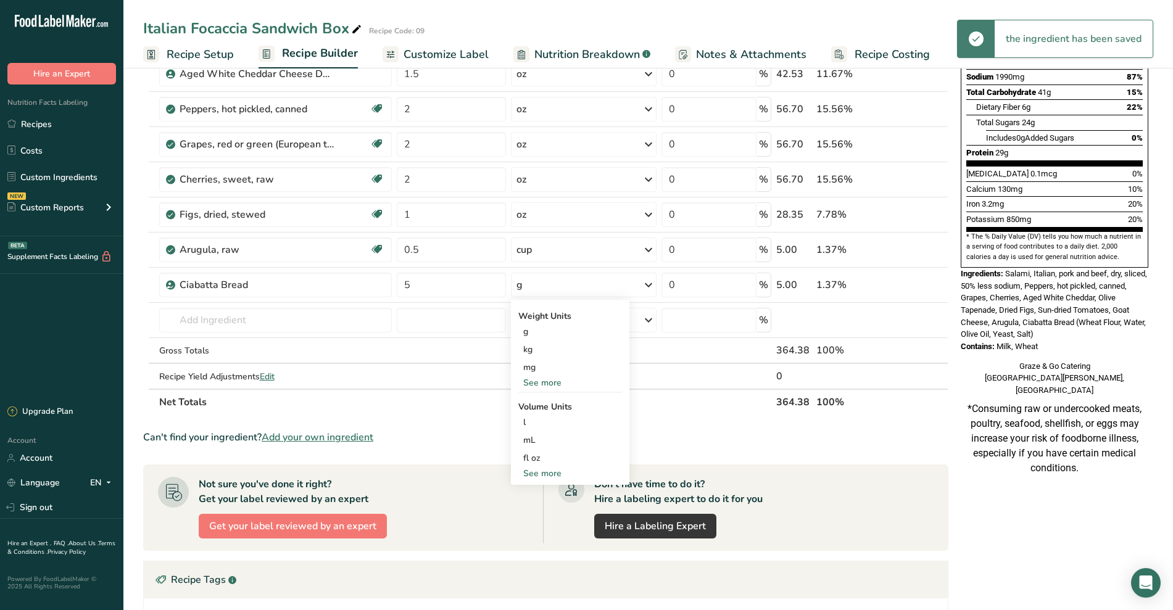
scroll to position [302, 0]
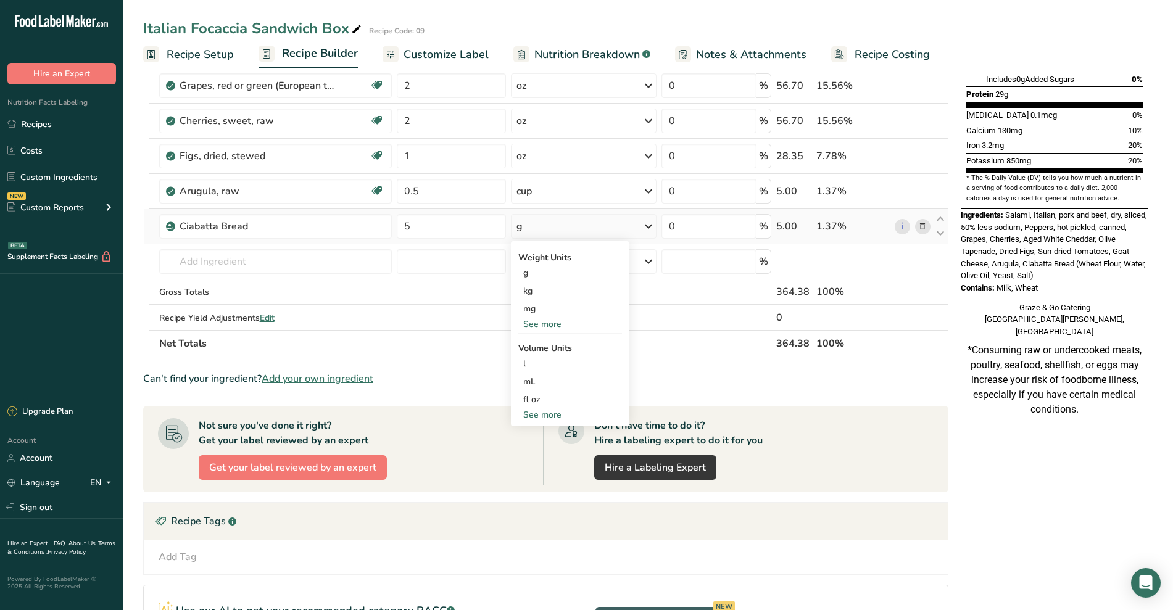
click at [535, 327] on div "See more" at bounding box center [570, 324] width 104 height 13
click at [526, 363] on div "oz" at bounding box center [570, 362] width 104 height 18
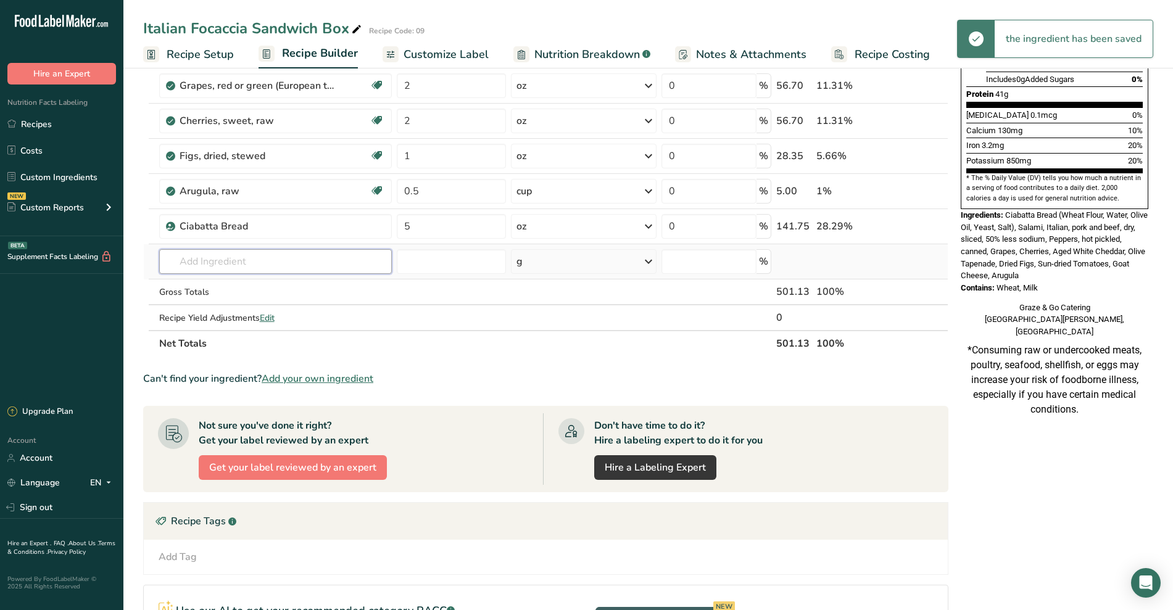
click at [283, 265] on input "text" at bounding box center [275, 261] width 233 height 25
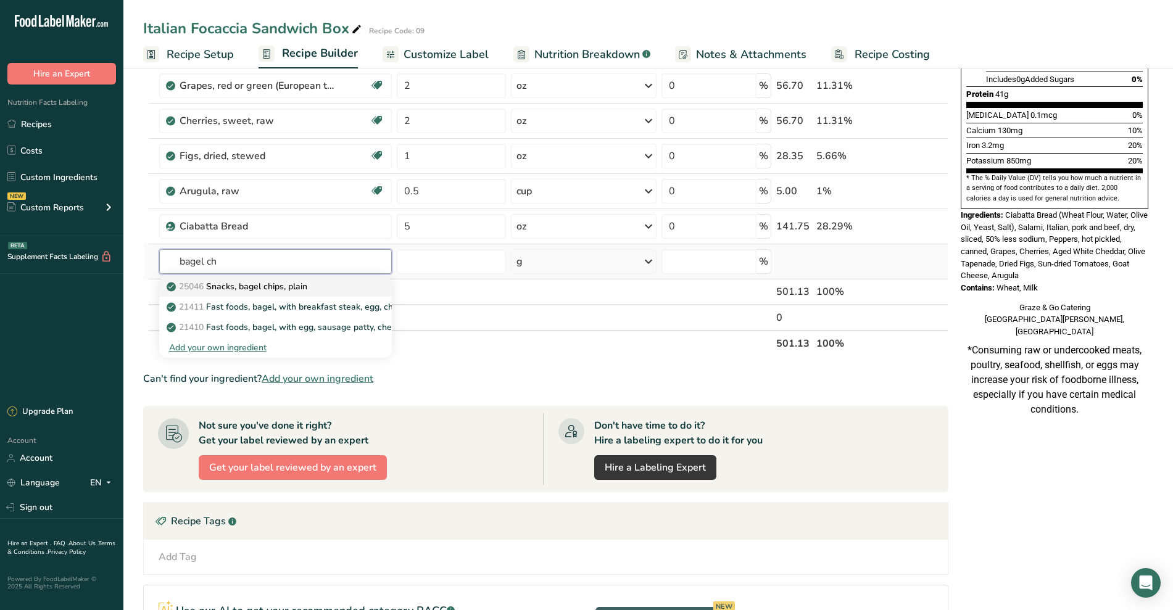
type input "bagel ch"
click at [275, 284] on p "25046 Snacks, bagel chips, plain" at bounding box center [238, 286] width 138 height 13
type input "Snacks, bagel chips, plain"
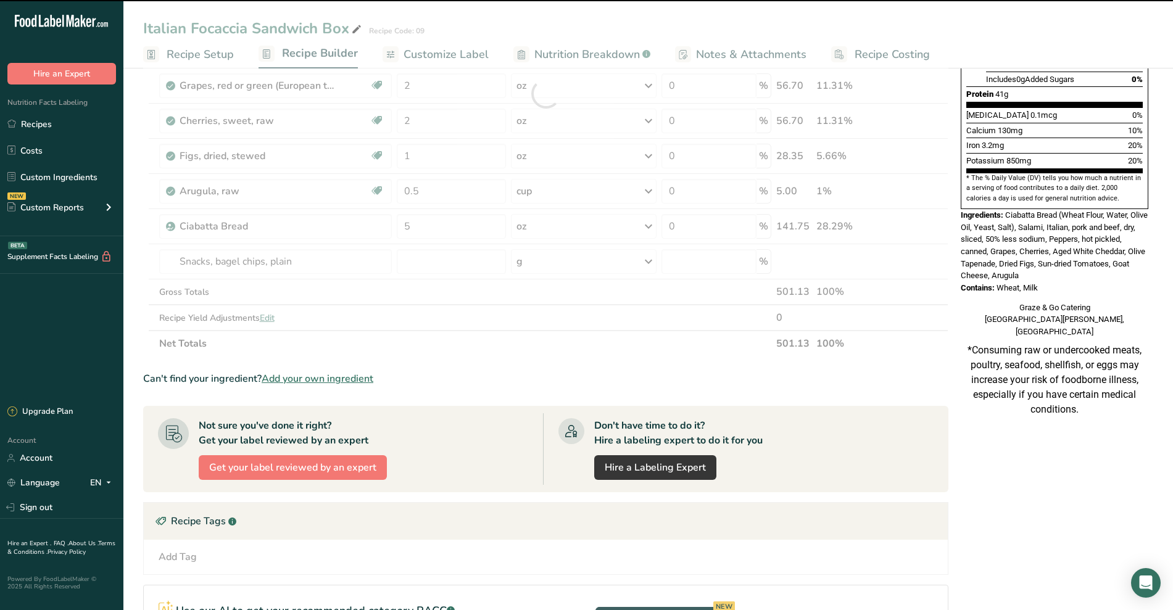
type input "0"
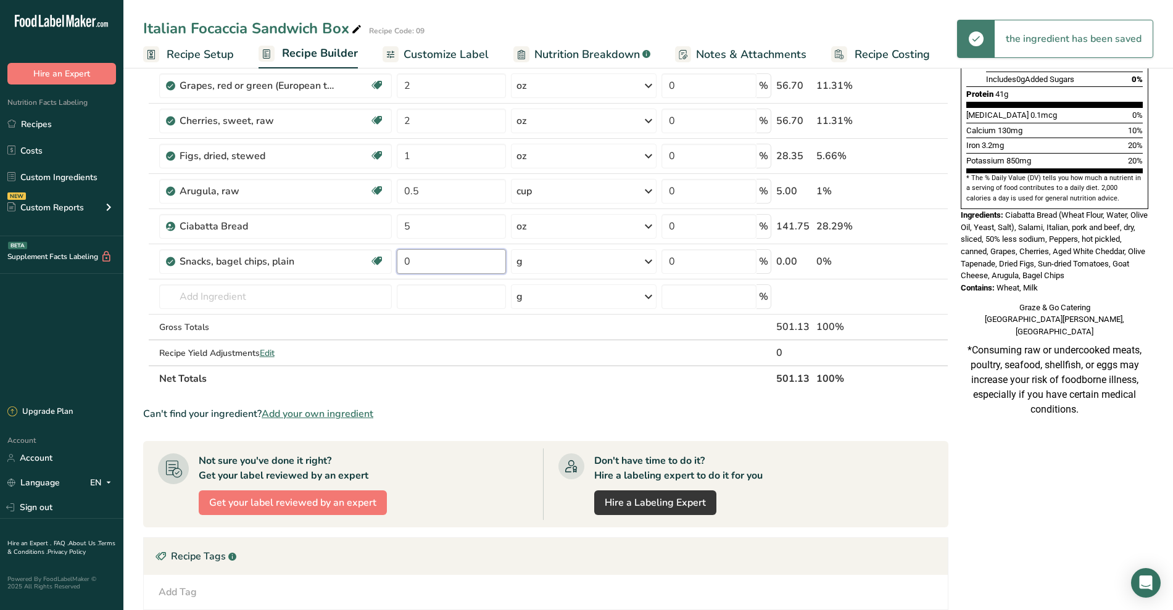
click at [416, 269] on input "0" at bounding box center [451, 261] width 109 height 25
type input "1"
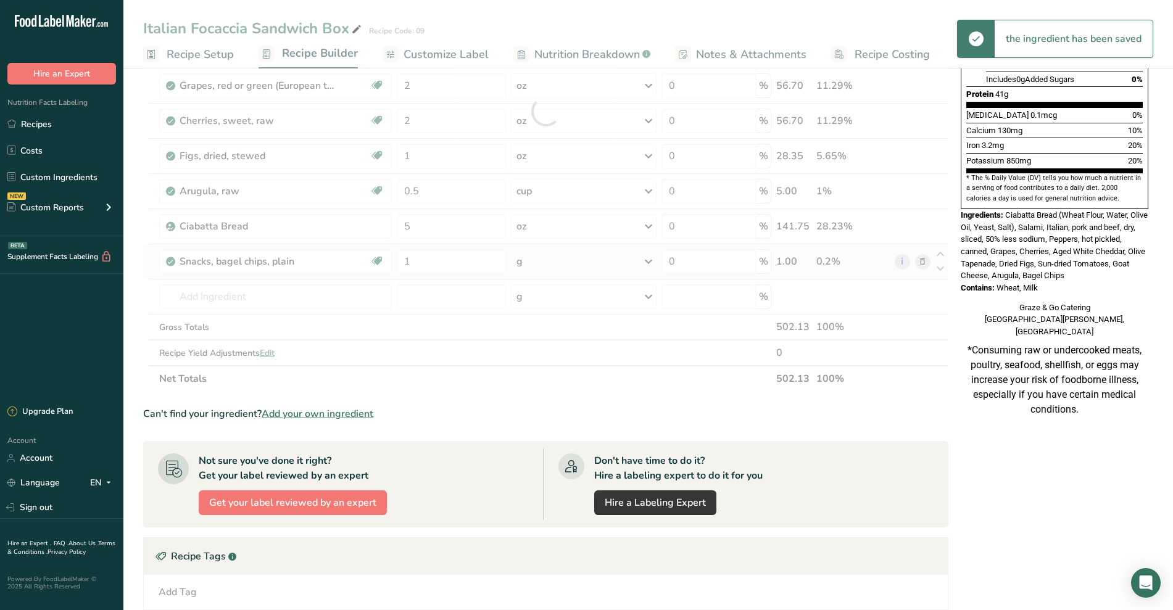
click at [557, 260] on div "Ingredient * Amount * Unit * Waste * .a-a{fill:#347362;}.b-a{fill:#fff;} Grams …" at bounding box center [545, 111] width 805 height 561
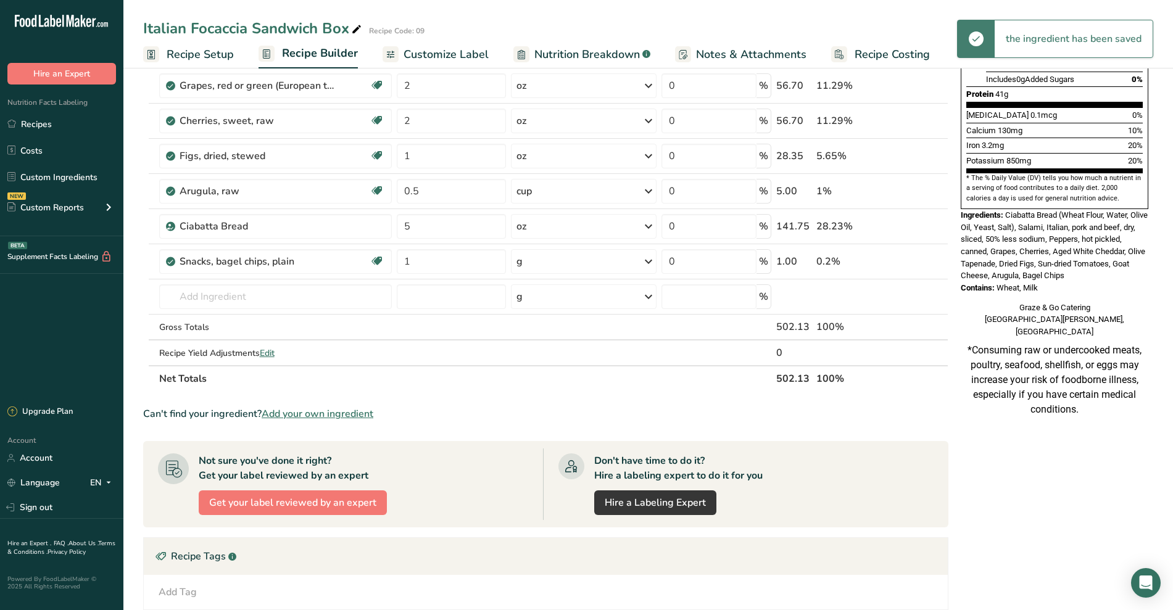
click at [579, 263] on div "g" at bounding box center [584, 261] width 146 height 25
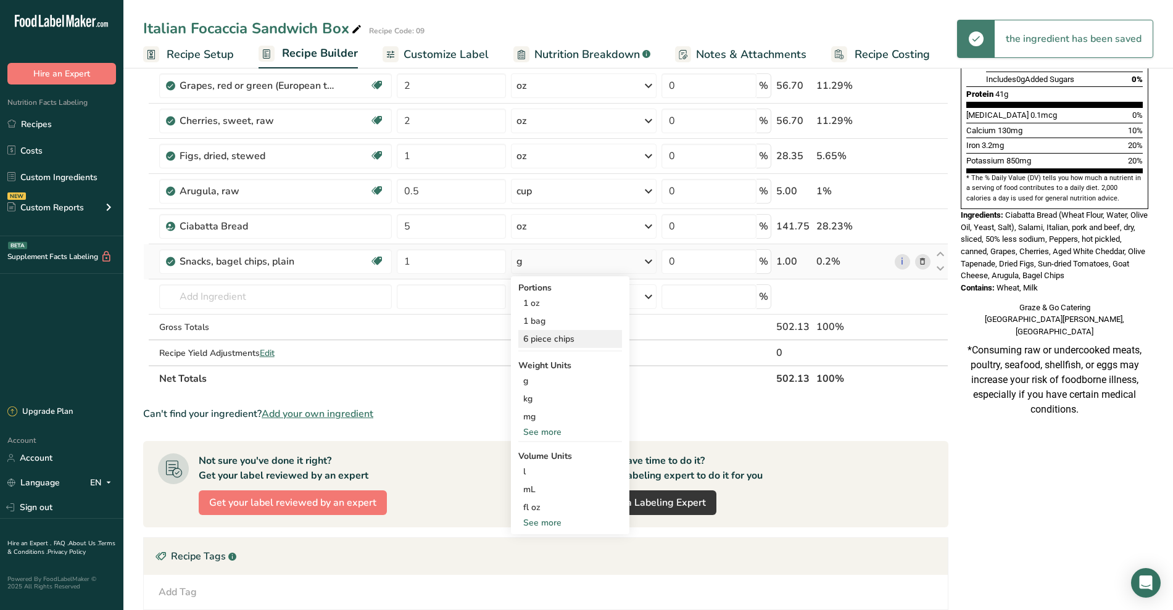
click at [558, 337] on div "6 piece chips" at bounding box center [570, 339] width 104 height 18
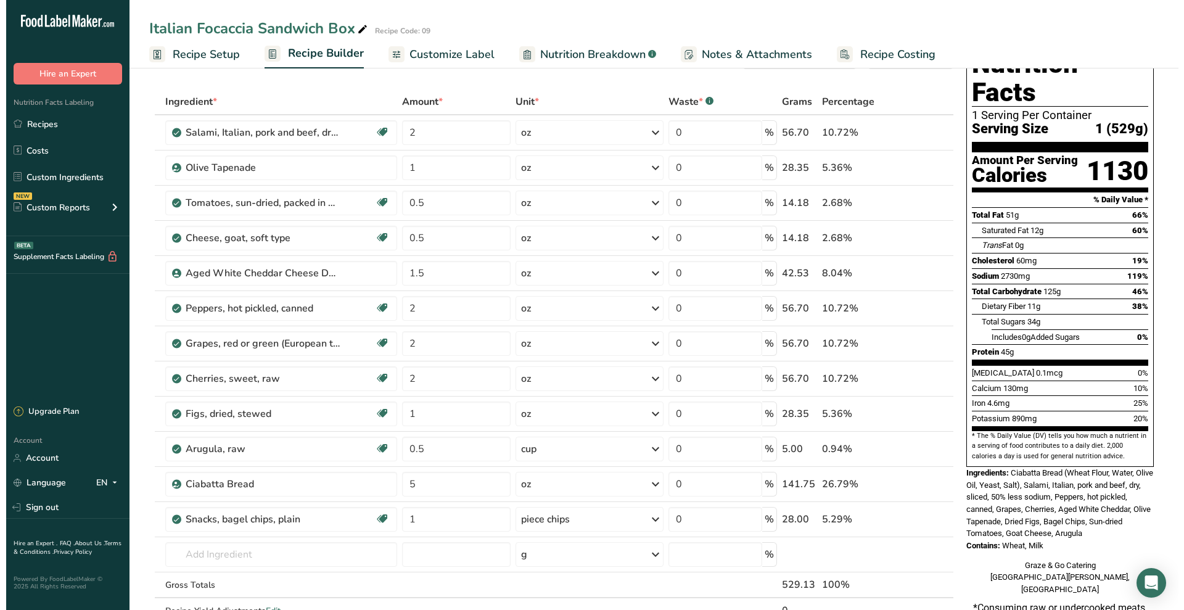
scroll to position [73, 0]
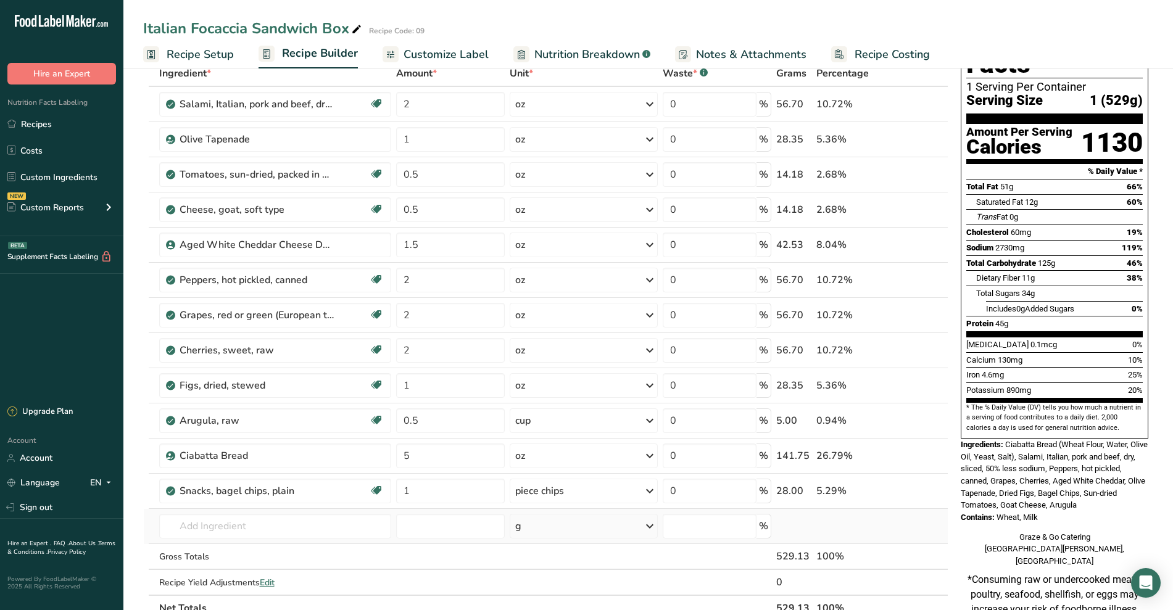
click at [278, 540] on td "25046 Snacks, bagel chips, plain 21411 Fast foods, bagel, with breakfast steak,…" at bounding box center [275, 526] width 237 height 35
click at [279, 539] on td "25046 Snacks, bagel chips, plain 21411 Fast foods, bagel, with breakfast steak,…" at bounding box center [275, 526] width 237 height 35
click at [279, 534] on input "text" at bounding box center [275, 526] width 233 height 25
drag, startPoint x: 239, startPoint y: 526, endPoint x: 216, endPoint y: 526, distance: 23.4
click at [216, 526] on input "tomato sliced" at bounding box center [275, 526] width 233 height 25
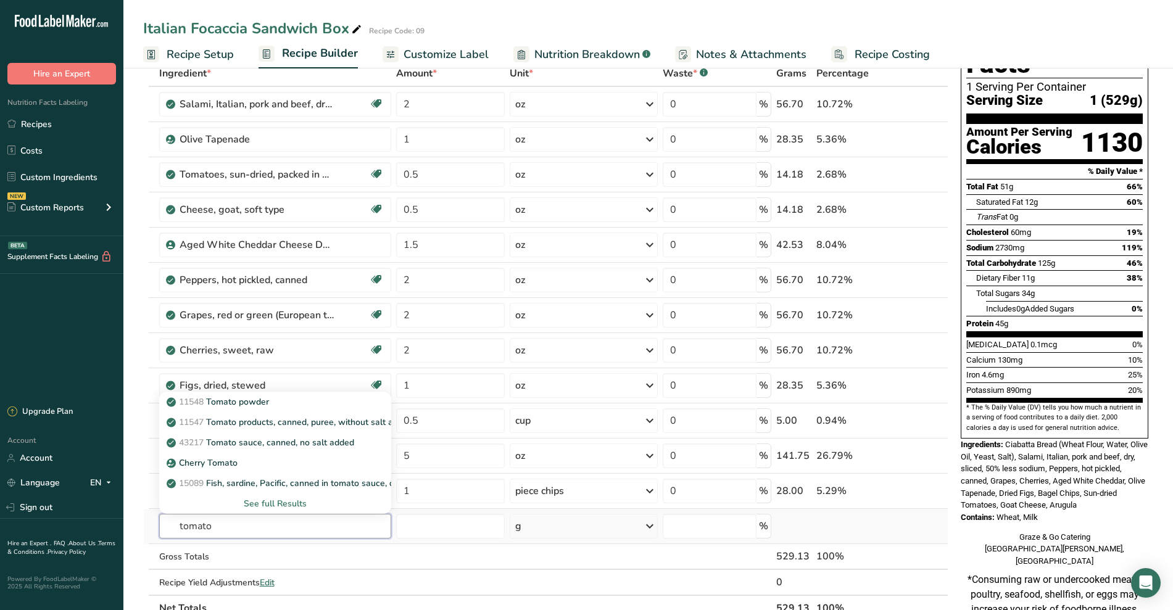
type input "tomato"
click at [291, 503] on div "See full Results" at bounding box center [275, 503] width 213 height 13
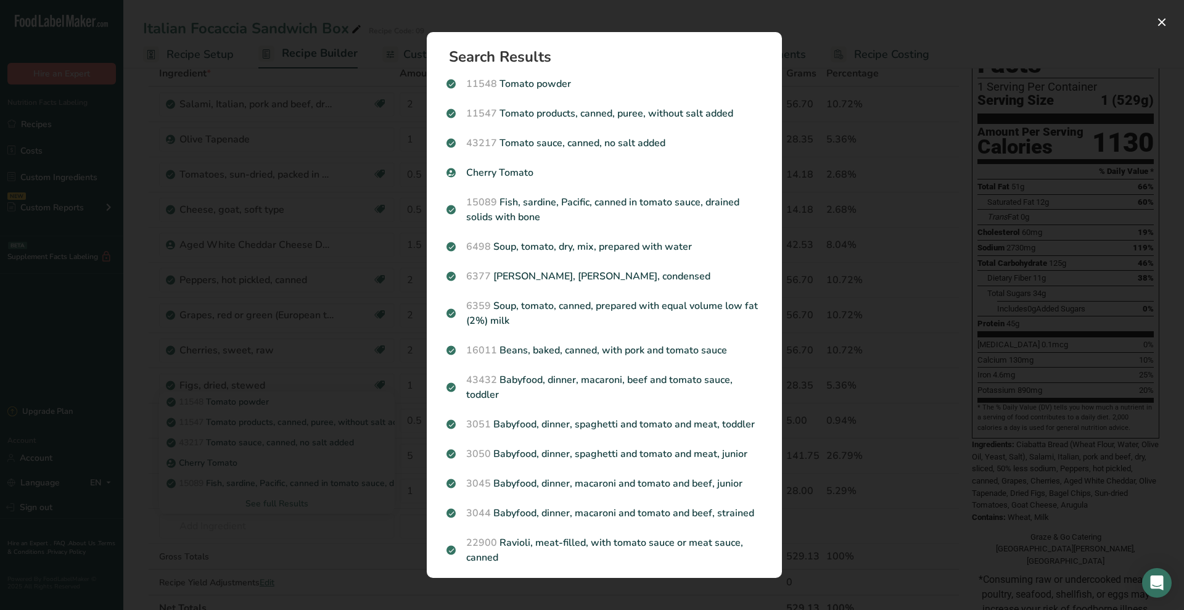
drag, startPoint x: 769, startPoint y: 122, endPoint x: 780, endPoint y: 151, distance: 31.0
click at [579, 151] on section "Search Results 11548 Tomato powder 11547 Tomato products, canned, puree, withou…" at bounding box center [604, 305] width 355 height 546
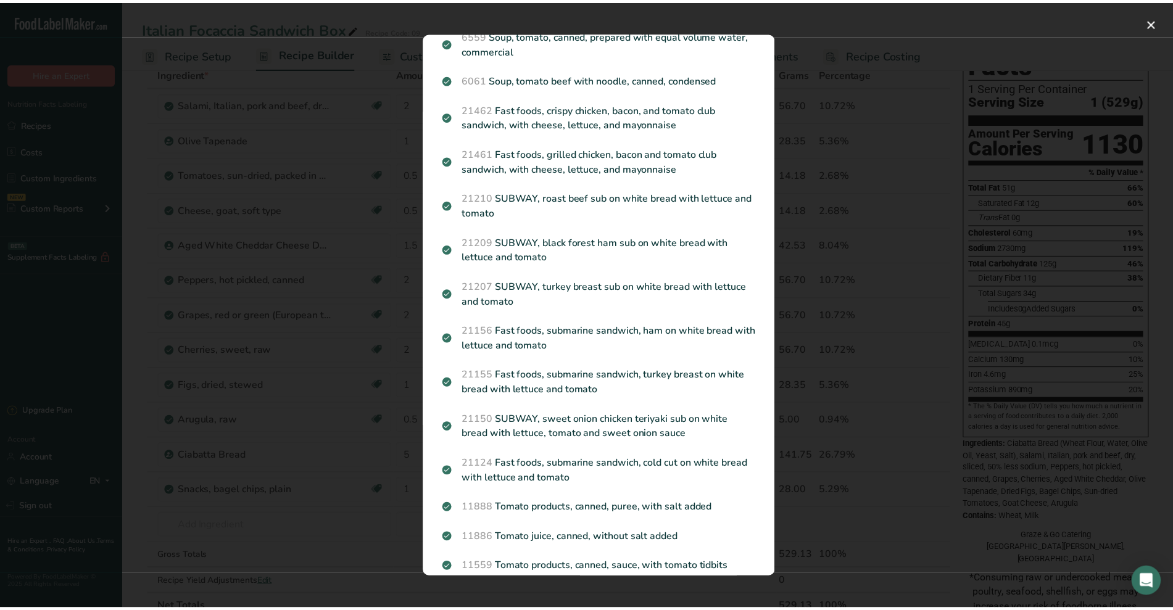
scroll to position [1354, 0]
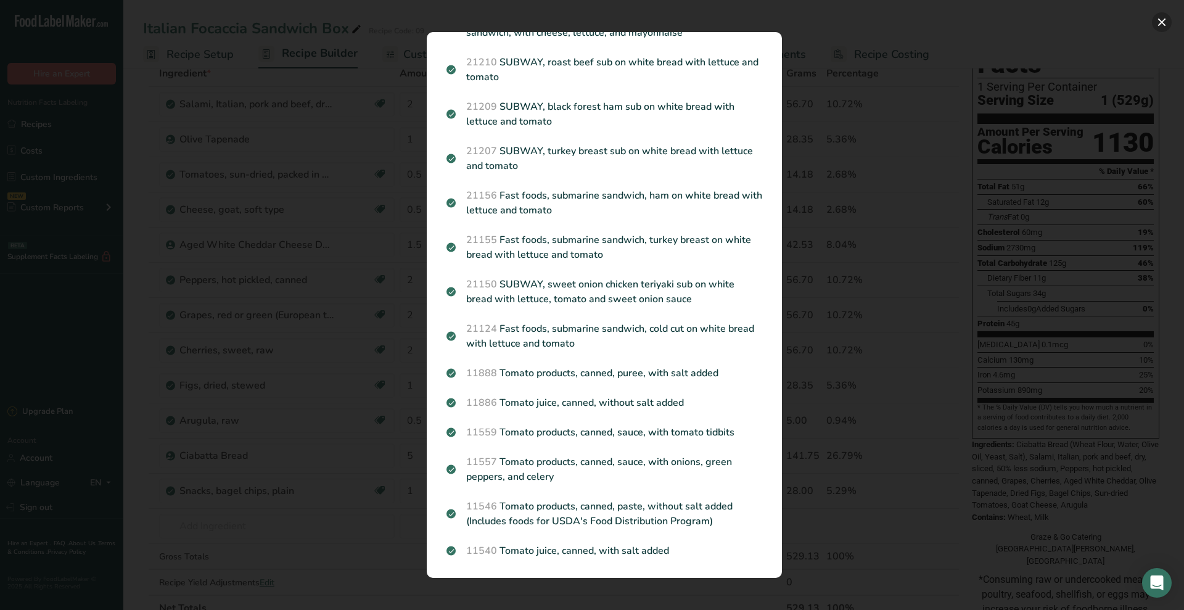
click at [579, 19] on button "Search results modal" at bounding box center [1162, 22] width 20 height 20
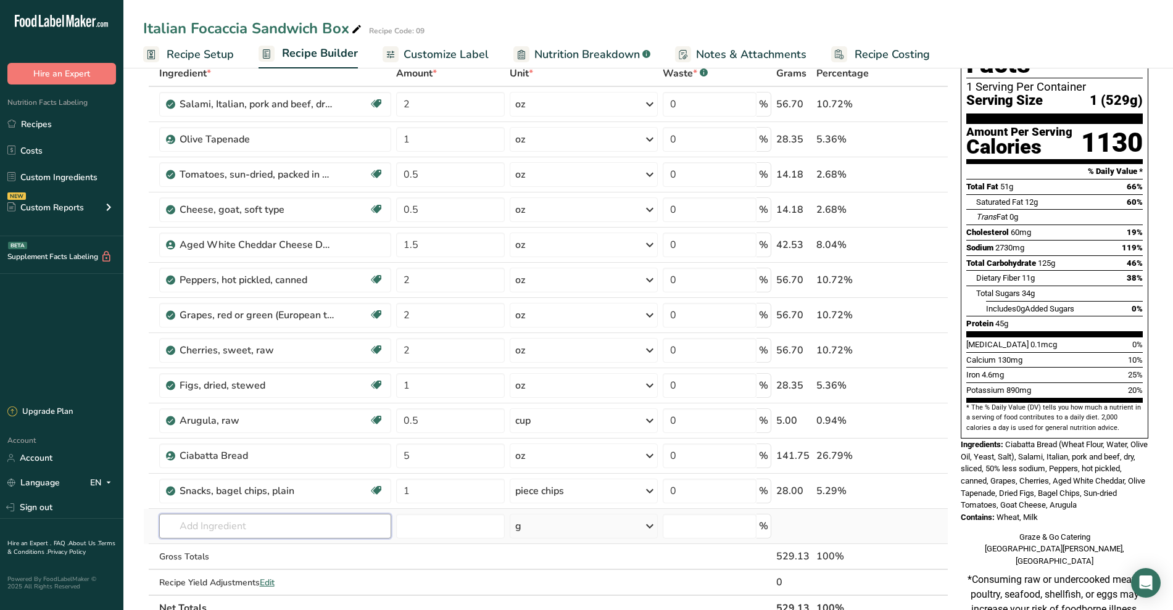
click at [235, 532] on input "text" at bounding box center [275, 526] width 233 height 25
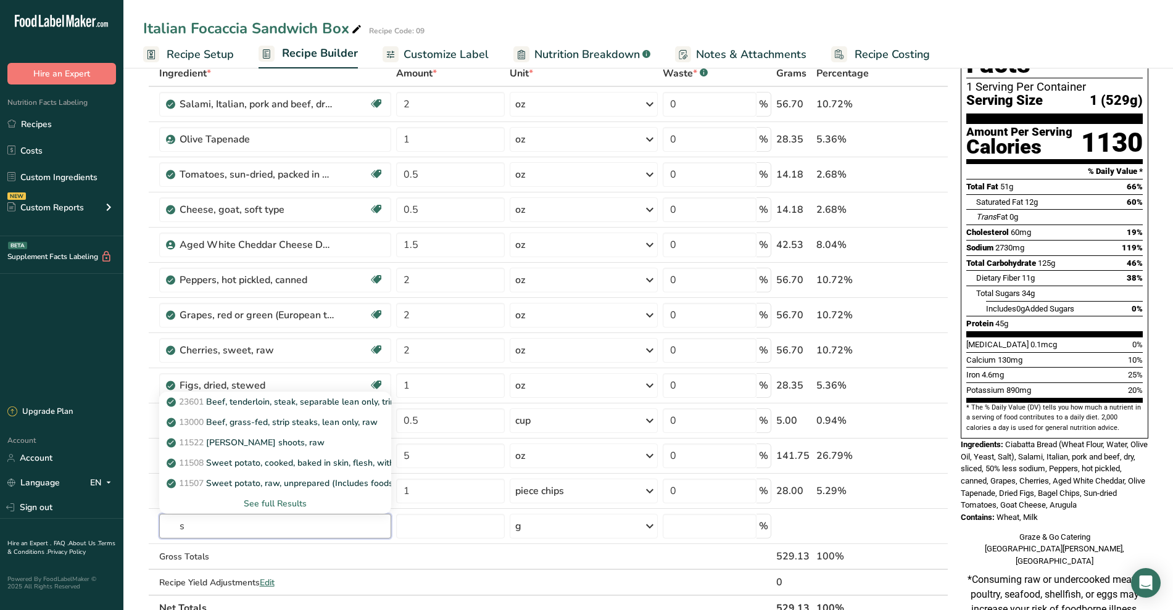
scroll to position [0, 0]
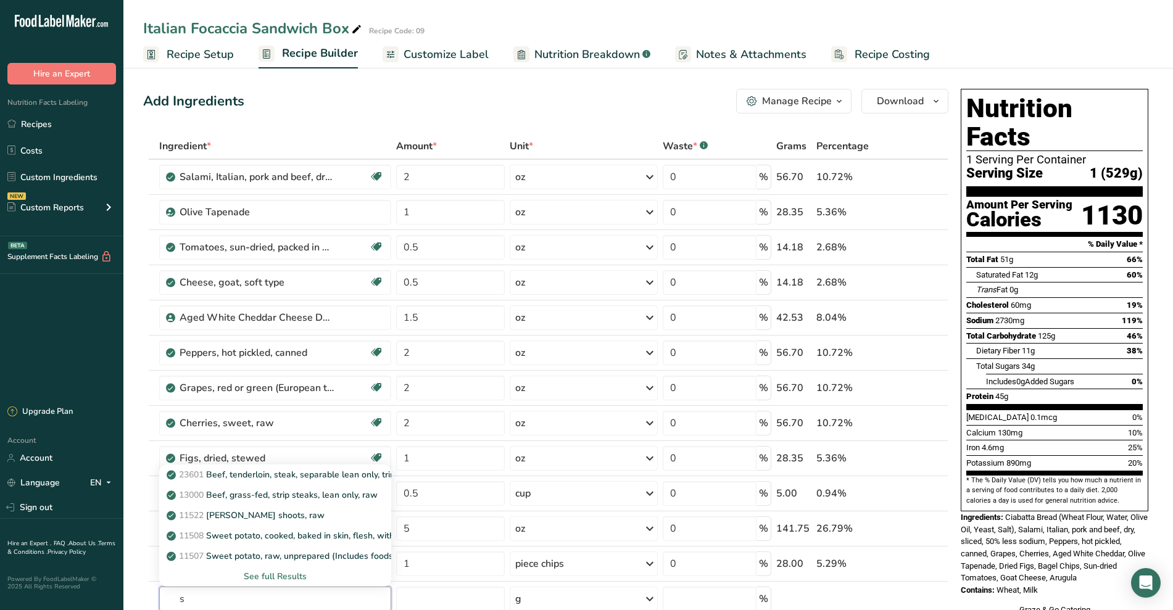
type input "s"
click at [217, 58] on span "Recipe Setup" at bounding box center [200, 54] width 67 height 17
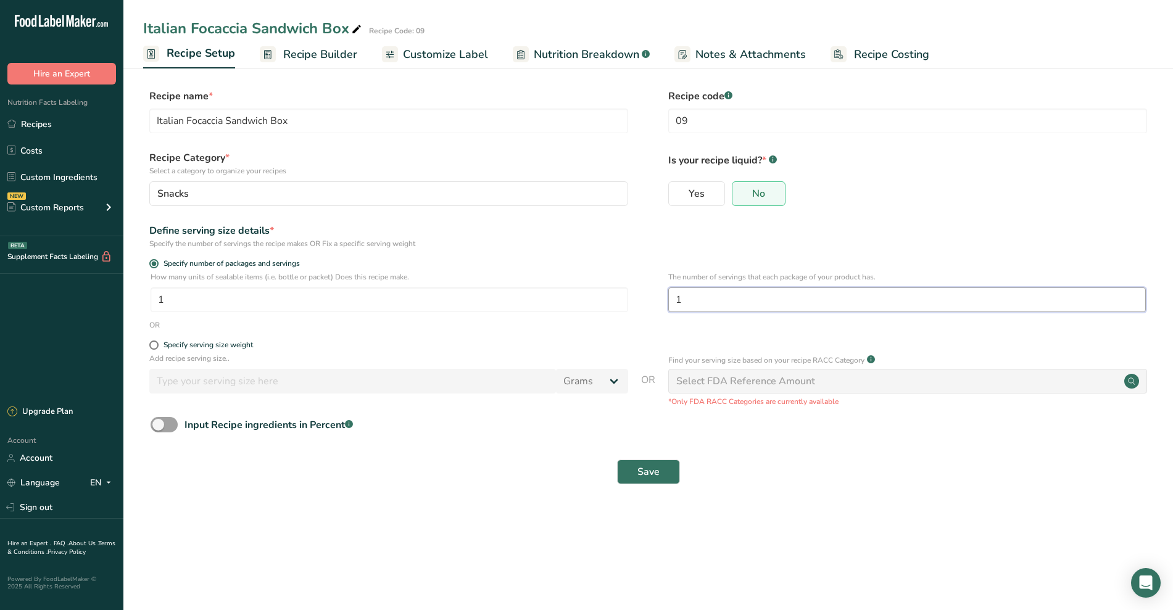
drag, startPoint x: 702, startPoint y: 302, endPoint x: 537, endPoint y: 274, distance: 167.6
click at [537, 274] on div "How many units of sealable items (i.e. bottle or packet) Does this recipe make.…" at bounding box center [648, 295] width 1010 height 48
type input "2"
click at [579, 472] on button "Save" at bounding box center [648, 472] width 63 height 25
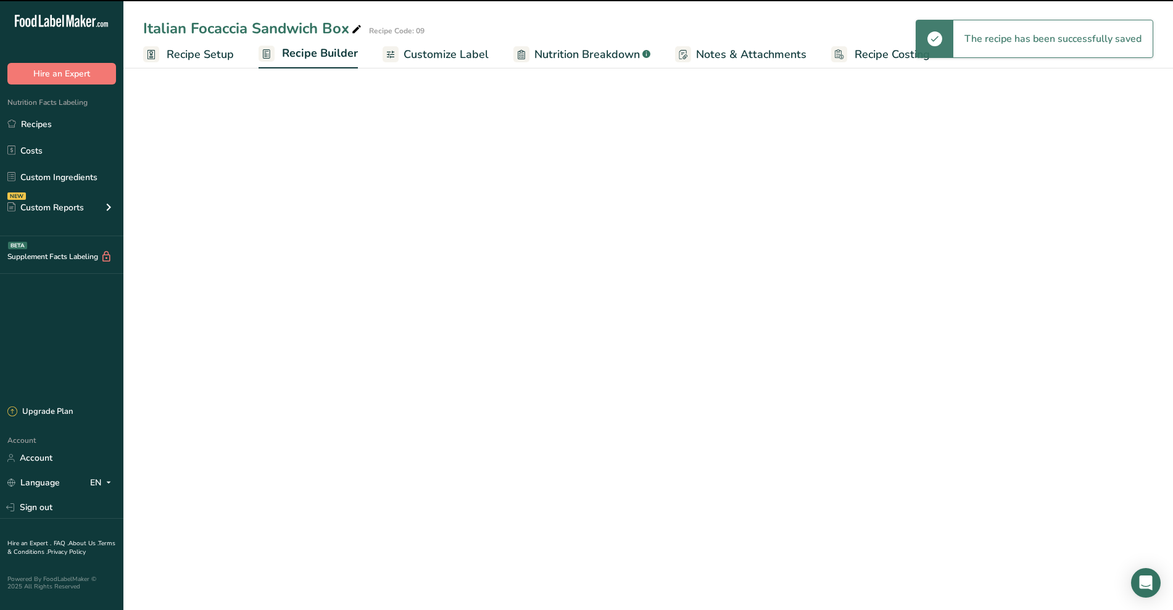
click at [443, 51] on span "Customize Label" at bounding box center [445, 54] width 85 height 17
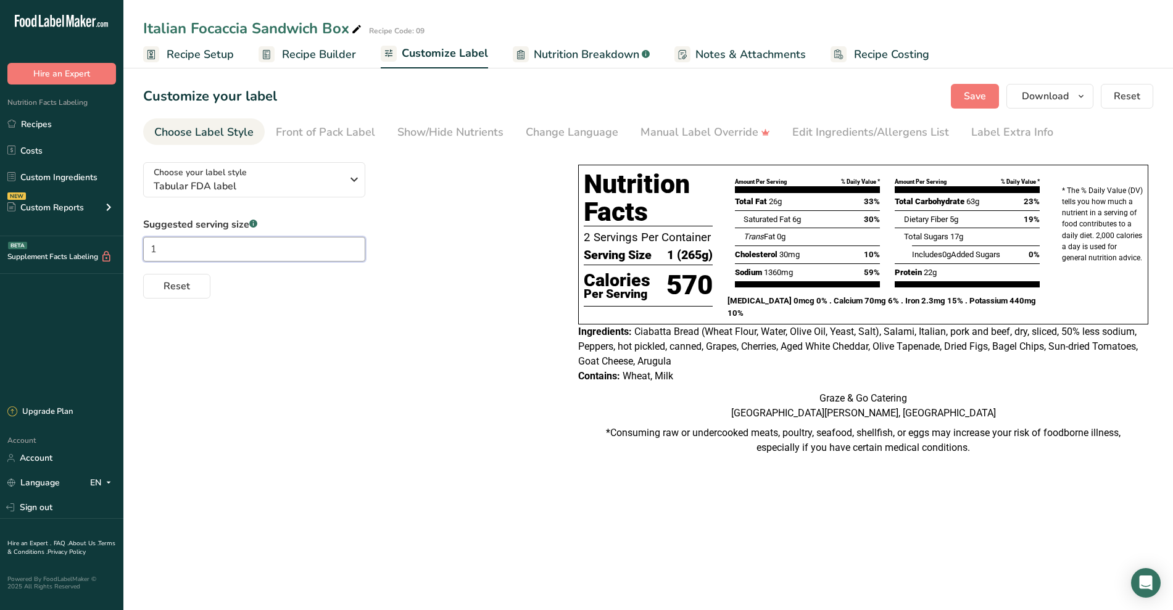
click at [291, 252] on input "1" at bounding box center [254, 249] width 222 height 25
type input "2"
click at [438, 367] on div "Choose your label style Tabular FDA label USA (FDA) Standard FDA label Tabular …" at bounding box center [648, 311] width 1010 height 318
click at [579, 102] on span "Download" at bounding box center [1045, 96] width 47 height 15
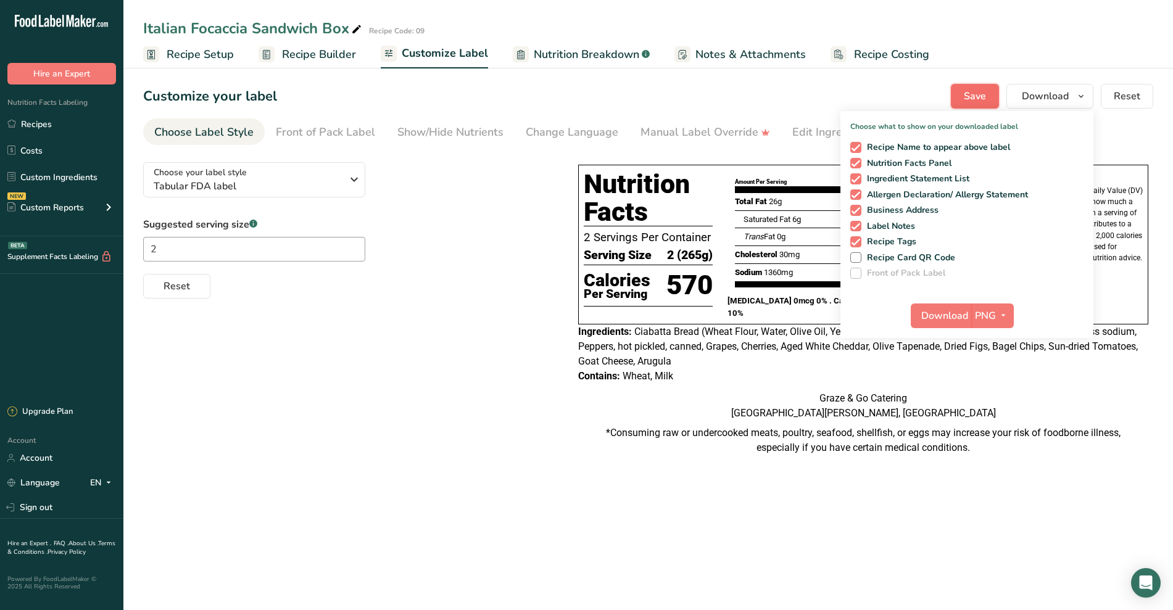
click at [579, 93] on span "Save" at bounding box center [975, 96] width 22 height 15
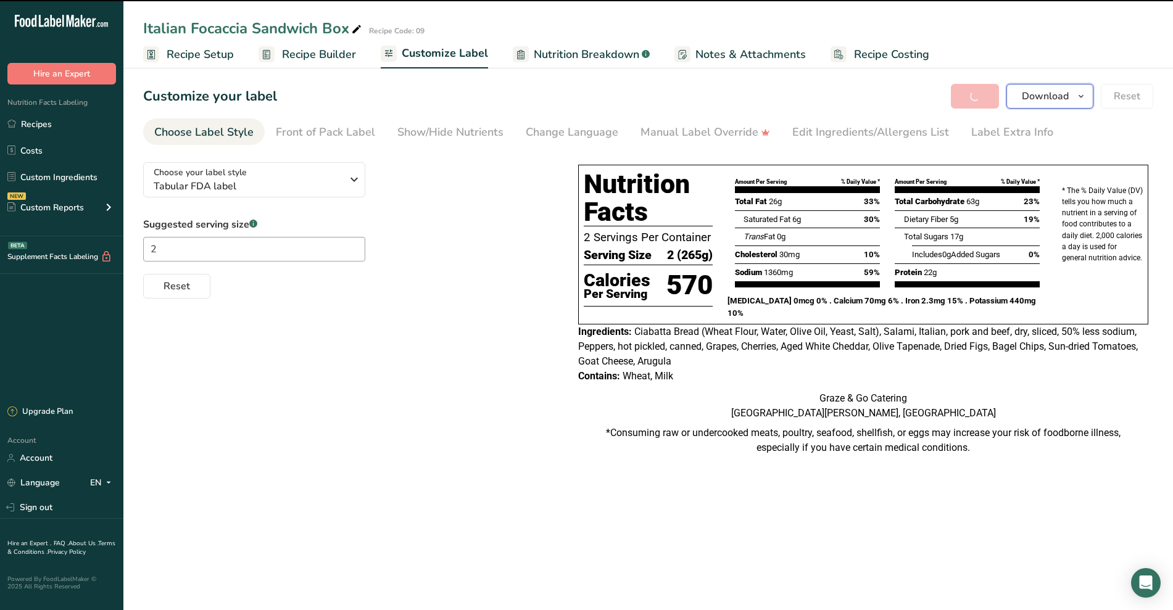
click at [579, 101] on span "Download" at bounding box center [1045, 96] width 47 height 15
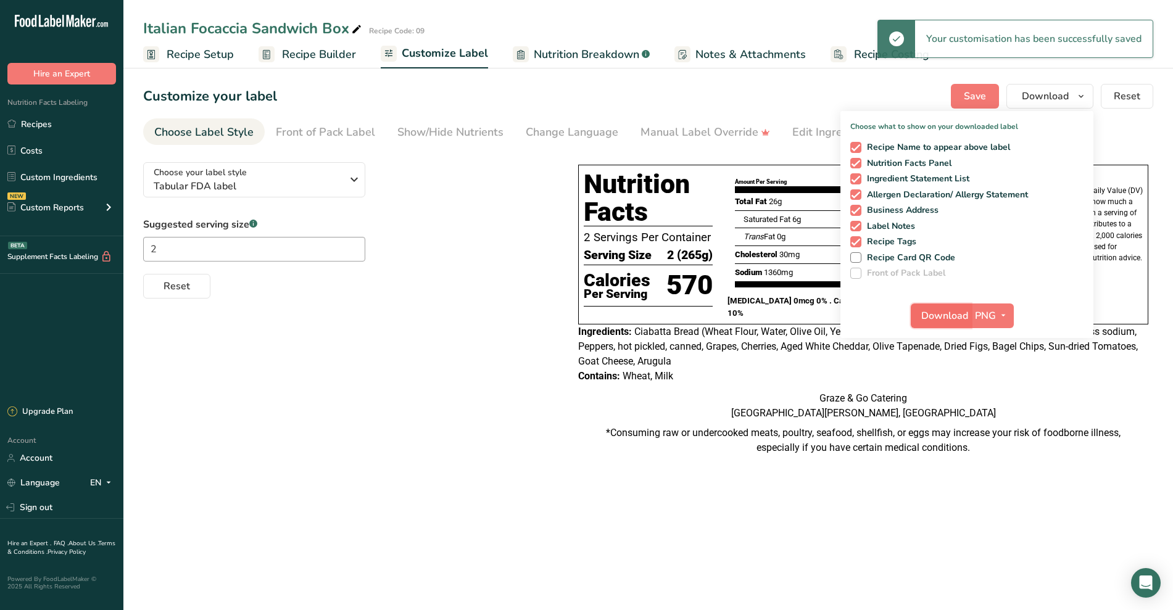
click at [579, 315] on span "Download" at bounding box center [944, 315] width 47 height 15
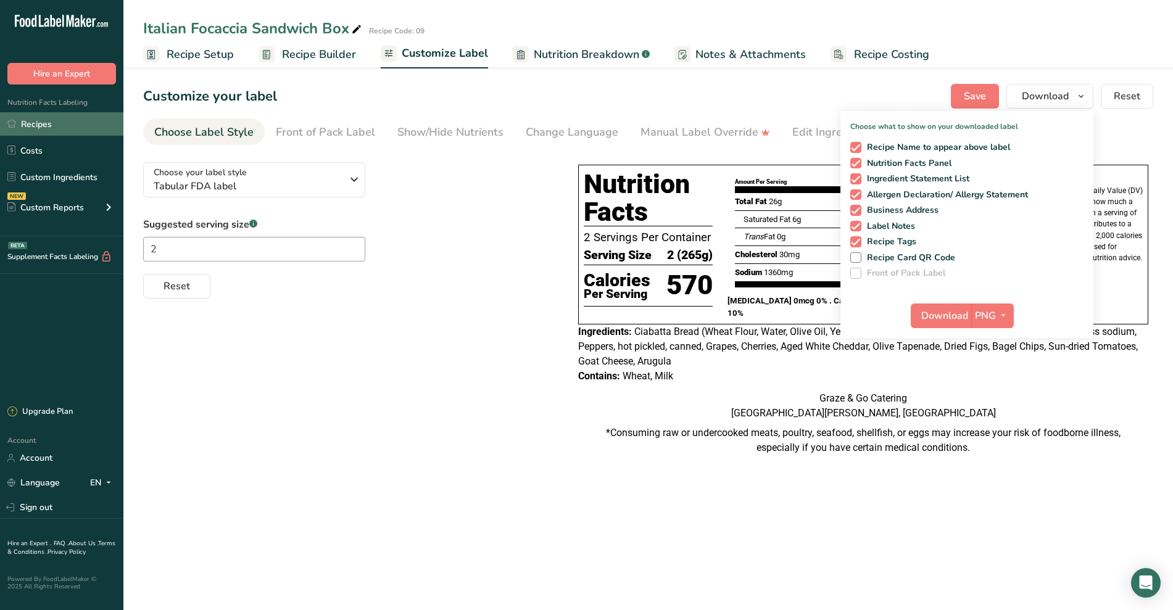
click at [35, 115] on link "Recipes" at bounding box center [61, 123] width 123 height 23
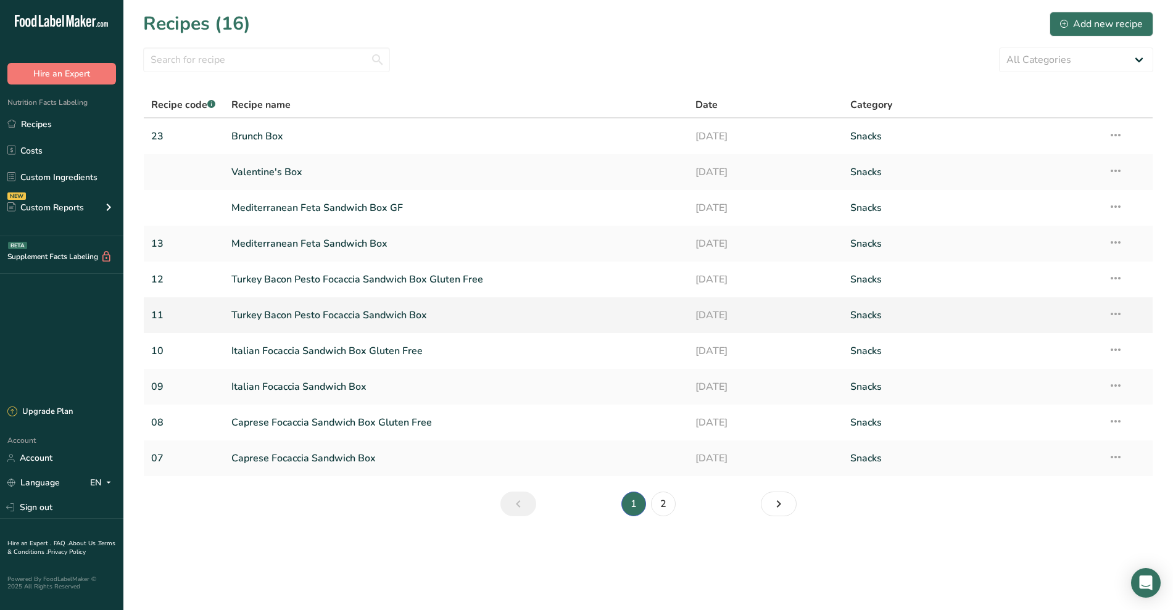
click at [424, 316] on link "Turkey Bacon Pesto Focaccia Sandwich Box" at bounding box center [456, 315] width 450 height 26
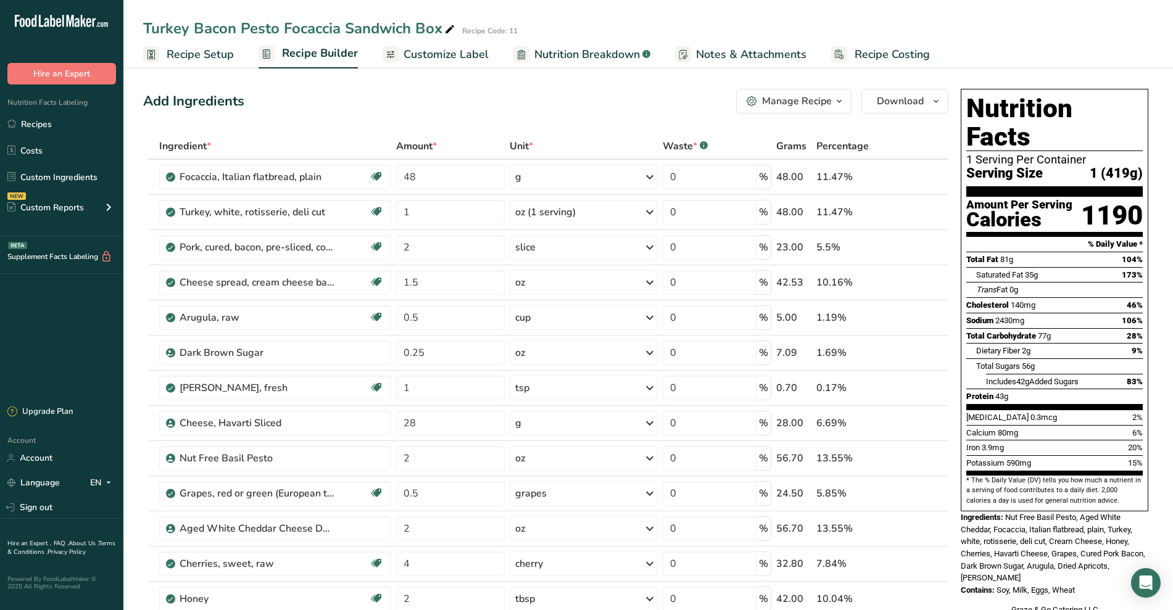
click at [447, 23] on icon at bounding box center [449, 29] width 11 height 17
click at [352, 27] on input "Turkey Bacon Pesto Focaccia Sandwich Box" at bounding box center [617, 28] width 949 height 22
drag, startPoint x: 341, startPoint y: 27, endPoint x: 281, endPoint y: 20, distance: 59.7
click at [281, 20] on input "Turkey Bacon Pesto Focaccia Sandwich Box" at bounding box center [617, 28] width 949 height 22
type input "Turkey Bacon Pesto Sandwich Box"
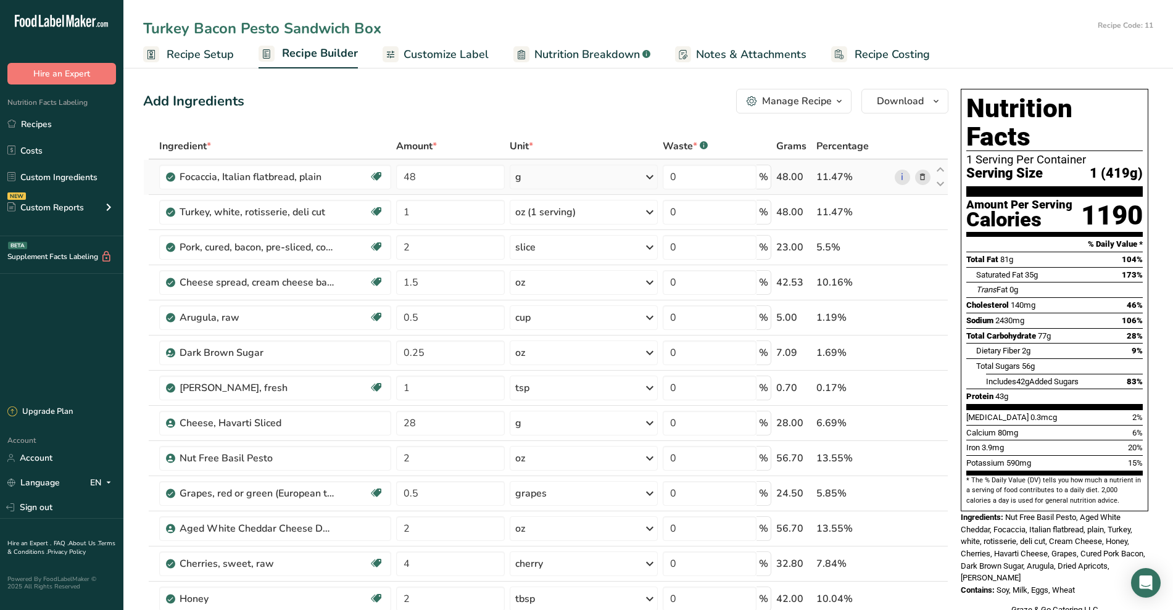
click at [579, 180] on icon at bounding box center [922, 177] width 9 height 13
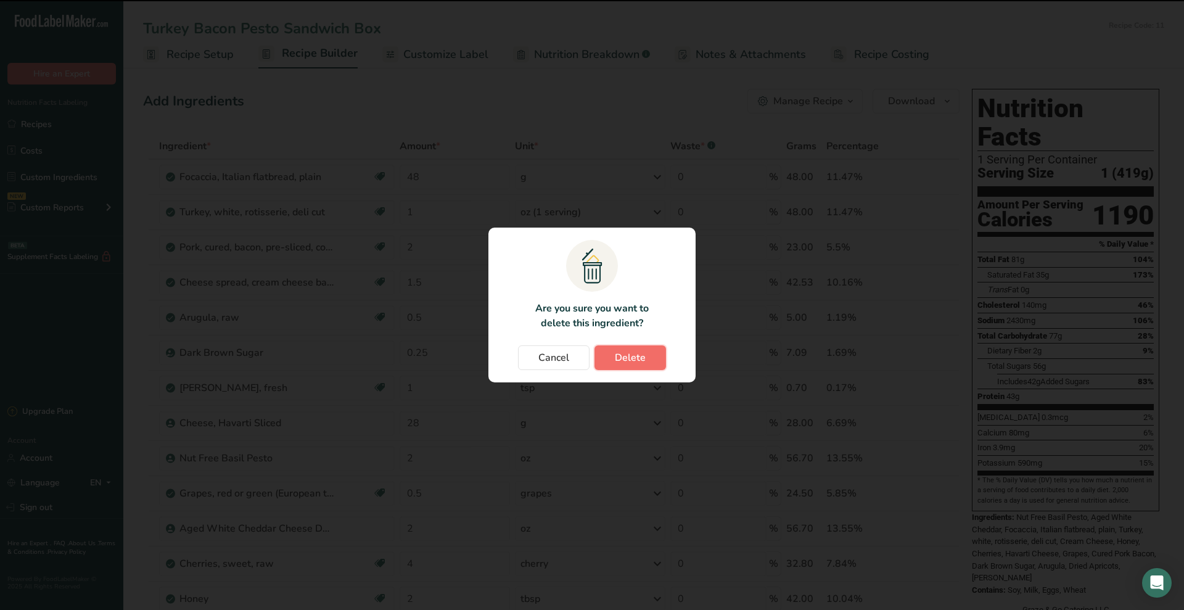
click at [579, 358] on span "Delete" at bounding box center [630, 357] width 31 height 15
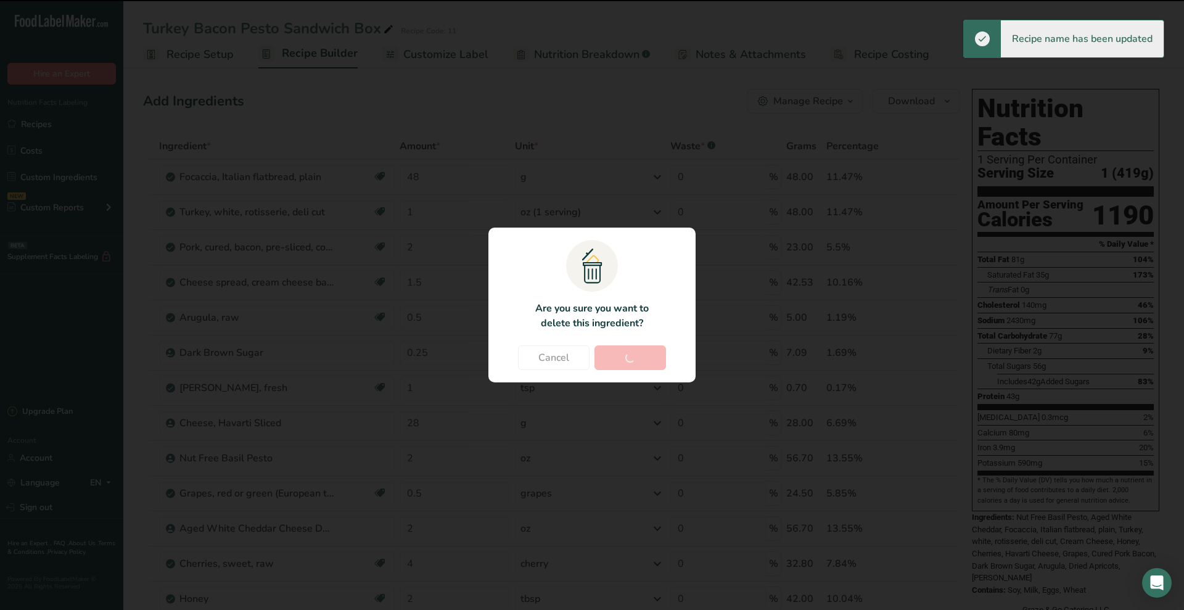
type input "1"
type input "2"
type input "1.5"
type input "0.5"
type input "0.25"
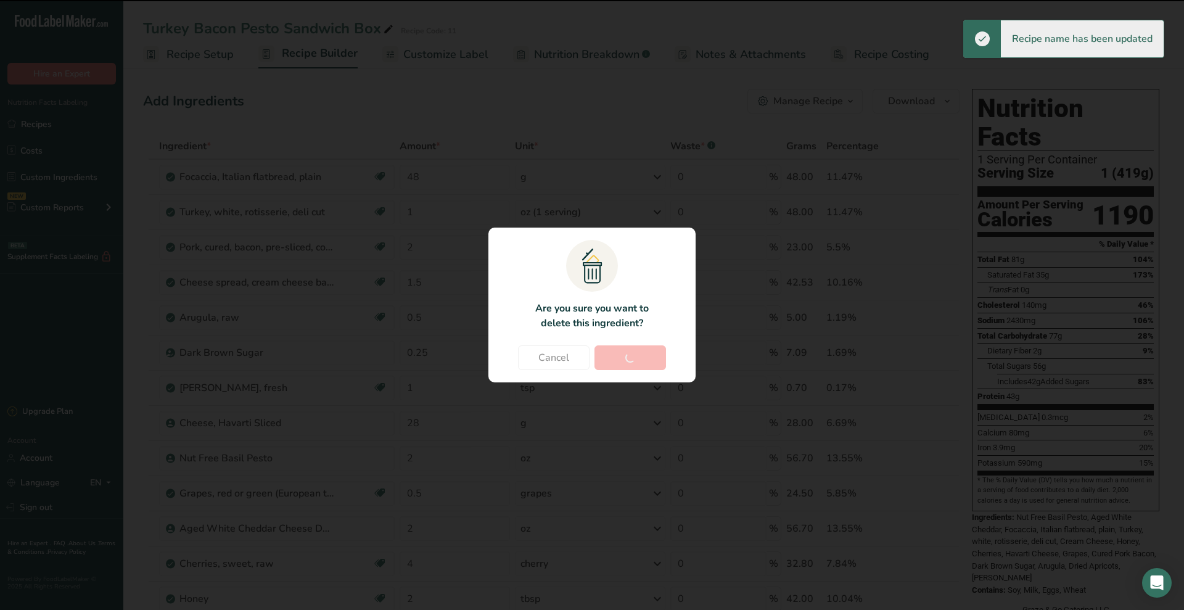
type input "1"
type input "28"
type input "2"
type input "0.5"
type input "2"
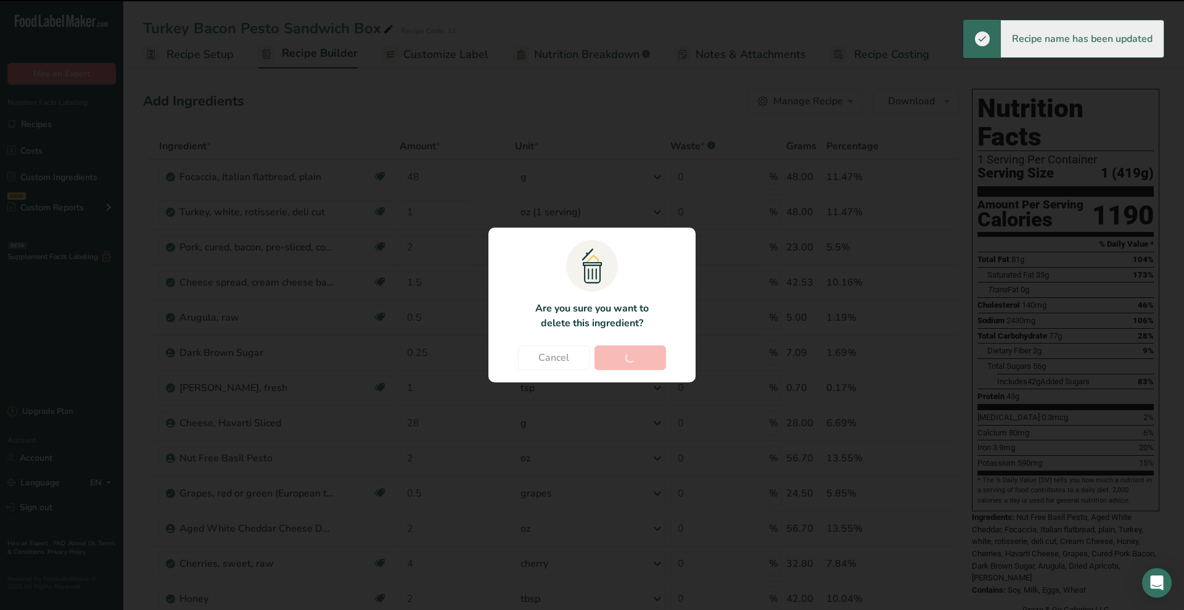
type input "4"
type input "2"
type input "1"
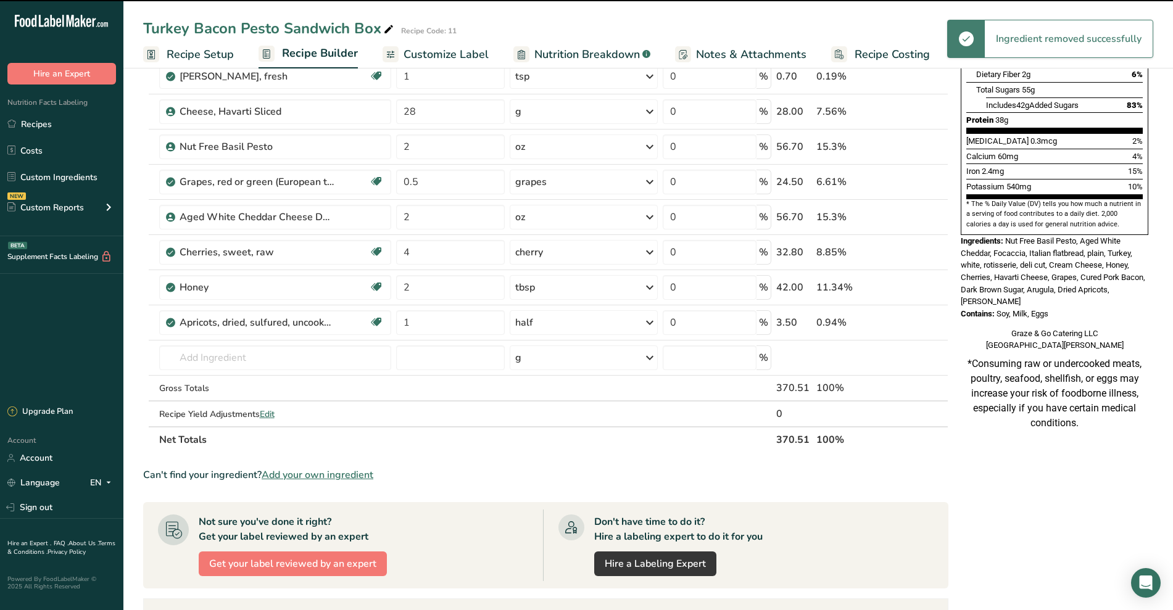
scroll to position [279, 0]
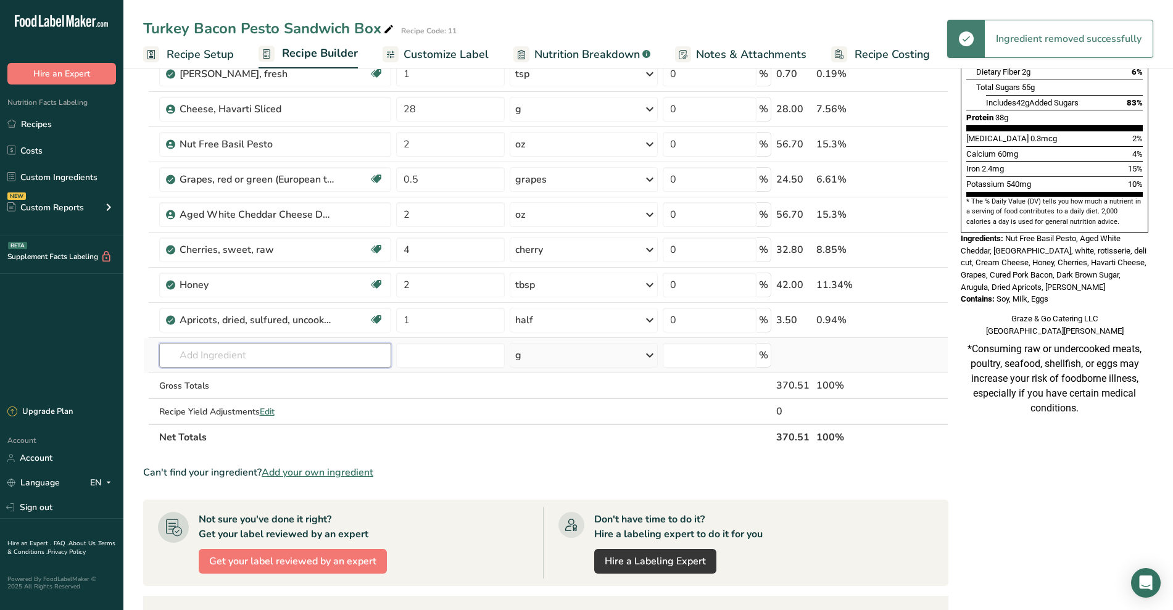
click at [324, 350] on input "text" at bounding box center [275, 355] width 233 height 25
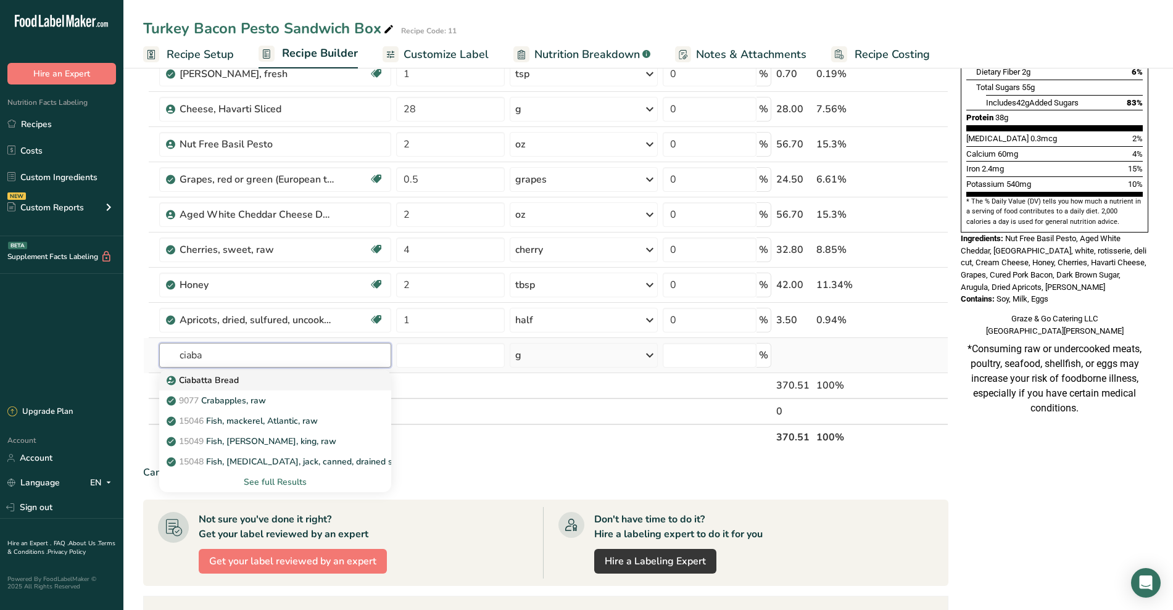
type input "ciaba"
click at [272, 387] on link "Ciabatta Bread" at bounding box center [275, 380] width 233 height 20
type input "Ciabatta Bread"
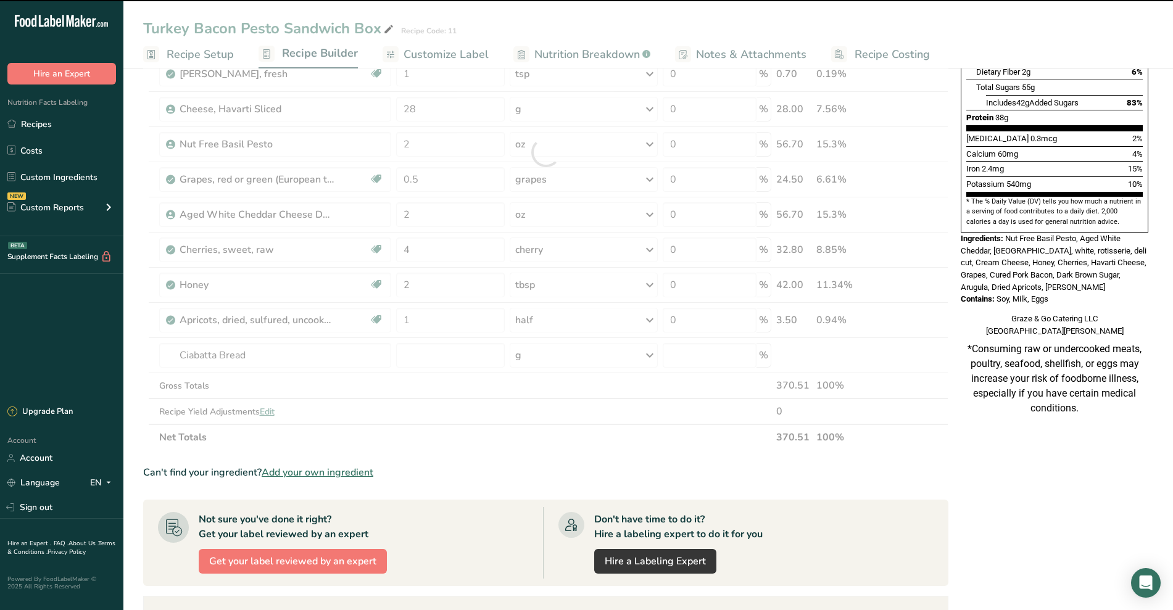
type input "0"
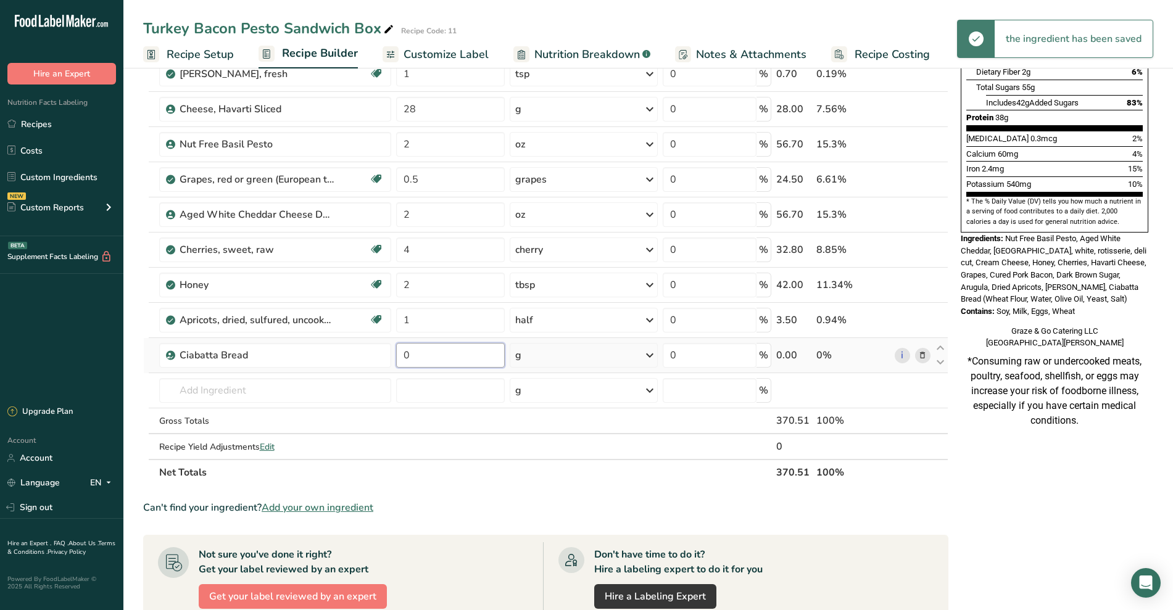
click at [433, 355] on input "0" at bounding box center [450, 355] width 108 height 25
type input "6"
click at [553, 346] on div "Ingredient * Amount * Unit * Waste * .a-a{fill:#347362;}.b-a{fill:#fff;} Grams …" at bounding box center [545, 169] width 805 height 631
click at [579, 352] on icon at bounding box center [649, 355] width 15 height 22
click at [554, 453] on div "See more" at bounding box center [569, 453] width 104 height 13
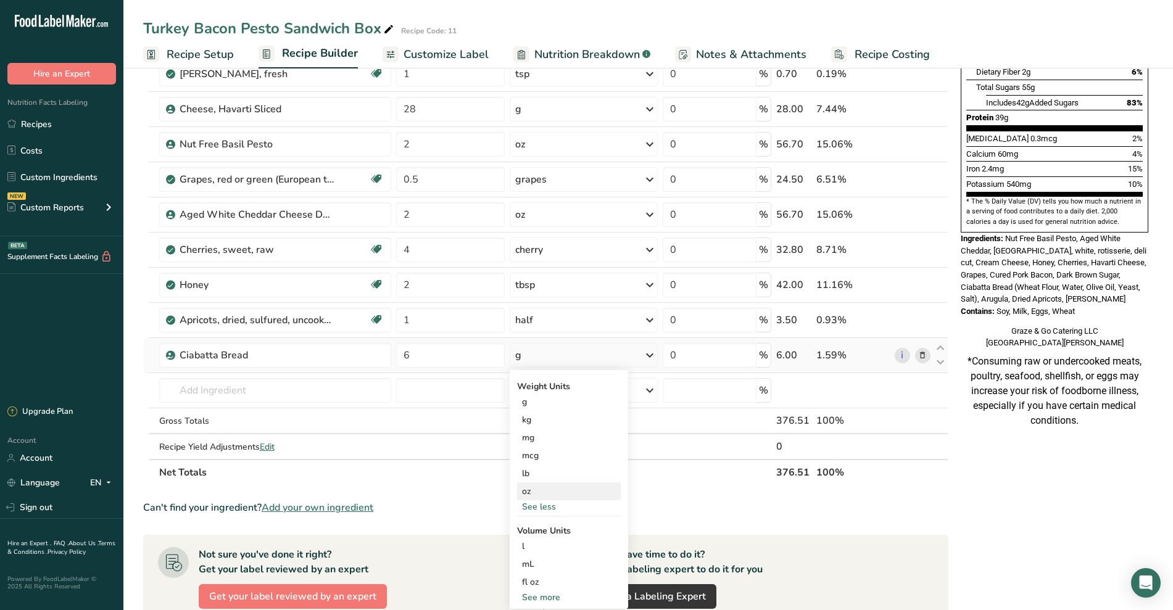
click at [526, 492] on div "oz" at bounding box center [569, 491] width 104 height 18
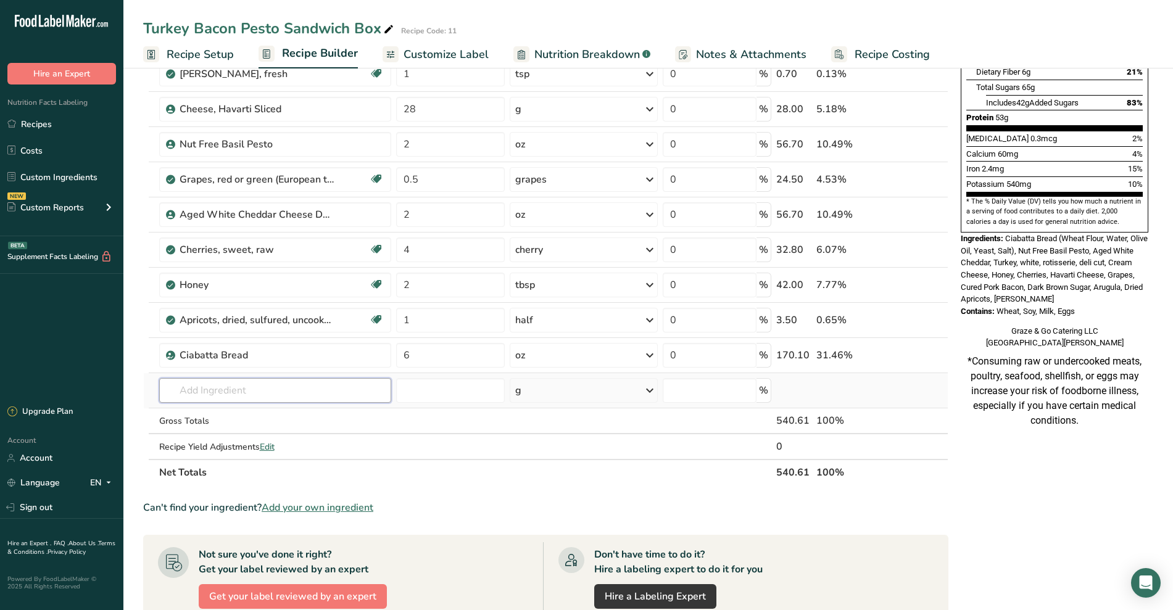
click at [287, 387] on input "text" at bounding box center [275, 390] width 233 height 25
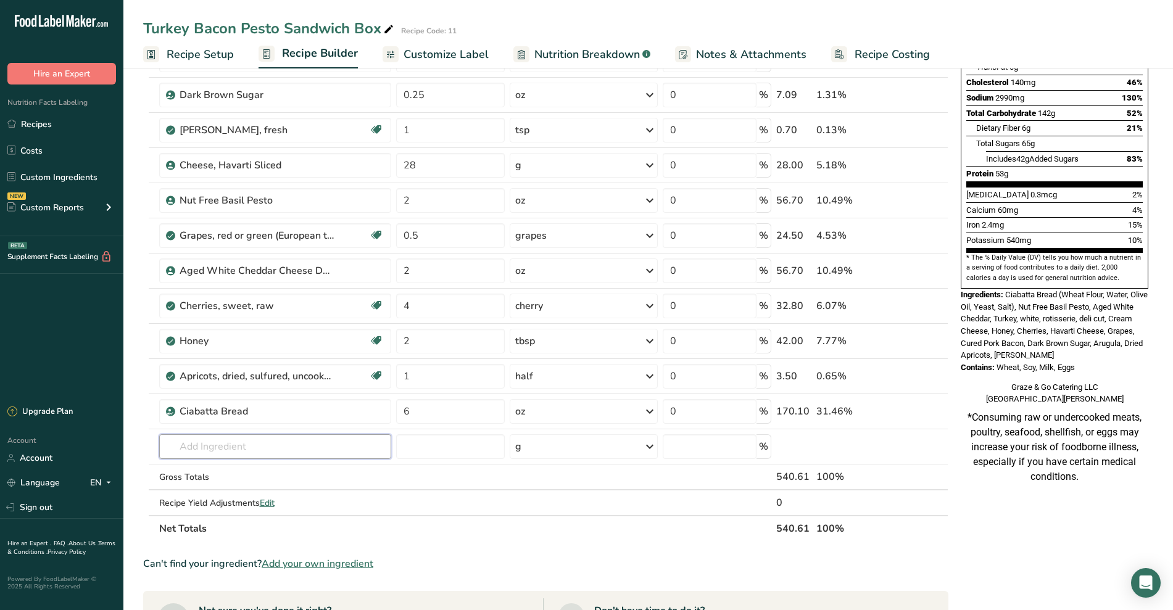
scroll to position [225, 0]
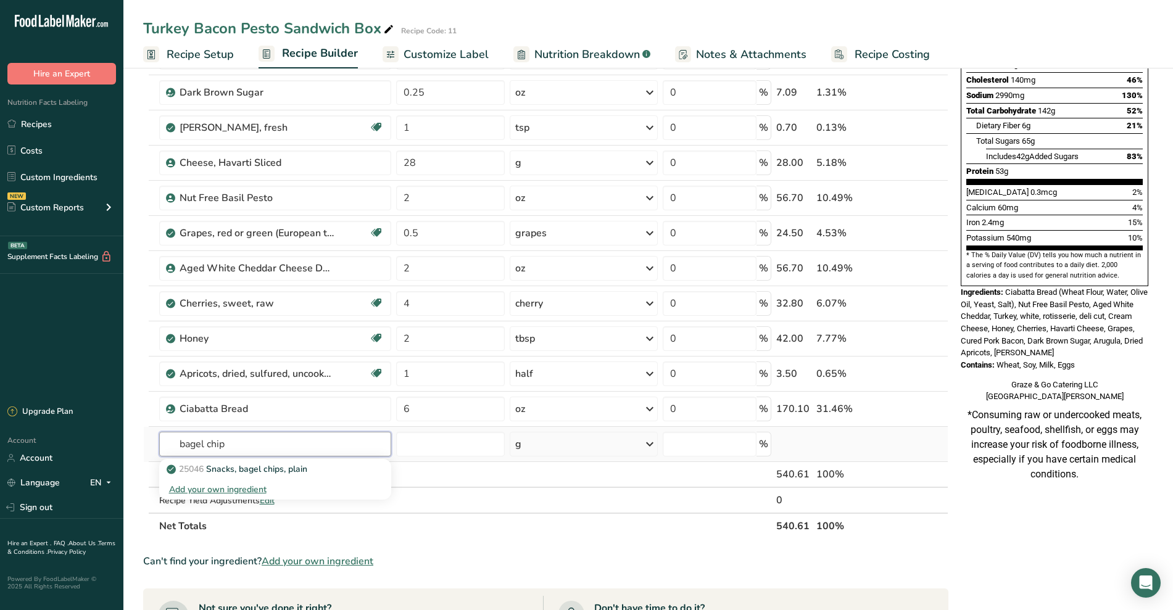
type input "bagel chip"
click at [297, 456] on div "25046 Snacks, bagel chips, plain Add your own ingredient" at bounding box center [275, 477] width 233 height 43
click at [297, 464] on p "25046 Snacks, bagel chips, plain" at bounding box center [238, 469] width 138 height 13
type input "Snacks, bagel chips, plain"
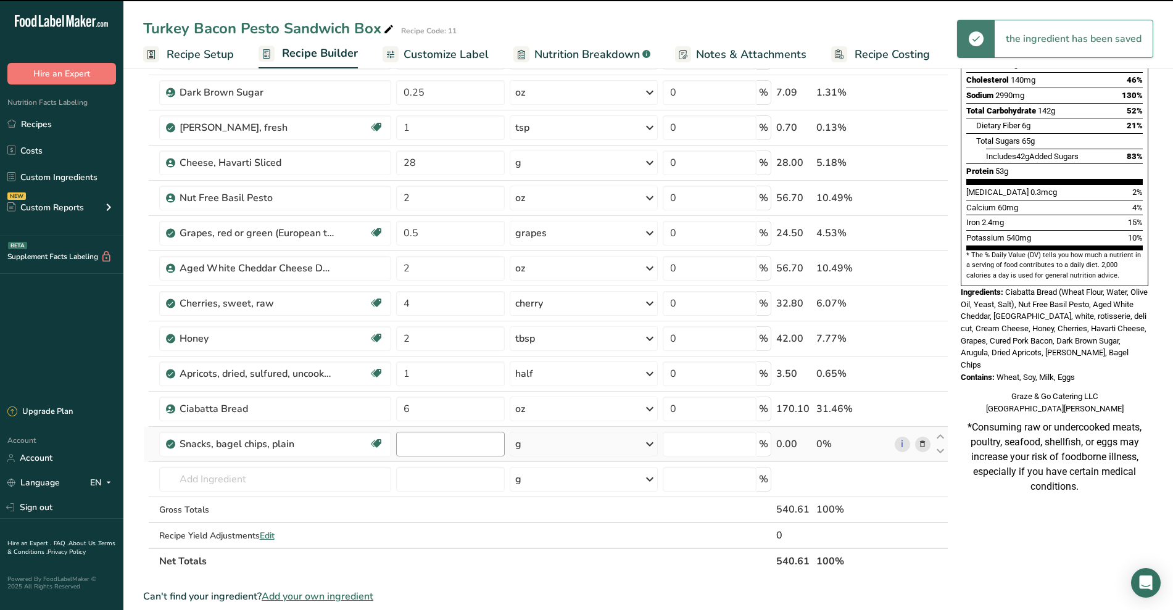
type input "0"
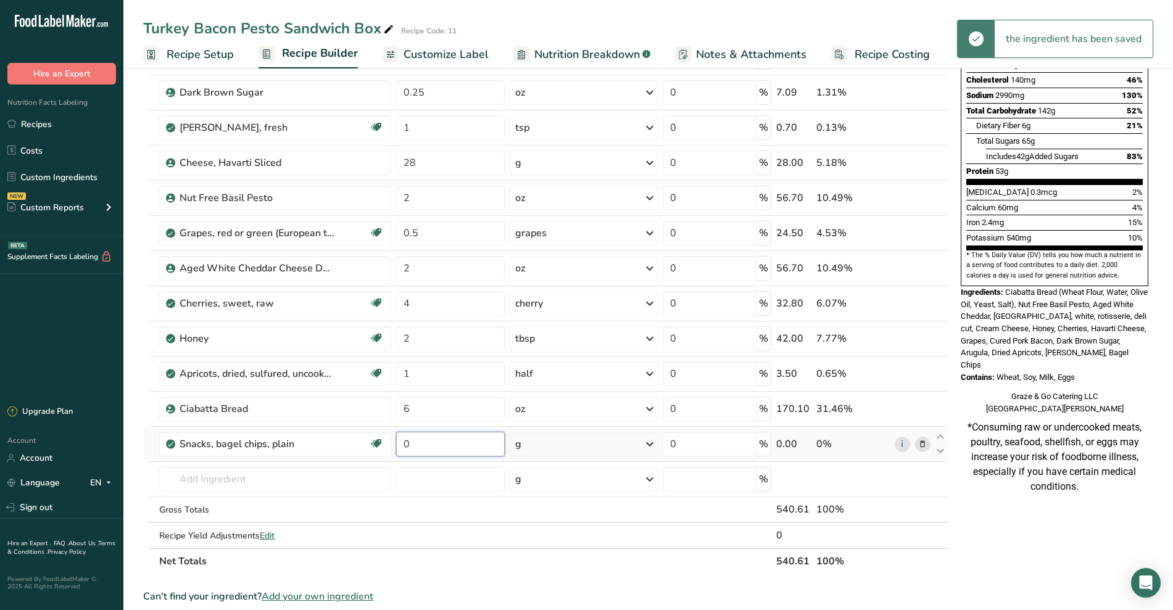
click at [426, 443] on input "0" at bounding box center [450, 444] width 108 height 25
type input "1"
click at [542, 450] on div "Ingredient * Amount * Unit * Waste * .a-a{fill:#347362;}.b-a{fill:#fff;} Grams …" at bounding box center [545, 241] width 805 height 666
click at [579, 447] on div "g" at bounding box center [584, 444] width 149 height 25
click at [555, 518] on div "6 piece chips" at bounding box center [569, 522] width 104 height 18
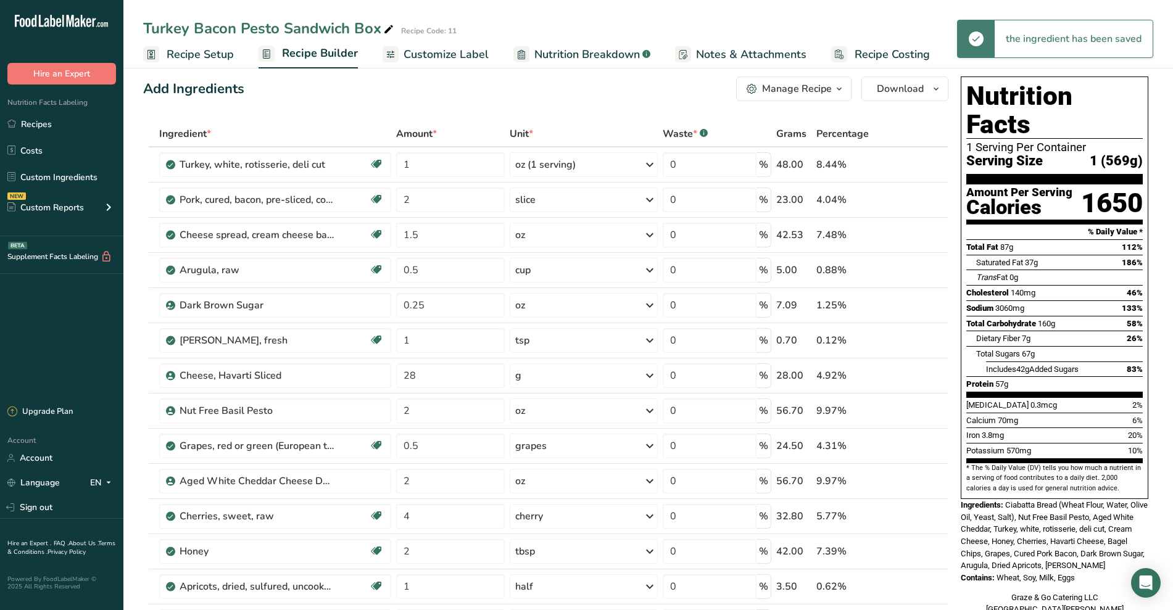
scroll to position [0, 0]
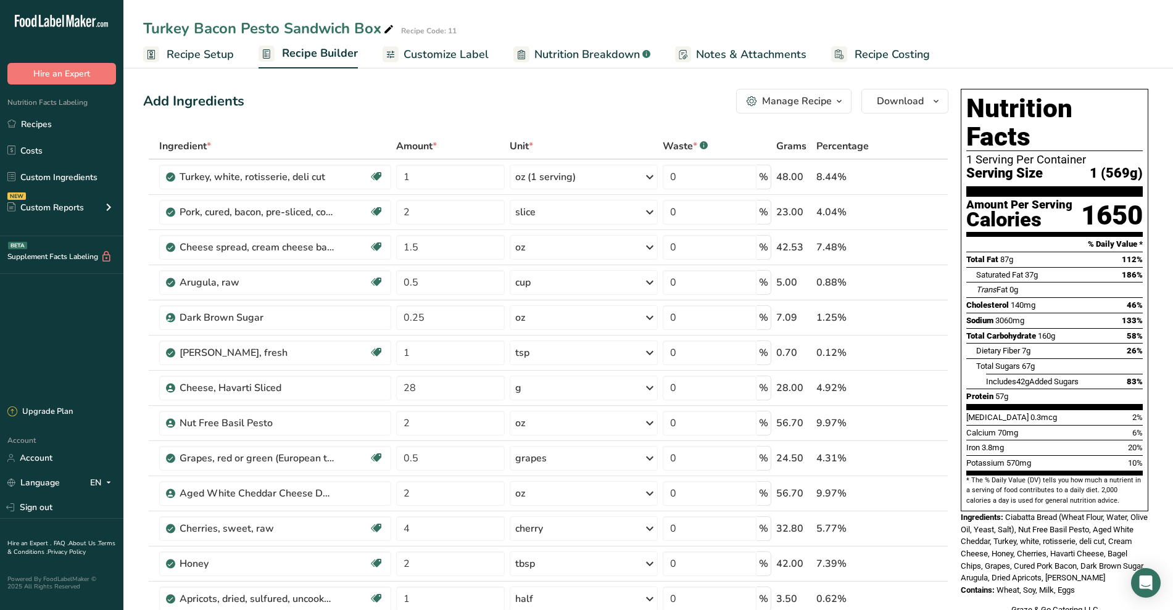
click at [214, 62] on span "Recipe Setup" at bounding box center [200, 54] width 67 height 17
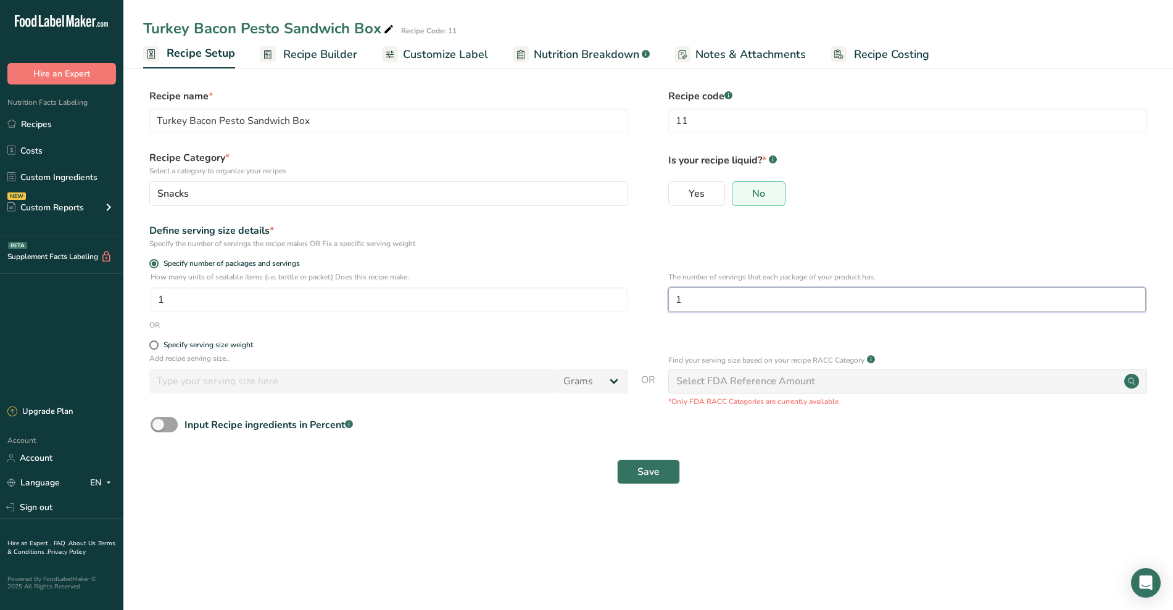
click at [579, 290] on input "1" at bounding box center [906, 299] width 477 height 25
type input "2"
click at [579, 469] on span "Save" at bounding box center [648, 471] width 22 height 15
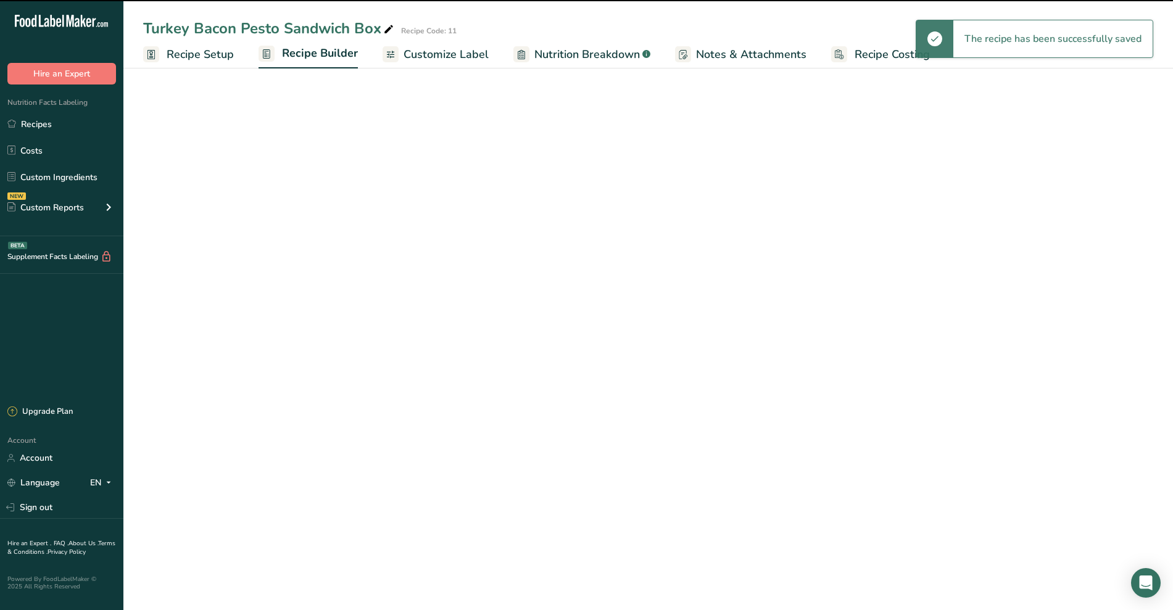
click at [471, 54] on span "Customize Label" at bounding box center [445, 54] width 85 height 17
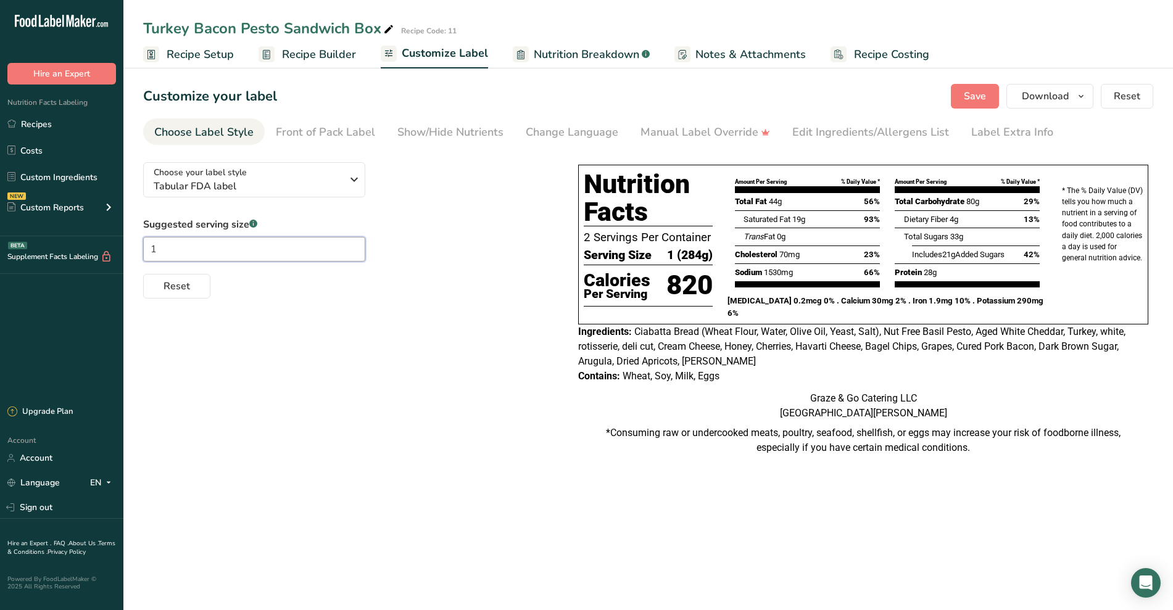
click at [245, 247] on input "1" at bounding box center [254, 249] width 222 height 25
type input "2"
click at [395, 377] on div "Choose your label style Tabular FDA label USA (FDA) Standard FDA label Tabular …" at bounding box center [648, 311] width 1010 height 318
click at [579, 99] on span "Download" at bounding box center [1045, 96] width 47 height 15
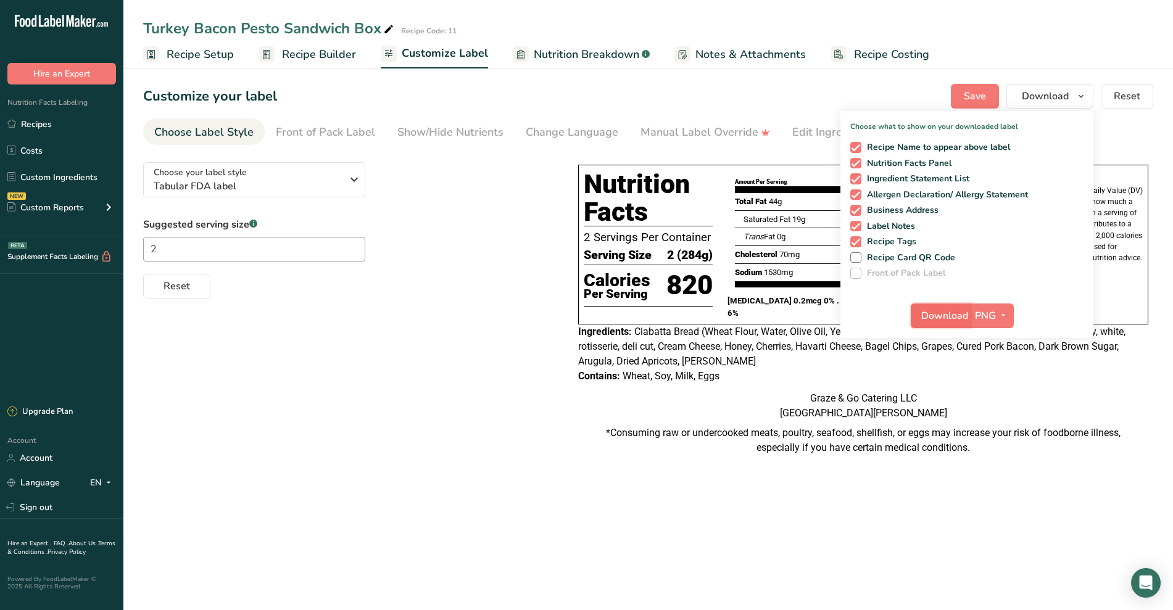
click at [579, 320] on span "Download" at bounding box center [944, 315] width 47 height 15
click at [44, 125] on link "Recipes" at bounding box center [61, 123] width 123 height 23
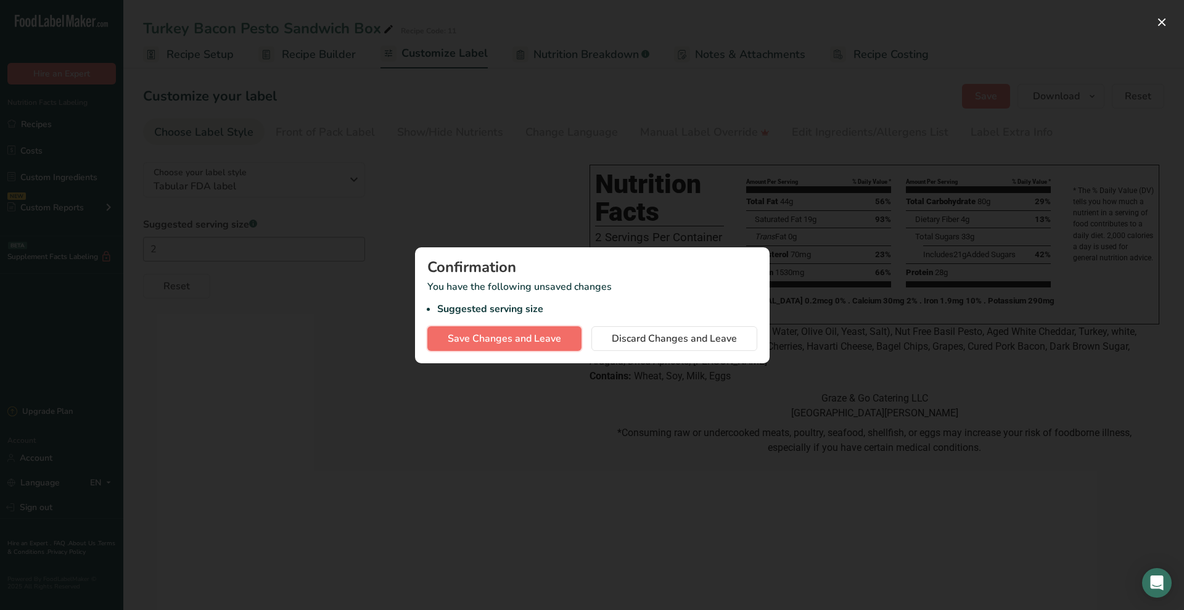
click at [550, 335] on span "Save Changes and Leave" at bounding box center [505, 338] width 114 height 15
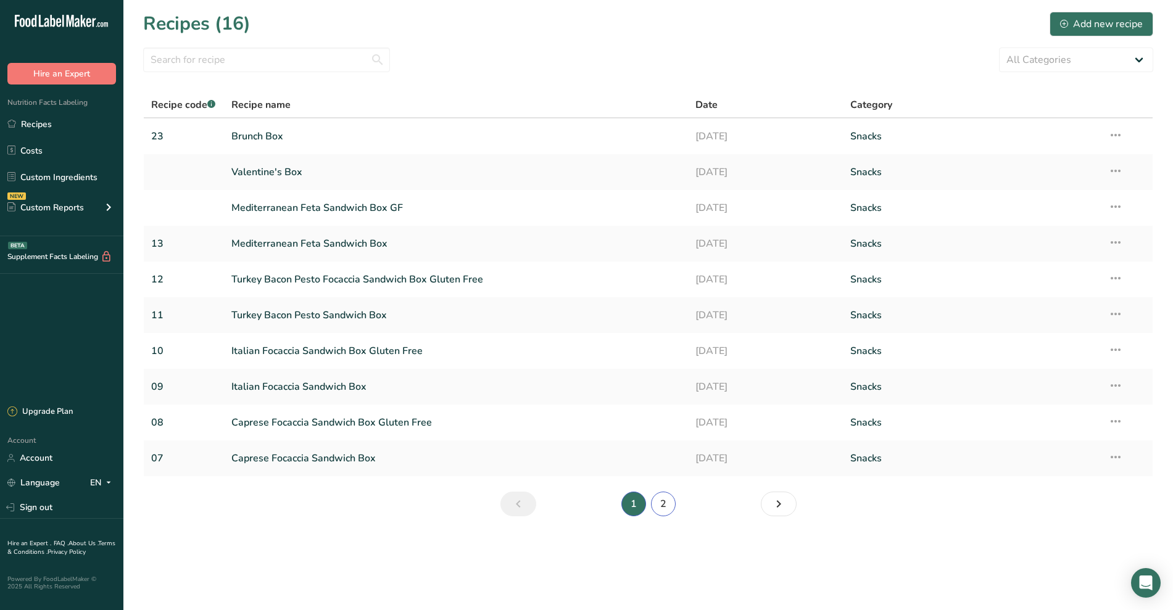
click at [595, 501] on link "2" at bounding box center [663, 504] width 25 height 25
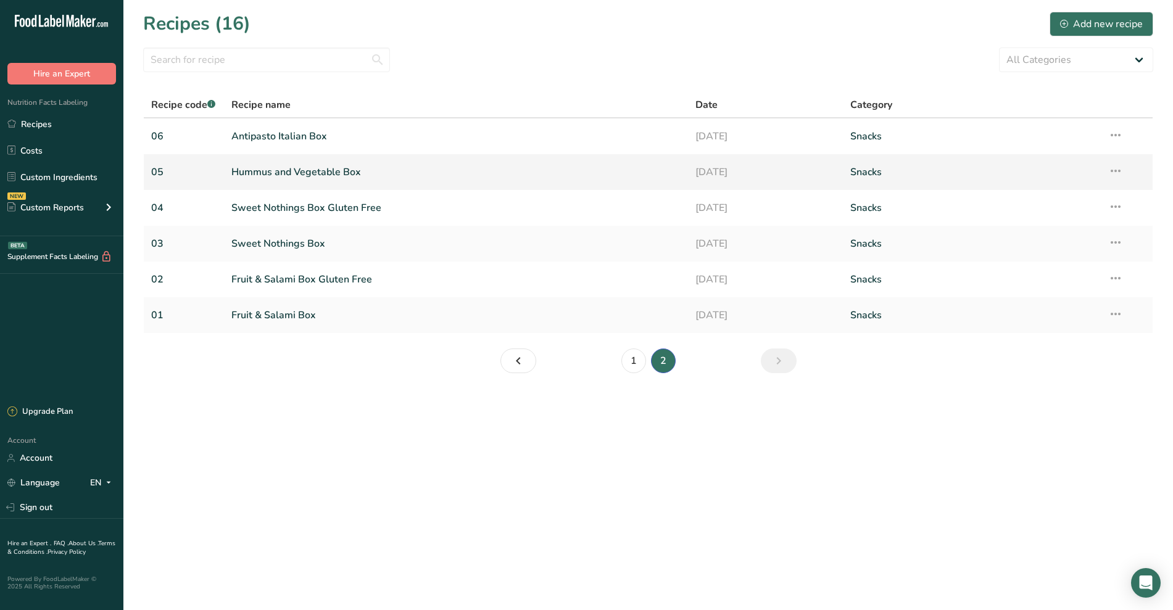
click at [320, 175] on link "Hummus and Vegetable Box" at bounding box center [456, 172] width 450 height 26
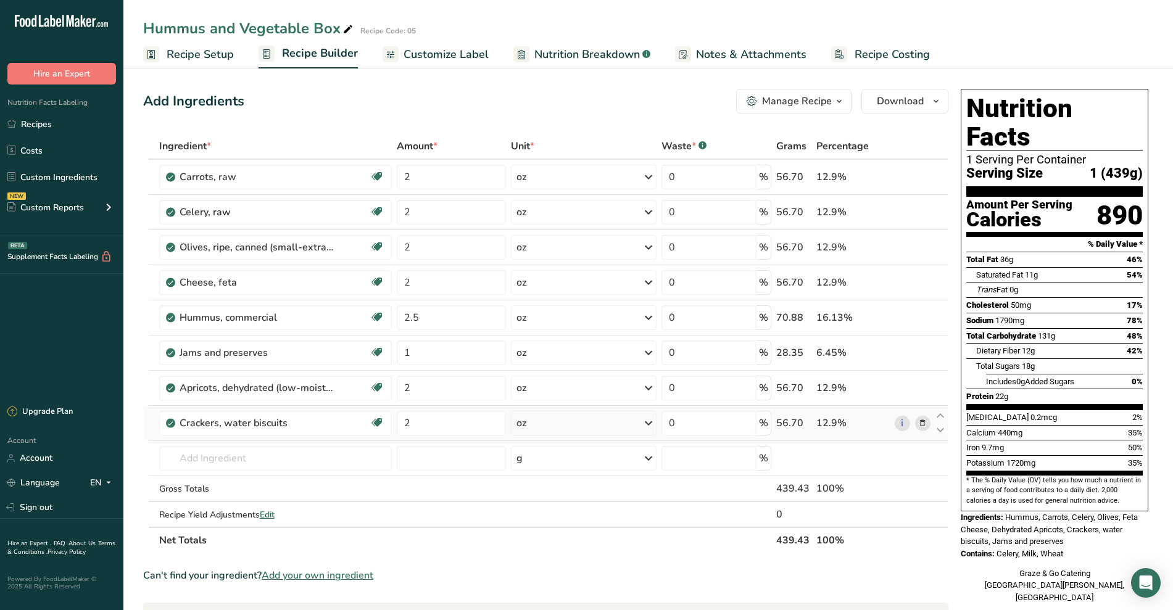
click at [595, 426] on icon at bounding box center [922, 423] width 9 height 13
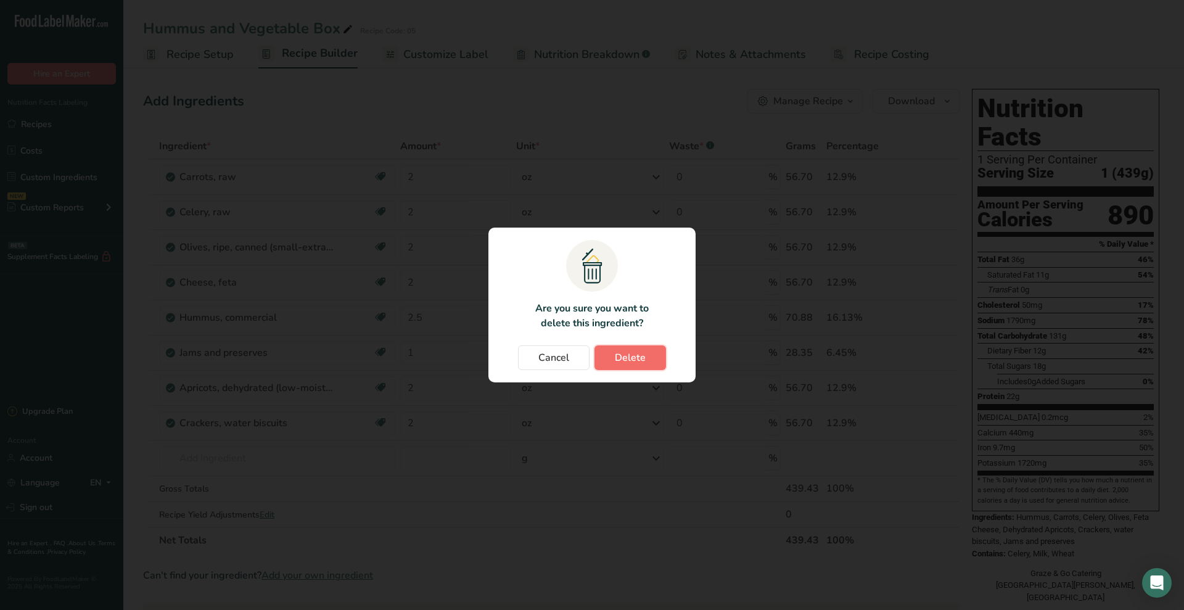
click at [595, 365] on span "Delete" at bounding box center [630, 357] width 31 height 15
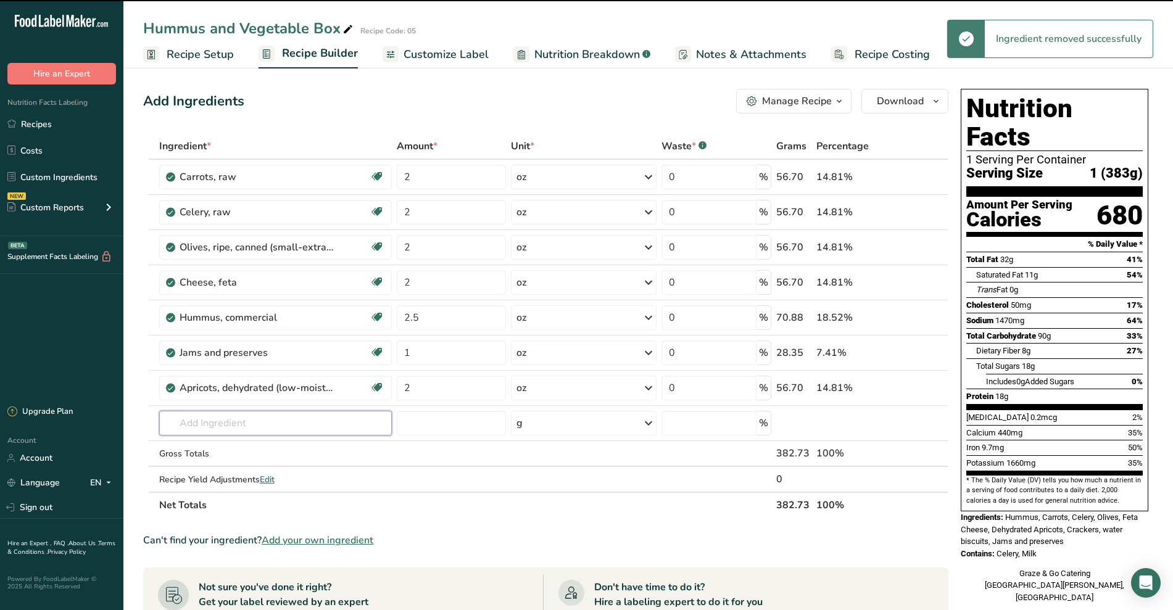
click at [232, 426] on input "text" at bounding box center [275, 423] width 233 height 25
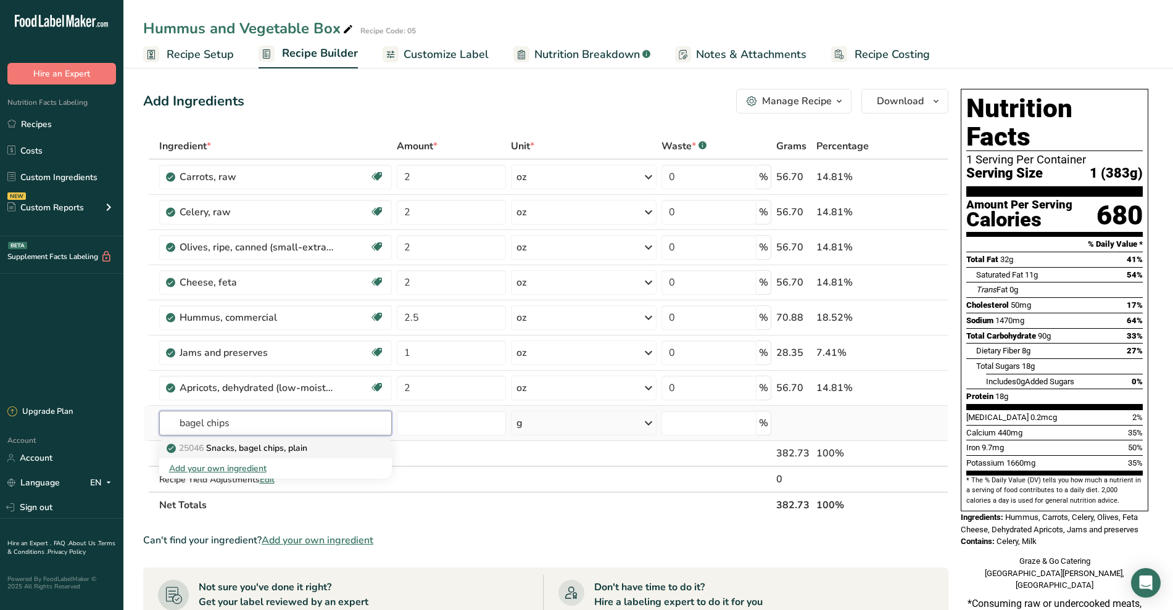
type input "bagel chips"
click at [246, 452] on p "25046 Snacks, bagel chips, plain" at bounding box center [238, 448] width 138 height 13
type input "Snacks, bagel chips, plain"
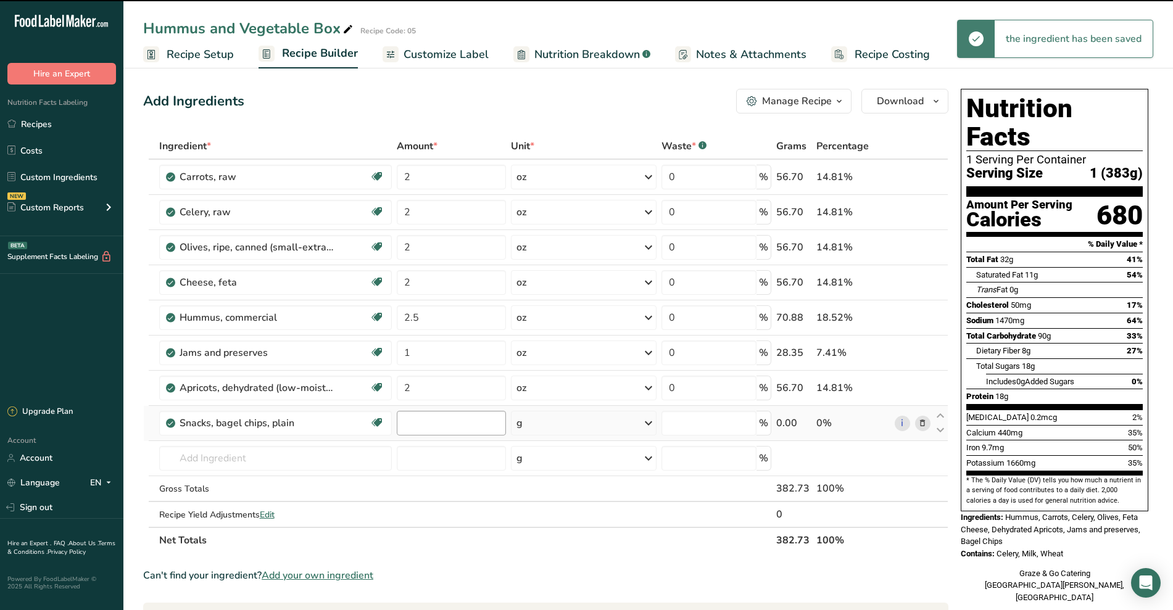
type input "0"
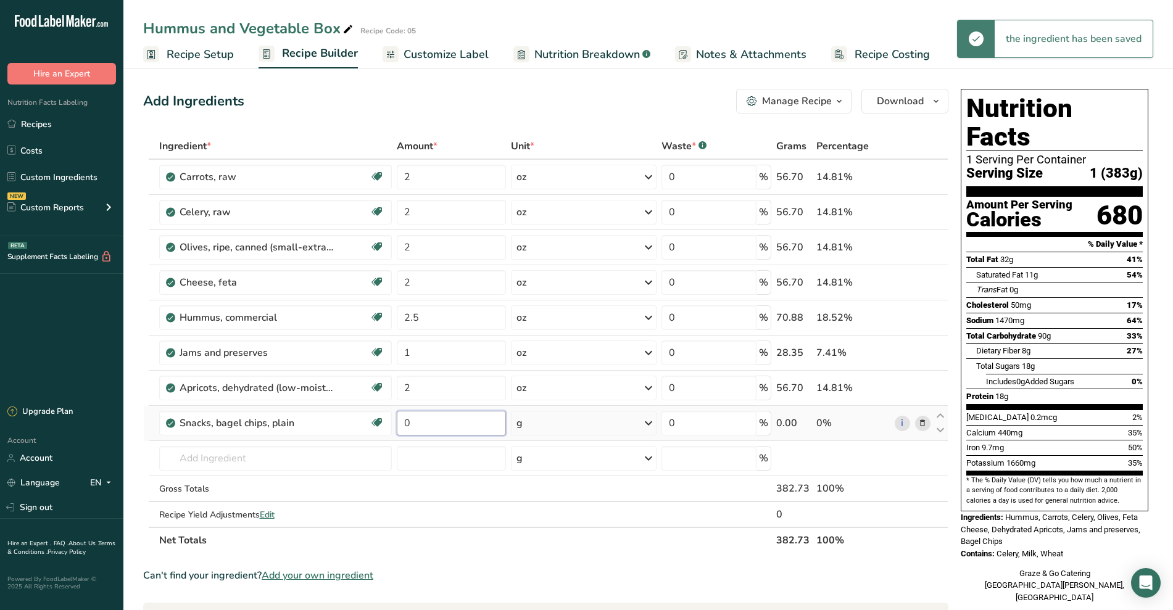
click at [417, 426] on input "0" at bounding box center [451, 423] width 109 height 25
type input "1"
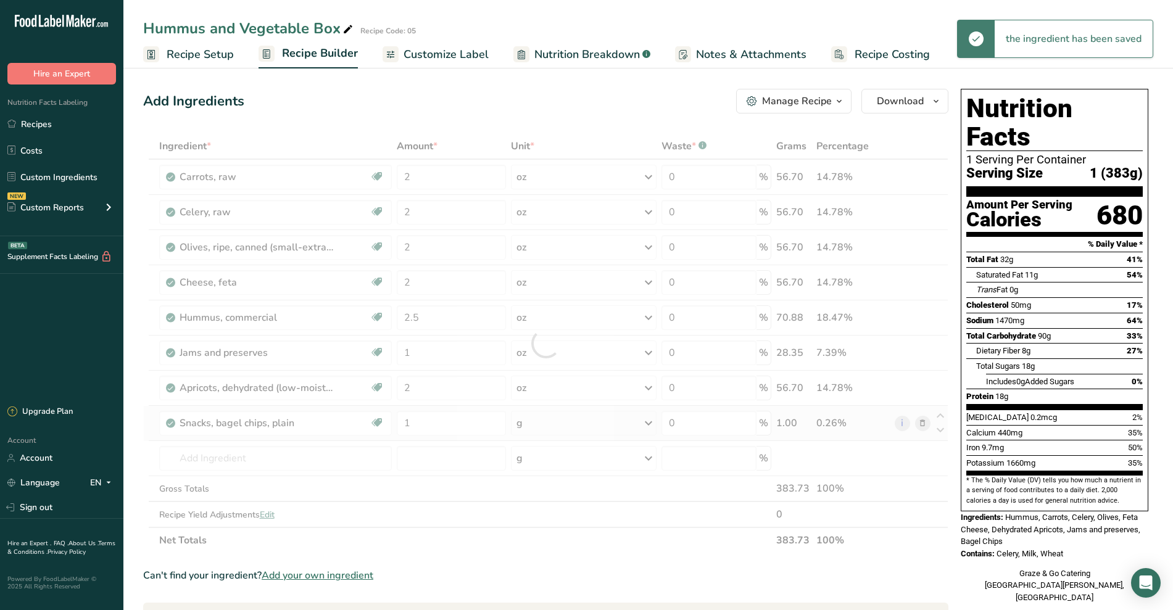
click at [595, 418] on div "Ingredient * Amount * Unit * Waste * .a-a{fill:#347362;}.b-a{fill:#fff;} Grams …" at bounding box center [545, 343] width 805 height 420
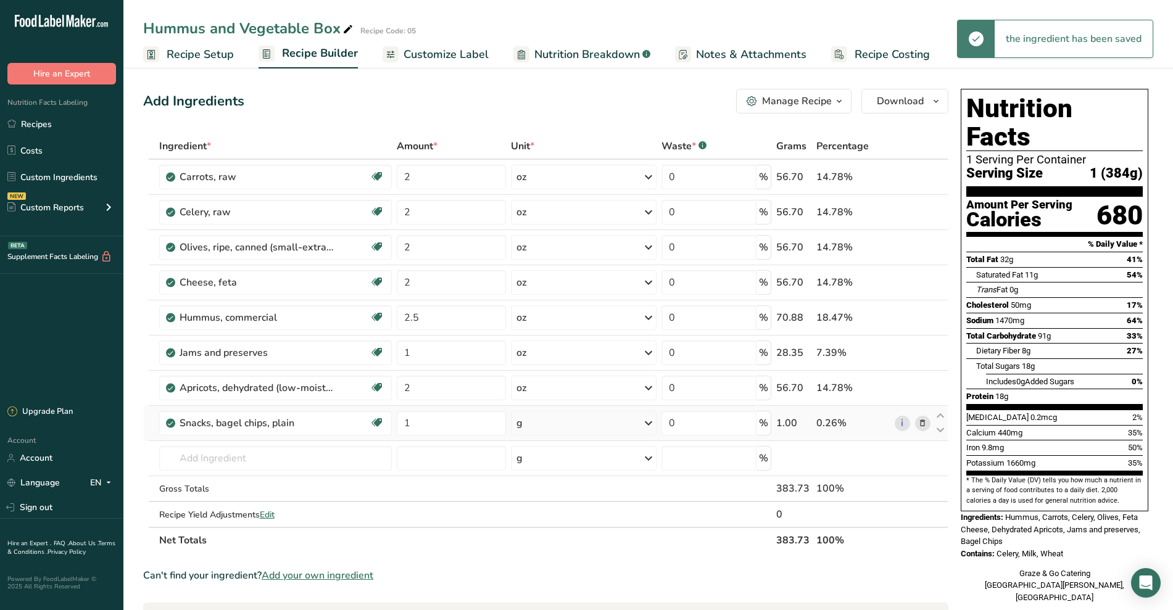
click at [595, 426] on icon at bounding box center [648, 423] width 15 height 22
click at [548, 496] on div "6 piece chips" at bounding box center [570, 501] width 104 height 18
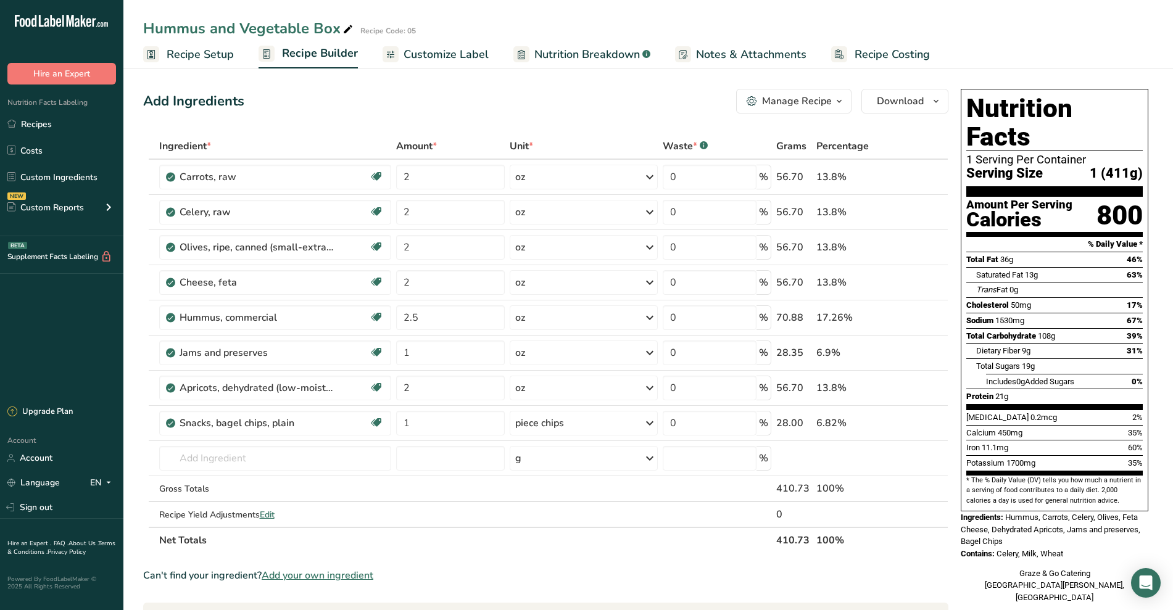
drag, startPoint x: 463, startPoint y: 70, endPoint x: 470, endPoint y: 47, distance: 23.4
click at [470, 64] on div "Hummus and Vegetable Box Recipe Code: 05 Recipe Setup Recipe Builder Customize …" at bounding box center [647, 520] width 1049 height 912
click at [470, 47] on span "Customize Label" at bounding box center [445, 54] width 85 height 17
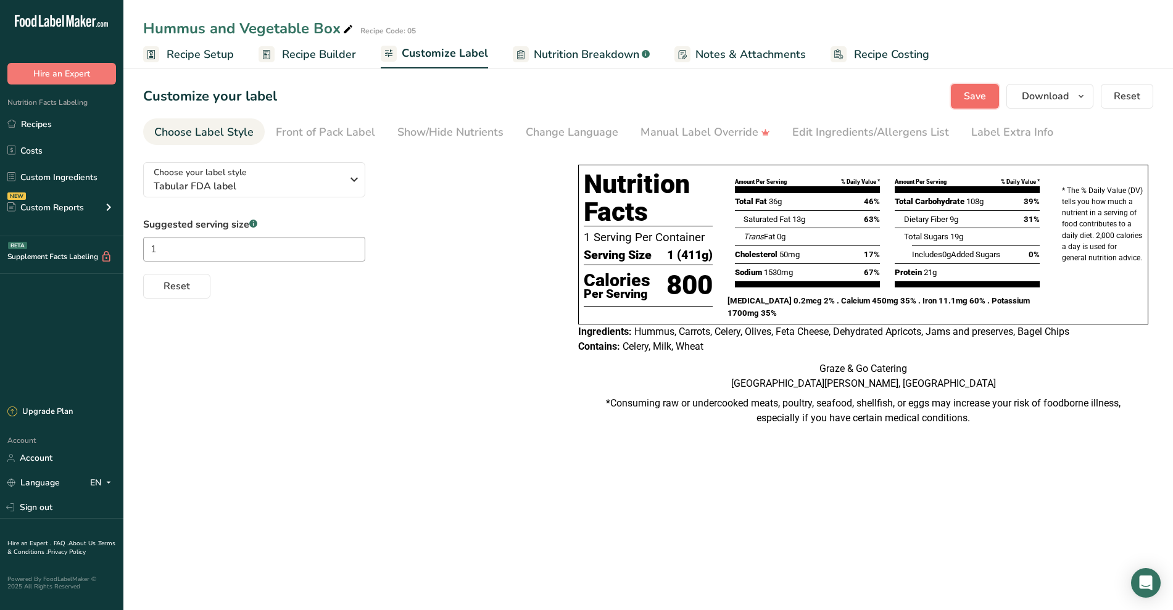
click at [595, 93] on span "Save" at bounding box center [975, 96] width 22 height 15
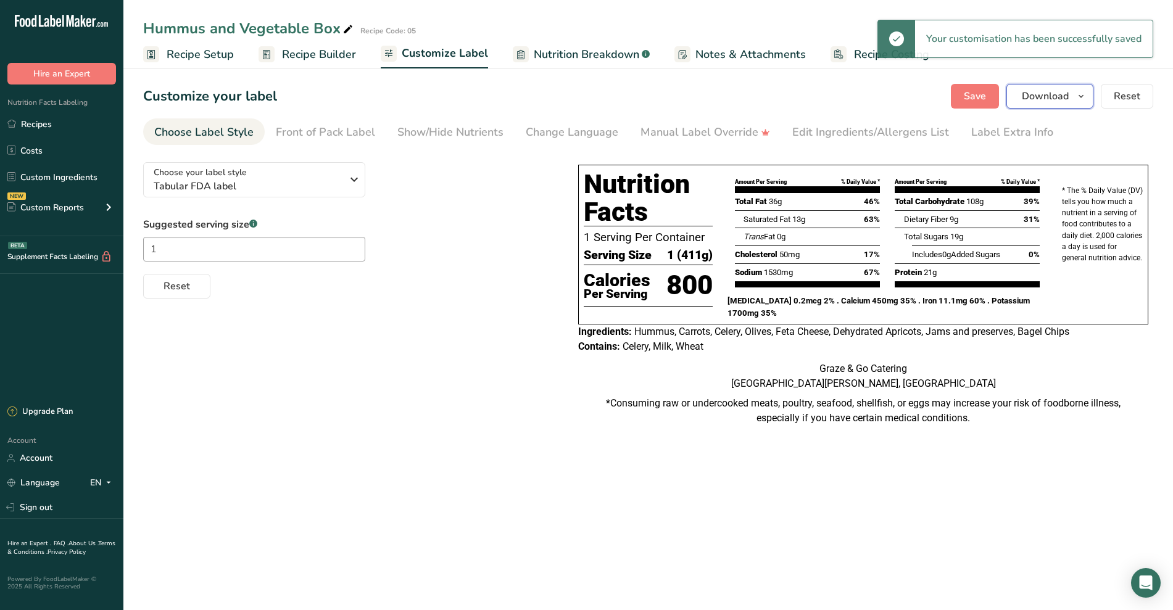
click at [595, 98] on span "Download" at bounding box center [1045, 96] width 47 height 15
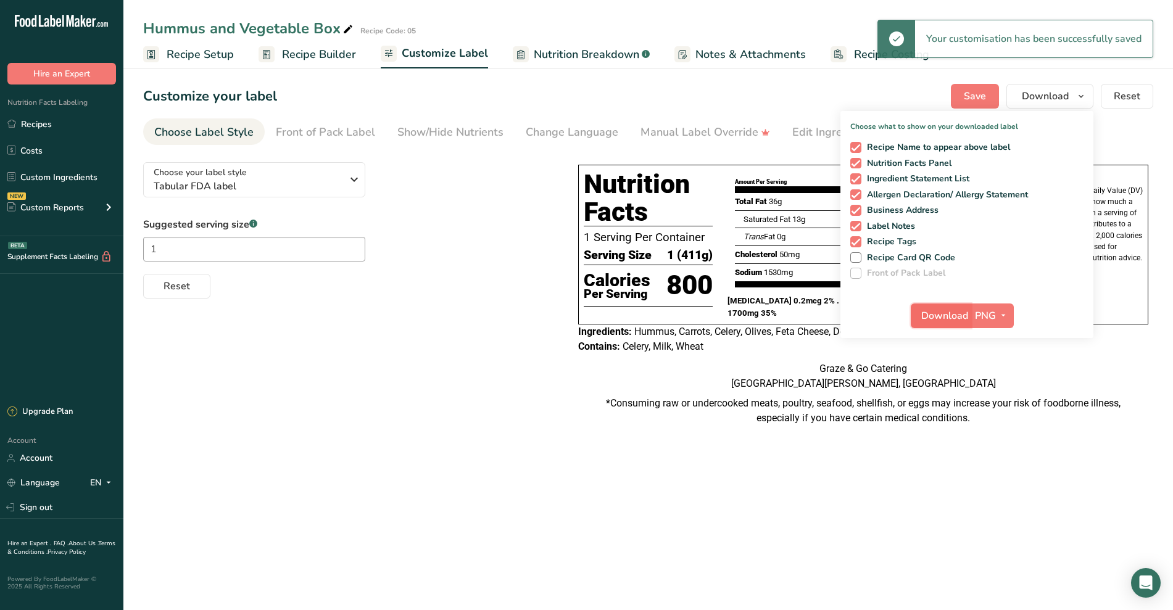
click at [595, 317] on span "Download" at bounding box center [944, 315] width 47 height 15
